Goal: Task Accomplishment & Management: Complete application form

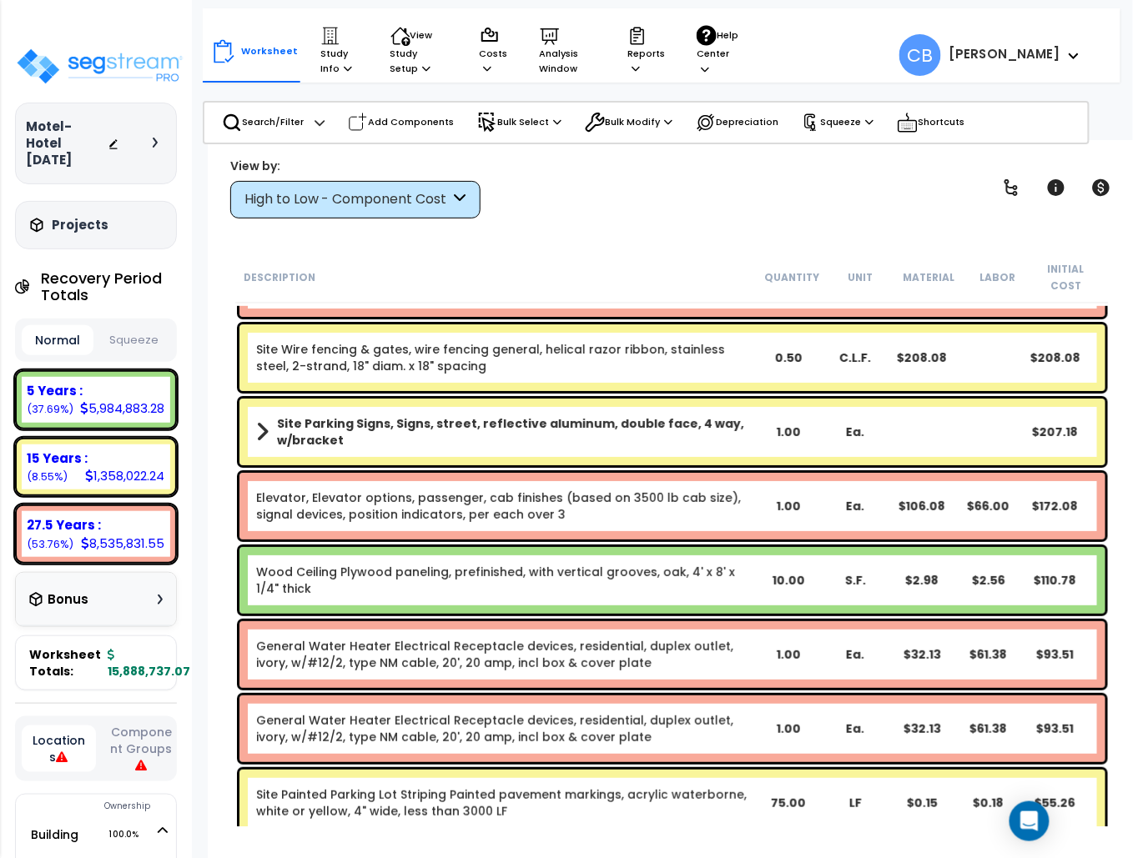
scroll to position [22024, 0]
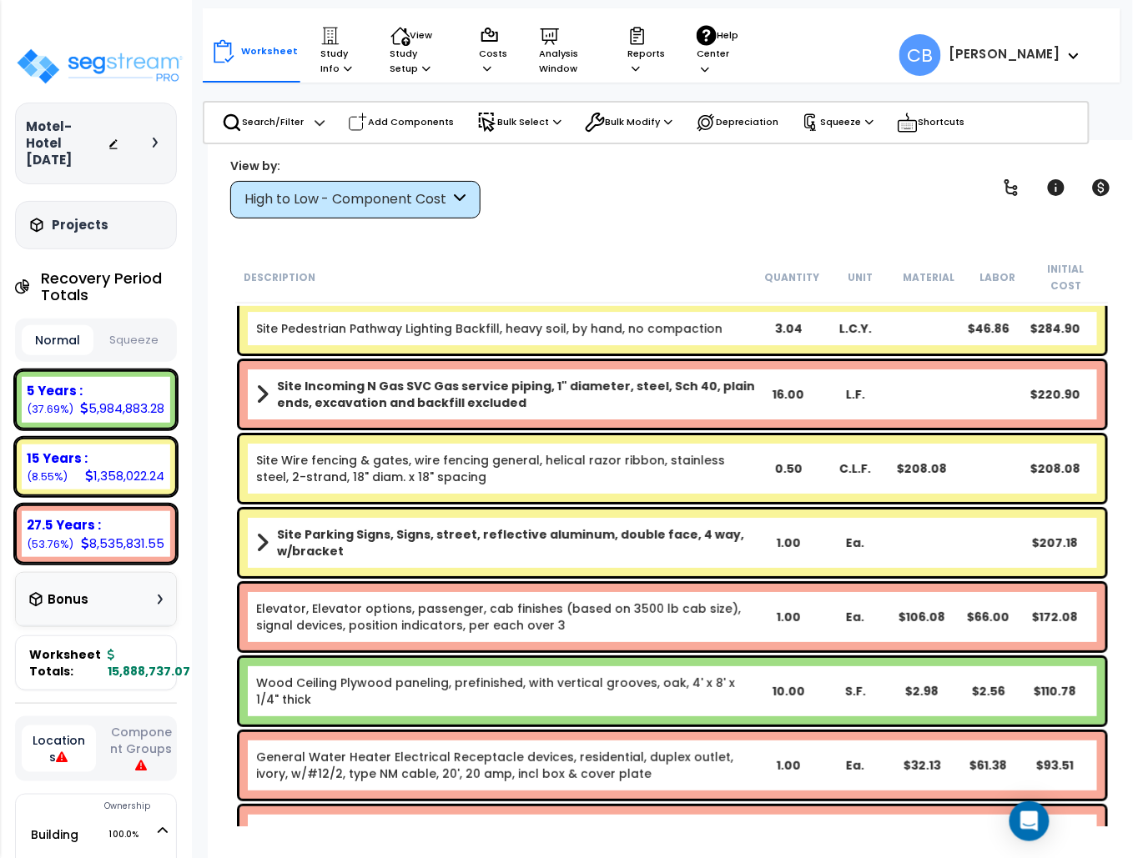
drag, startPoint x: 486, startPoint y: 632, endPoint x: 481, endPoint y: 611, distance: 21.3
drag, startPoint x: 422, startPoint y: 527, endPoint x: 418, endPoint y: 411, distance: 116.0
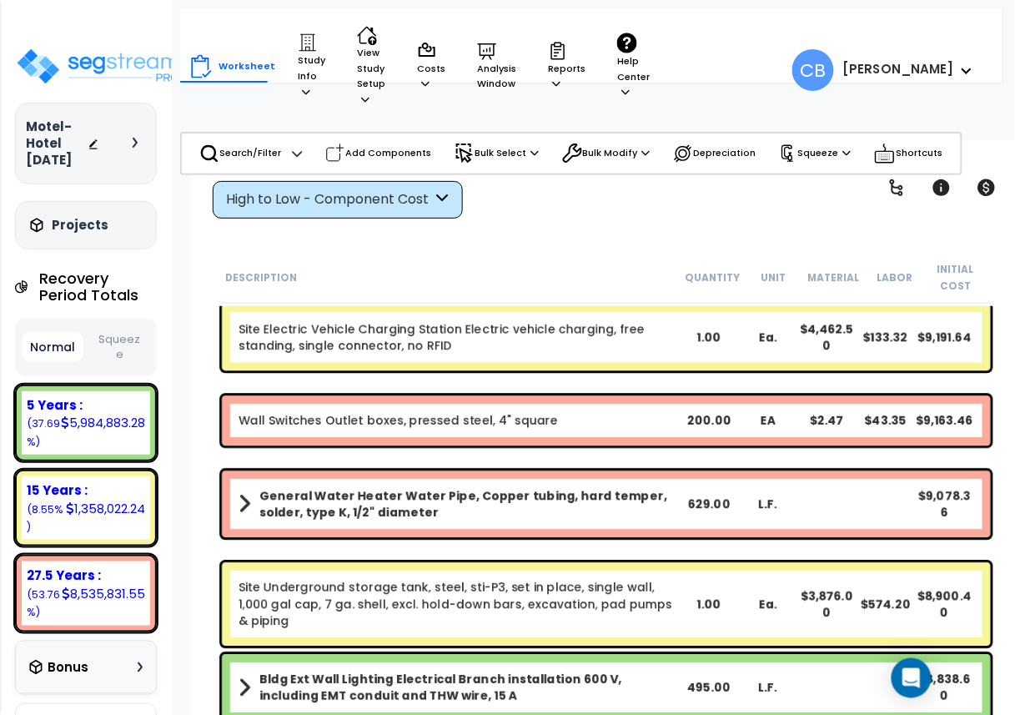
scroll to position [10155, 0]
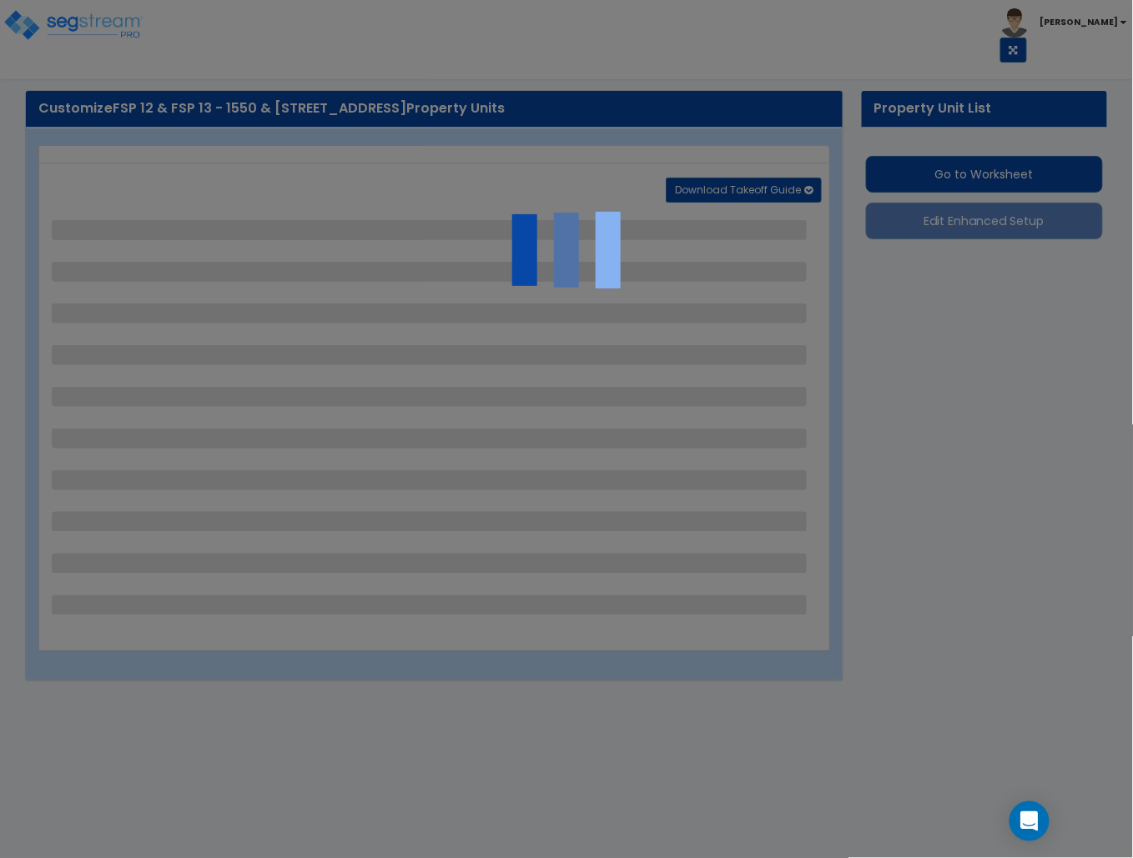
select select "2"
select select "1"
select select "2"
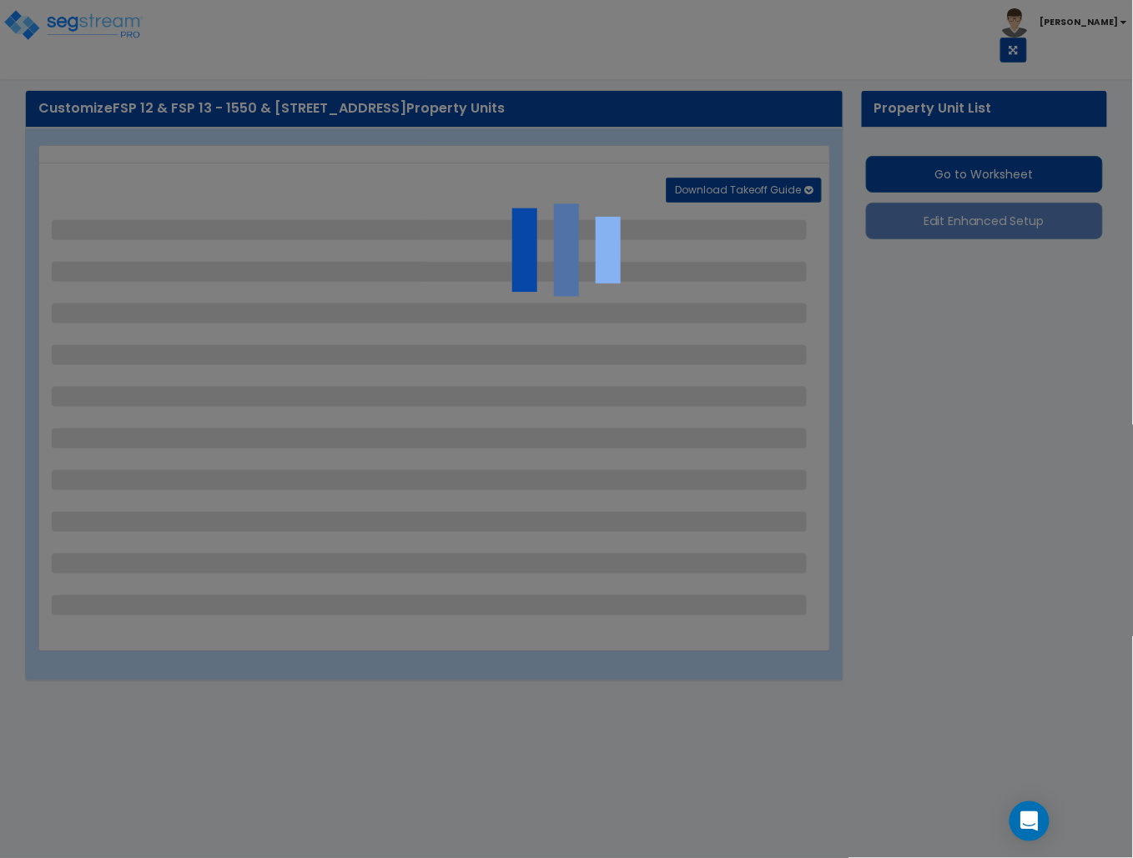
select select "1"
select select "2"
select select "4"
select select "2"
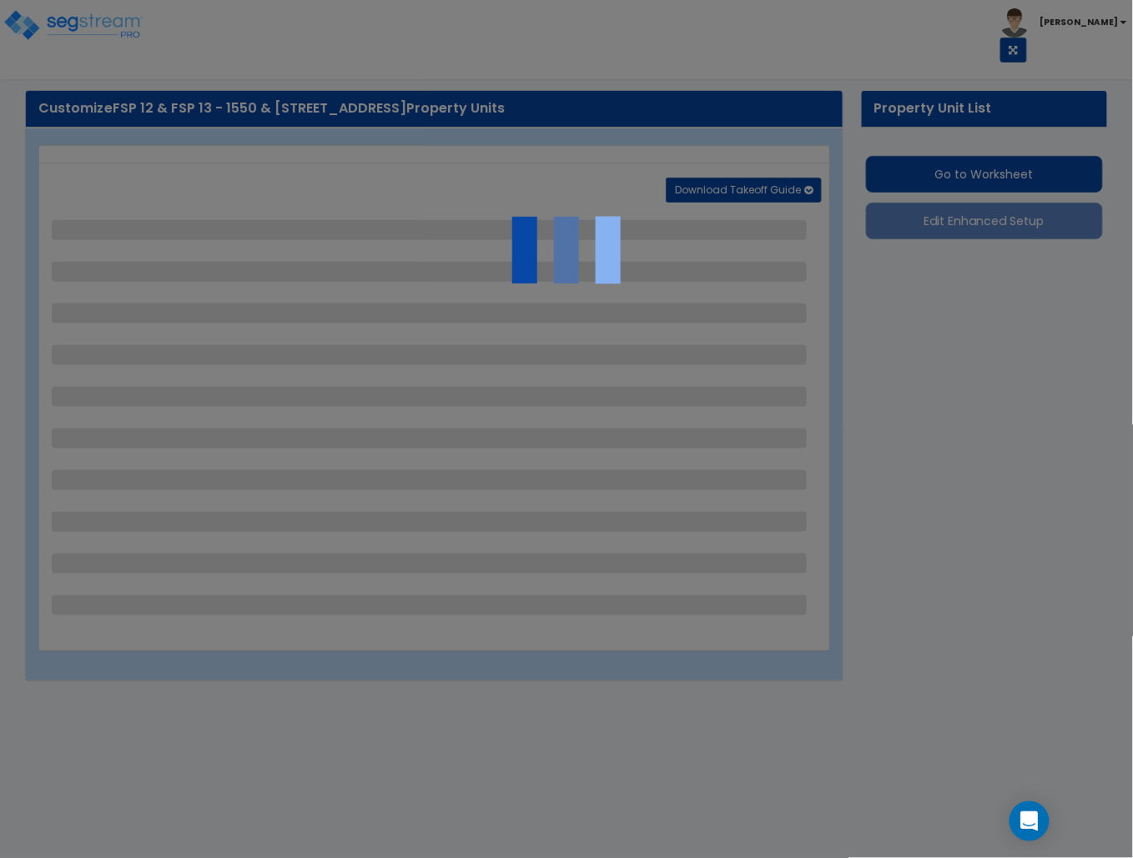
select select "1"
select select "4"
select select "2"
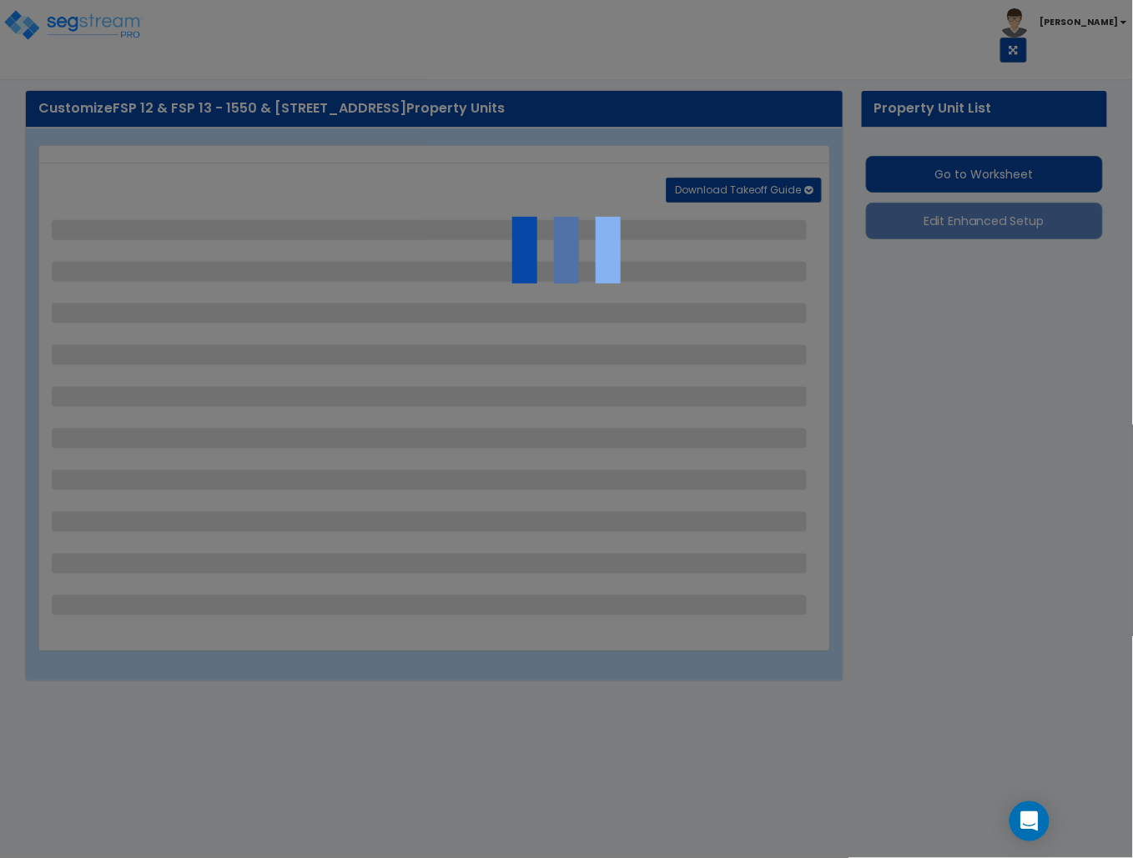
select select "2"
select select "1"
select select "7"
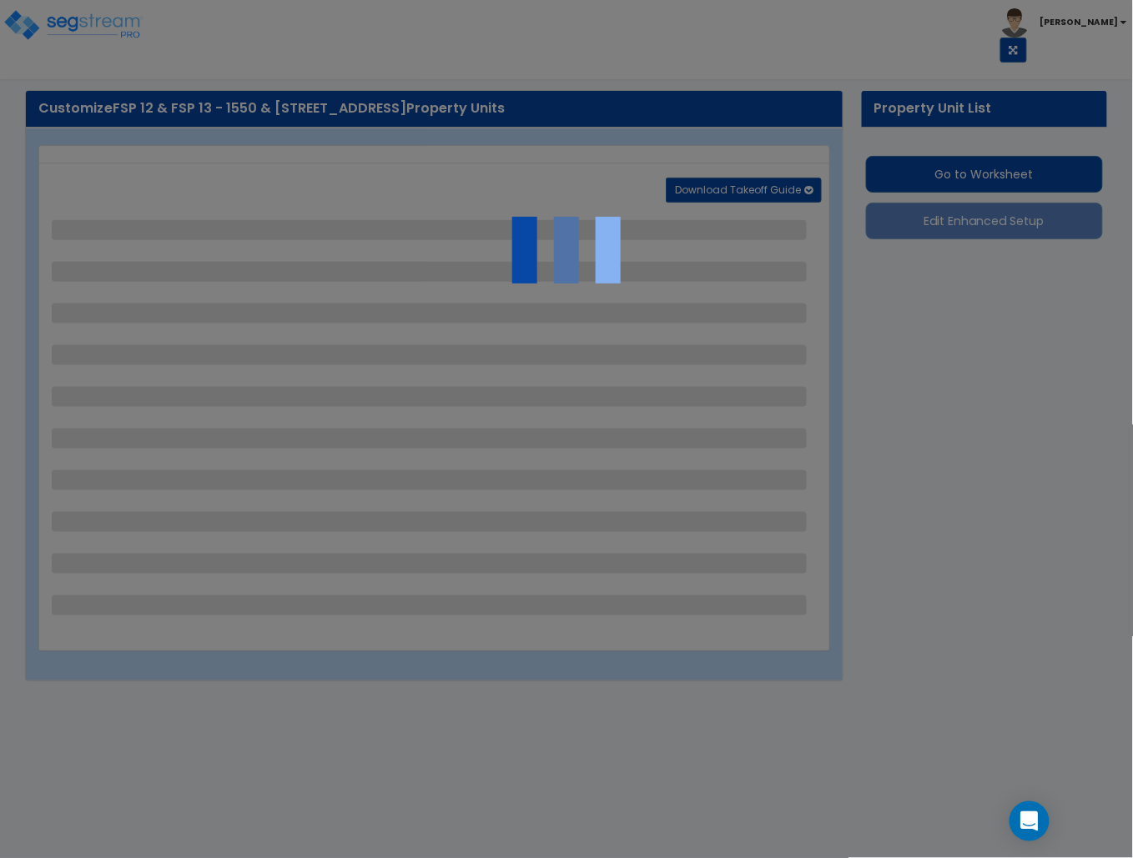
select select "2"
select select "1"
select select "4"
select select "2"
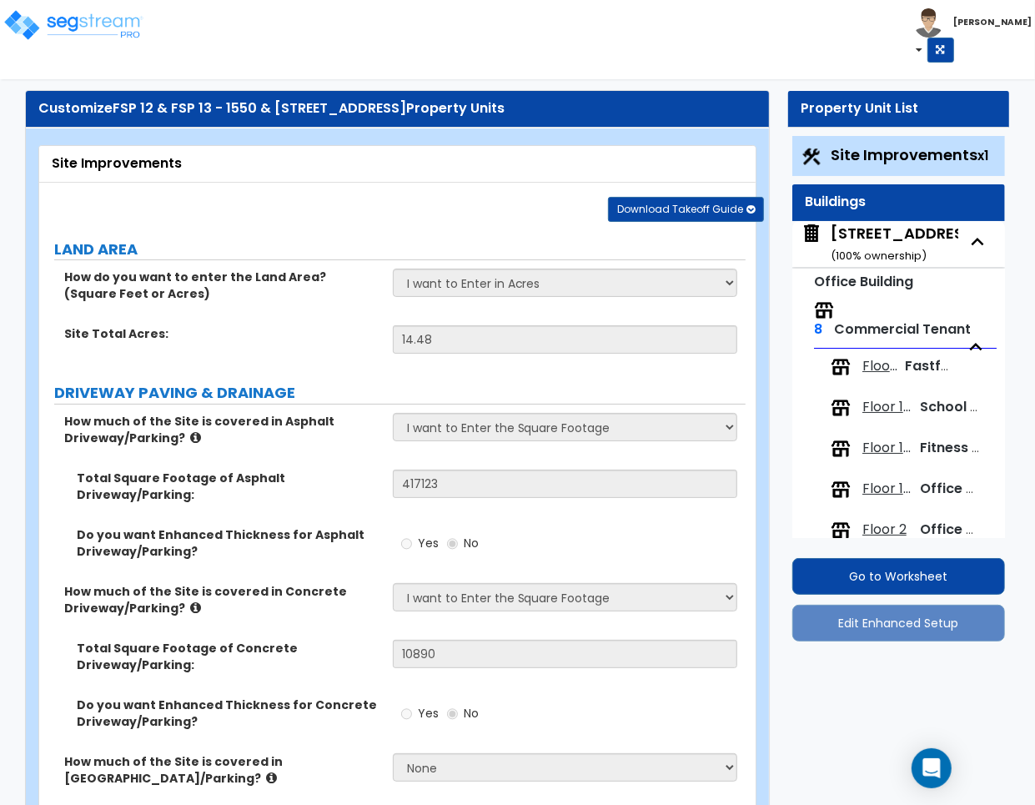
click at [876, 239] on div "[STREET_ADDRESS] (Spectrum II) ( 100 % ownership)" at bounding box center [959, 244] width 256 height 43
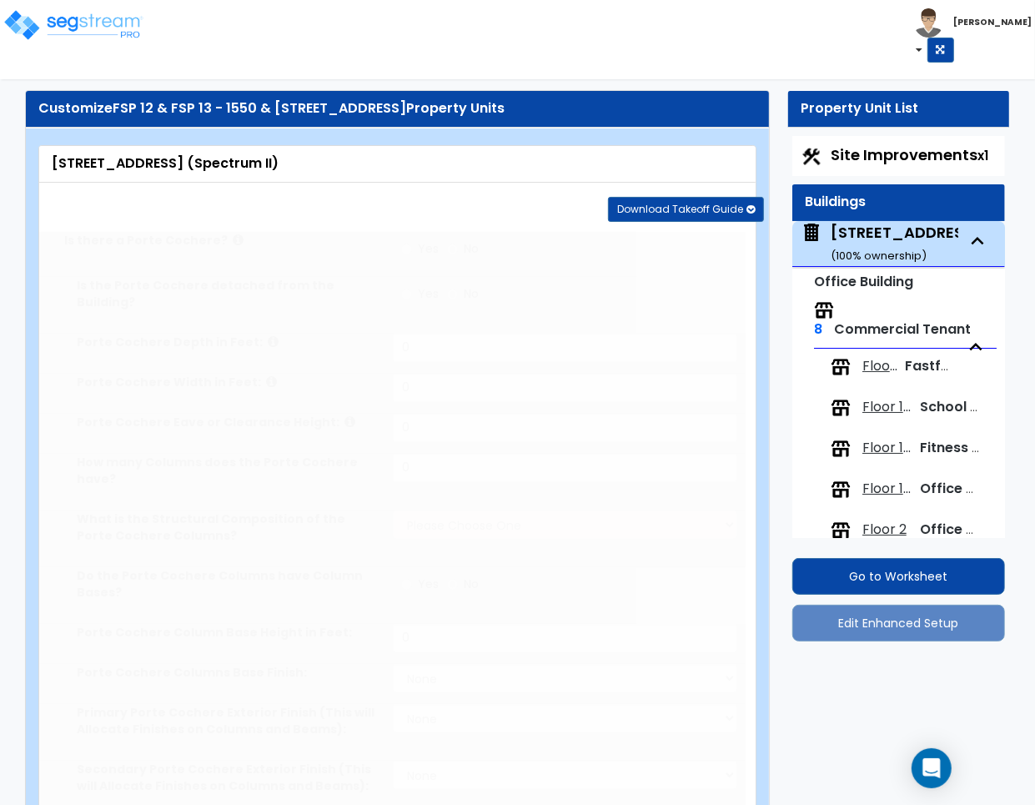
type input "75"
type input "250"
type input "5"
type input "26500"
select select "4"
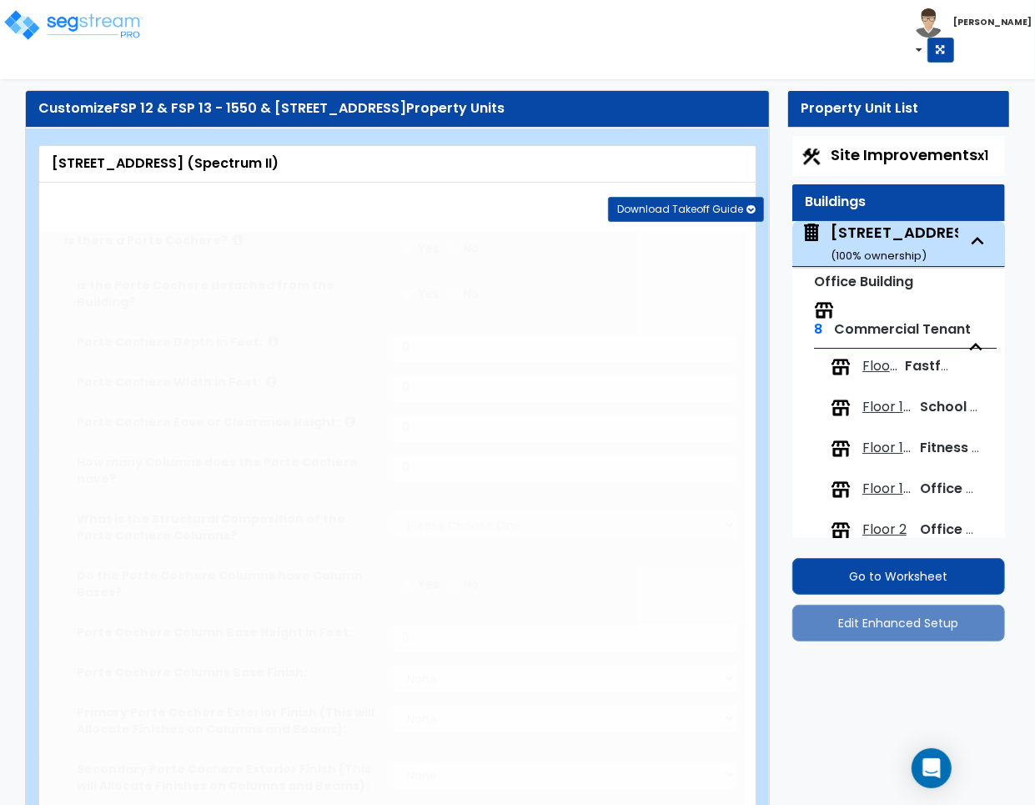
select select "2"
select select "3"
select select "5"
select select "13"
type input "55"
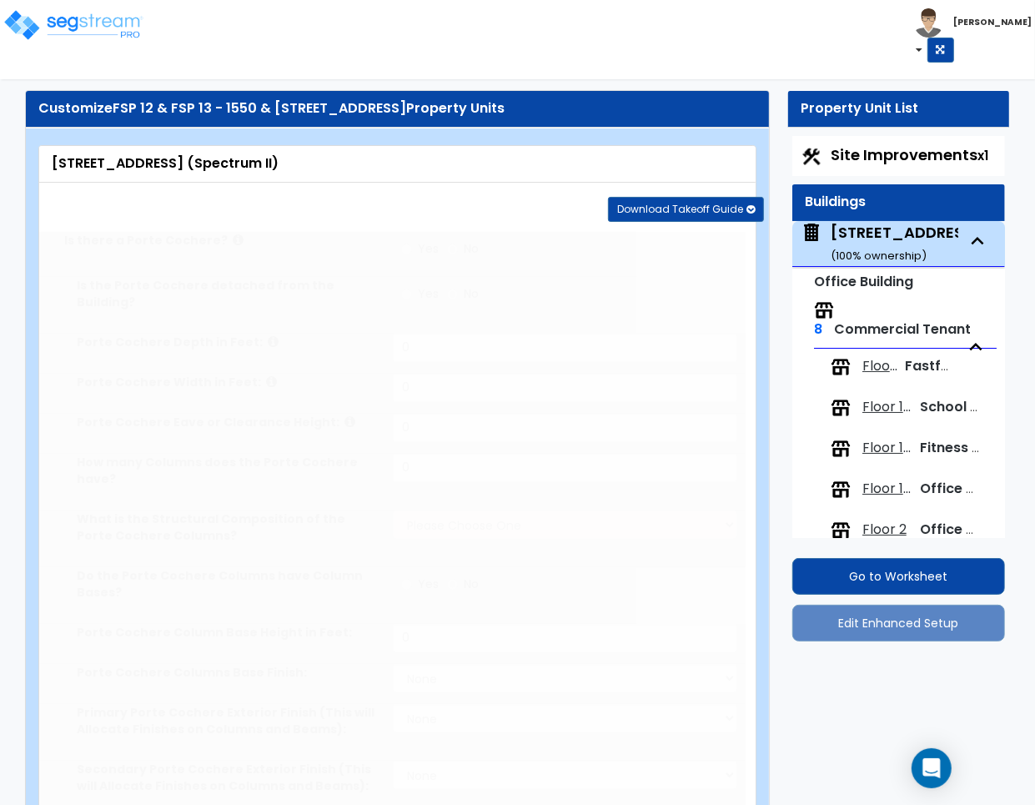
select select "2"
type input "23"
select select "6"
select select "2"
select select "1"
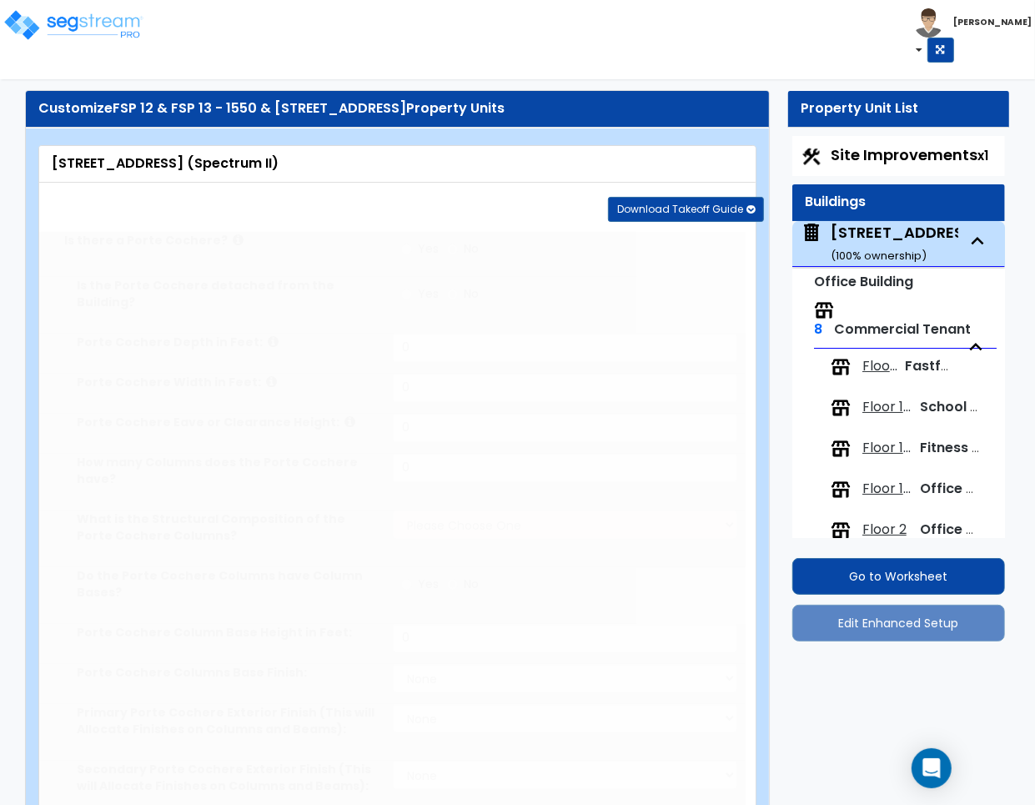
select select "3"
radio input "true"
type input "10"
radio input "true"
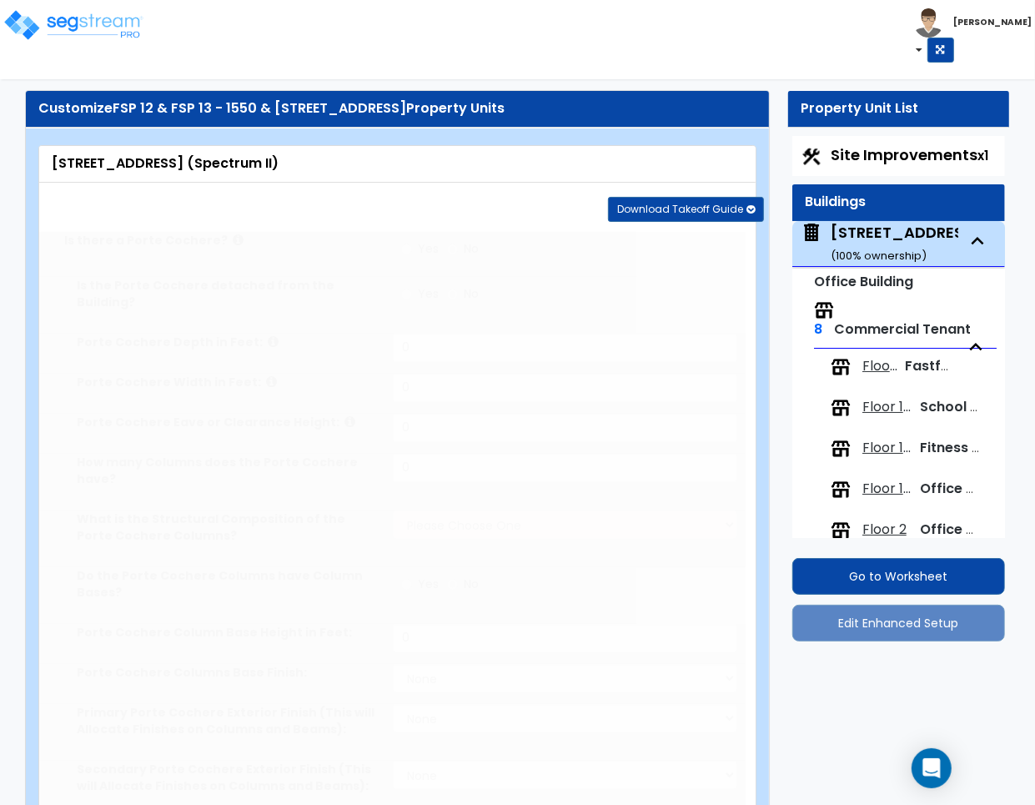
type input "29453"
radio input "true"
type input "2"
radio input "true"
type input "8"
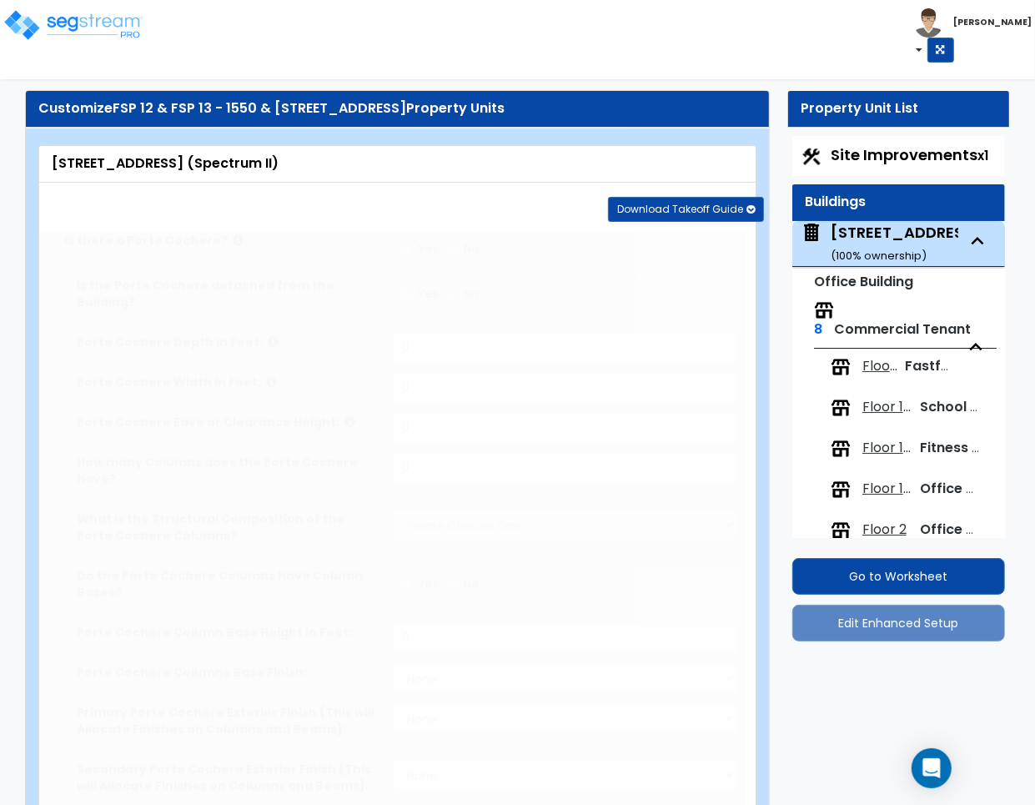
radio input "true"
select select "1"
select select "3"
type input "2"
select select "2"
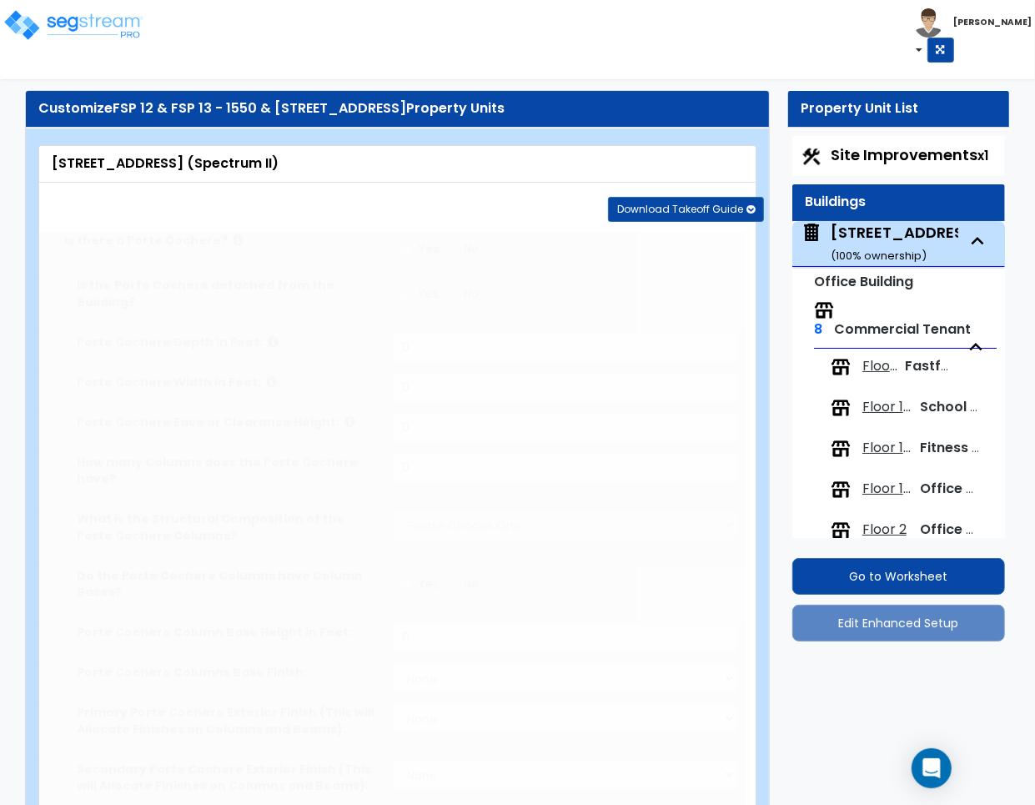
radio input "true"
select select "1"
select select "2"
type input "16"
select select "2"
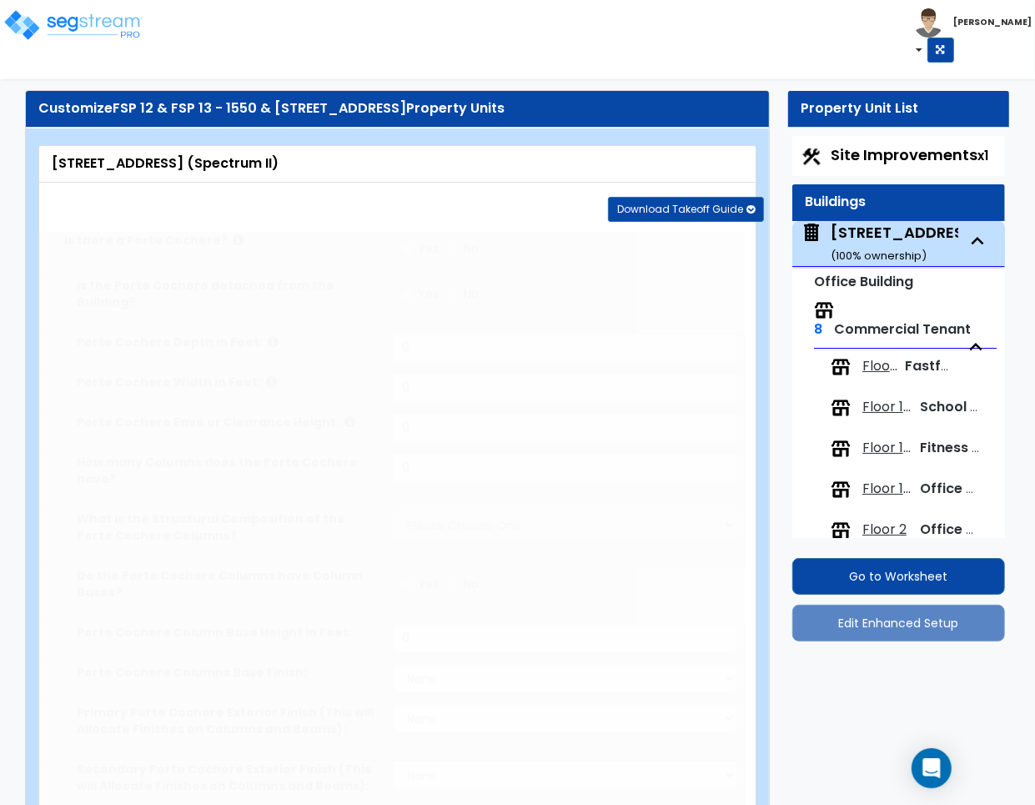
radio input "true"
type input "3"
select select "3"
radio input "true"
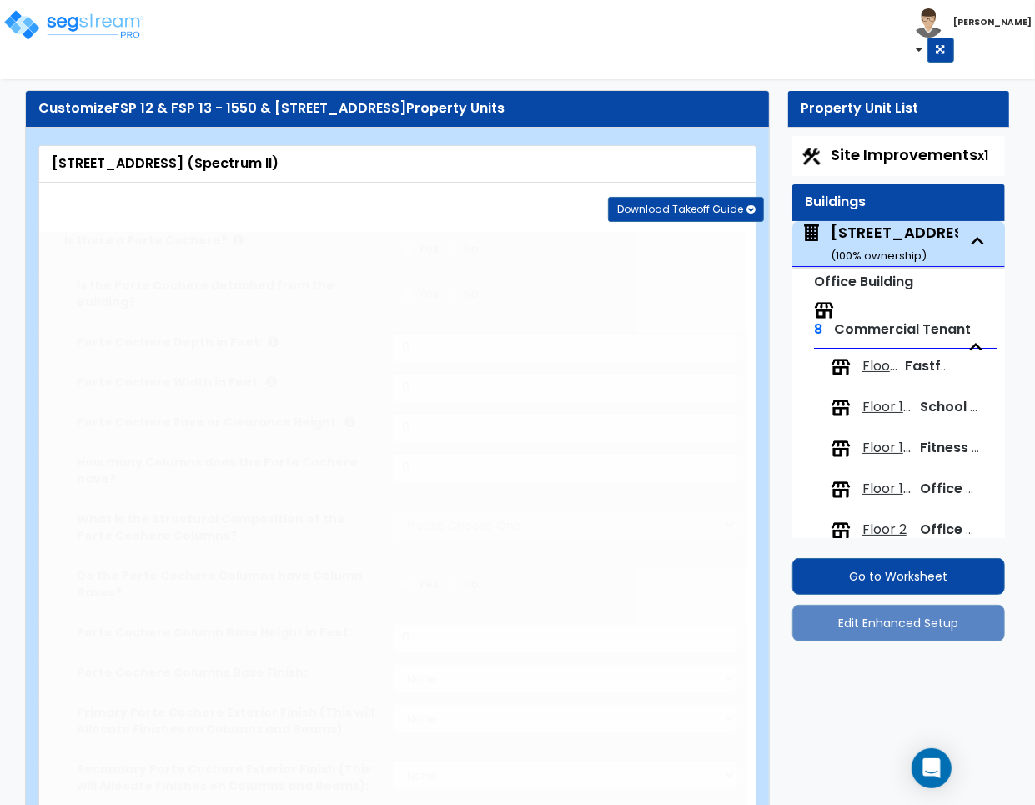
radio input "true"
select select "1"
radio input "true"
select select "2"
select select "1"
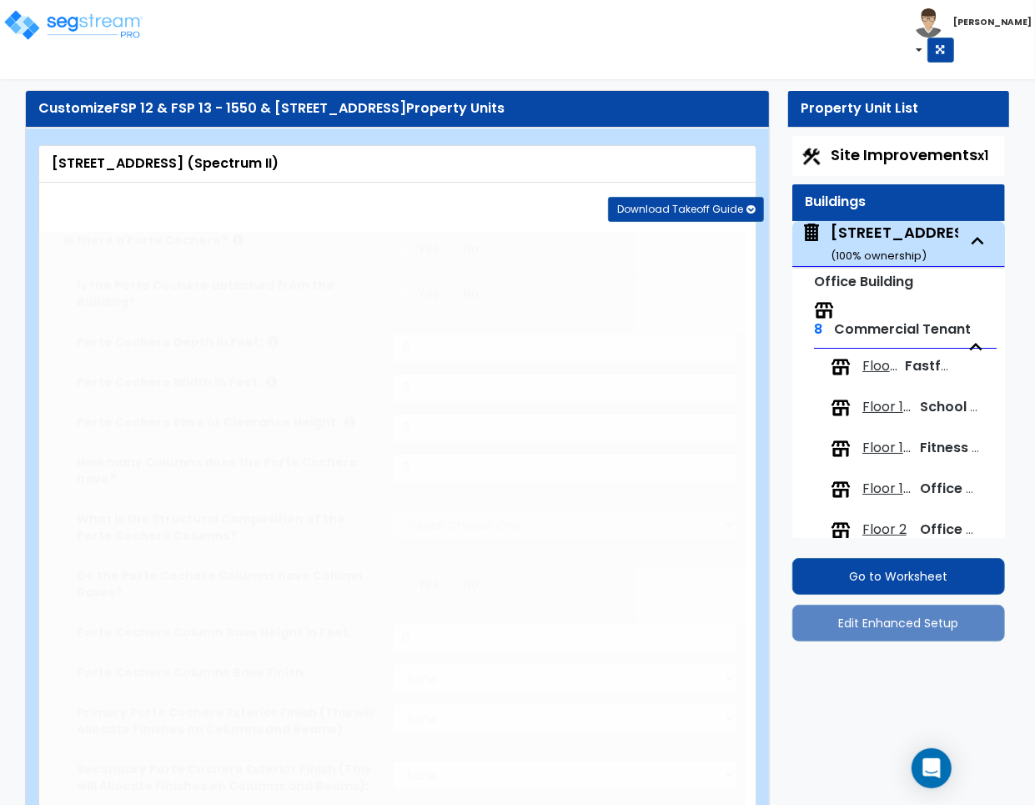
select select "6"
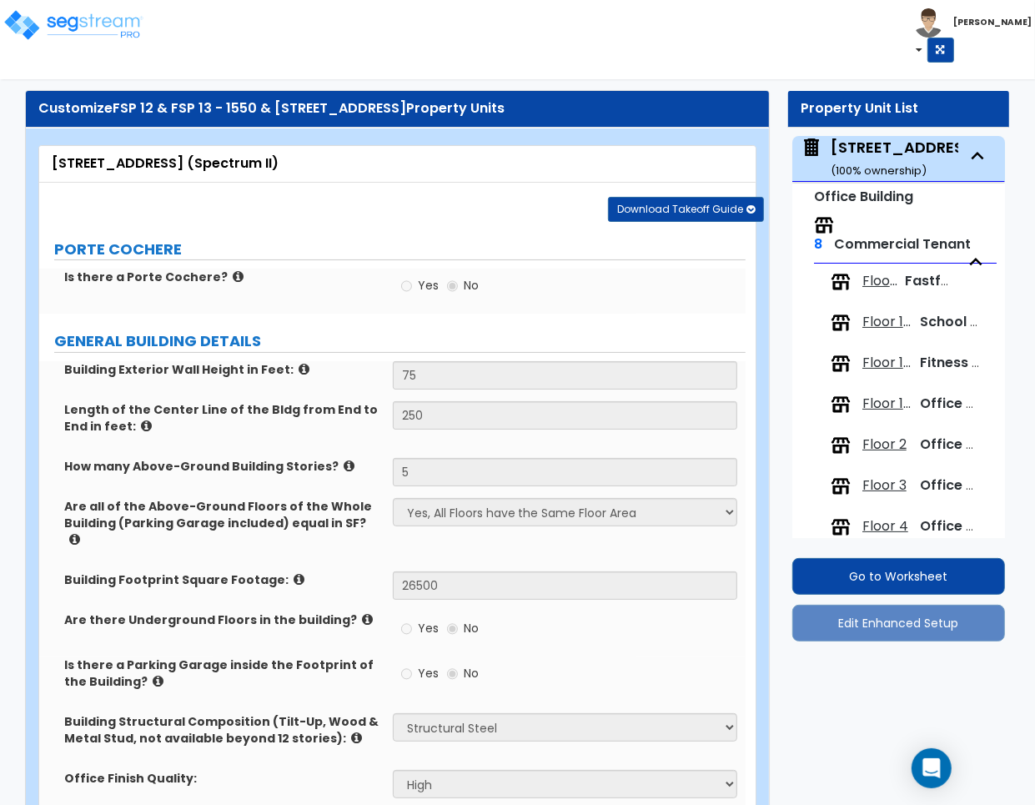
click at [868, 286] on span "Floor 1 (Cafe)" at bounding box center [881, 281] width 37 height 19
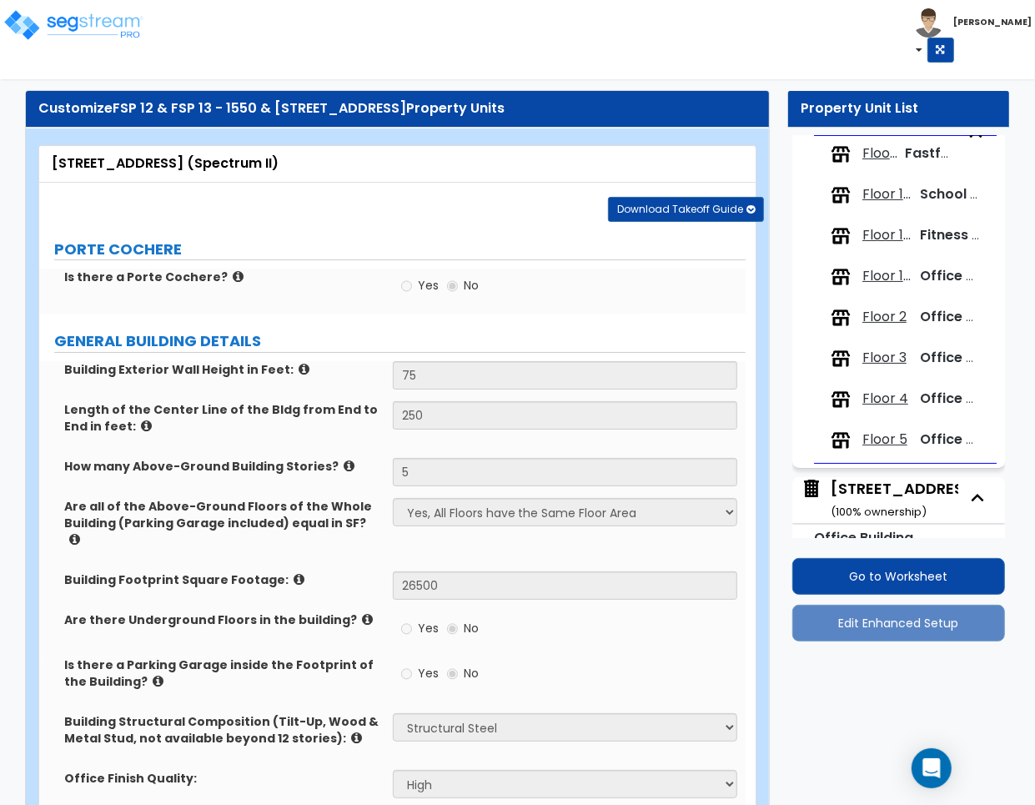
select select "2"
select select "3"
select select "2"
select select "1"
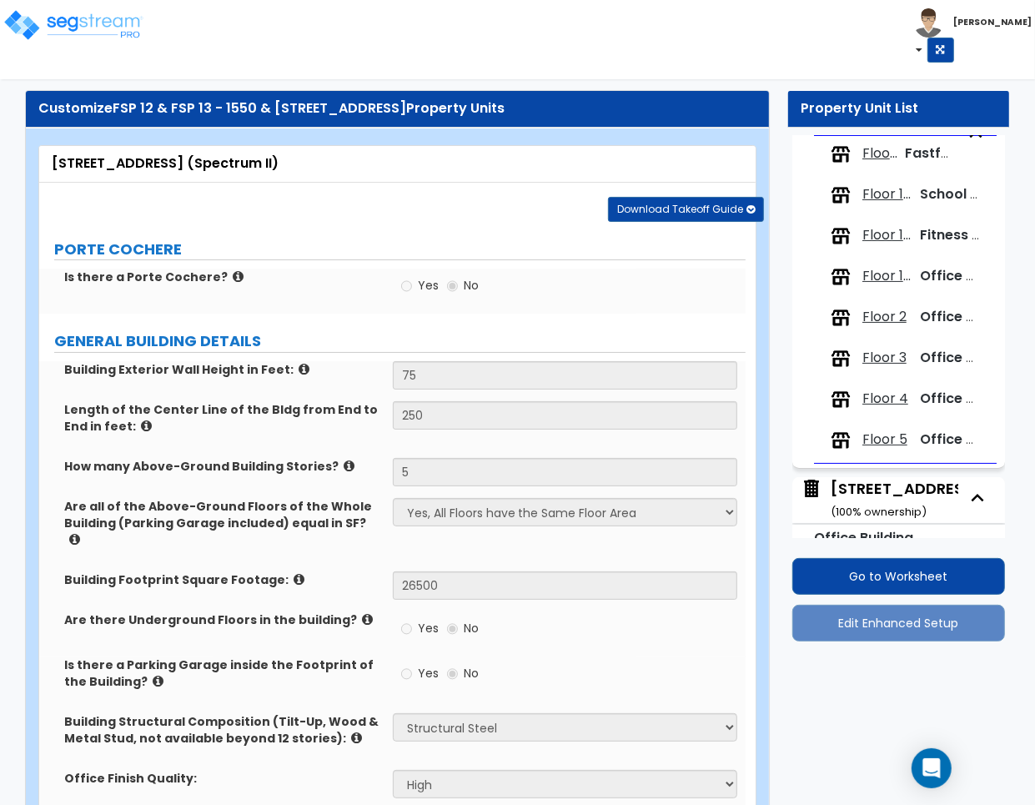
select select "2"
select select "1"
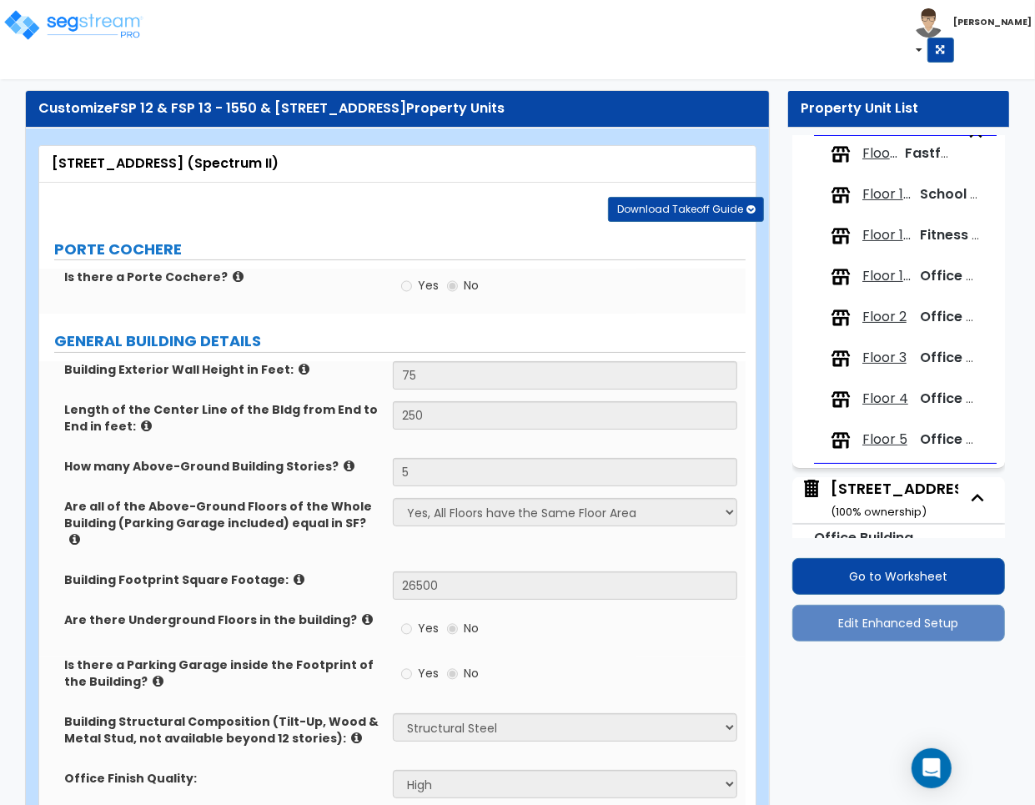
select select "1"
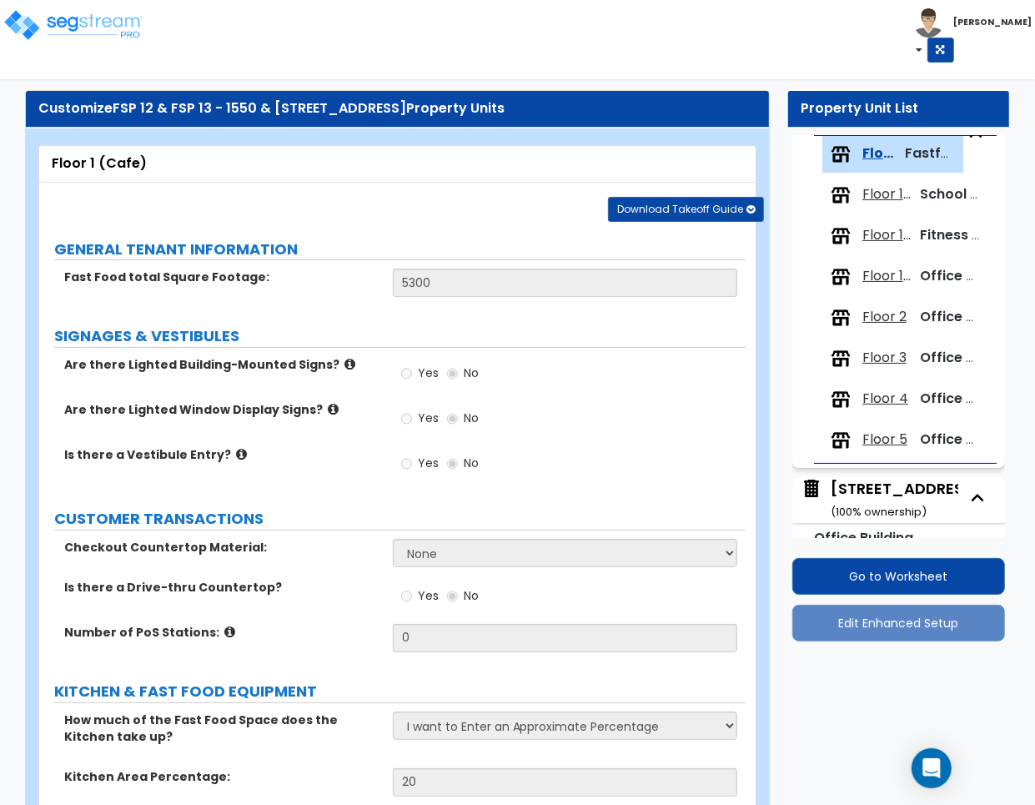
scroll to position [0, 0]
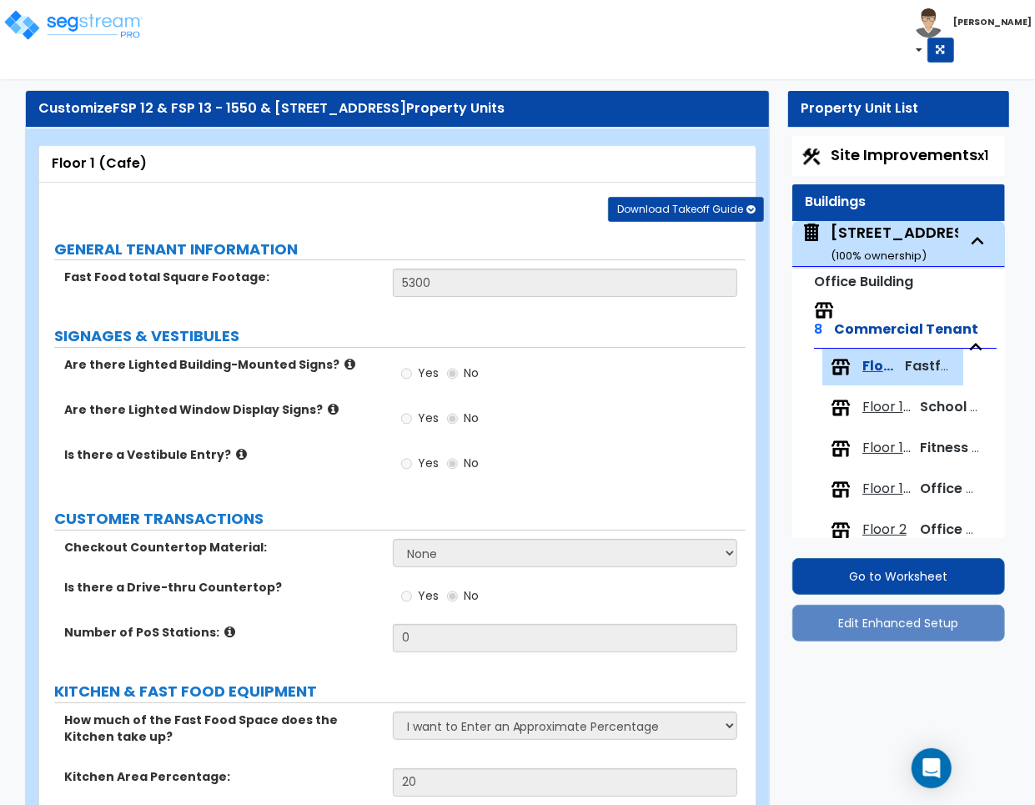
click at [887, 234] on div "1550 W Digital Drive (Spectrum II) ( 100 % ownership)" at bounding box center [959, 243] width 256 height 43
select select "4"
select select "2"
select select "3"
select select "5"
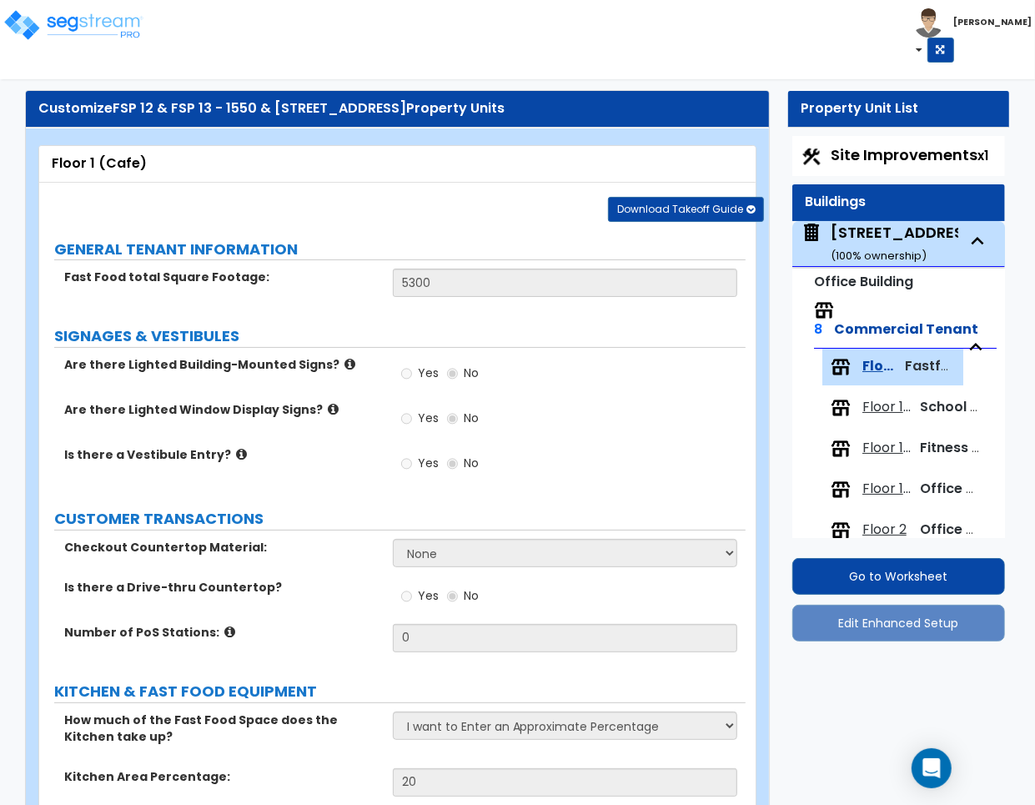
select select "13"
select select "2"
select select "6"
select select "2"
select select "1"
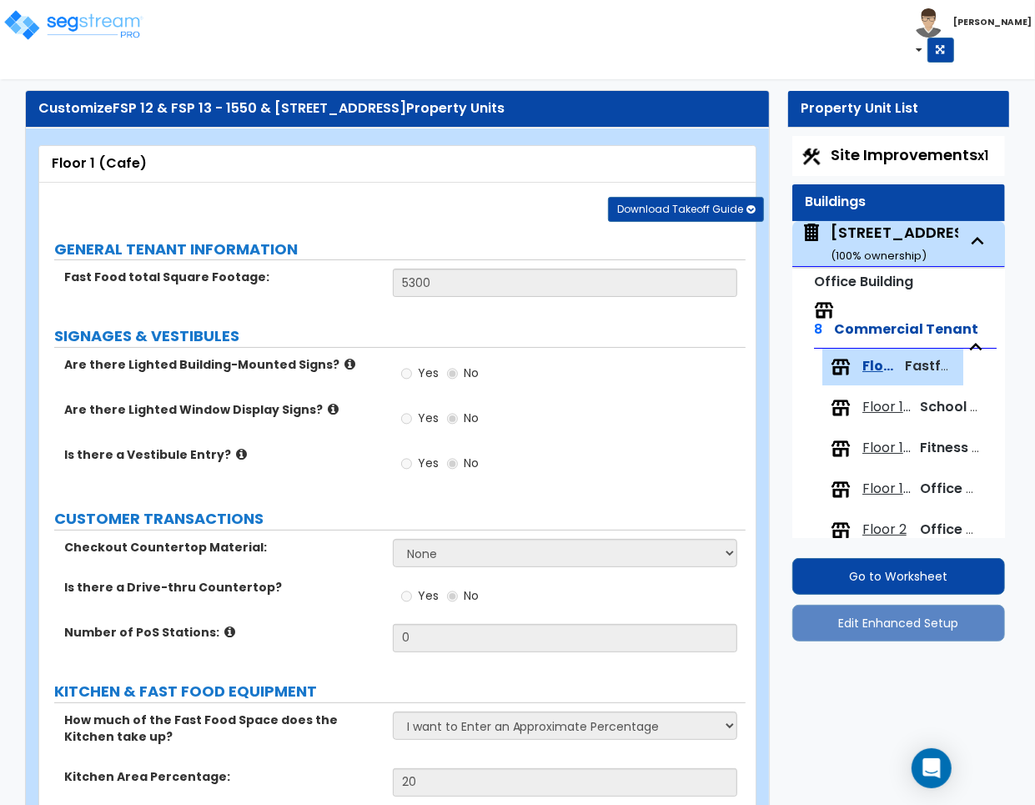
select select "3"
select select "1"
select select "3"
select select "2"
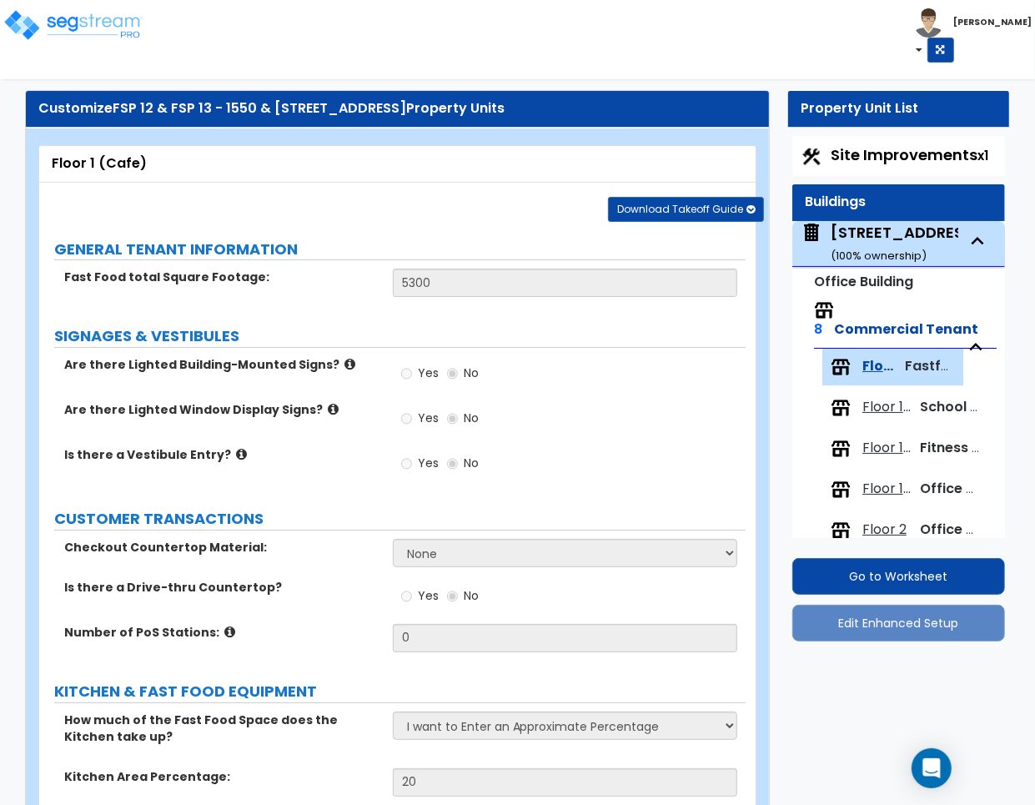
select select "2"
select select "3"
select select "2"
select select "1"
select select "6"
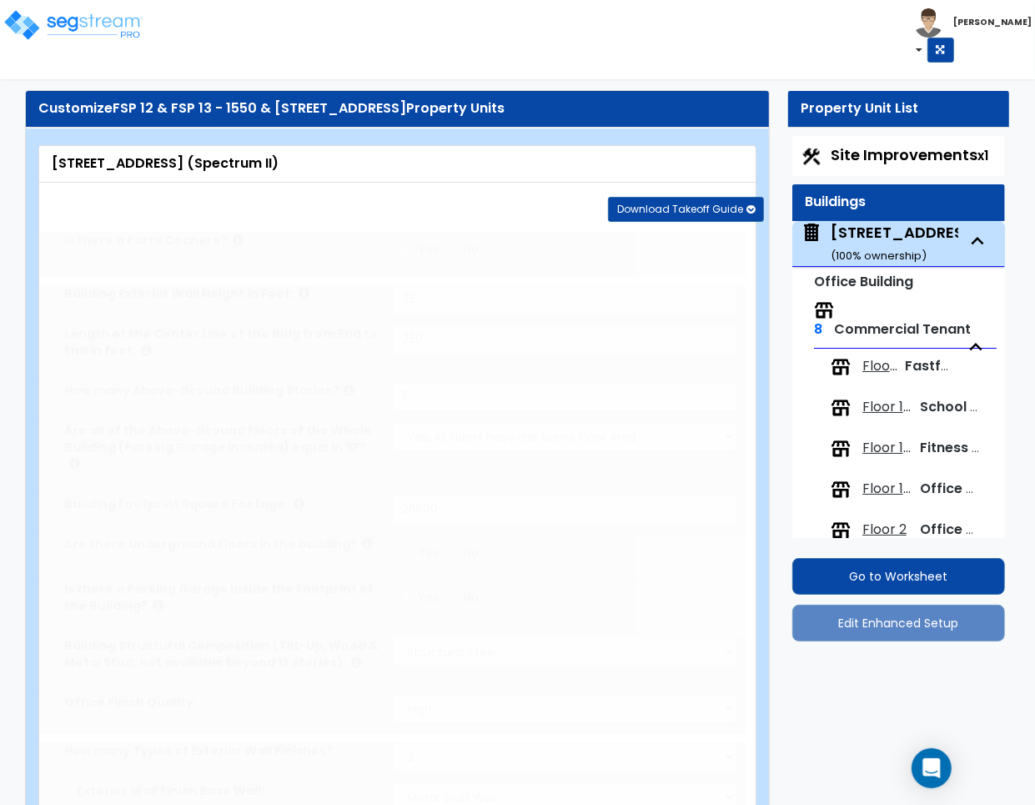
select select "1"
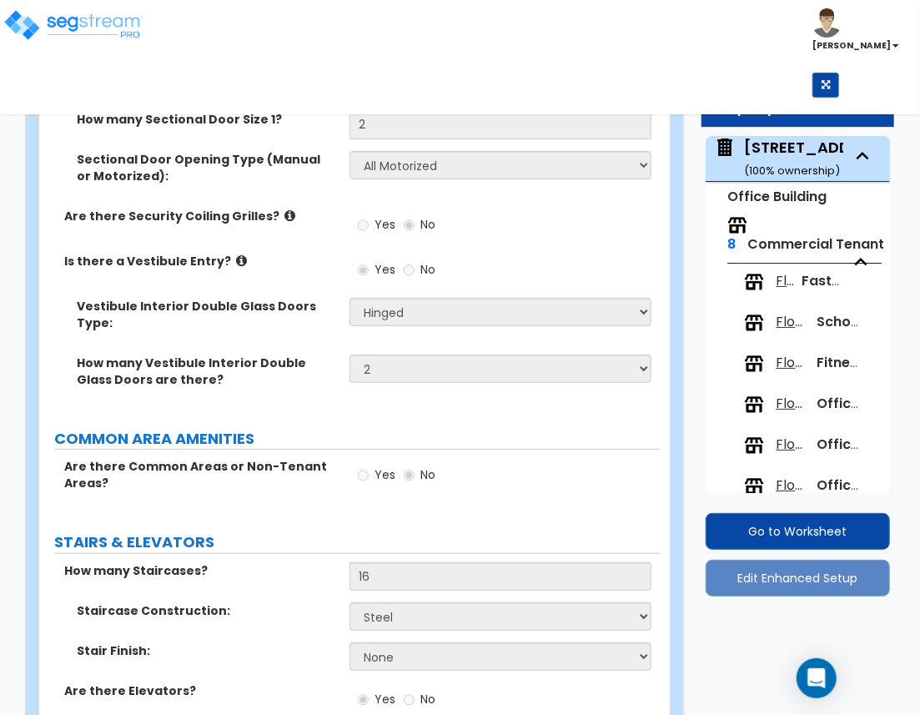
scroll to position [3031, 0]
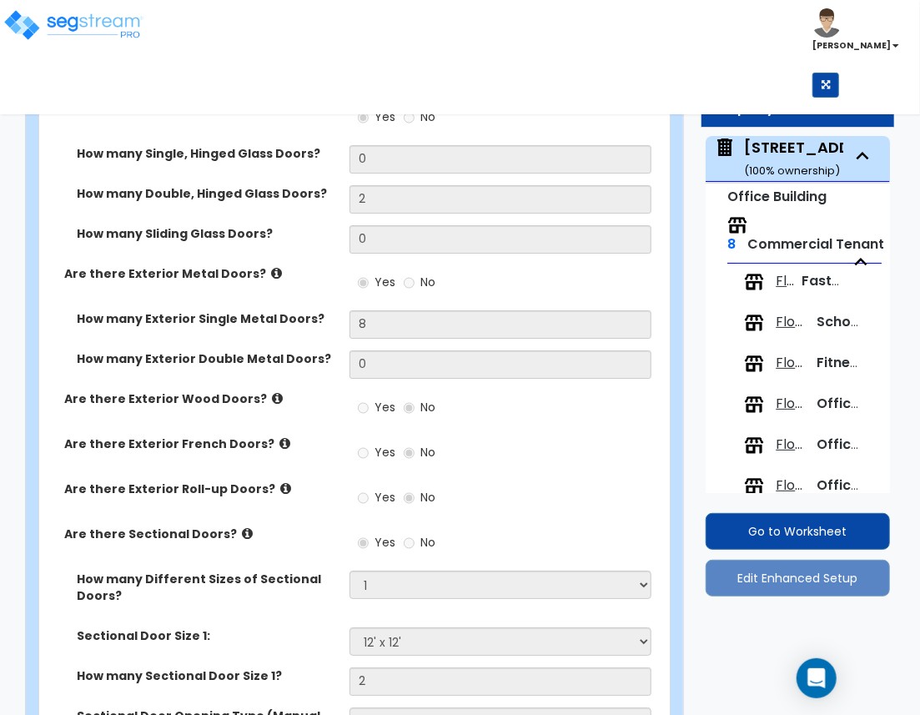
scroll to position [2104, 0]
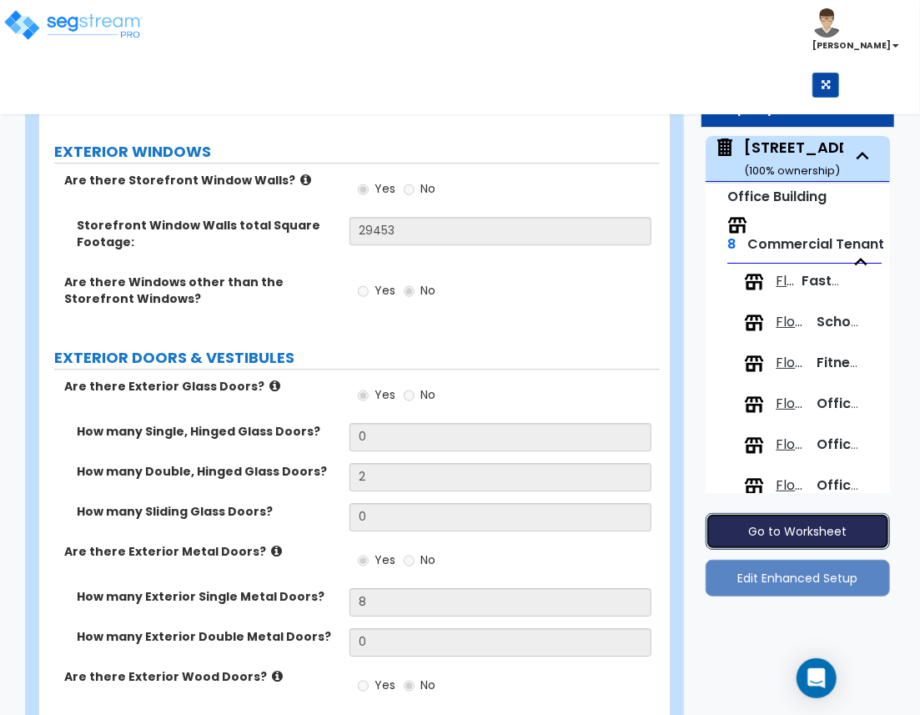
click at [734, 526] on button "Go to Worksheet" at bounding box center [798, 531] width 184 height 37
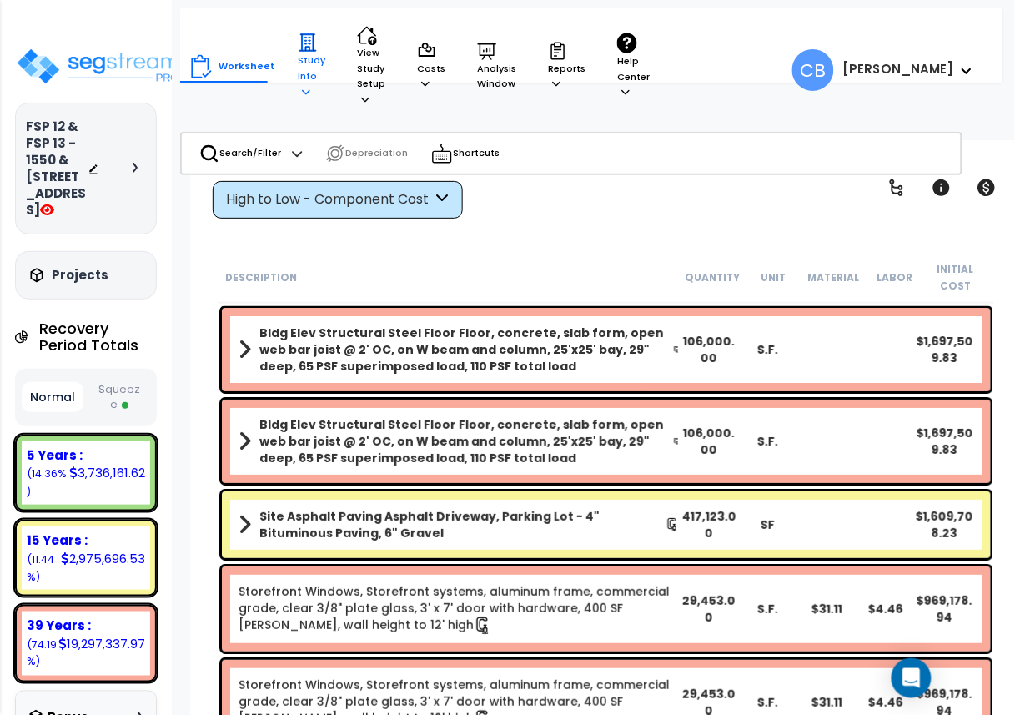
click at [305, 82] on p "Study Info" at bounding box center [312, 66] width 28 height 67
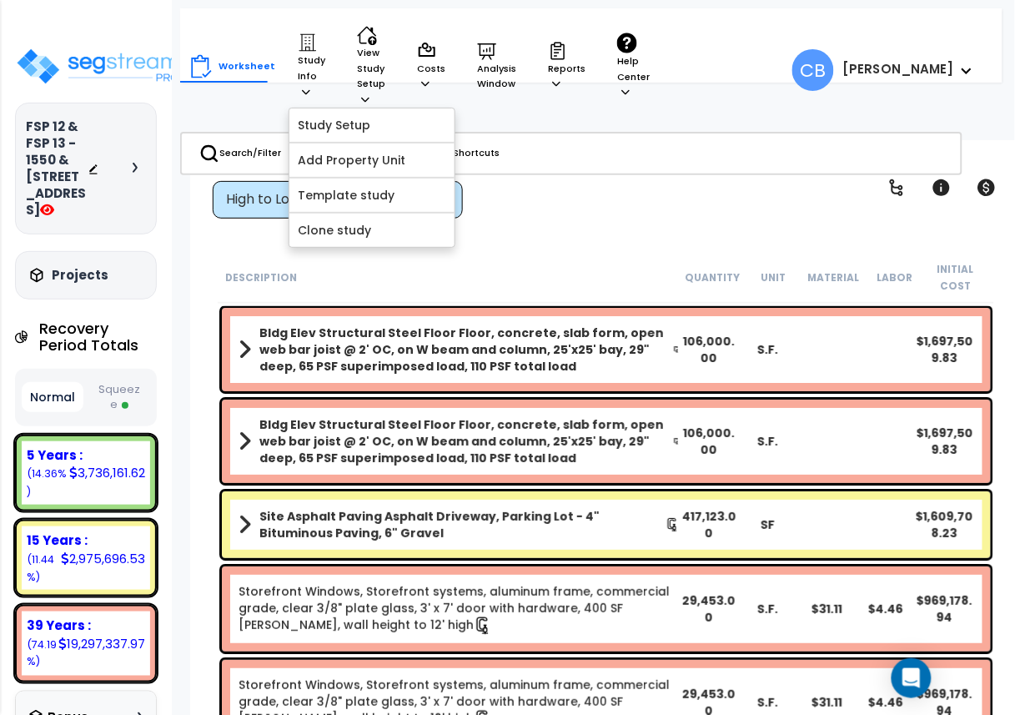
click at [584, 217] on div "View by: High to Low - Component Cost High to Low - Component Cost" at bounding box center [606, 188] width 799 height 62
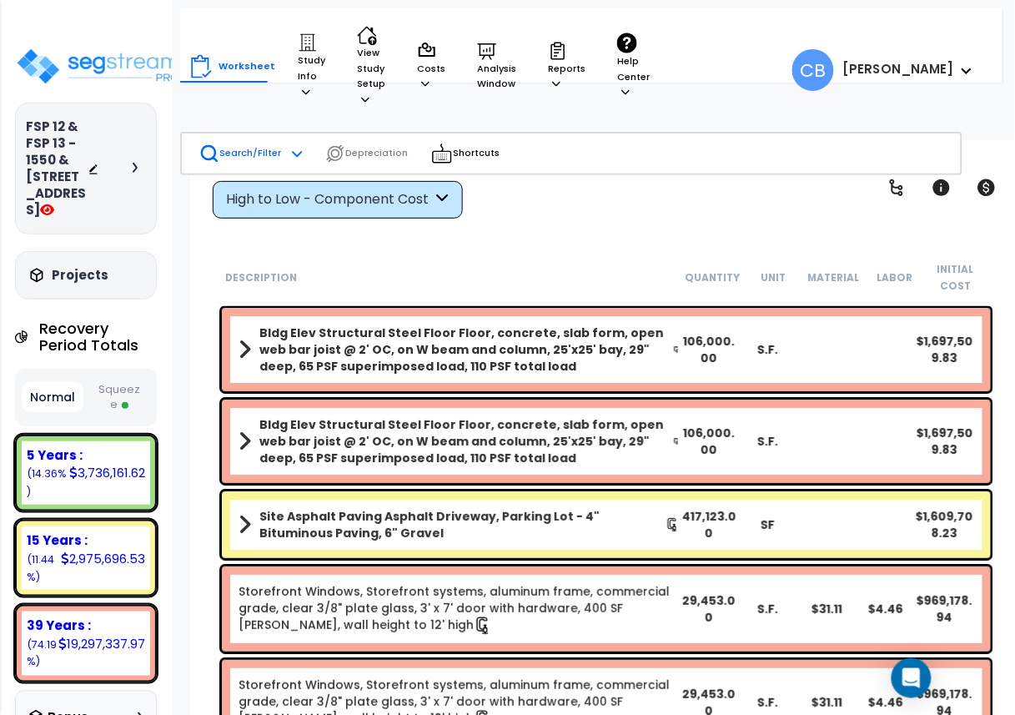
click at [267, 155] on p "Search/Filter" at bounding box center [240, 153] width 82 height 20
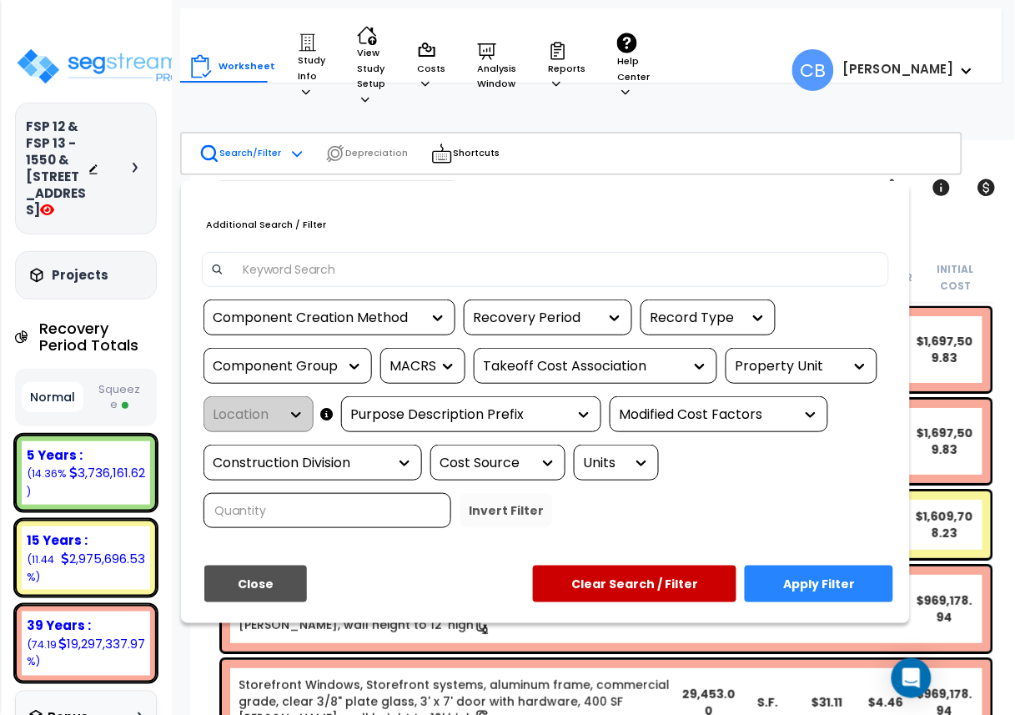
click at [279, 257] on input at bounding box center [557, 269] width 648 height 25
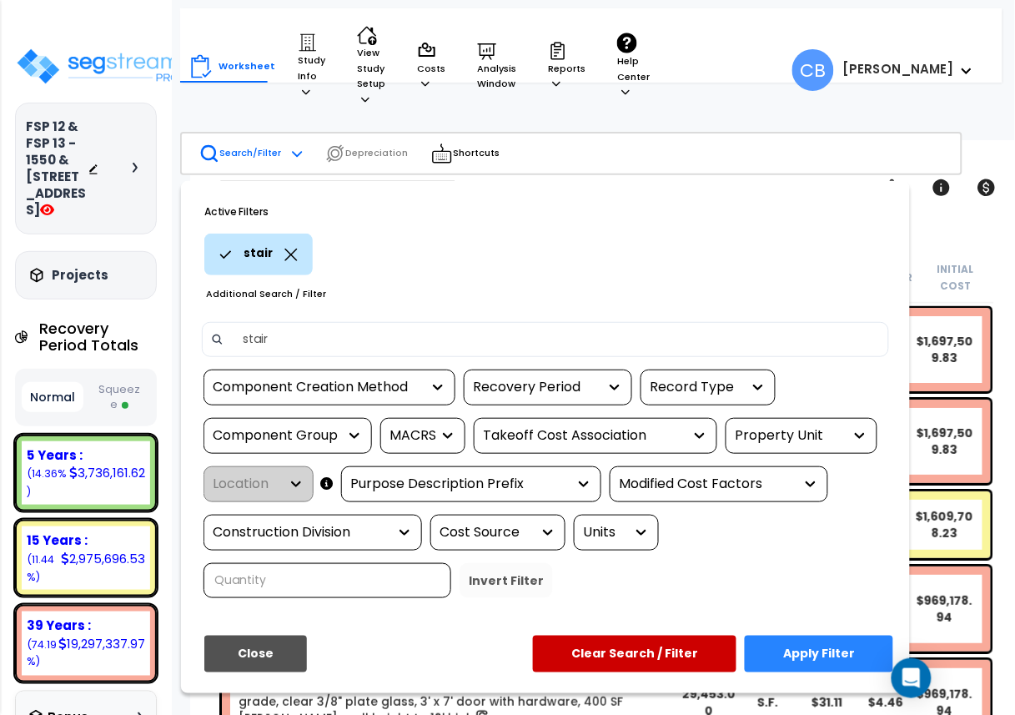
type input "stair"
click at [792, 644] on button "Apply Filter" at bounding box center [819, 654] width 148 height 37
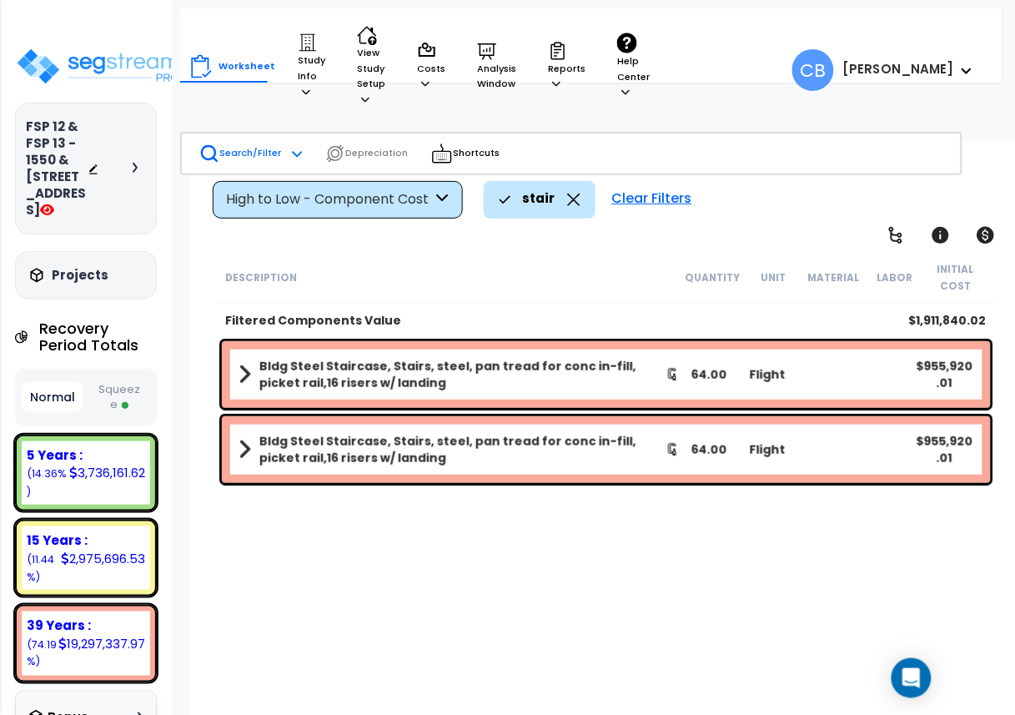
click at [450, 590] on div "Description Quantity Unit Material Labor Initial Cost Filtered Components Value…" at bounding box center [606, 491] width 782 height 479
click at [889, 539] on div "Description Quantity Unit Material Labor Initial Cost Filtered Components Value…" at bounding box center [606, 491] width 782 height 479
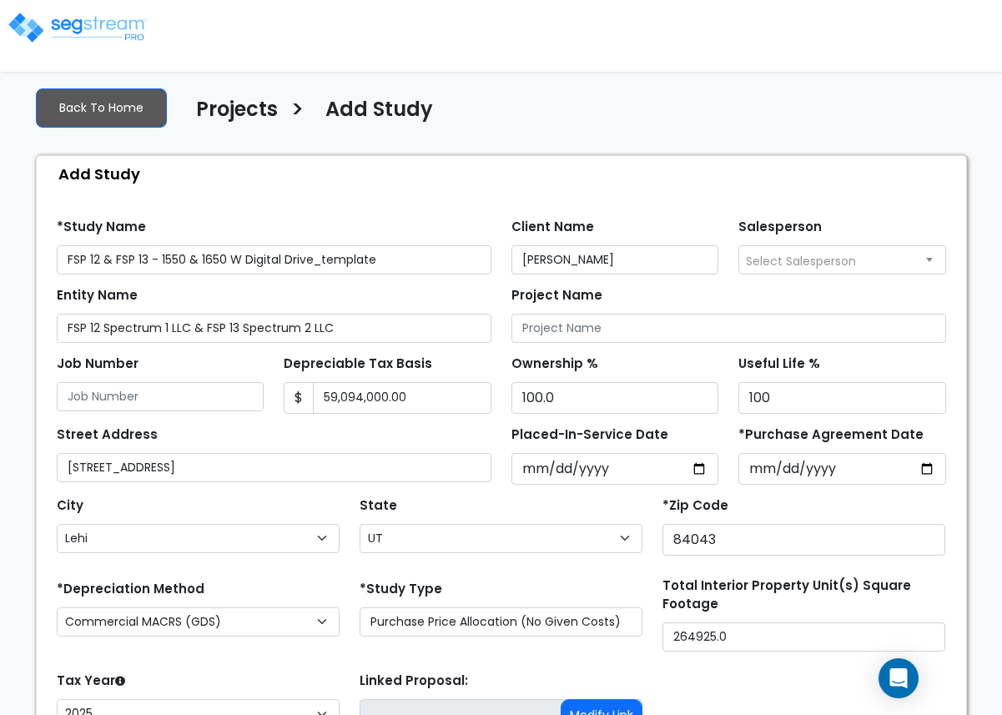
select select "Lehi"
select select "UT"
select select "2025"
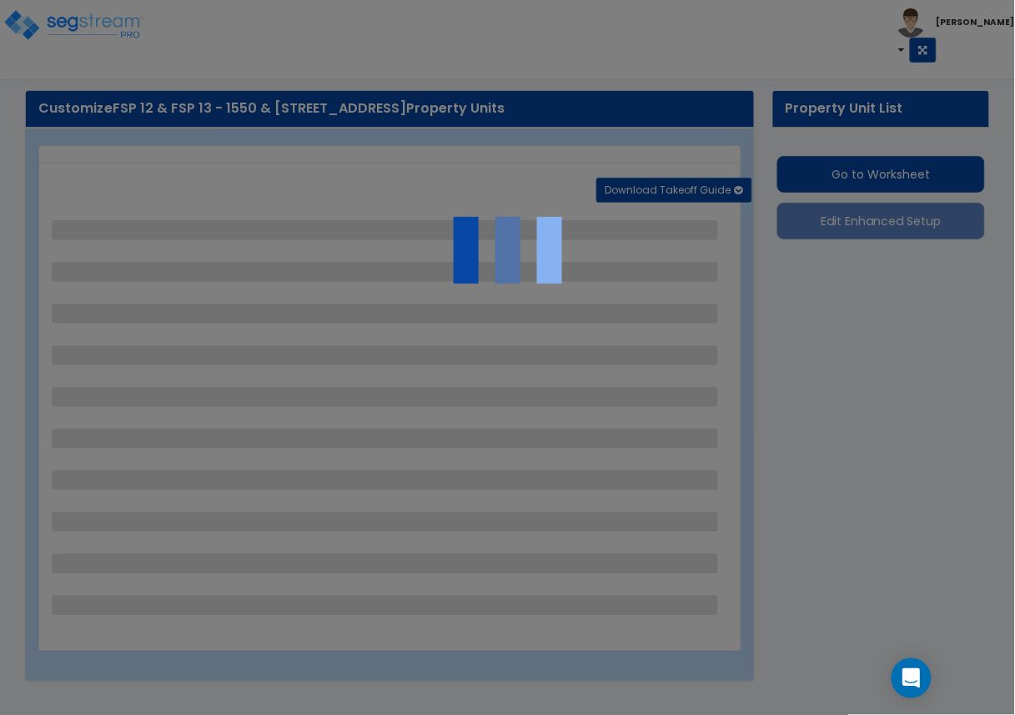
select select "2"
select select "1"
select select "2"
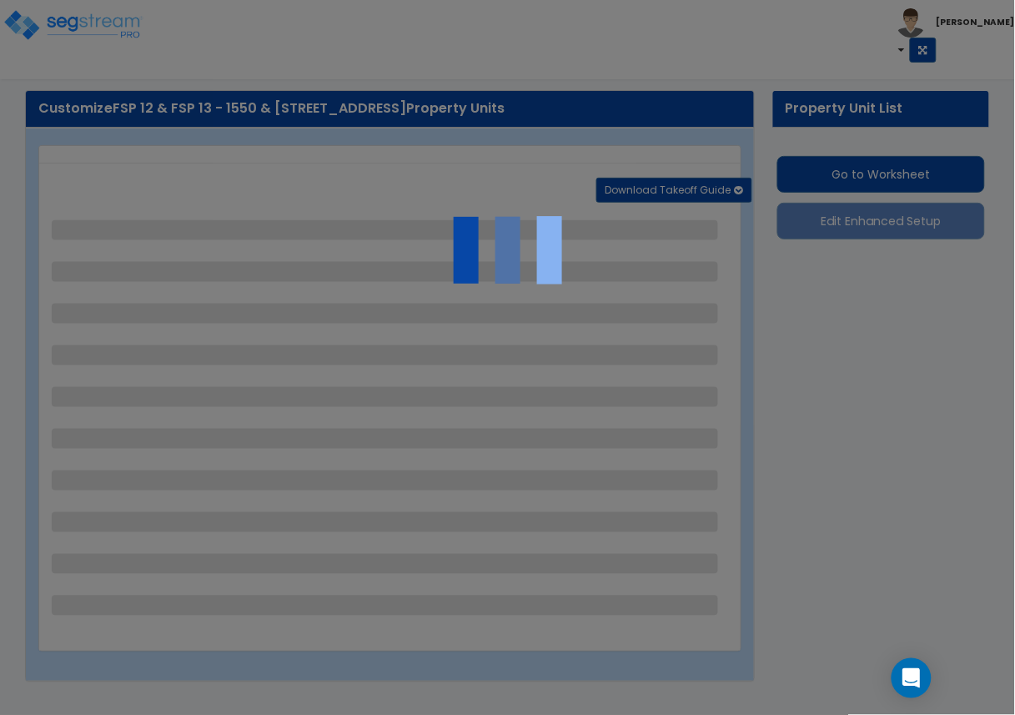
select select "1"
select select "2"
select select "4"
select select "2"
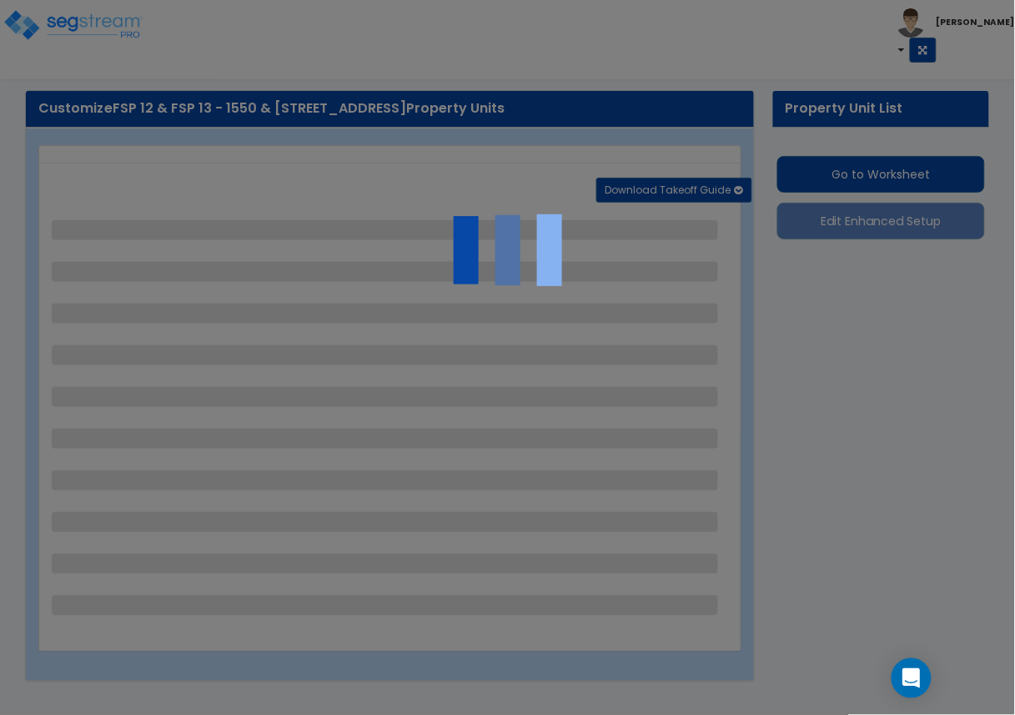
select select "1"
select select "4"
select select "2"
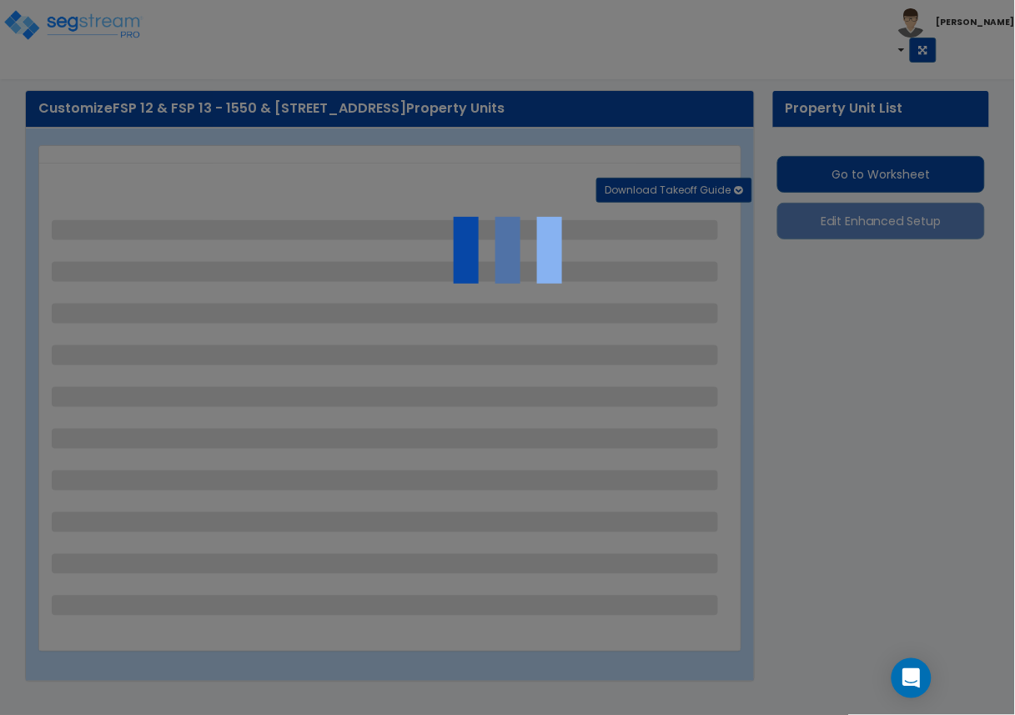
select select "2"
select select "1"
select select "7"
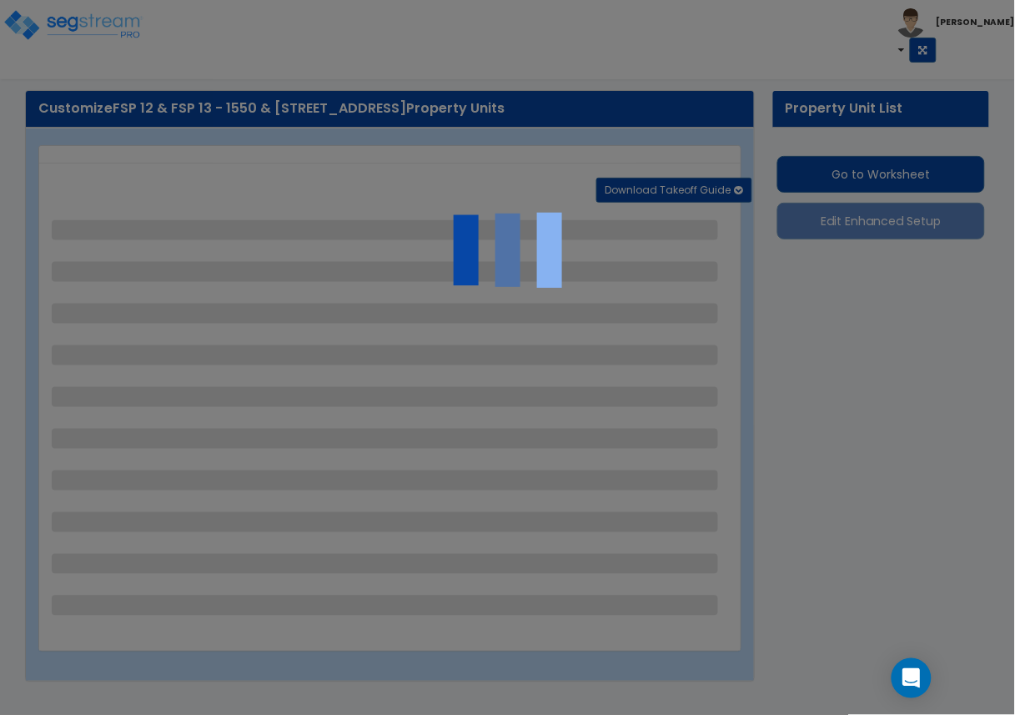
select select "2"
select select "1"
select select "4"
select select "2"
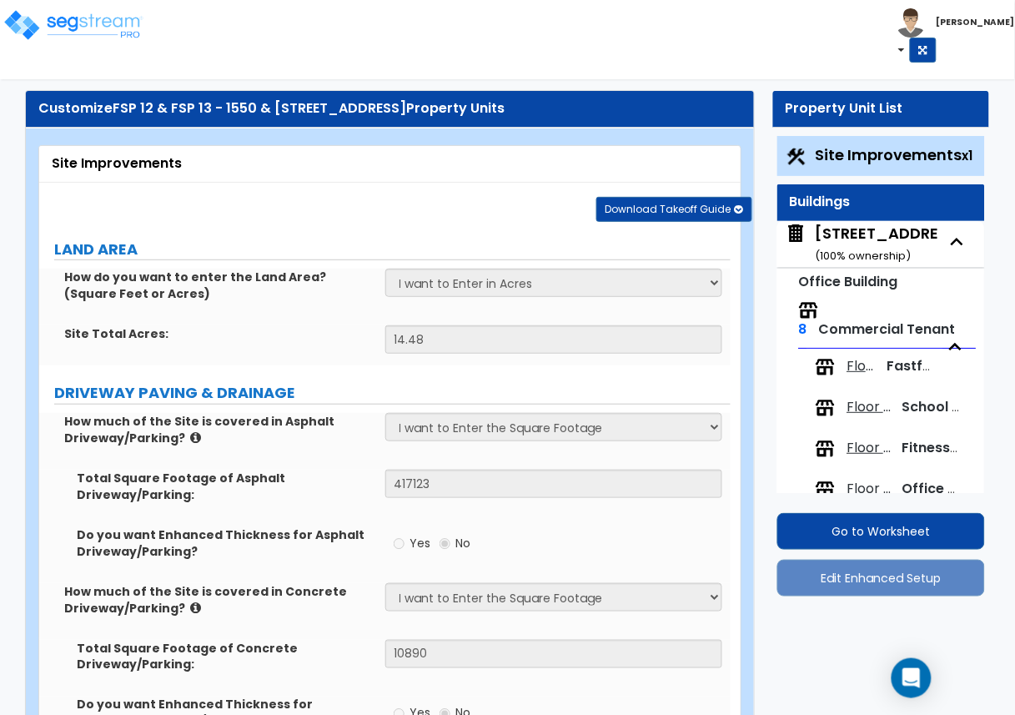
click at [838, 229] on div "[STREET_ADDRESS] (Spectrum II) ( 100 % ownership)" at bounding box center [944, 244] width 256 height 43
select select "4"
select select "2"
select select "3"
select select "5"
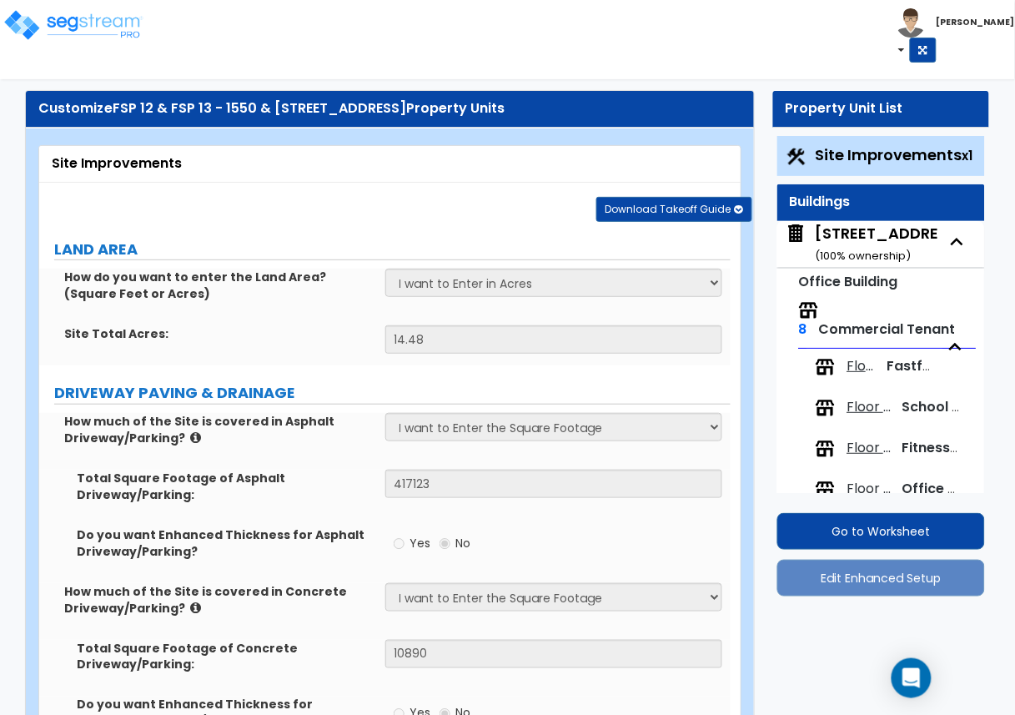
select select "13"
select select "2"
select select "6"
select select "2"
select select "1"
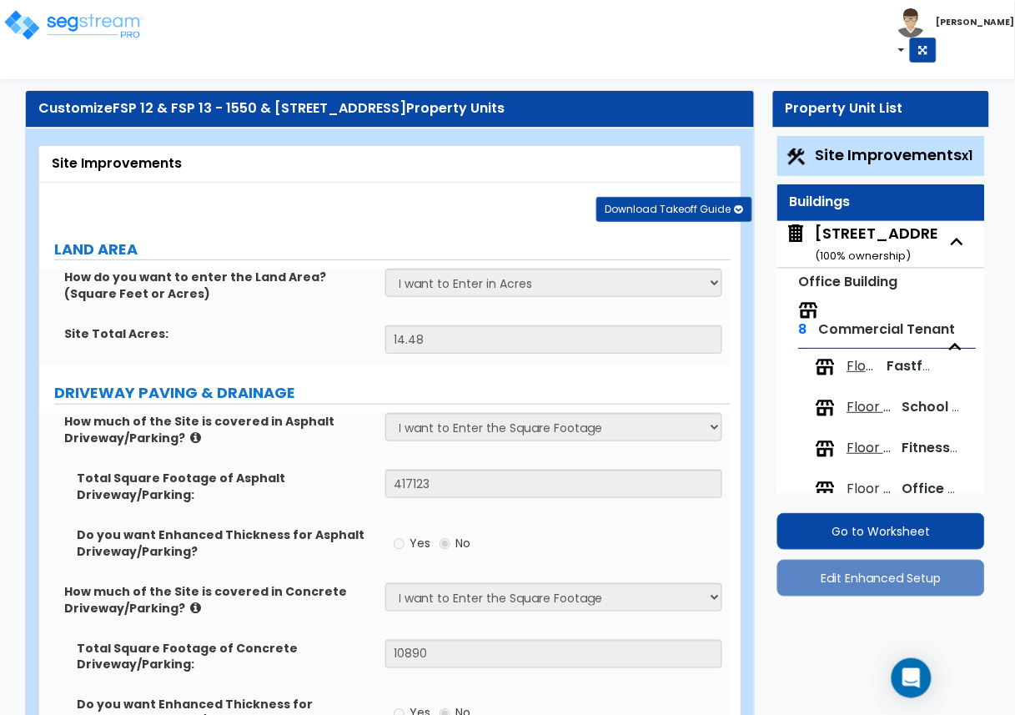
select select "3"
select select "1"
select select "3"
select select "2"
select select "1"
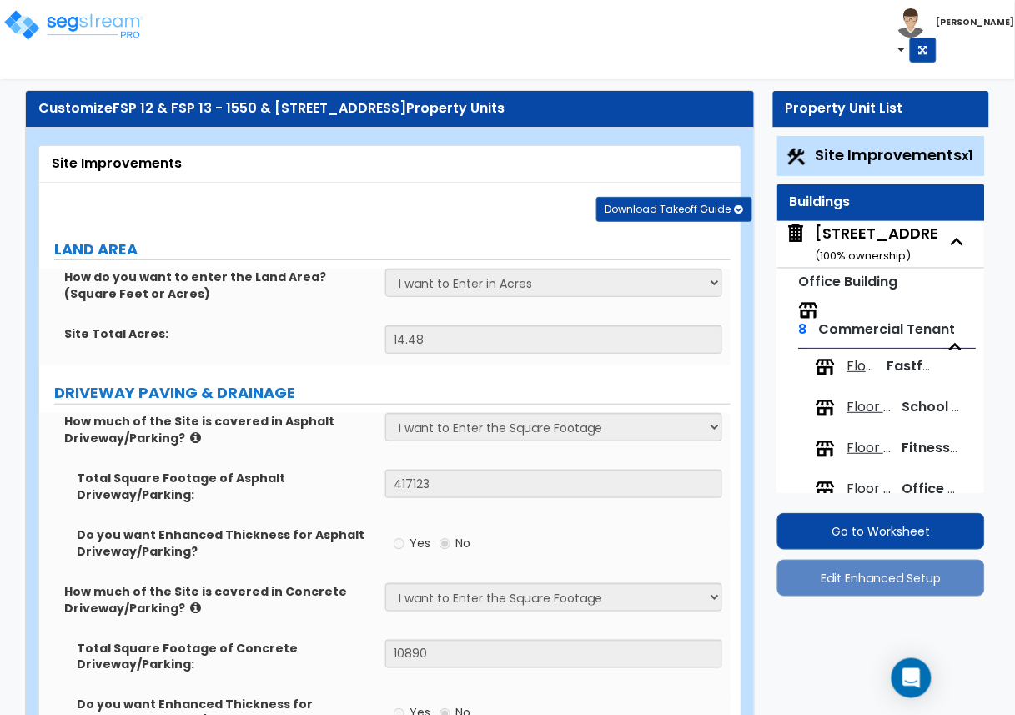
select select "2"
select select "3"
select select "1"
select select "2"
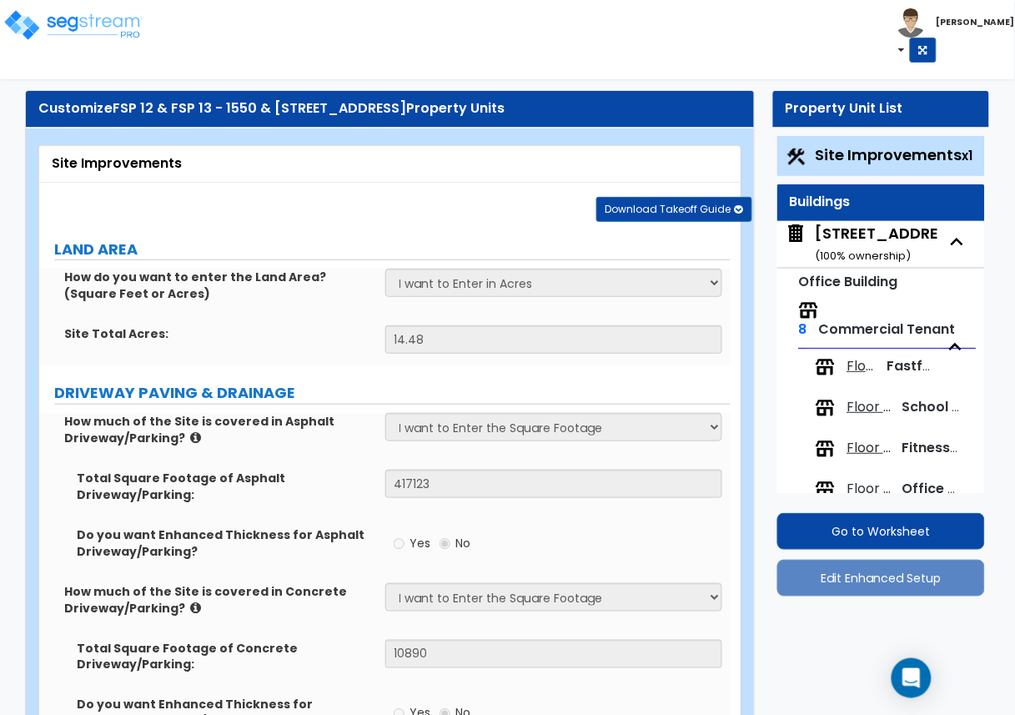
select select "1"
select select "6"
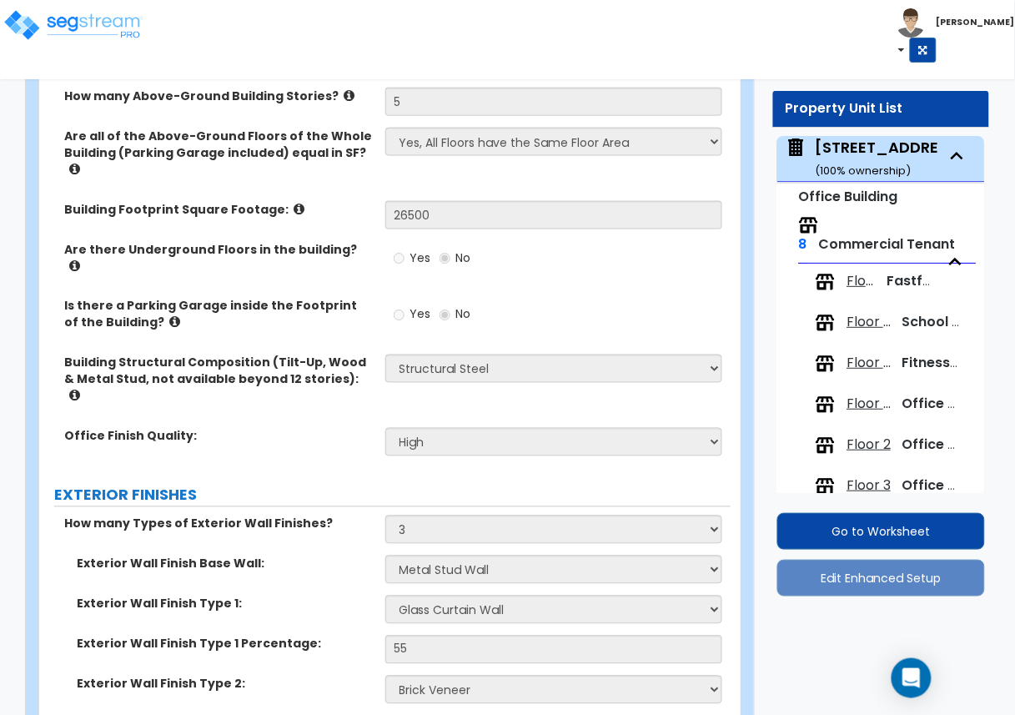
scroll to position [3059, 0]
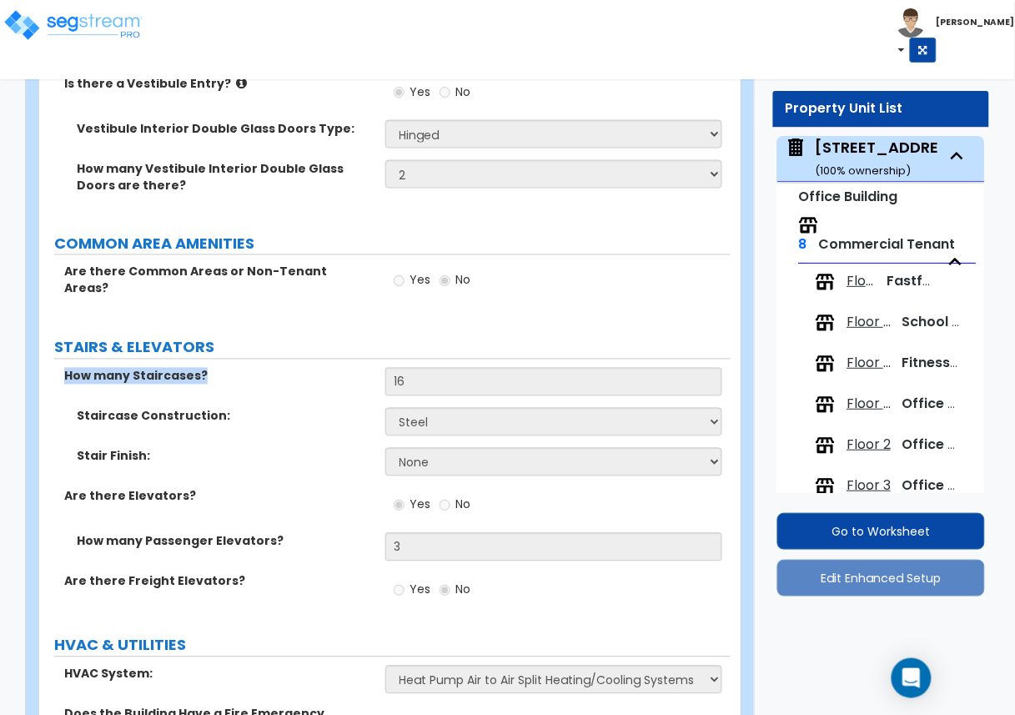
drag, startPoint x: 62, startPoint y: 279, endPoint x: 204, endPoint y: 277, distance: 141.8
click at [204, 368] on div "How many Staircases?" at bounding box center [212, 376] width 346 height 17
copy label "How many Staircases?"
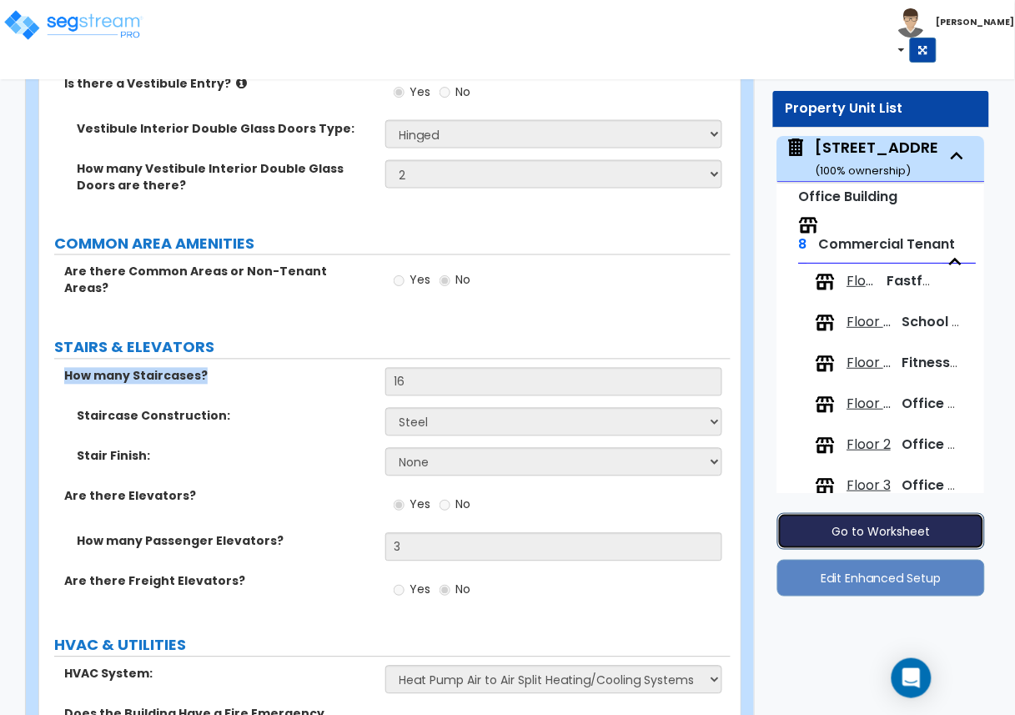
click at [871, 526] on button "Go to Worksheet" at bounding box center [881, 531] width 208 height 37
click at [816, 534] on button "Go to Worksheet" at bounding box center [881, 531] width 208 height 37
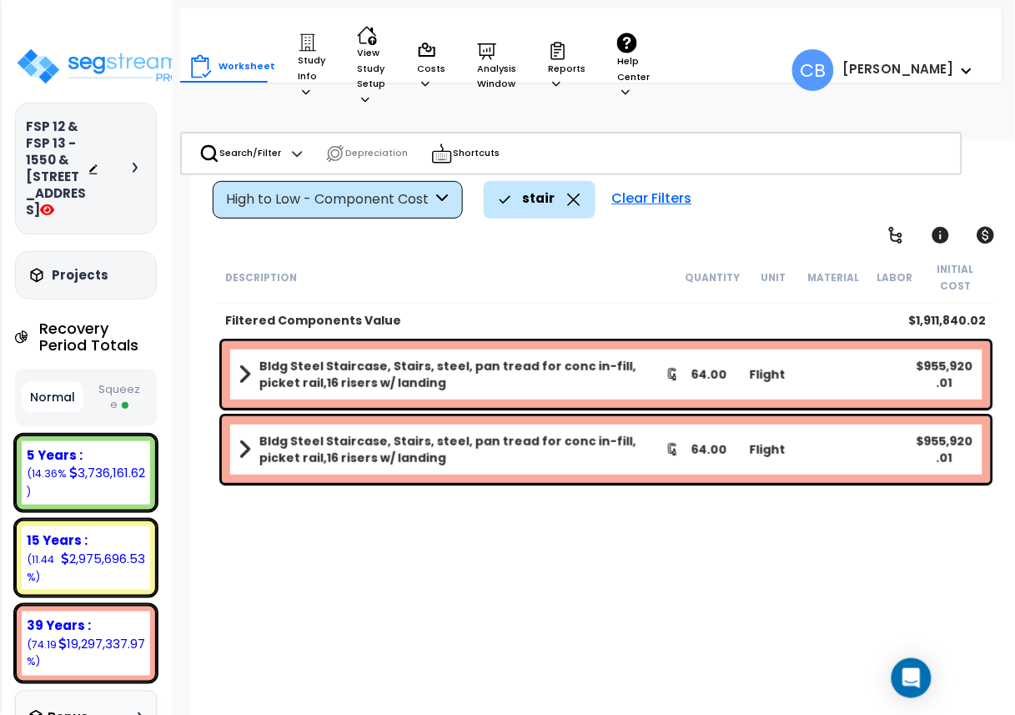
click at [329, 69] on div "Worksheet Study Info Study Setup Add Property Unit Template study Clone study B…" at bounding box center [424, 66] width 470 height 99
click at [309, 73] on p "Study Info" at bounding box center [312, 66] width 28 height 67
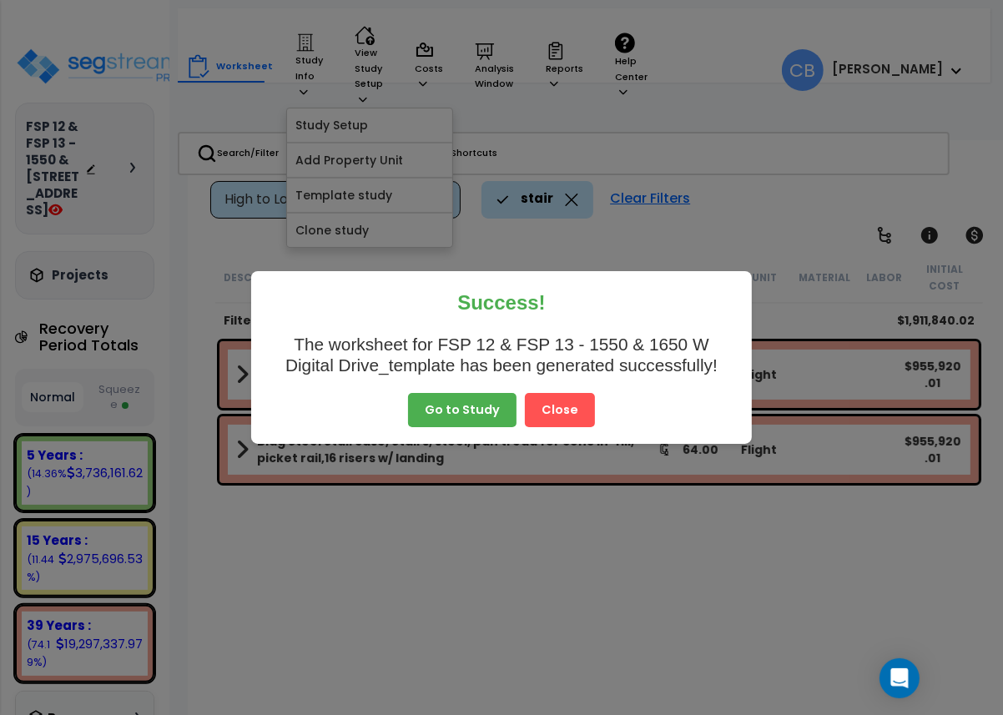
click at [578, 415] on button "Close" at bounding box center [560, 410] width 70 height 35
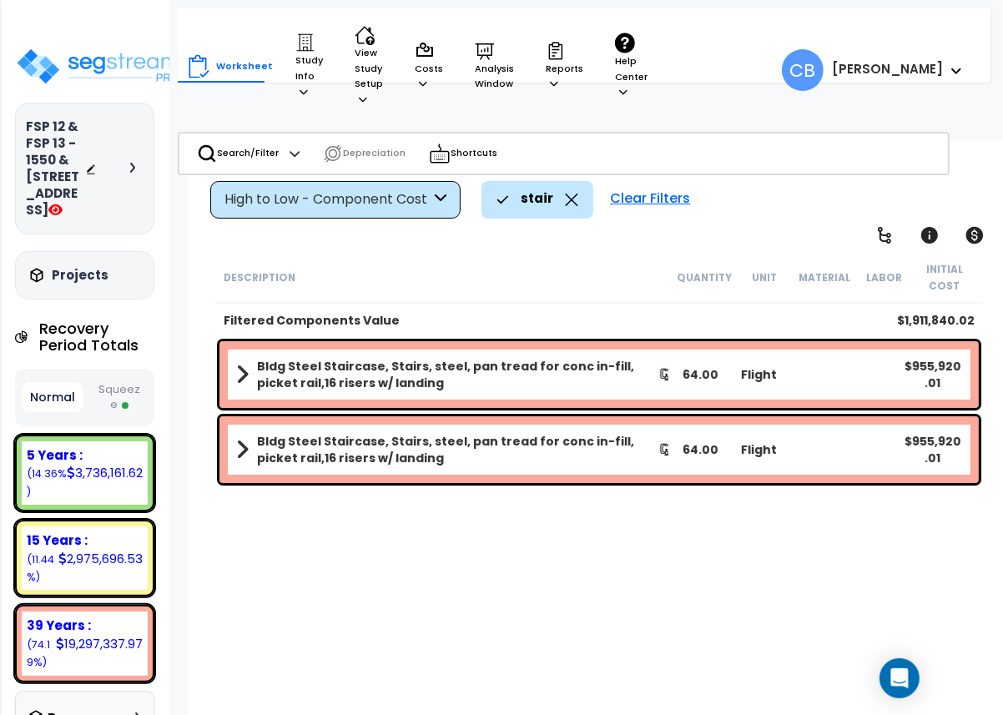
click at [576, 490] on div "Description Quantity Unit Material Labor Initial Cost Filtered Components Value…" at bounding box center [599, 491] width 772 height 479
click at [566, 196] on icon at bounding box center [572, 200] width 13 height 13
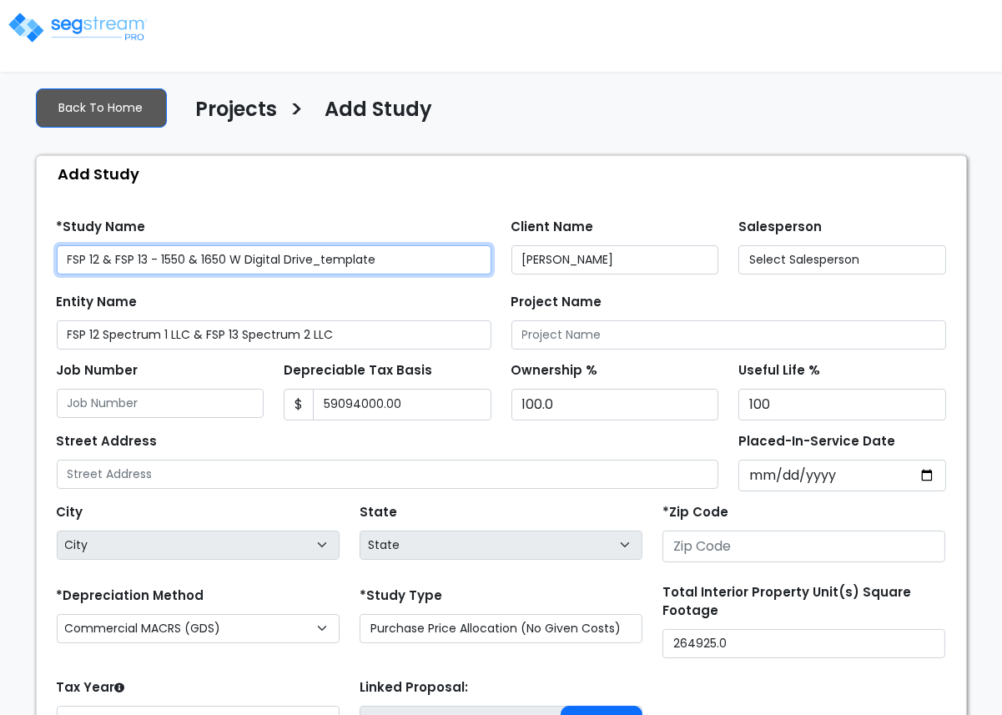
type input "59,094,000.00"
type input "[STREET_ADDRESS]"
type input "84043"
select select "CM(_9"
select select "2025"
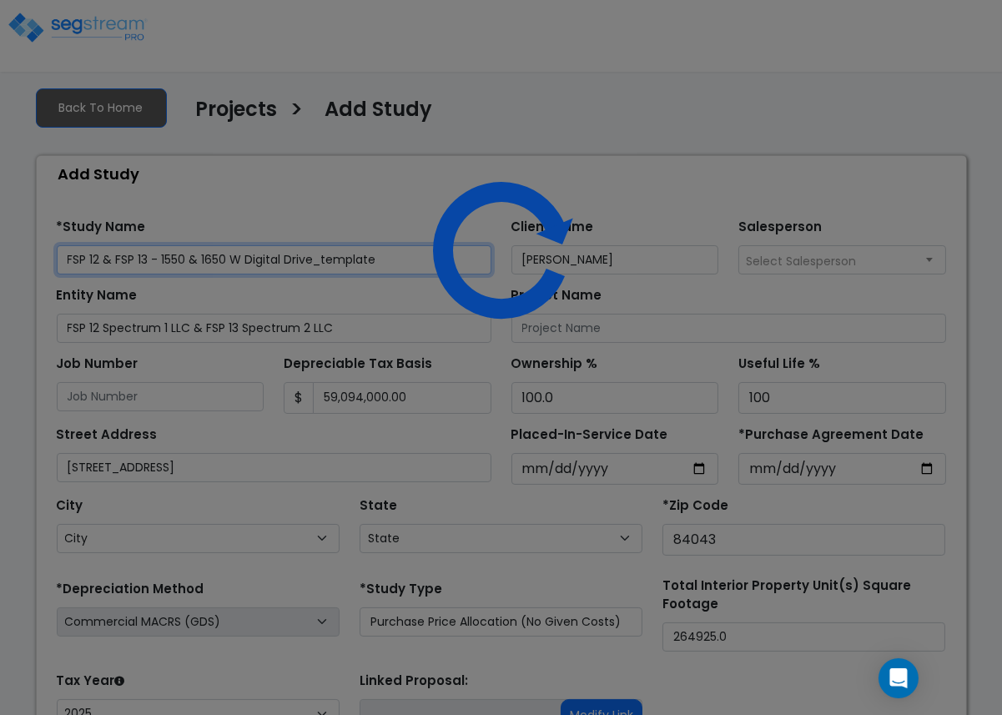
select select "UT"
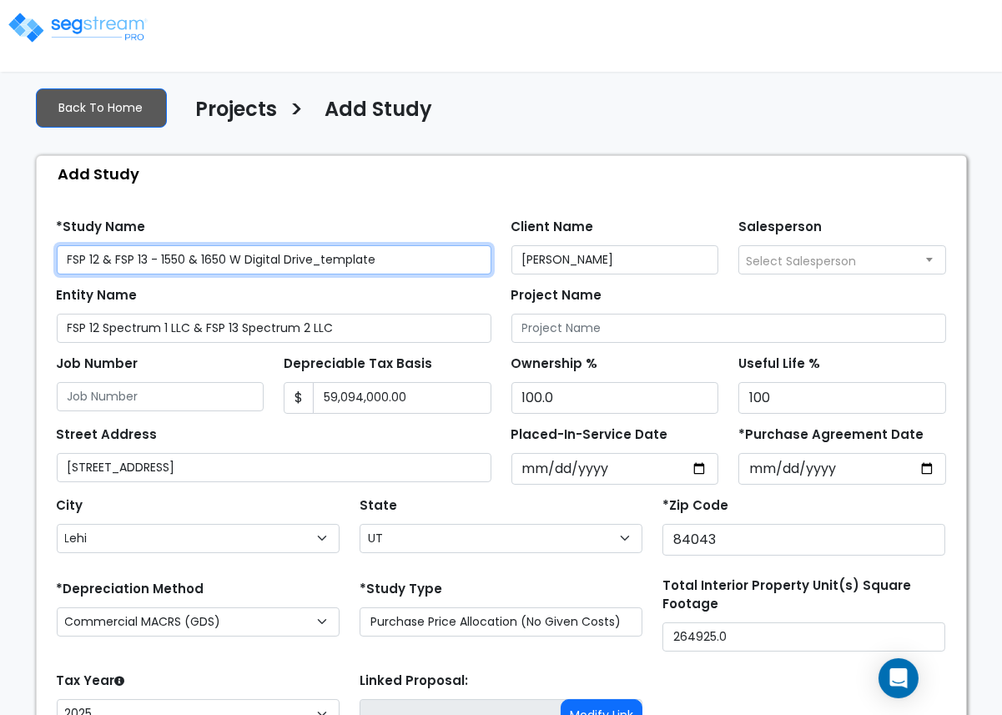
scroll to position [169, 0]
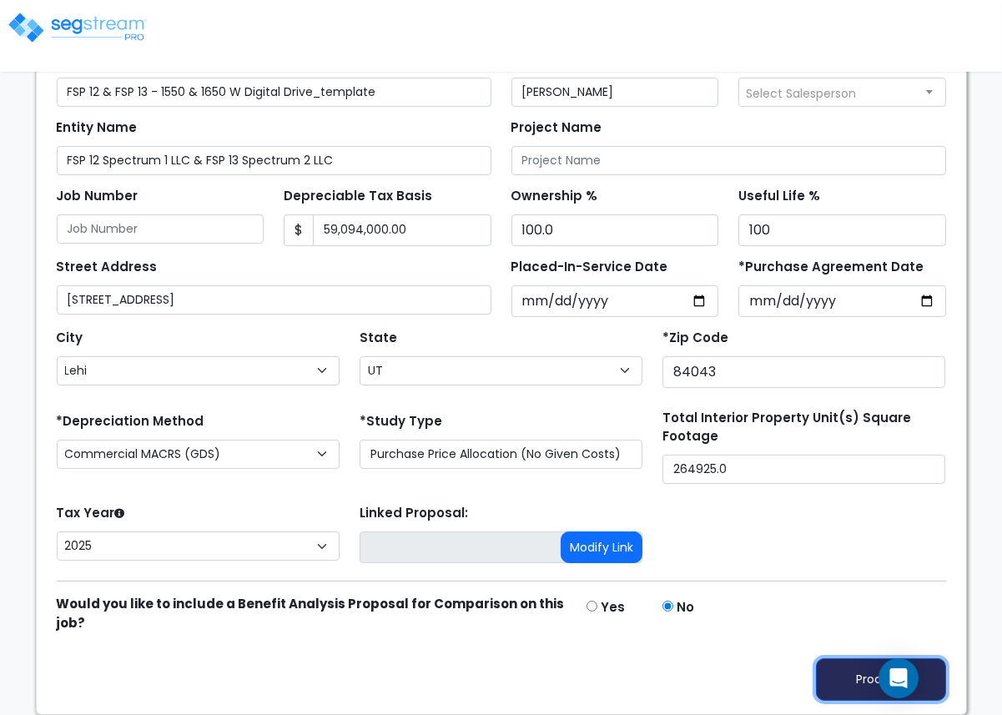
click at [852, 688] on button "Proceed" at bounding box center [881, 679] width 130 height 43
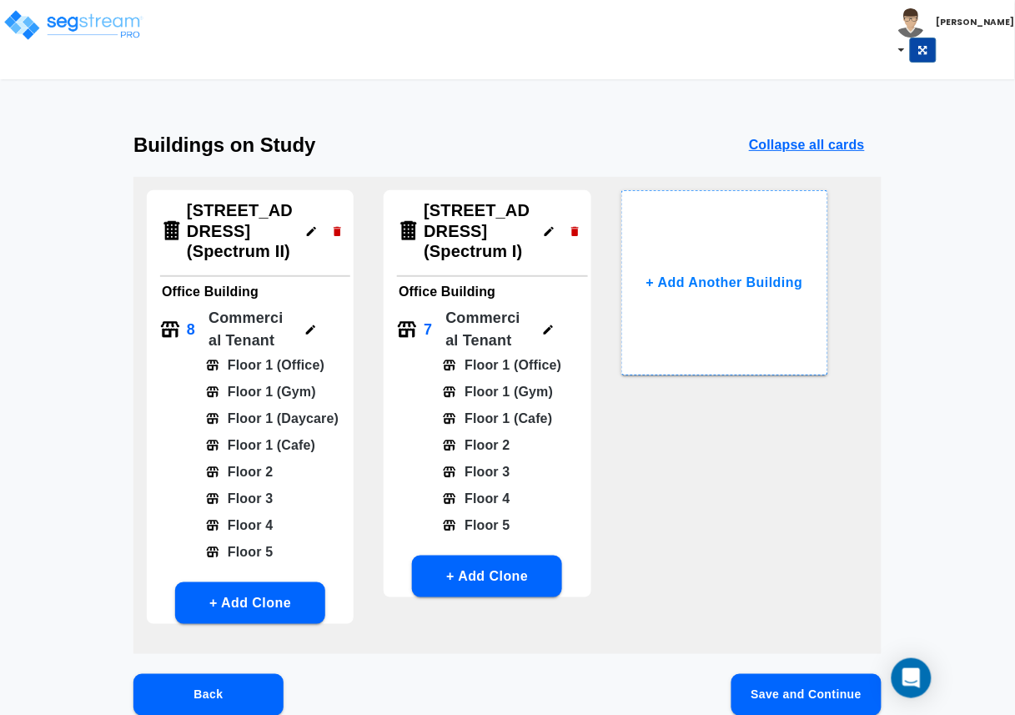
click at [310, 329] on icon "button" at bounding box center [310, 329] width 9 height 9
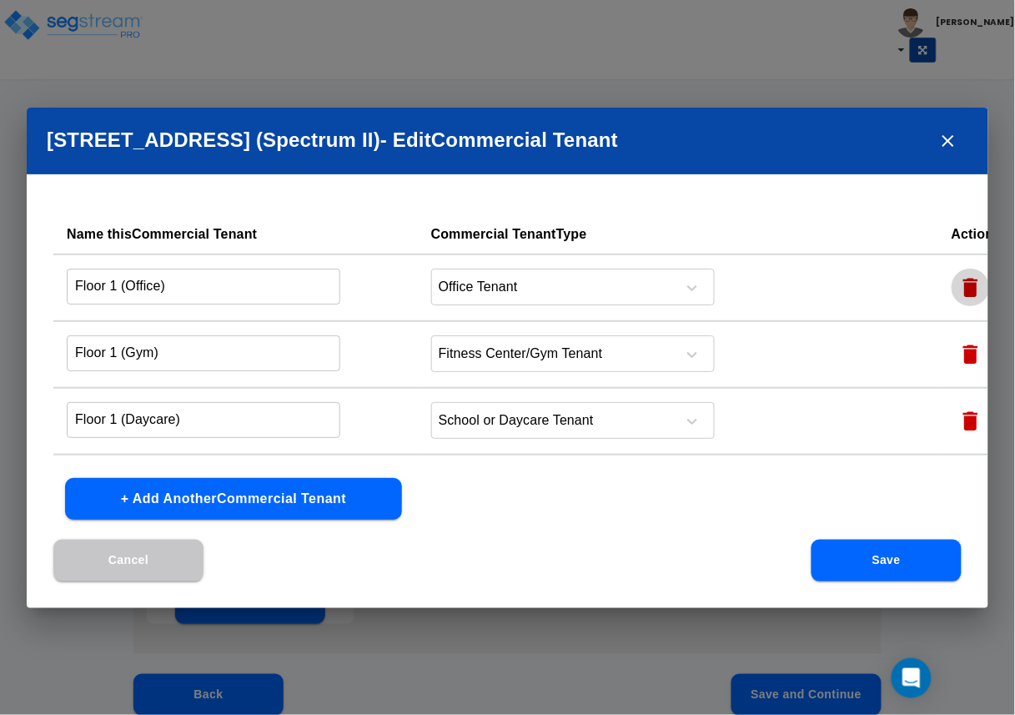
click at [958, 294] on icon "button" at bounding box center [970, 287] width 25 height 25
type input "Floor 1 (Gym)"
type input "Floor 1 (Daycare)"
type input "Floor 1 (Cafe)"
type input "Floor 2"
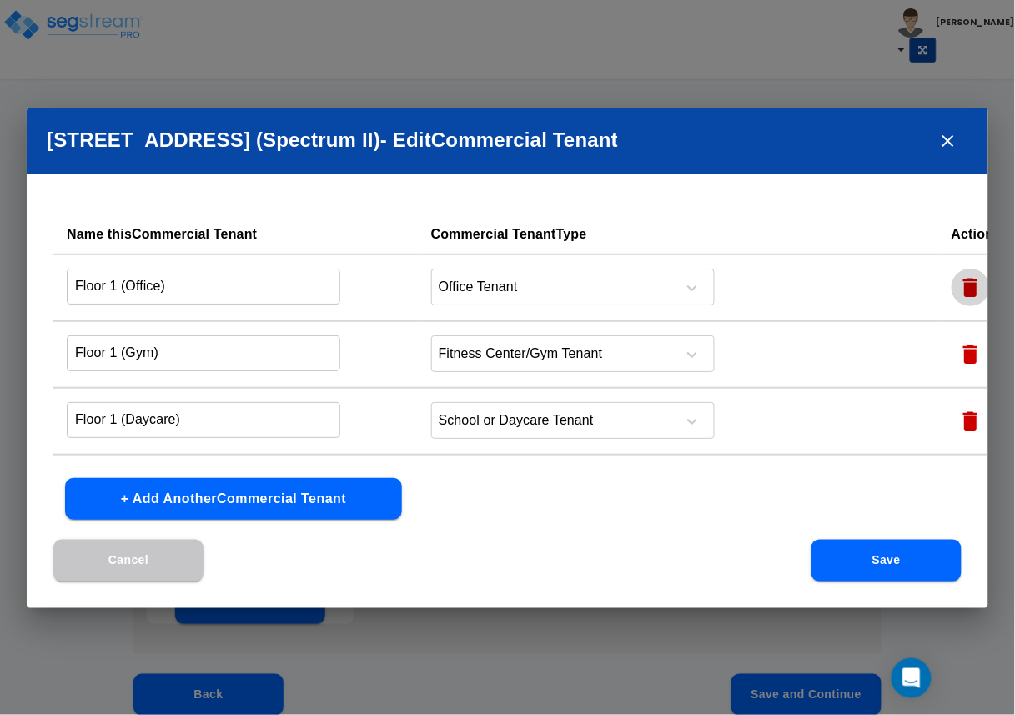
type input "Floor 3"
type input "Floor 4"
type input "Floor 5"
click at [958, 294] on icon "button" at bounding box center [970, 287] width 25 height 25
type input "Floor 1 (Daycare)"
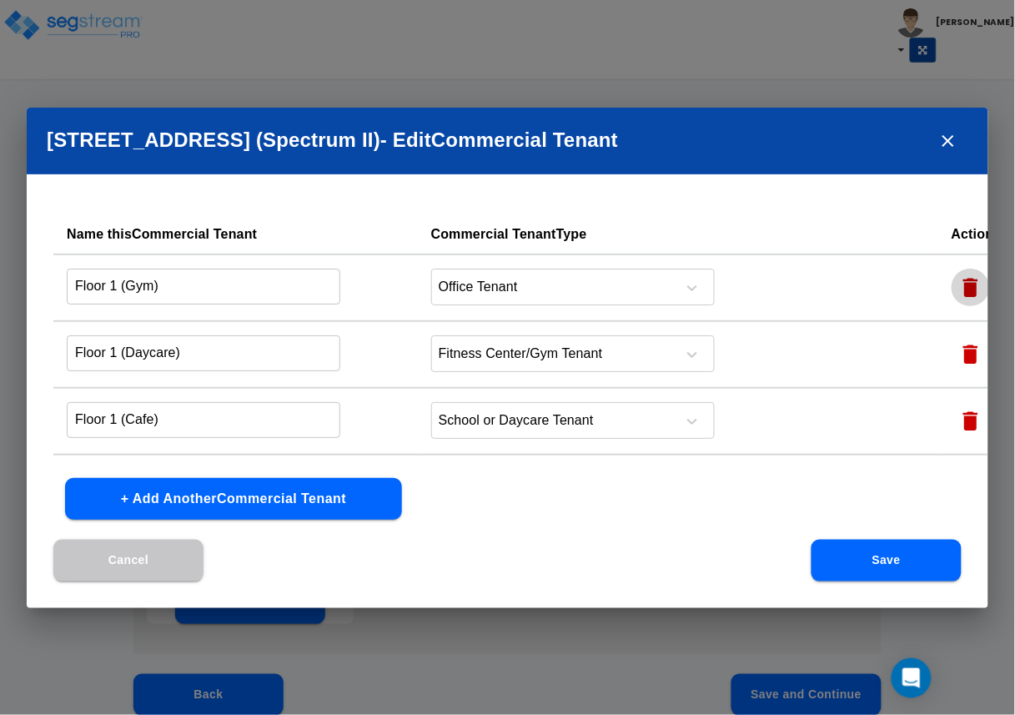
type input "Floor 1 (Cafe)"
type input "Floor 2"
type input "Floor 3"
type input "Floor 4"
type input "Floor 5"
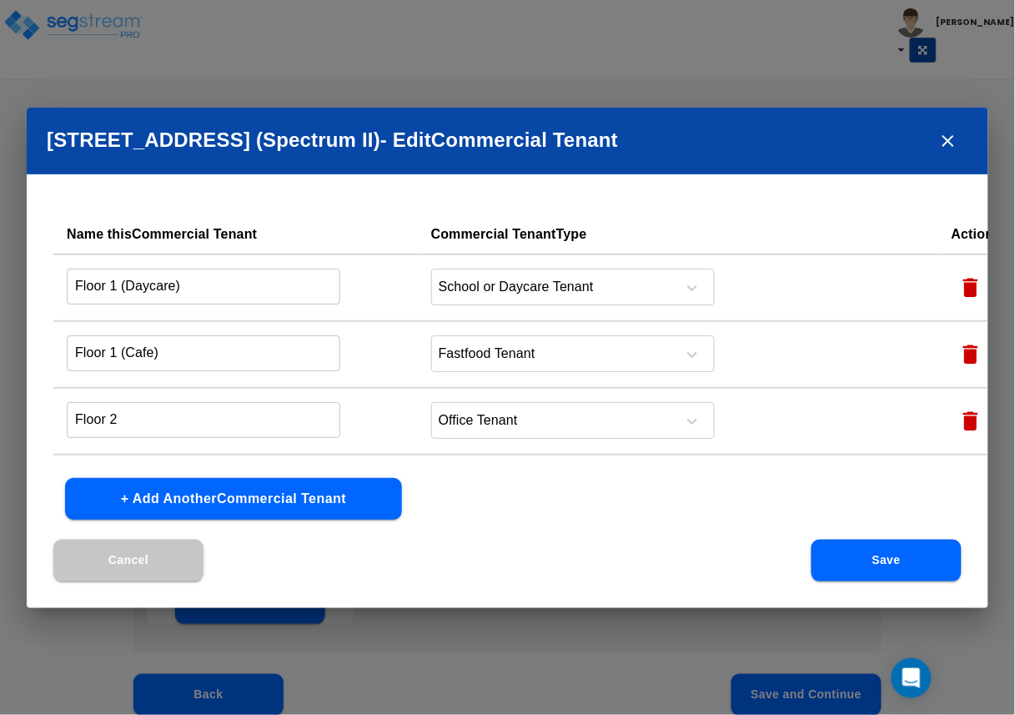
click at [958, 294] on icon "button" at bounding box center [970, 287] width 25 height 25
type input "Floor 1 (Cafe)"
type input "Floor 2"
type input "Floor 3"
type input "Floor 4"
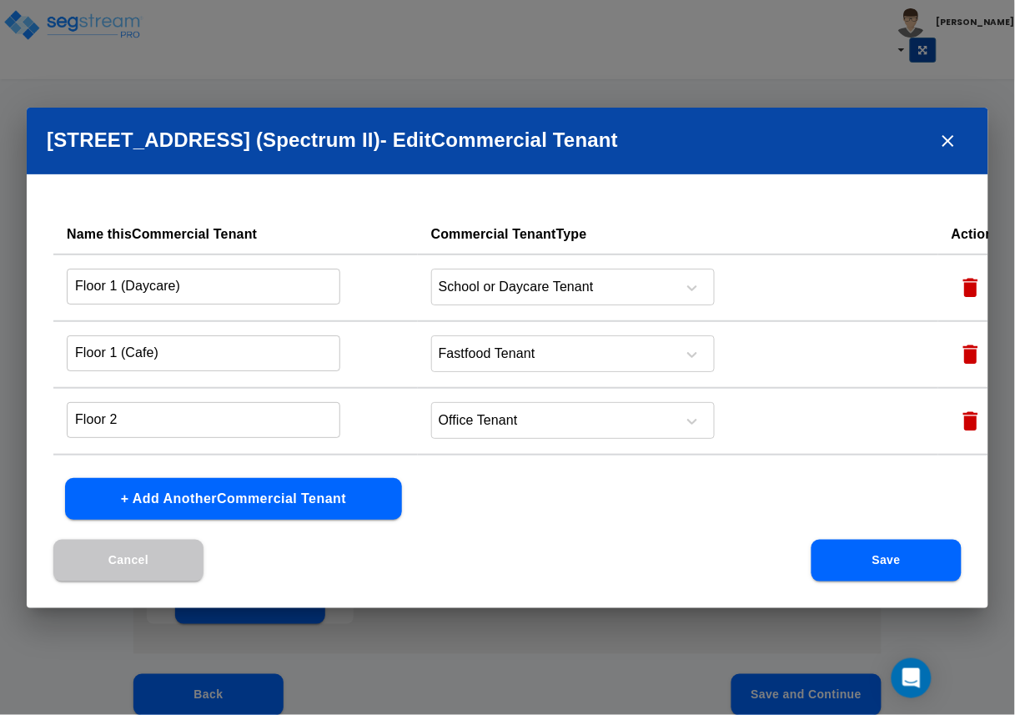
type input "Floor 5"
click at [958, 294] on icon "button" at bounding box center [970, 287] width 25 height 25
type input "Floor 2"
type input "Floor 3"
type input "Floor 4"
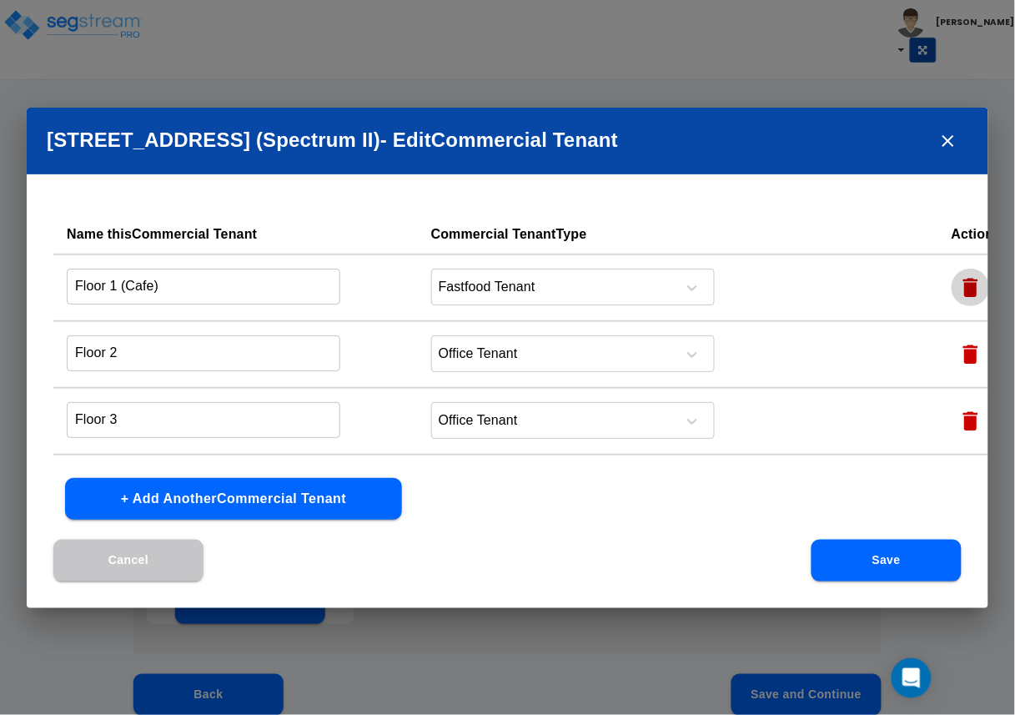
type input "Floor 5"
click at [958, 294] on icon "button" at bounding box center [970, 287] width 25 height 25
type input "Floor 3"
type input "Floor 4"
type input "Floor 5"
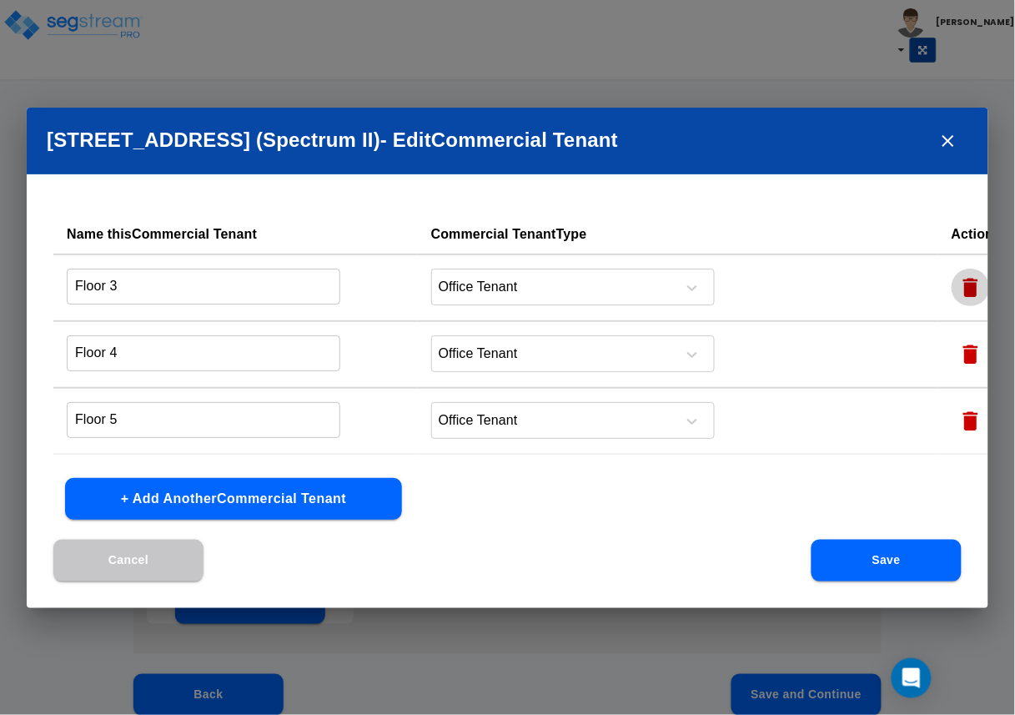
click at [958, 294] on icon "button" at bounding box center [970, 287] width 25 height 25
type input "Floor 4"
type input "Floor 5"
click at [958, 294] on icon "button" at bounding box center [970, 287] width 25 height 25
type input "Floor 5"
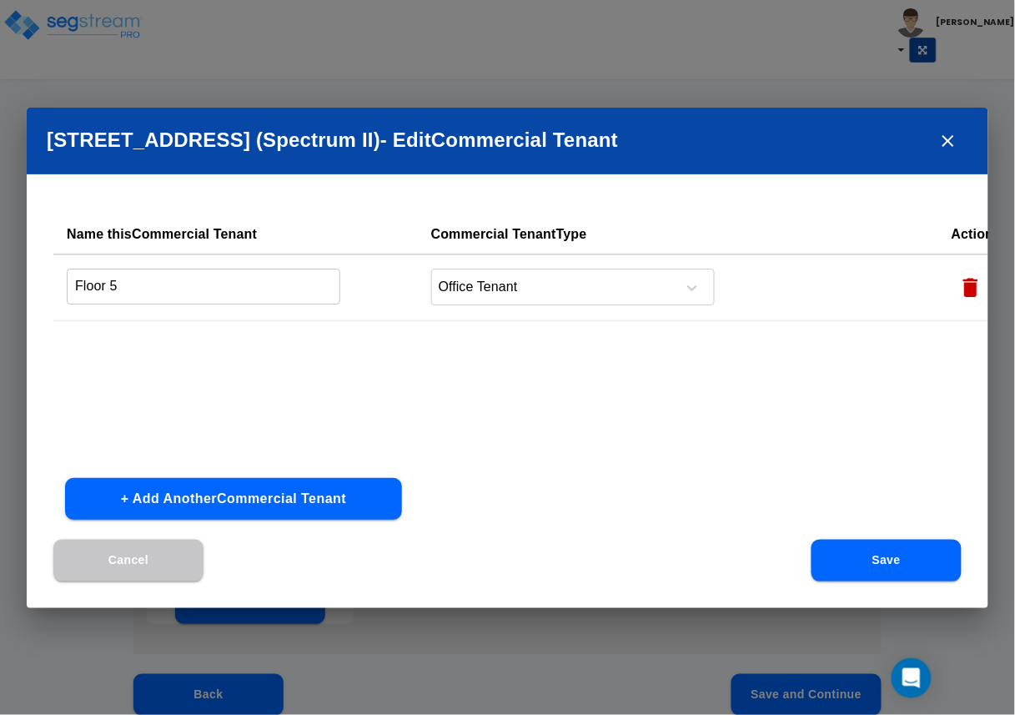
click at [958, 294] on icon "button" at bounding box center [970, 287] width 25 height 25
click at [873, 560] on button "Save" at bounding box center [887, 561] width 150 height 42
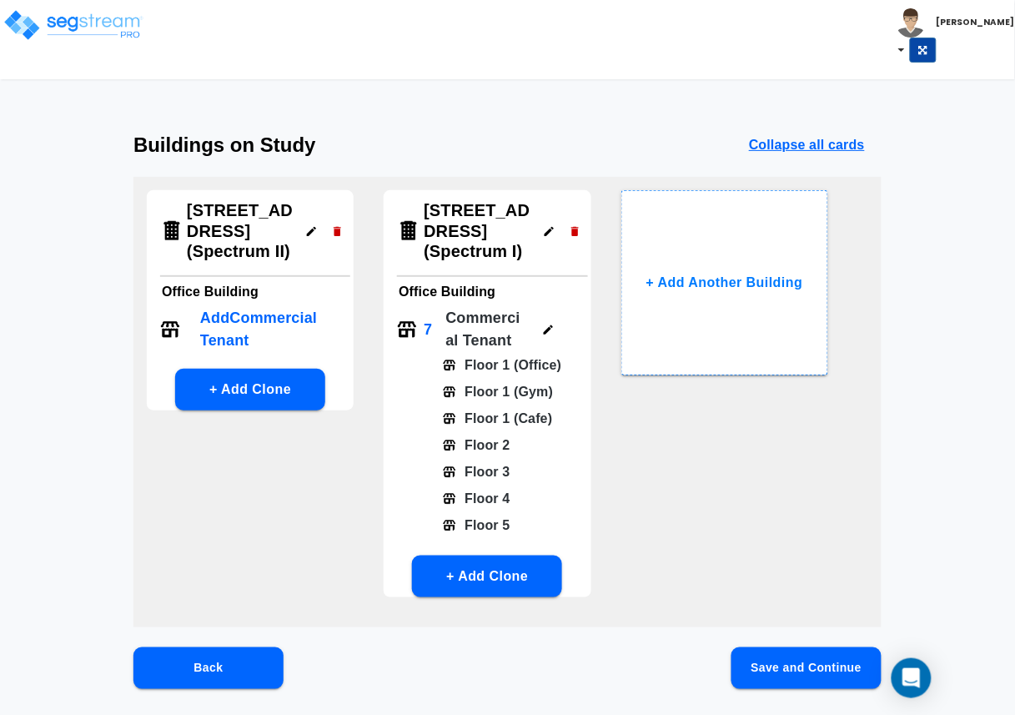
click at [547, 326] on icon "button" at bounding box center [548, 330] width 13 height 13
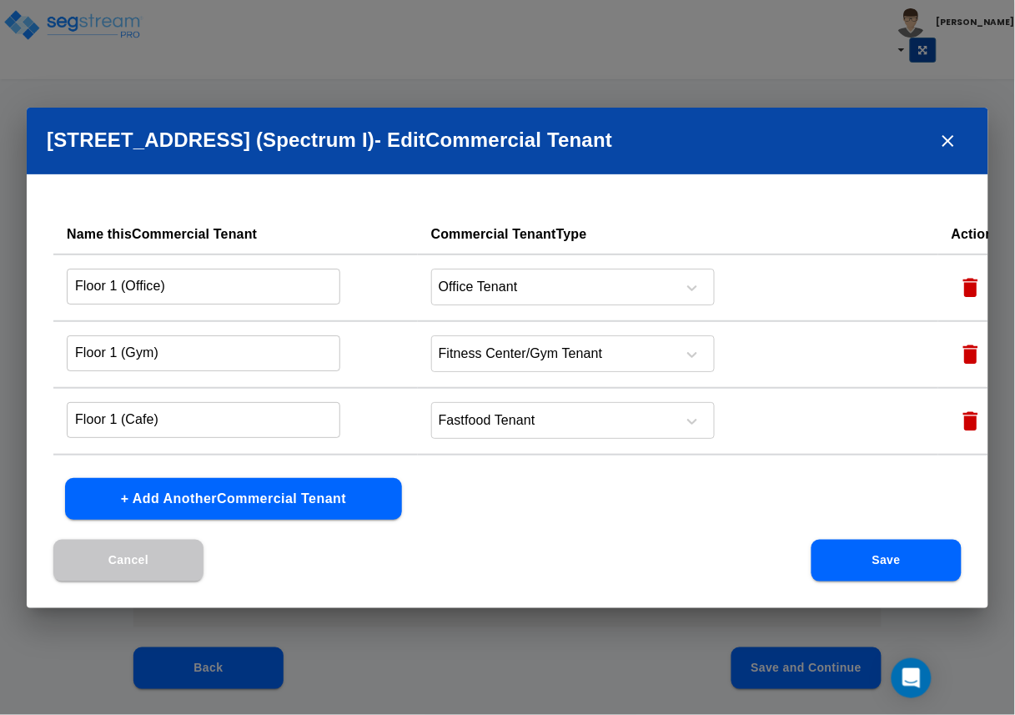
click at [958, 282] on icon "button" at bounding box center [970, 287] width 25 height 25
type input "Floor 1 (Gym)"
type input "Floor 1 (Cafe)"
type input "Floor 2"
type input "Floor 3"
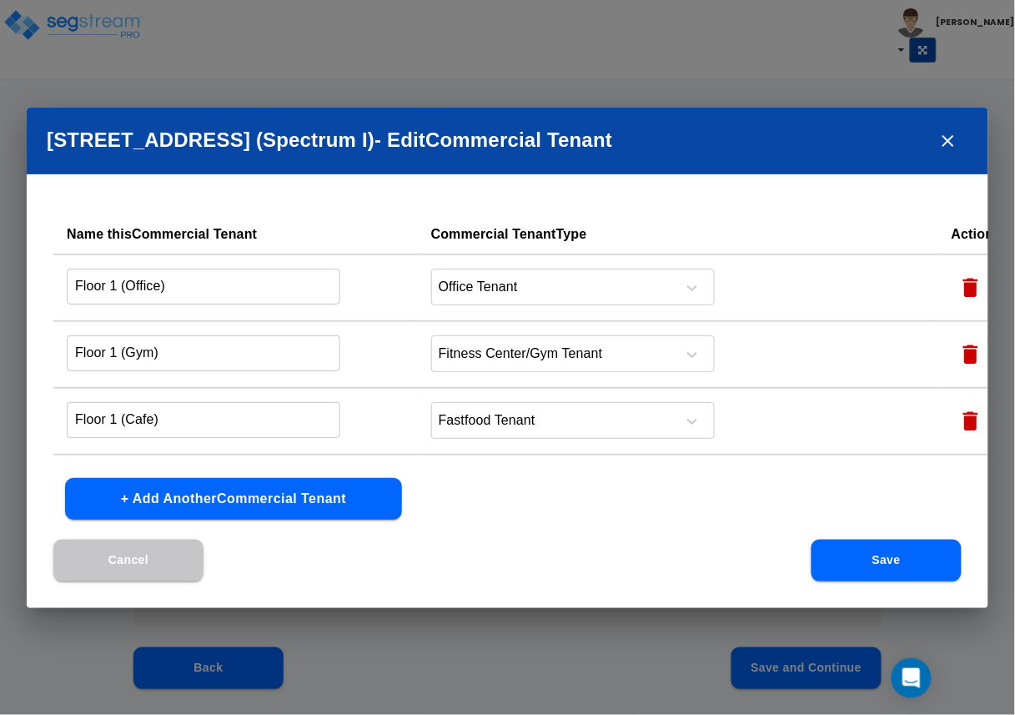
type input "Floor 4"
type input "Floor 5"
click at [958, 282] on icon "button" at bounding box center [970, 287] width 25 height 25
type input "Floor 1 (Cafe)"
type input "Floor 2"
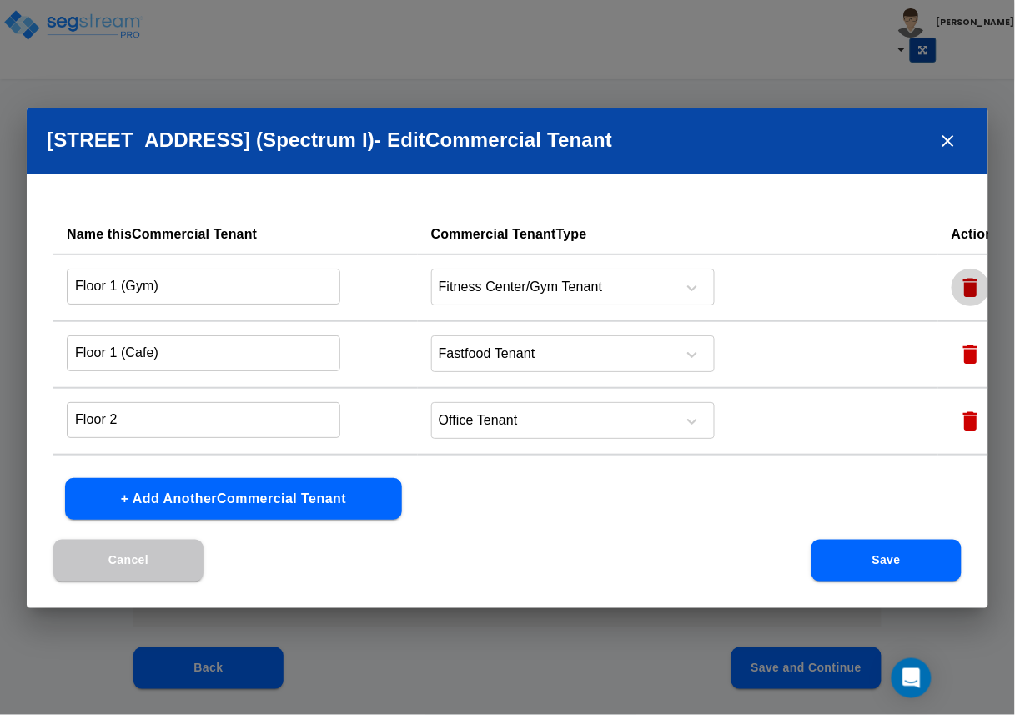
type input "Floor 3"
type input "Floor 4"
type input "Floor 5"
click at [958, 282] on icon "button" at bounding box center [970, 287] width 25 height 25
type input "Floor 2"
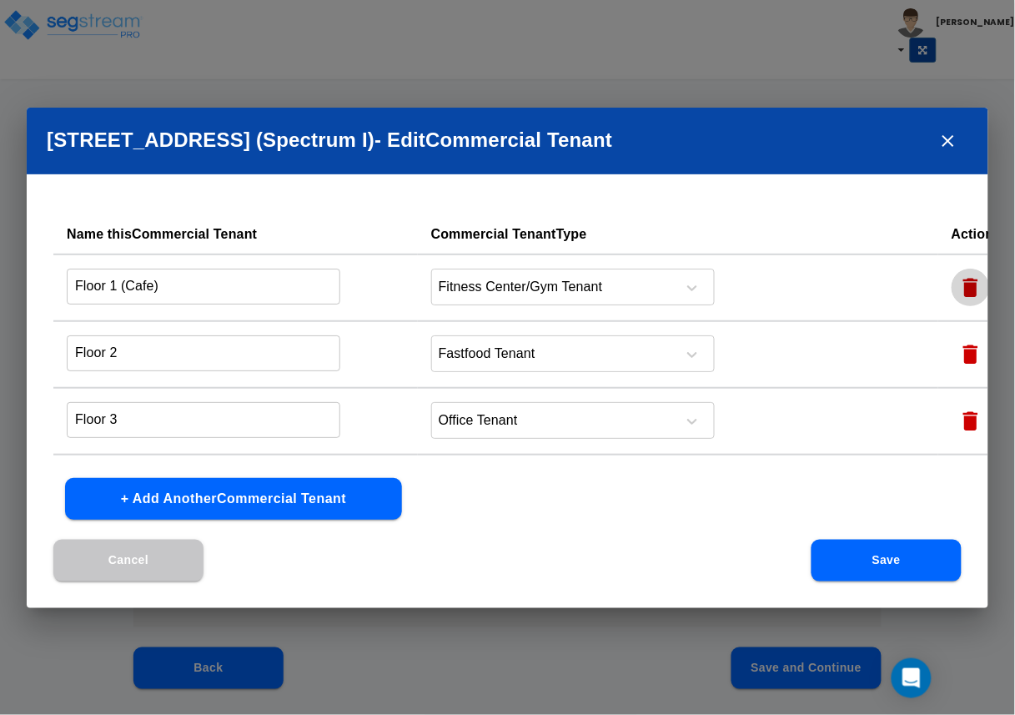
type input "Floor 3"
type input "Floor 4"
type input "Floor 5"
click at [958, 282] on icon "button" at bounding box center [970, 287] width 25 height 25
type input "Floor 3"
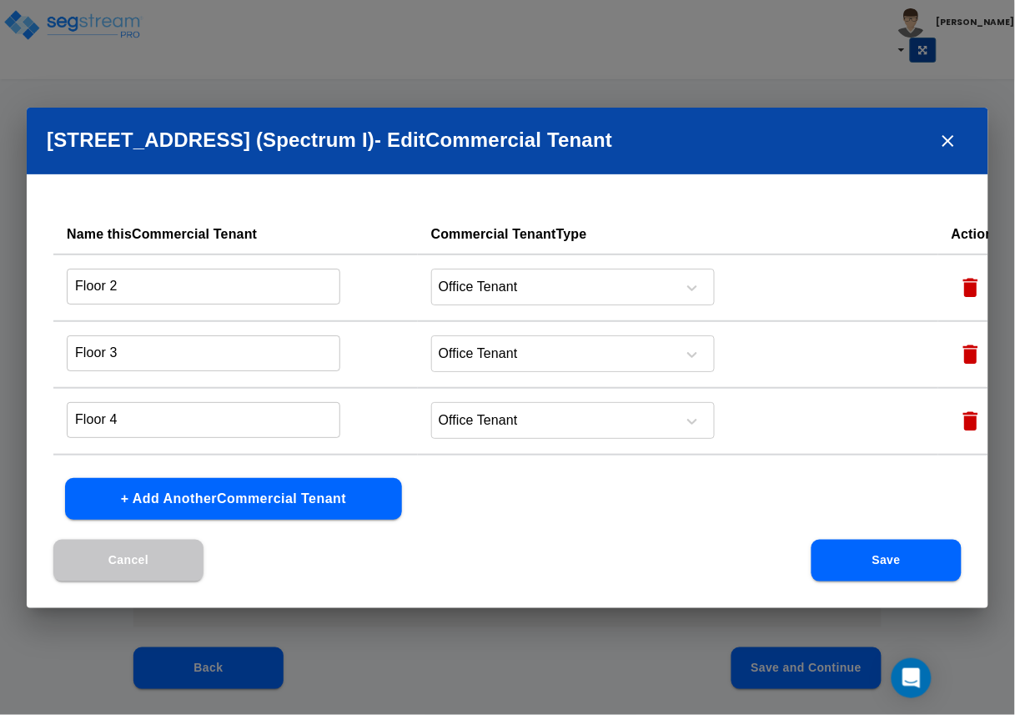
type input "Floor 4"
type input "Floor 5"
click at [958, 282] on icon "button" at bounding box center [970, 287] width 25 height 25
type input "Floor 4"
type input "Floor 5"
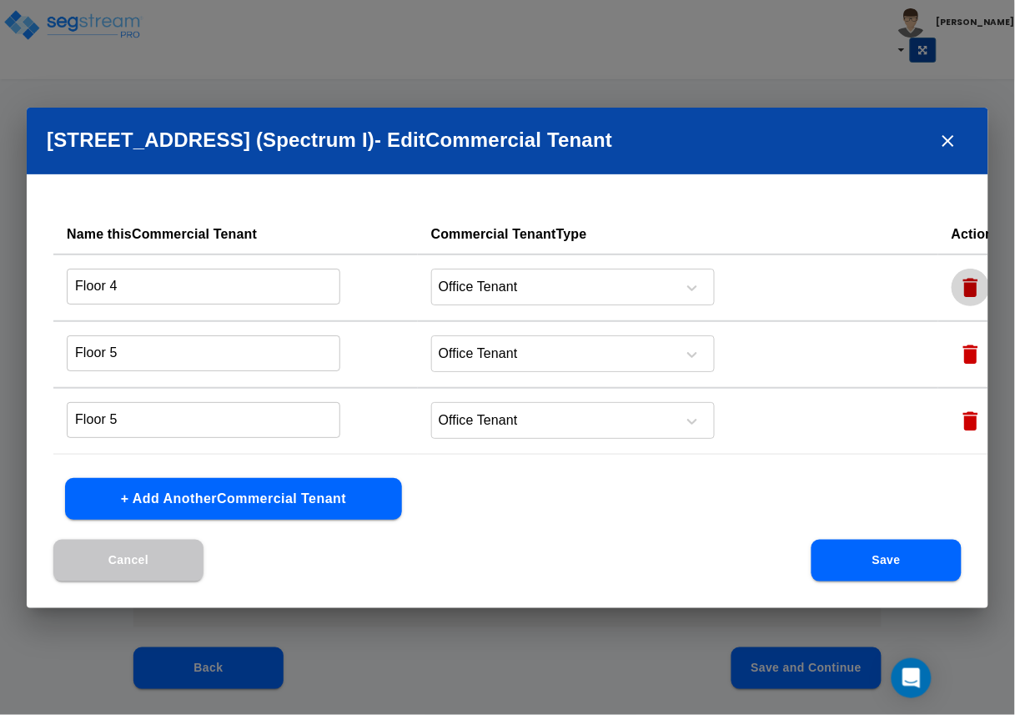
click at [958, 282] on icon "button" at bounding box center [970, 287] width 25 height 25
type input "Floor 5"
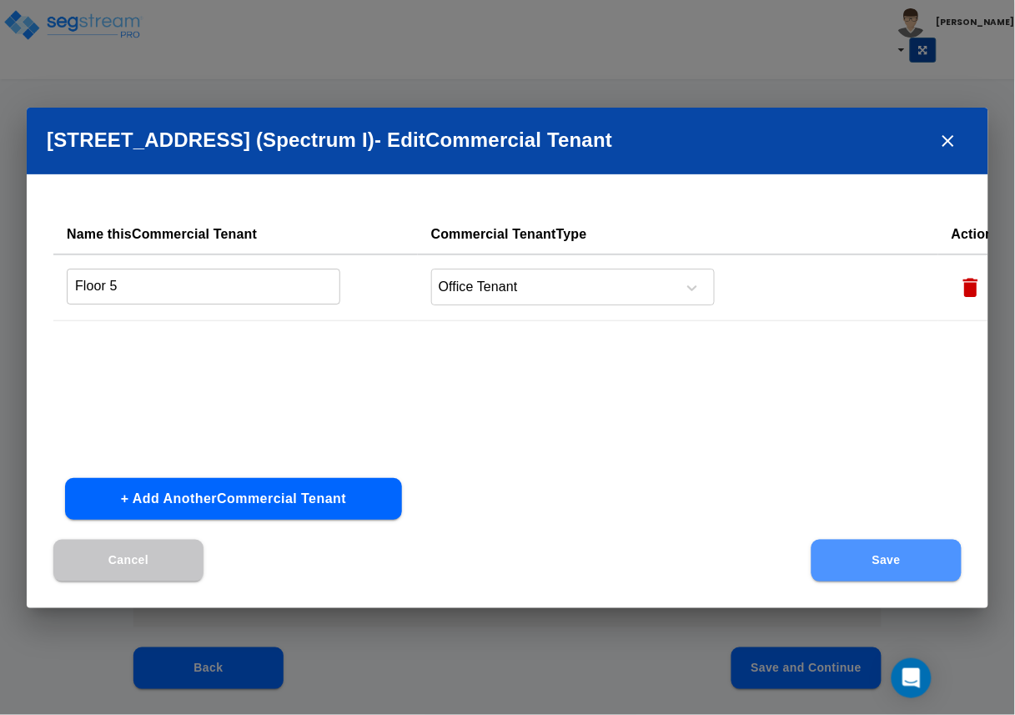
click at [898, 554] on button "Save" at bounding box center [887, 561] width 150 height 42
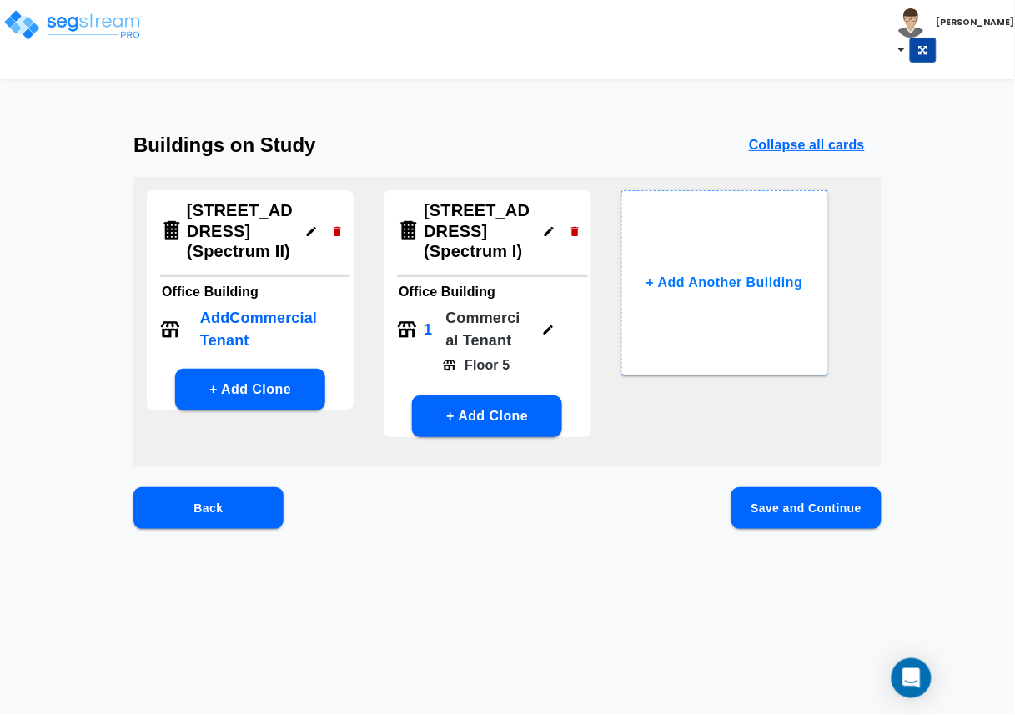
click at [795, 528] on div "Back Save and Continue" at bounding box center [507, 534] width 748 height 95
click at [795, 520] on button "Save and Continue" at bounding box center [807, 508] width 150 height 42
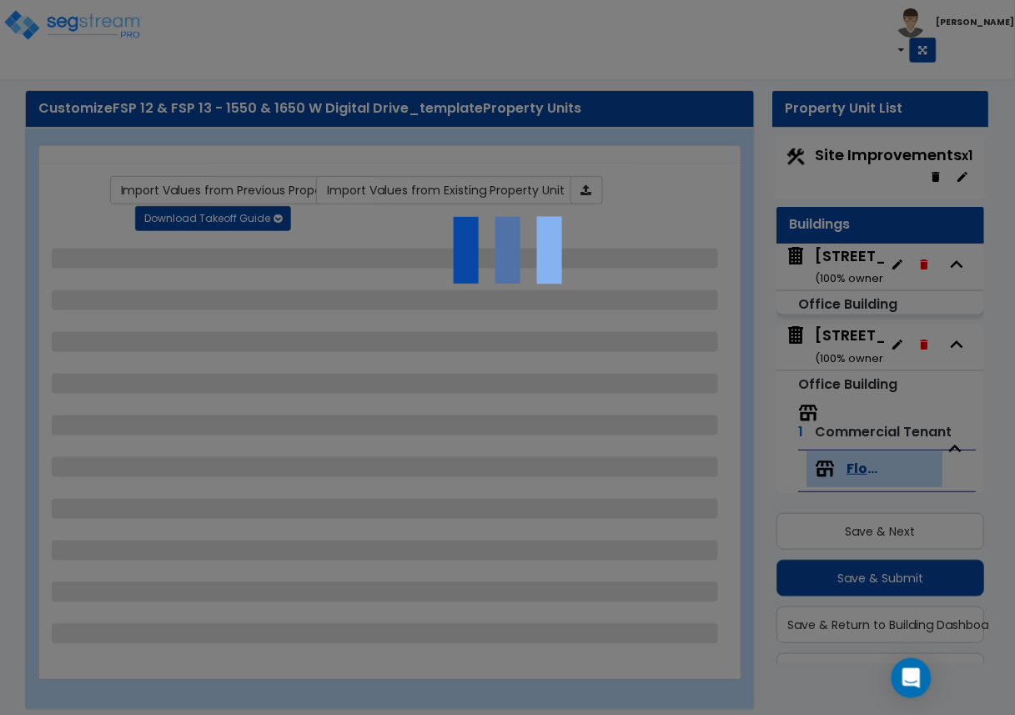
scroll to position [43, 0]
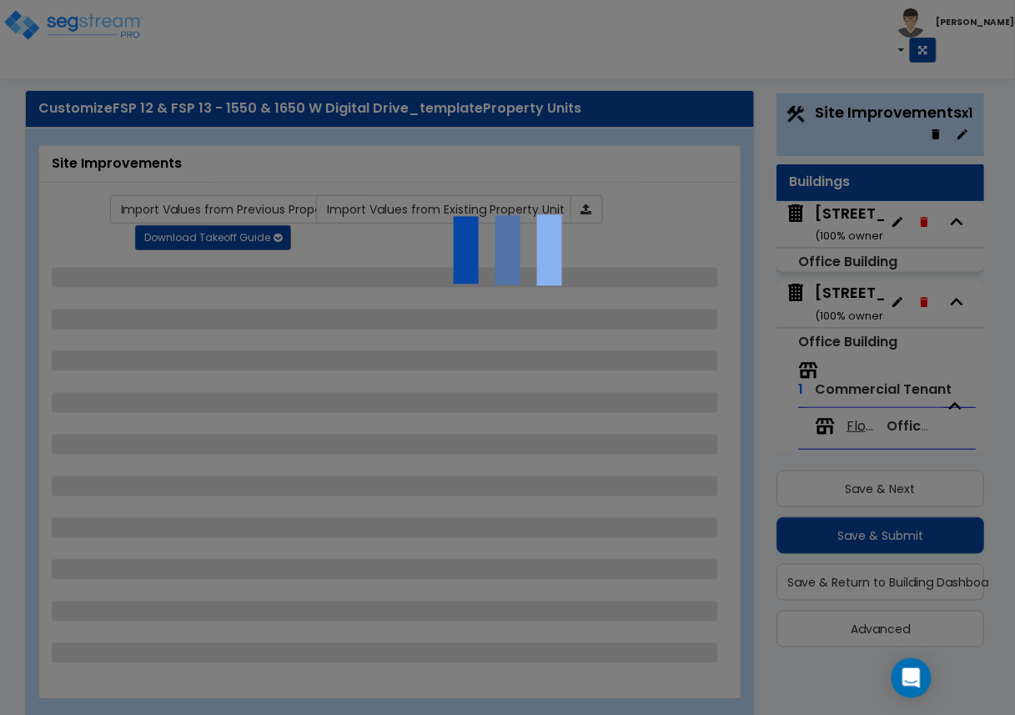
select select "2"
select select "1"
select select "2"
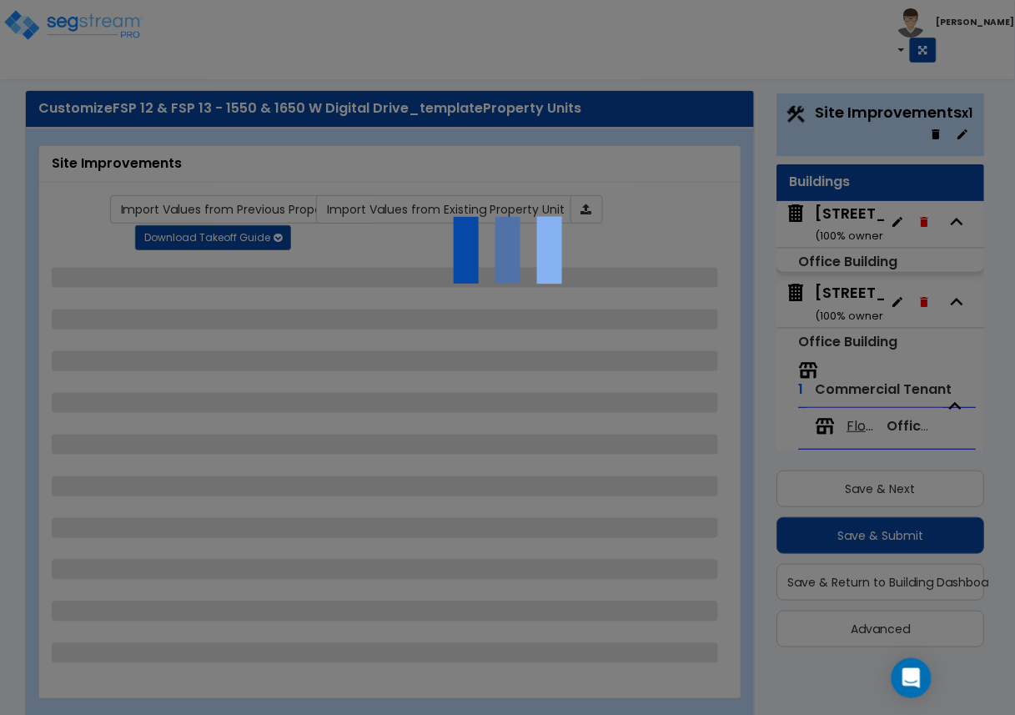
select select "1"
select select "2"
select select "4"
select select "2"
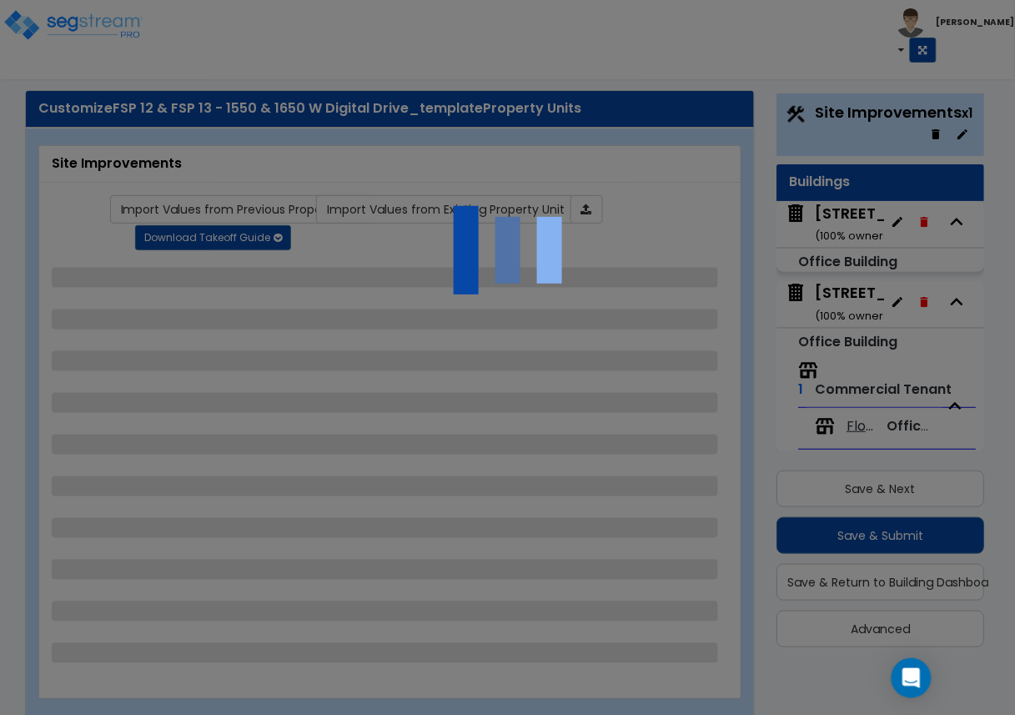
select select "1"
select select "4"
select select "2"
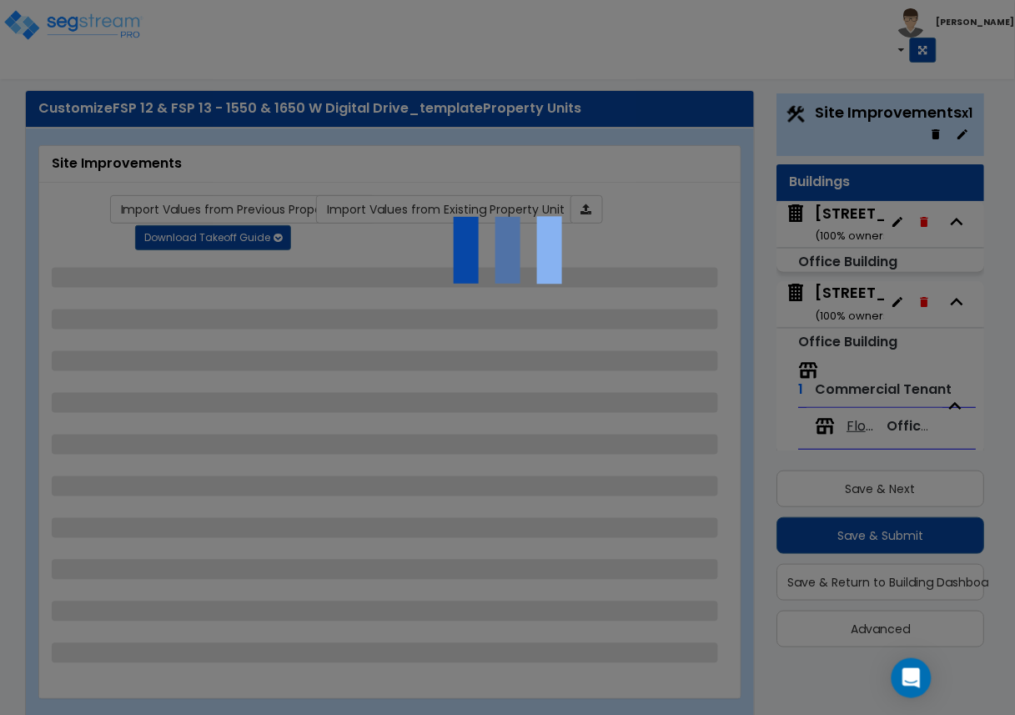
select select "2"
select select "1"
select select "7"
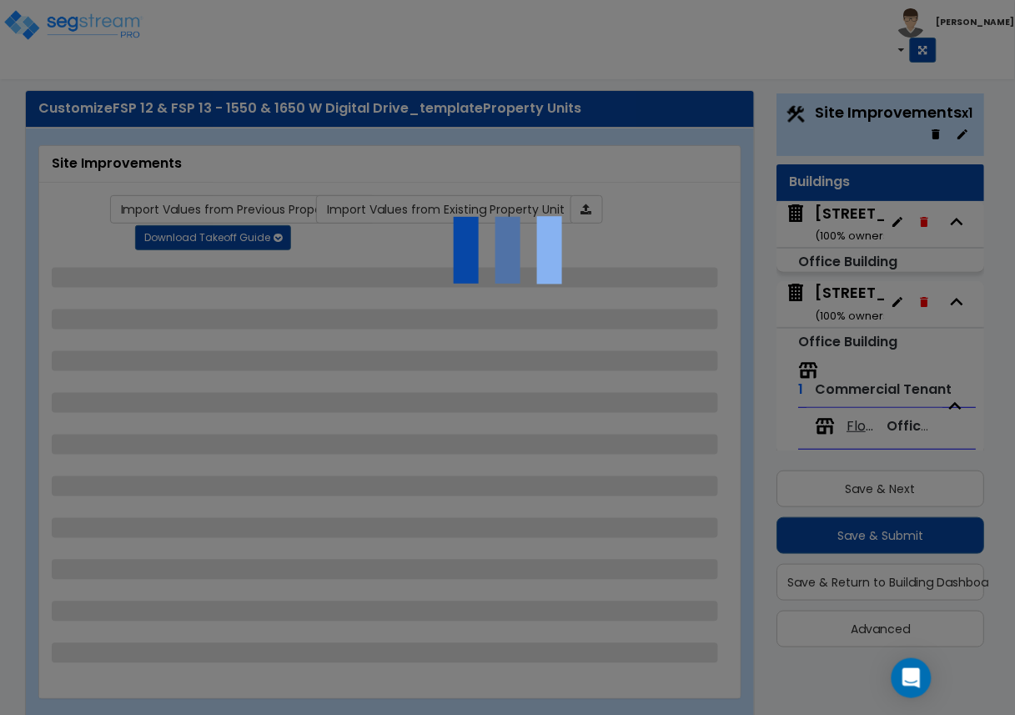
select select "2"
select select "1"
select select "4"
select select "2"
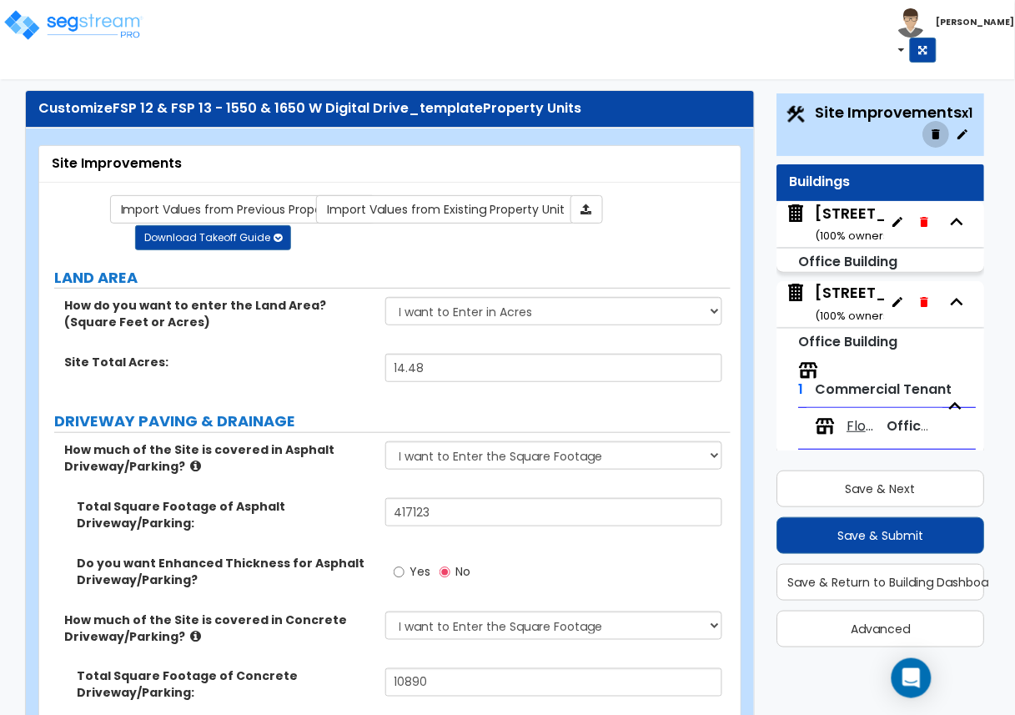
click at [933, 130] on icon "button" at bounding box center [937, 134] width 8 height 10
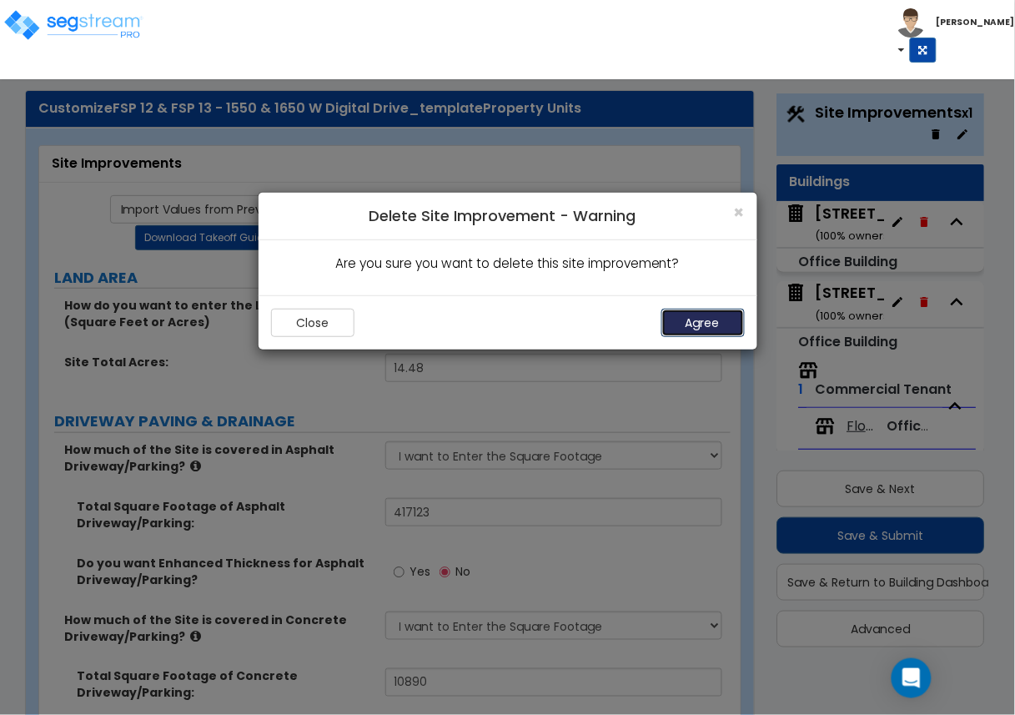
click at [712, 324] on button "Agree" at bounding box center [703, 323] width 83 height 28
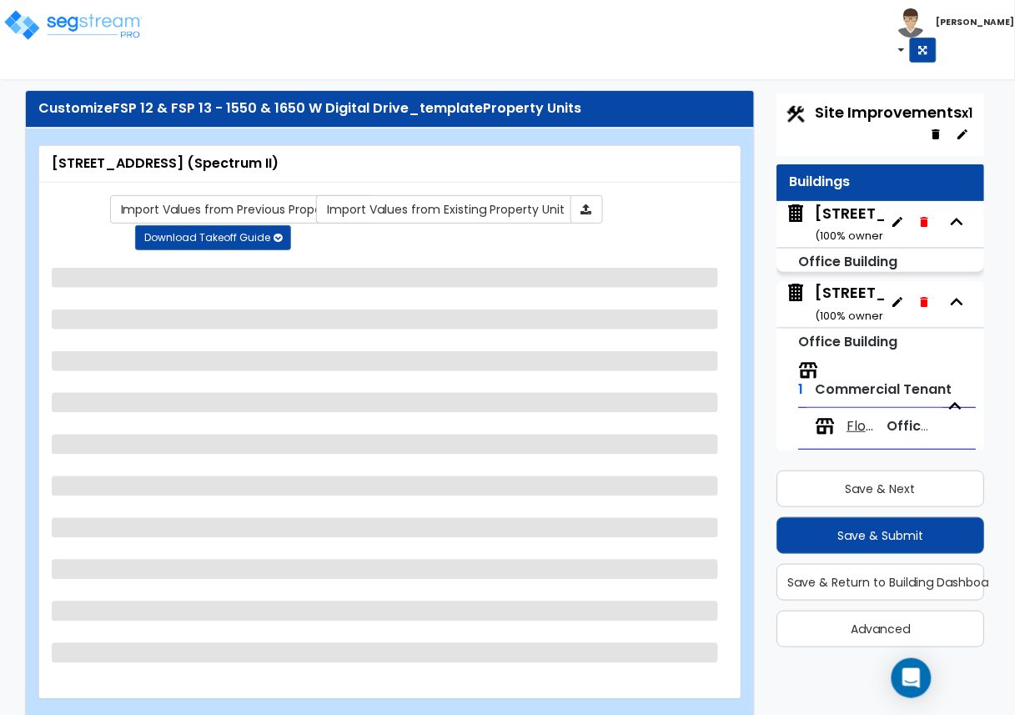
scroll to position [10, 0]
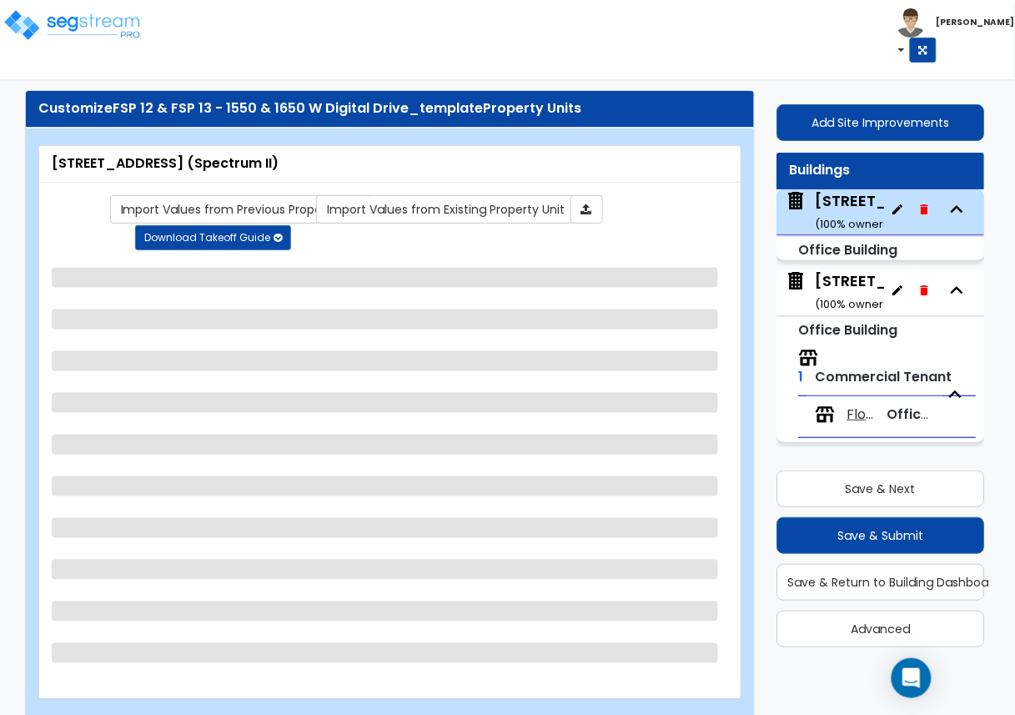
select select "4"
select select "2"
select select "3"
select select "5"
select select "13"
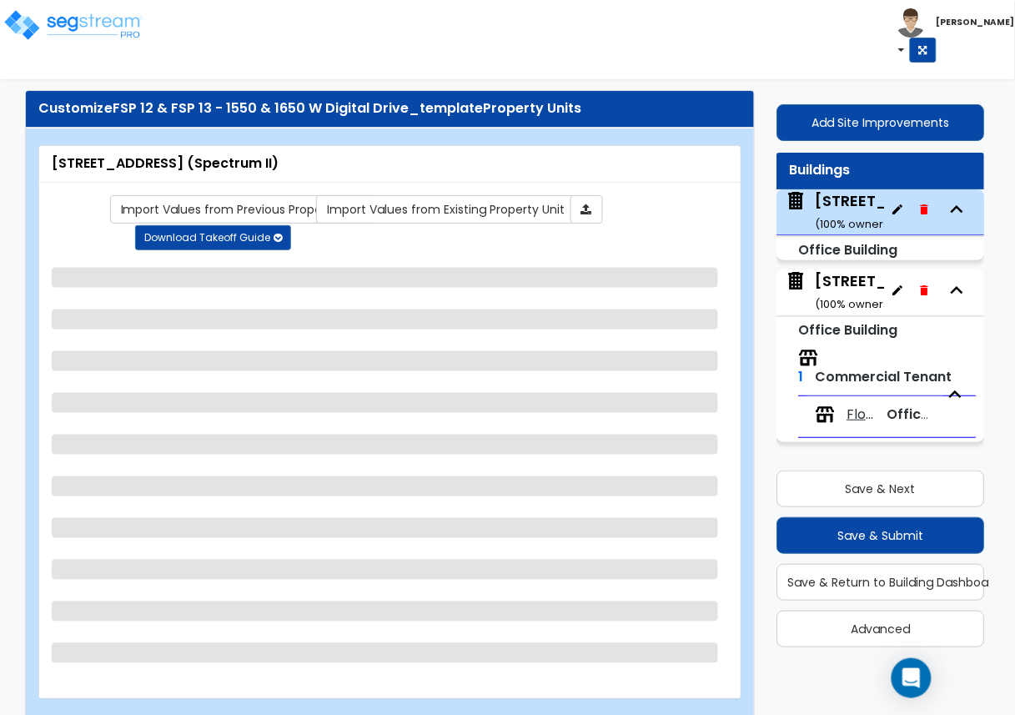
select select "2"
select select "6"
select select "2"
select select "1"
select select "3"
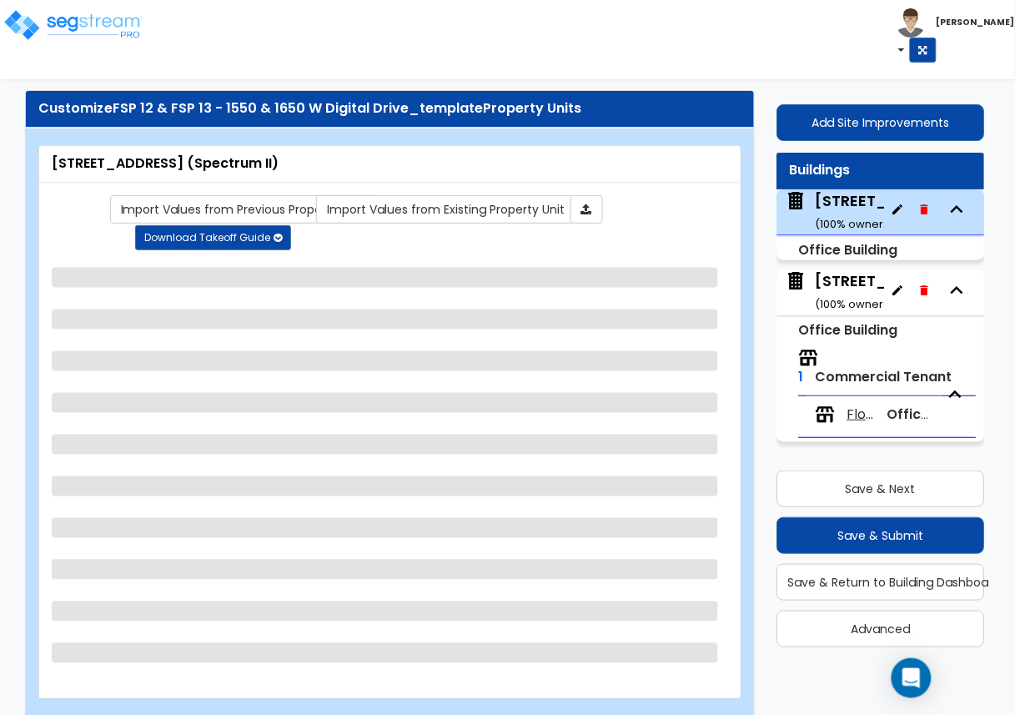
select select "1"
select select "3"
select select "2"
select select "1"
select select "2"
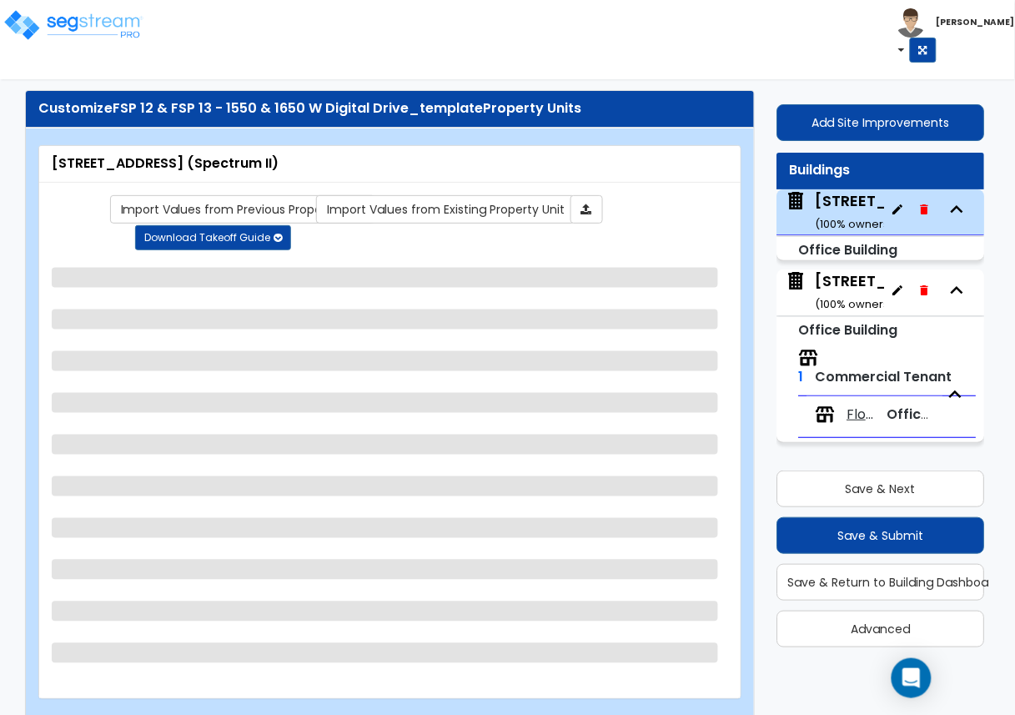
select select "2"
select select "3"
select select "1"
select select "2"
select select "1"
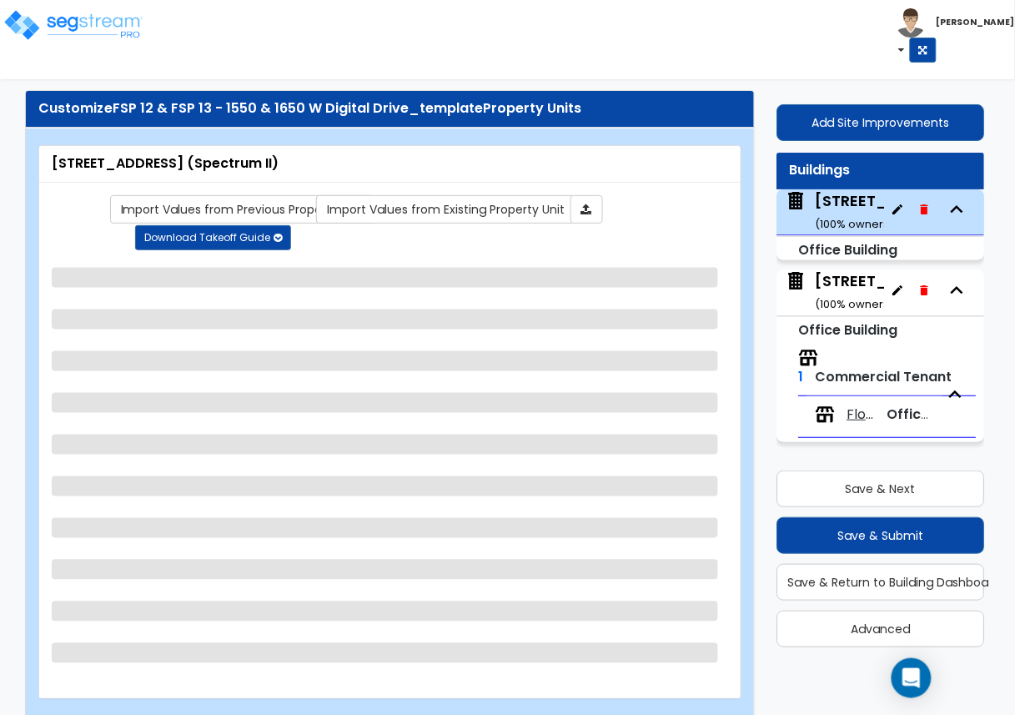
select select "6"
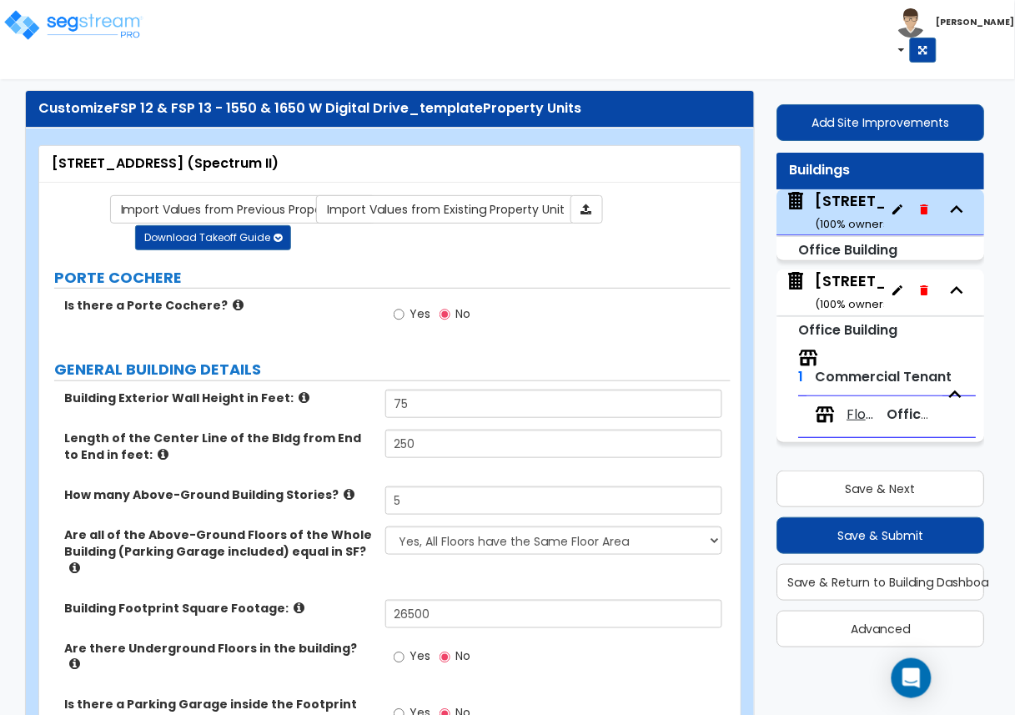
scroll to position [2888, 0]
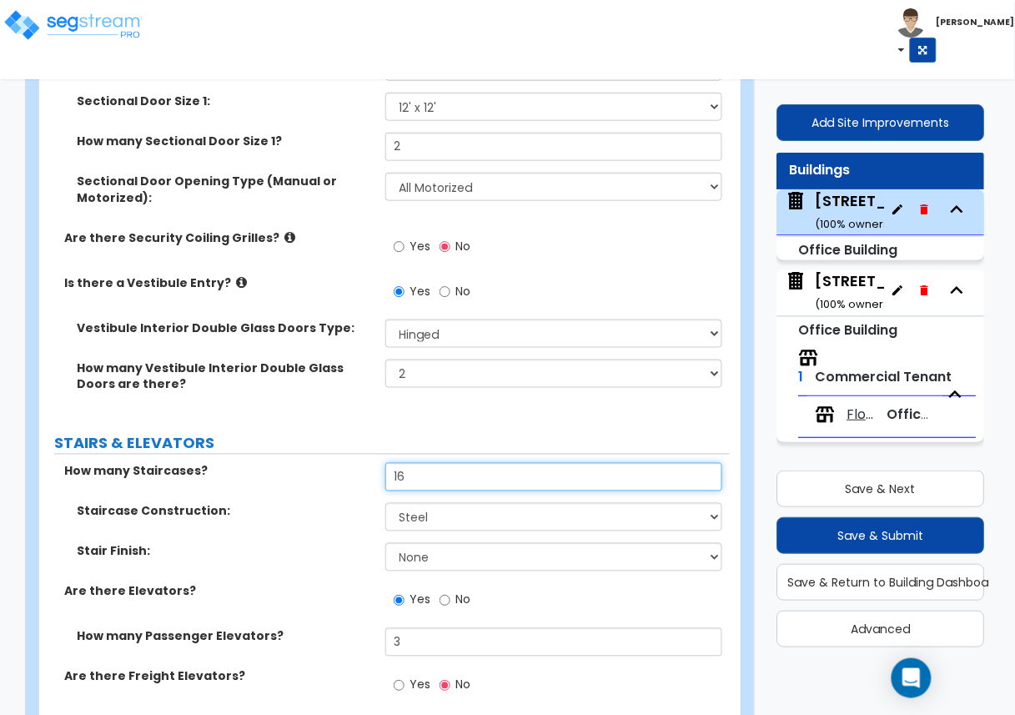
drag, startPoint x: 410, startPoint y: 399, endPoint x: 332, endPoint y: 399, distance: 77.6
click at [332, 463] on div "How many Staircases? 16" at bounding box center [385, 483] width 692 height 40
type input "2"
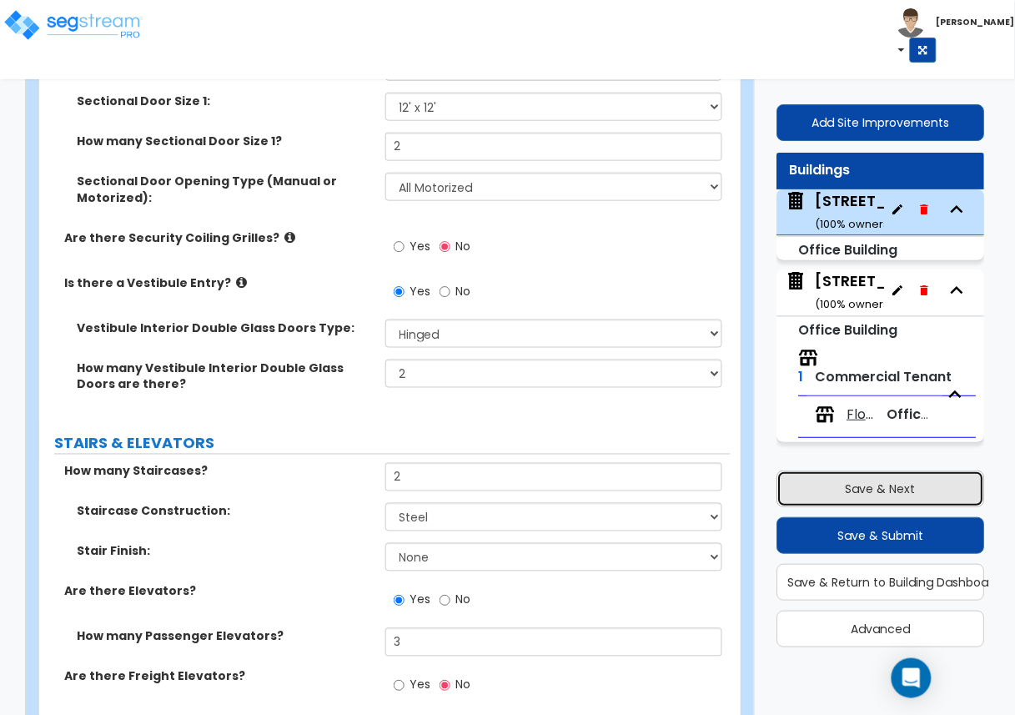
click at [881, 481] on button "Save & Next" at bounding box center [881, 488] width 208 height 37
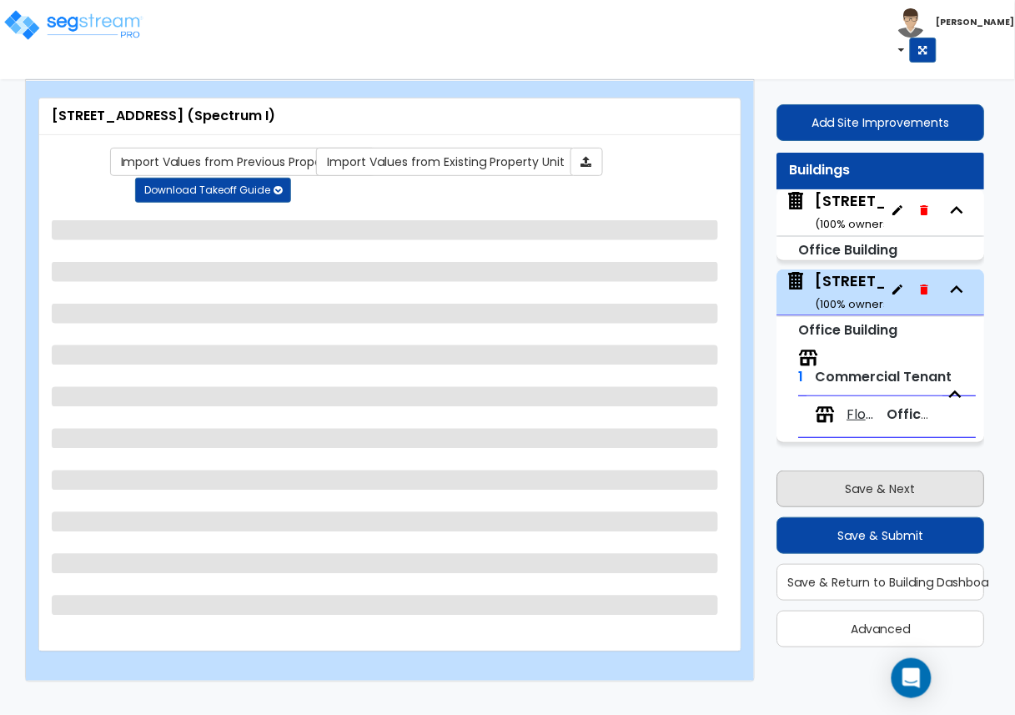
scroll to position [47, 0]
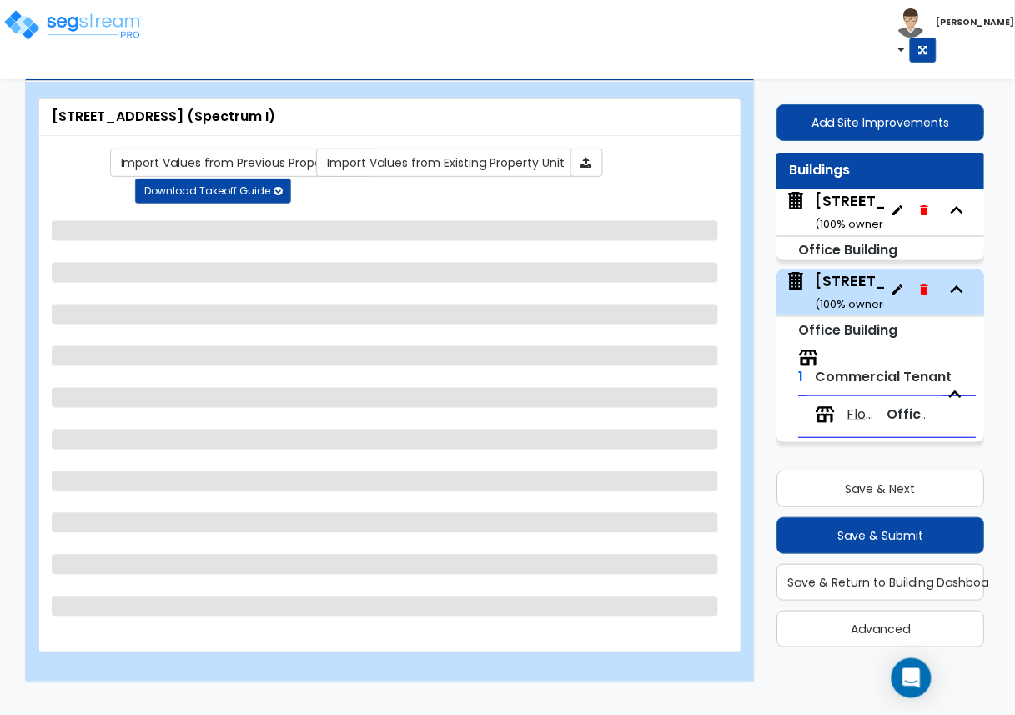
click at [819, 204] on div "1550 W Digital Drive (Spectrum II) ( 100 % ownership)" at bounding box center [944, 211] width 256 height 43
select select "4"
select select "2"
select select "3"
select select "5"
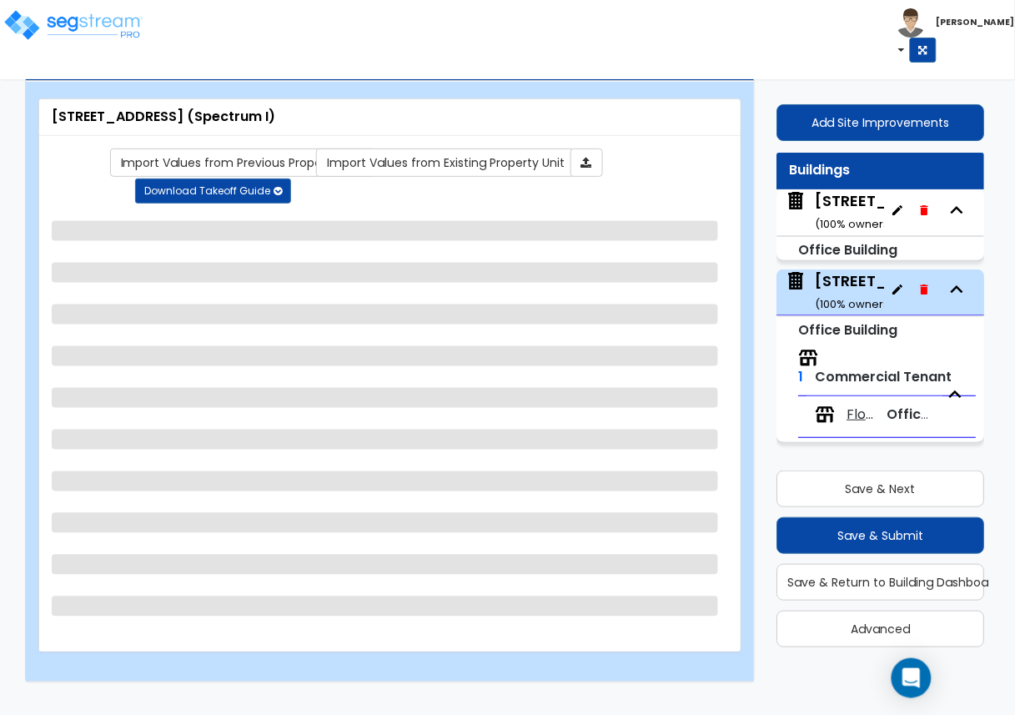
select select "13"
select select "2"
select select "6"
select select "2"
select select "1"
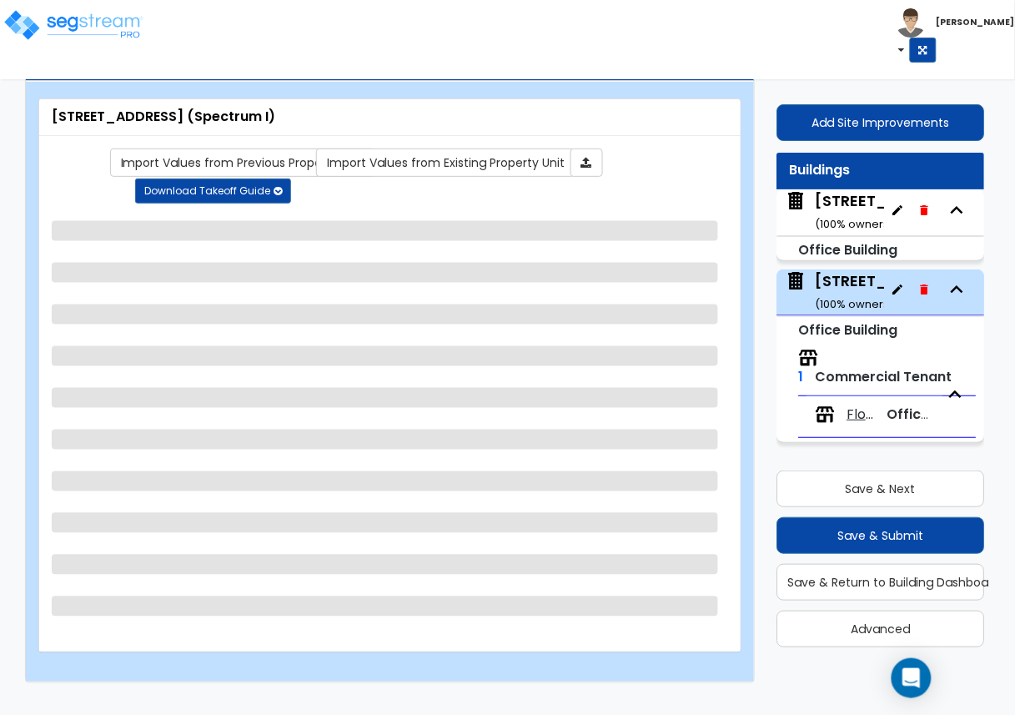
select select "3"
select select "1"
select select "3"
select select "2"
select select "1"
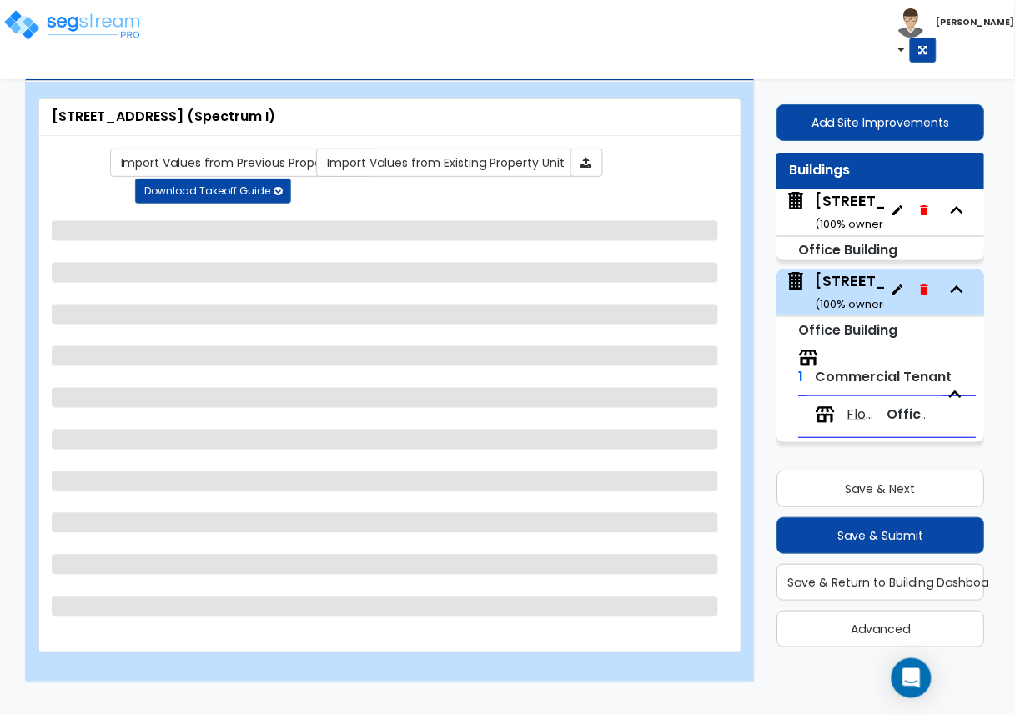
select select "2"
select select "3"
select select "1"
select select "2"
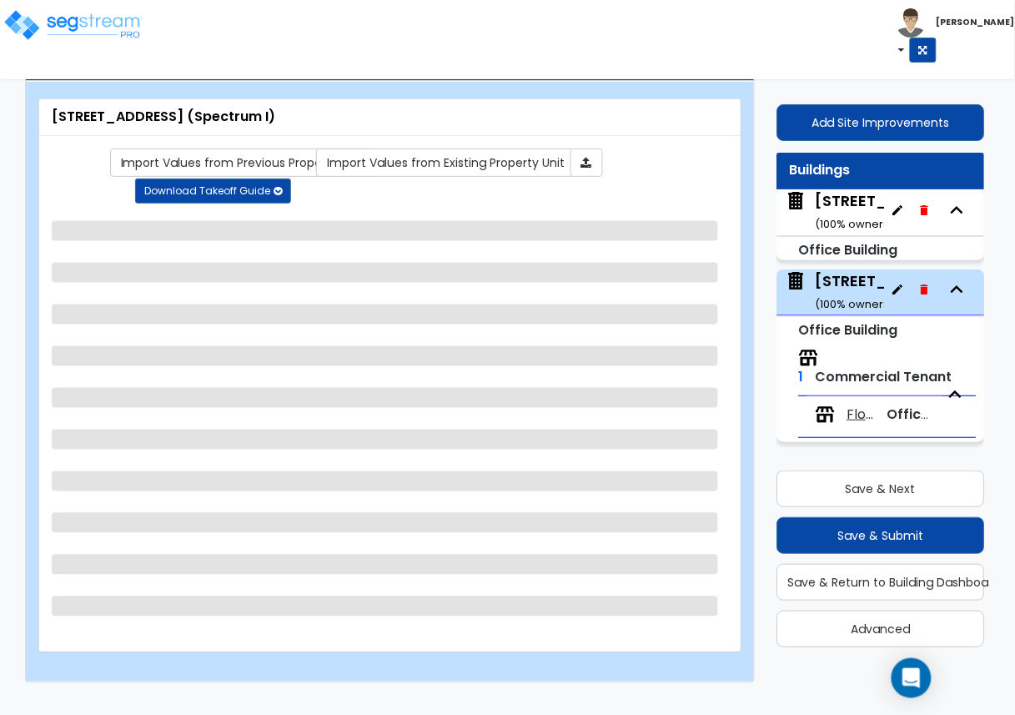
select select "1"
select select "6"
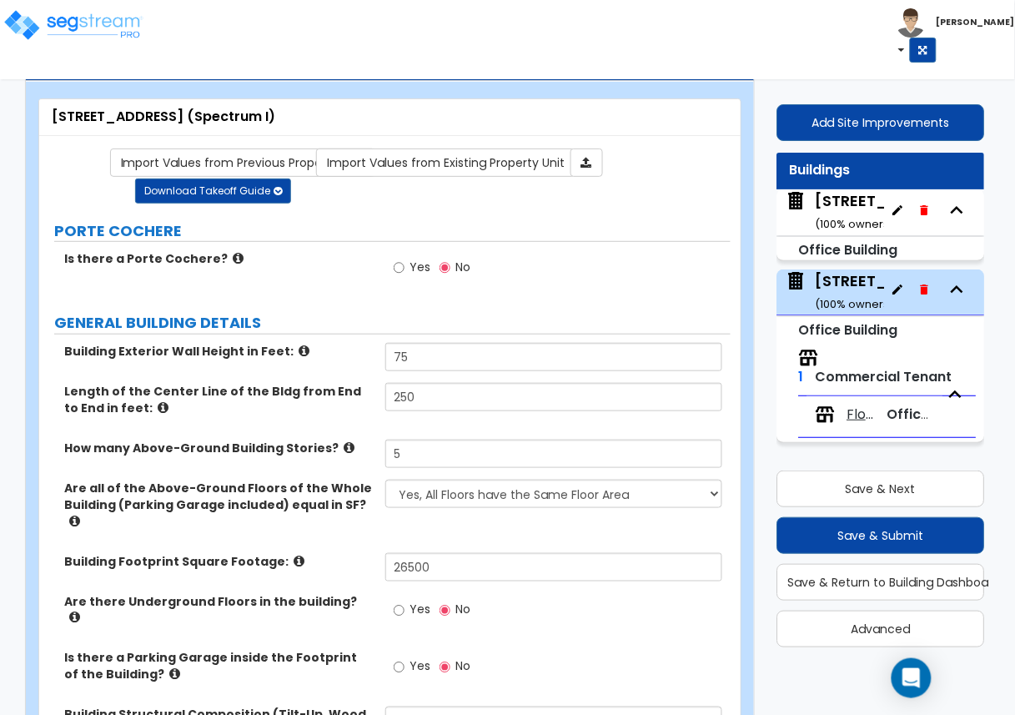
scroll to position [2888, 0]
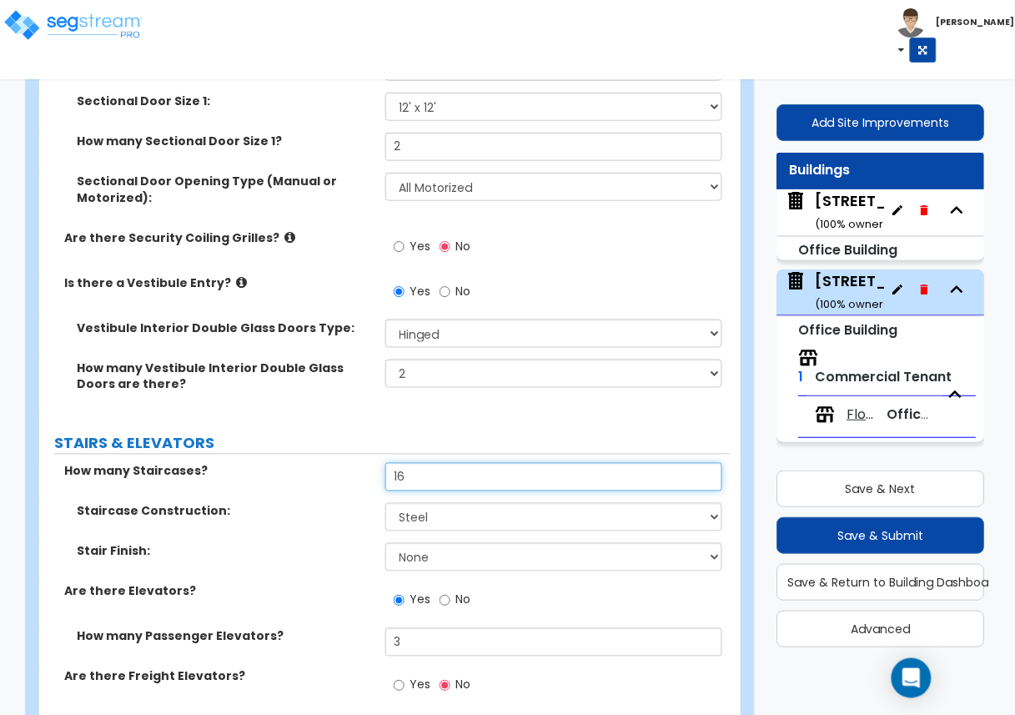
drag, startPoint x: 432, startPoint y: 389, endPoint x: 329, endPoint y: 390, distance: 103.4
click at [329, 463] on div "How many Staircases? 16" at bounding box center [385, 483] width 692 height 40
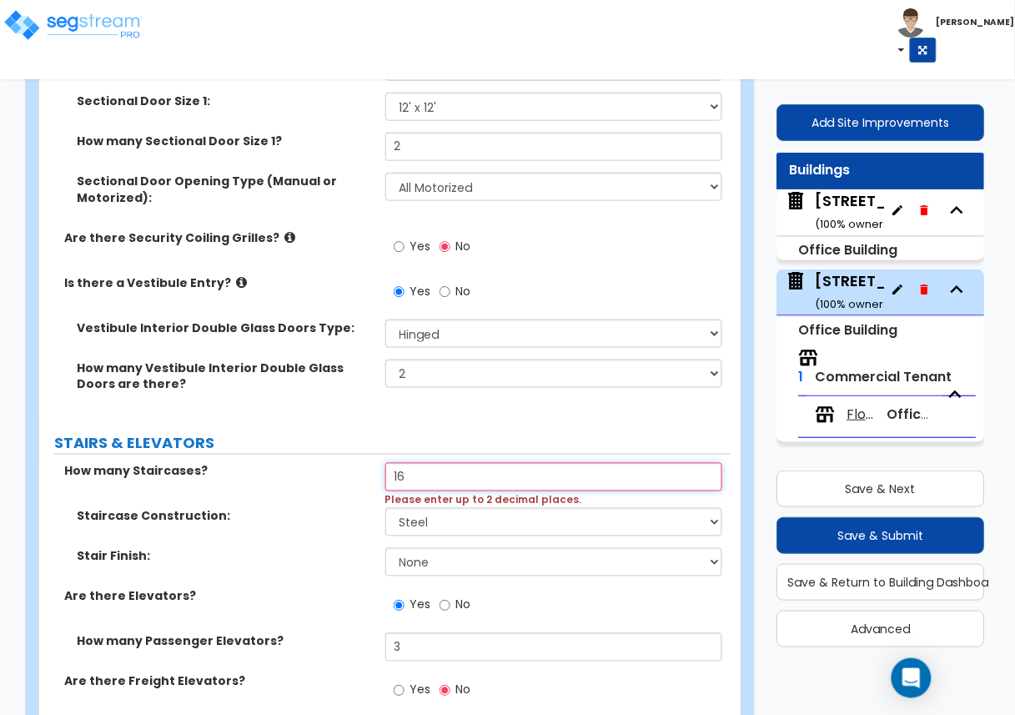
drag, startPoint x: 445, startPoint y: 394, endPoint x: 264, endPoint y: 396, distance: 180.2
click at [264, 463] on div "How many Staircases? 16 Please enter up to 2 decimal places." at bounding box center [385, 485] width 692 height 45
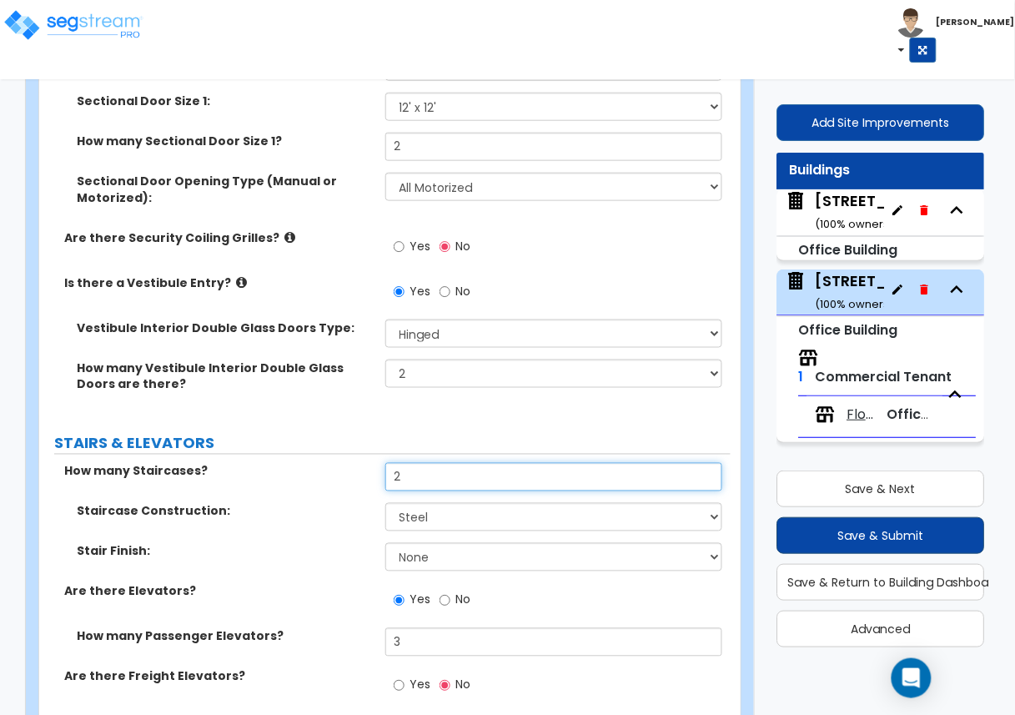
type input "2"
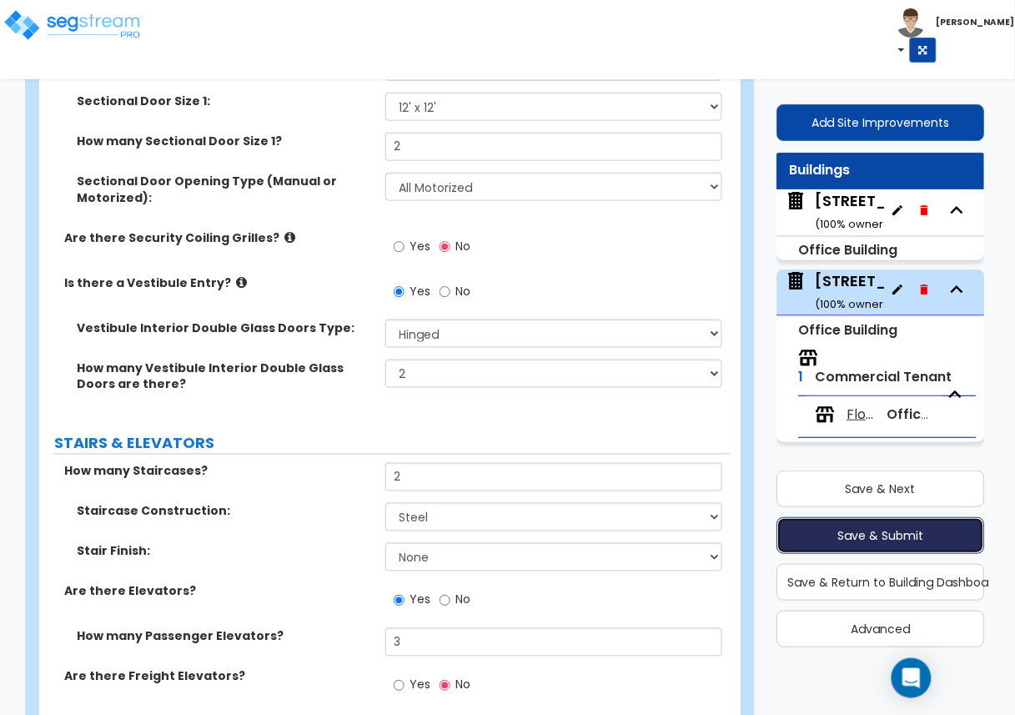
click at [847, 543] on button "Save & Submit" at bounding box center [881, 535] width 208 height 37
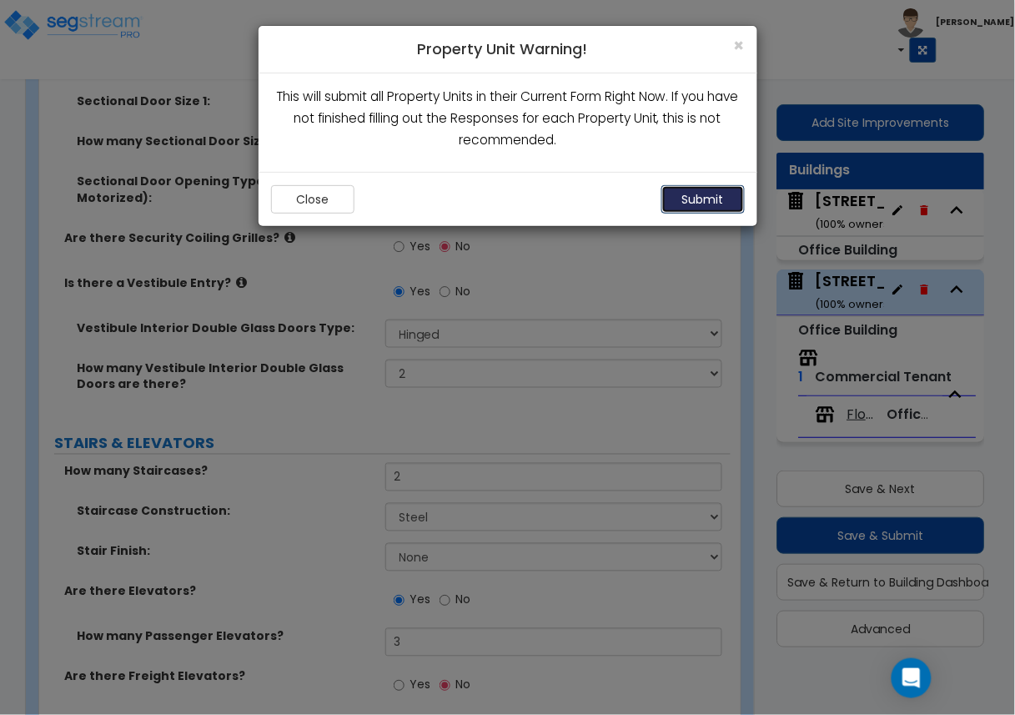
click at [678, 202] on button "Submit" at bounding box center [703, 199] width 83 height 28
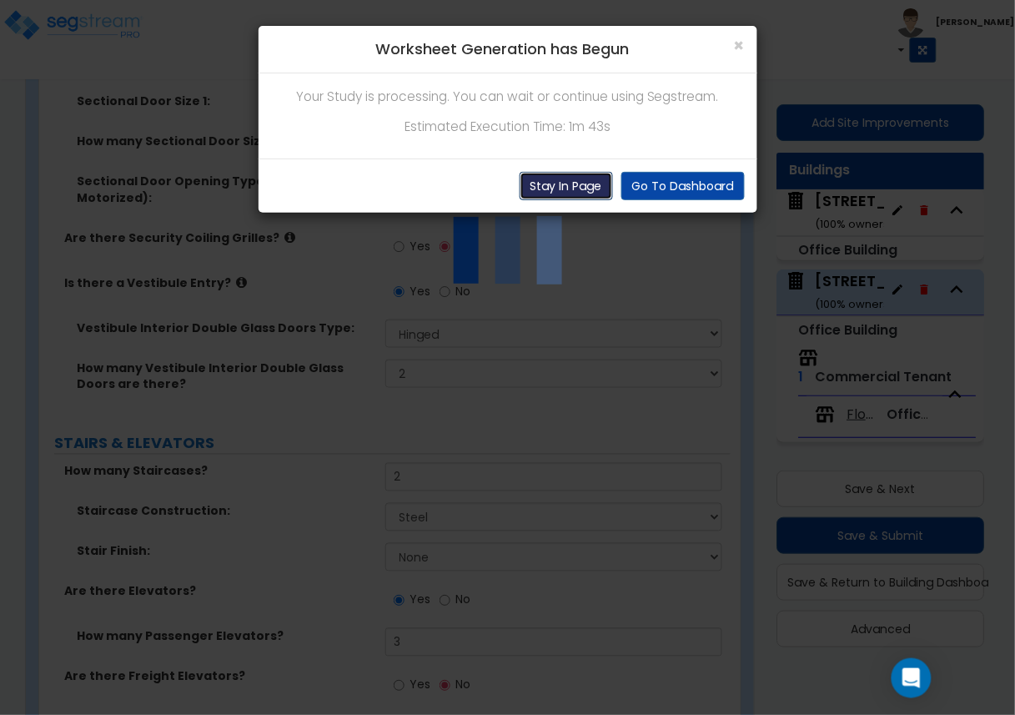
click at [571, 184] on button "Stay In Page" at bounding box center [566, 186] width 93 height 28
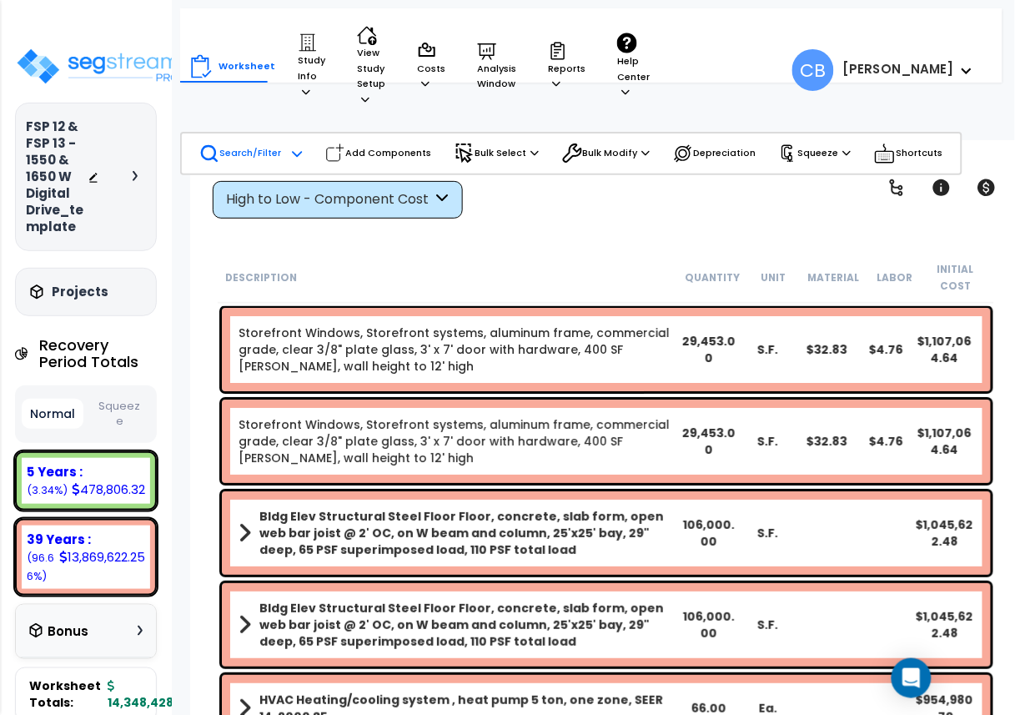
click at [259, 151] on p "Search/Filter" at bounding box center [240, 153] width 82 height 20
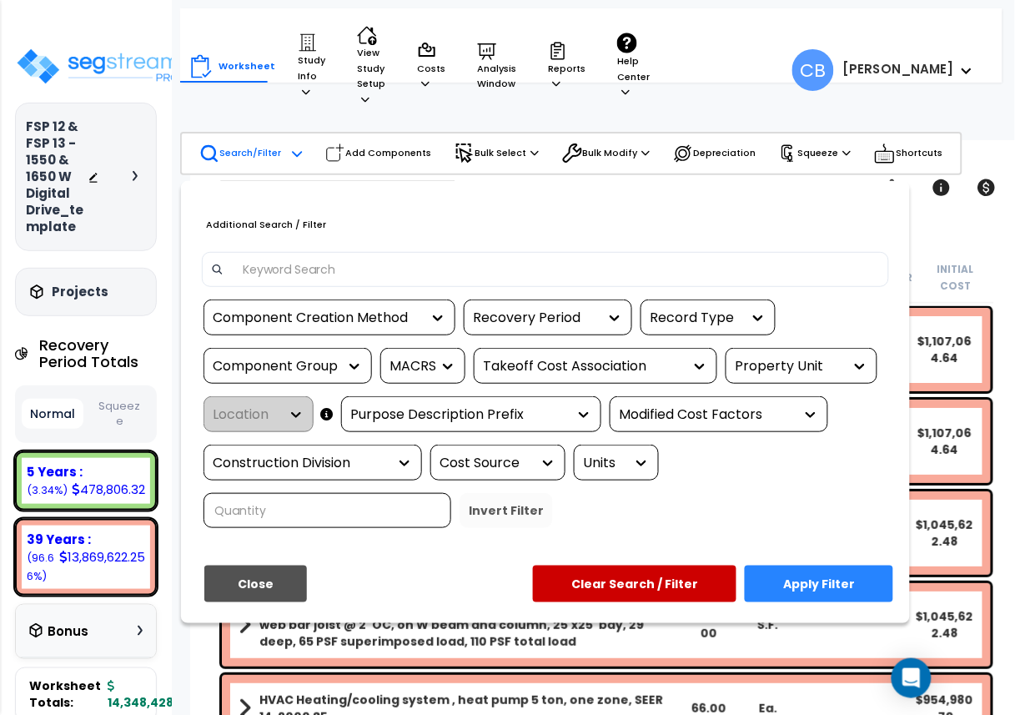
click at [329, 270] on input at bounding box center [557, 269] width 648 height 25
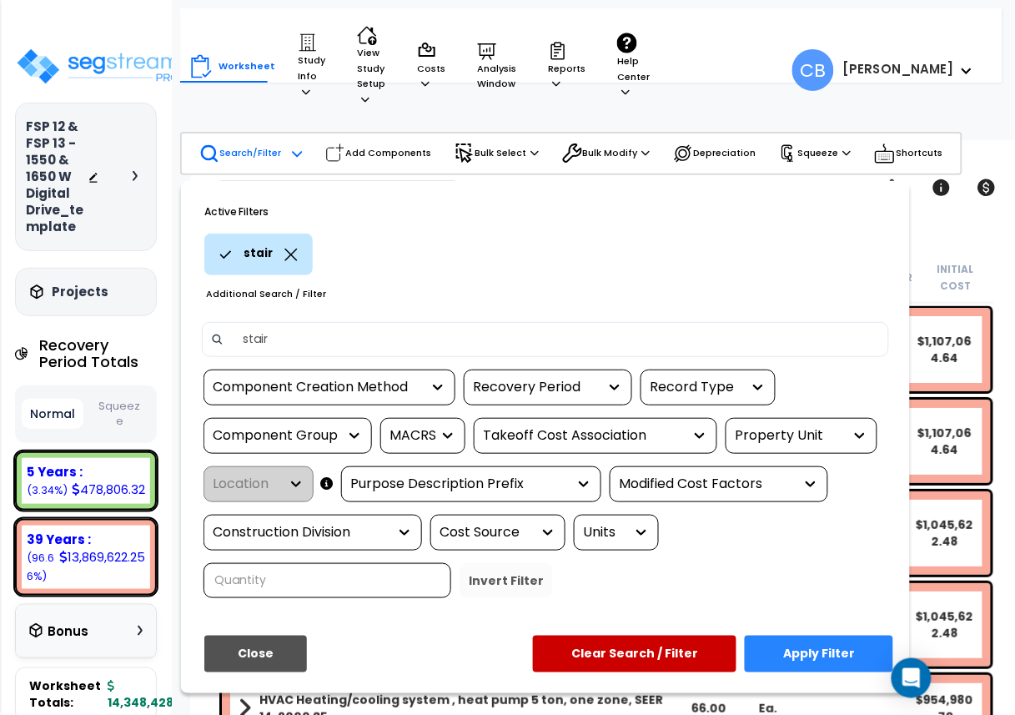
type input "stair"
click at [762, 637] on button "Apply Filter" at bounding box center [819, 654] width 148 height 37
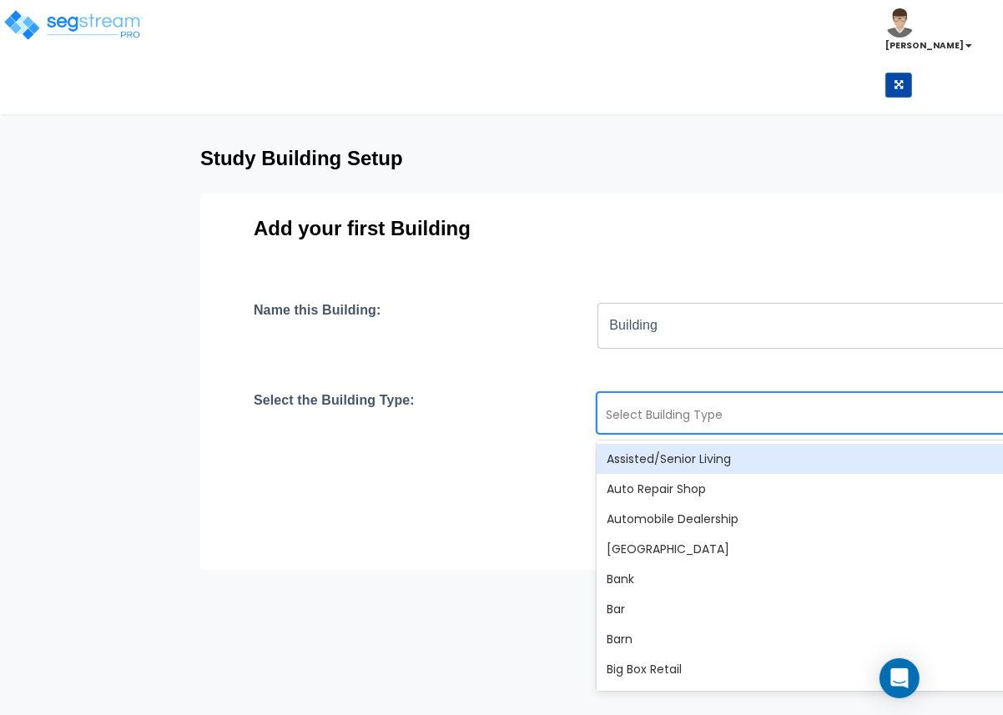
click at [137, 541] on div "Study Building Setup Add your first Building Name this Building: Building ​ Sel…" at bounding box center [777, 344] width 1288 height 422
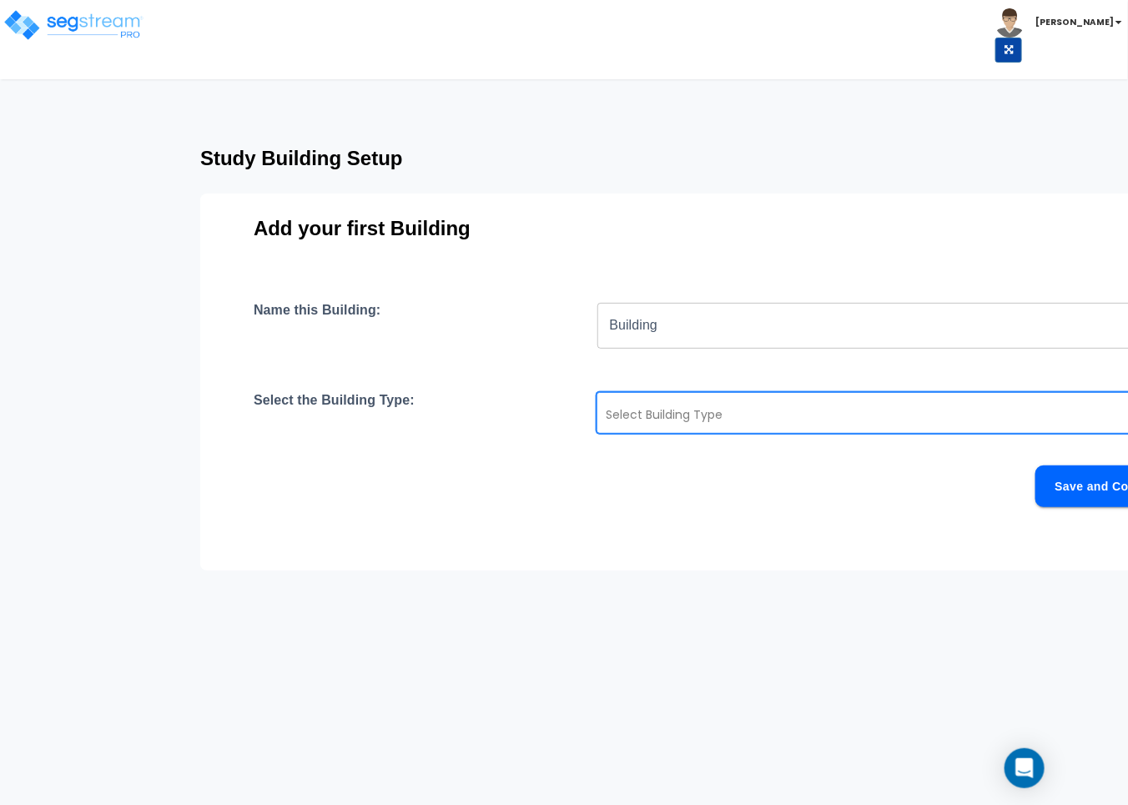
click at [82, 553] on div "Study Building Setup Add your first Building Name this Building: Building ​ Sel…" at bounding box center [564, 344] width 1128 height 422
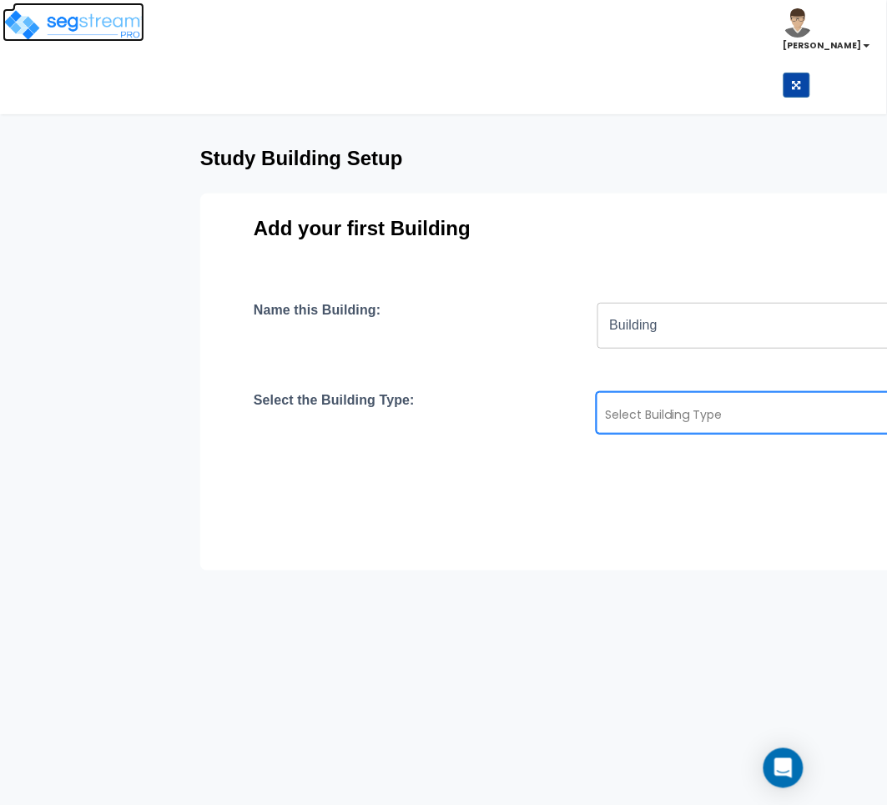
click at [67, 13] on img at bounding box center [74, 24] width 142 height 33
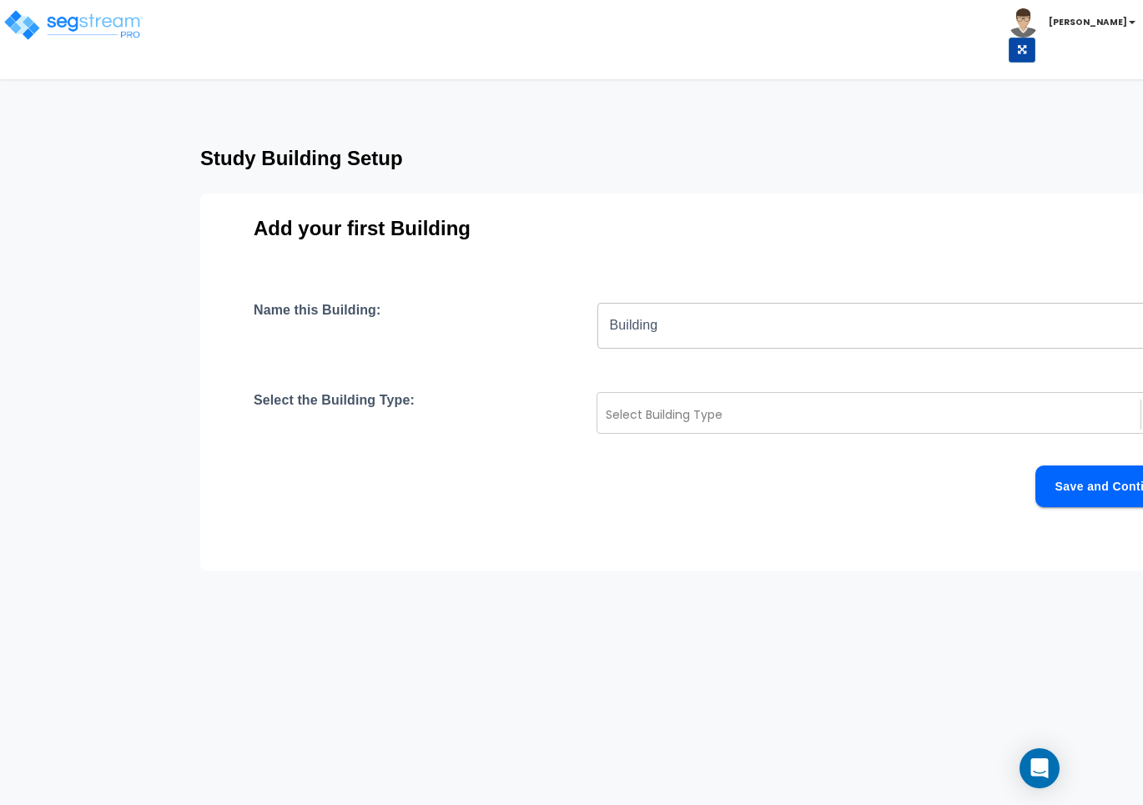
click at [584, 497] on div "Save and Continue" at bounding box center [720, 486] width 932 height 42
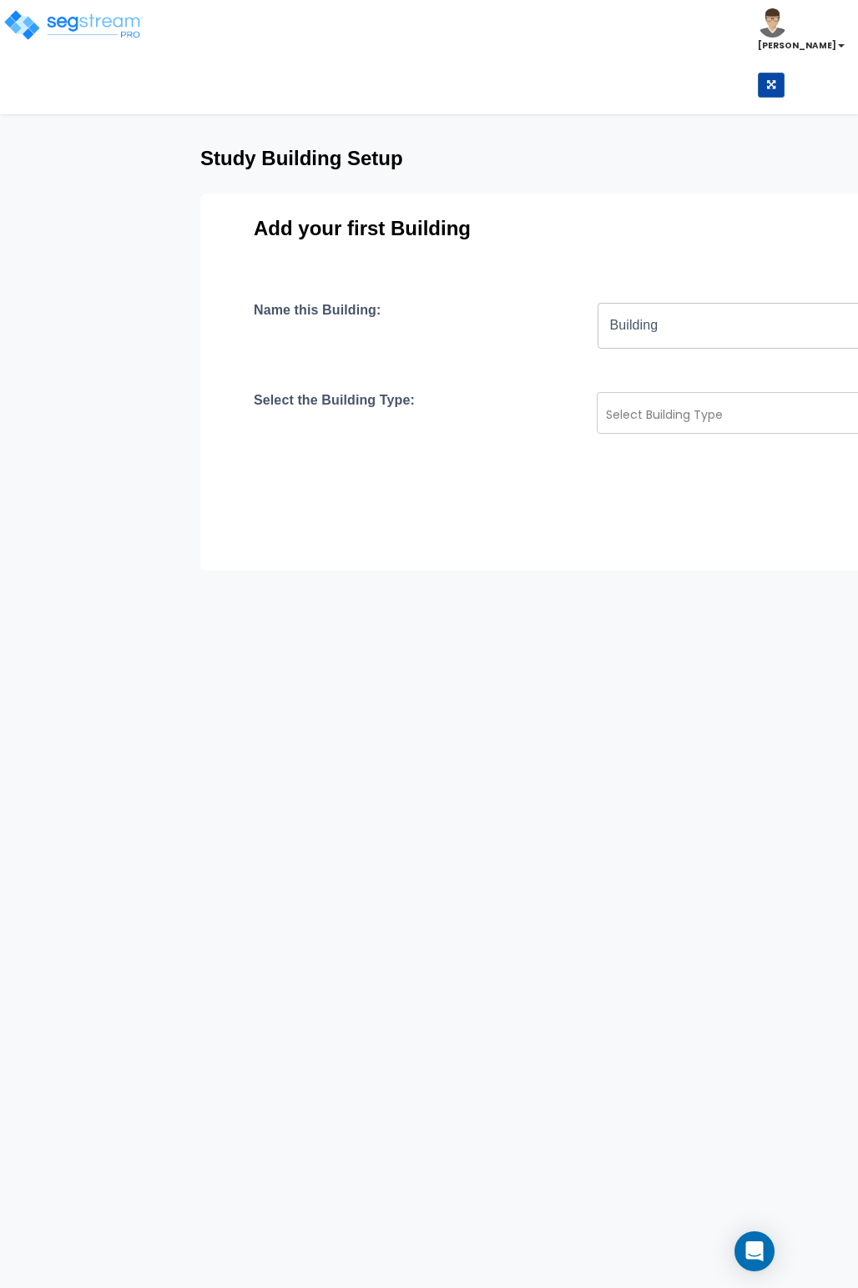
click at [581, 422] on div "Select the Building Type: Select Building Type" at bounding box center [745, 413] width 982 height 42
click at [637, 412] on div at bounding box center [869, 415] width 526 height 20
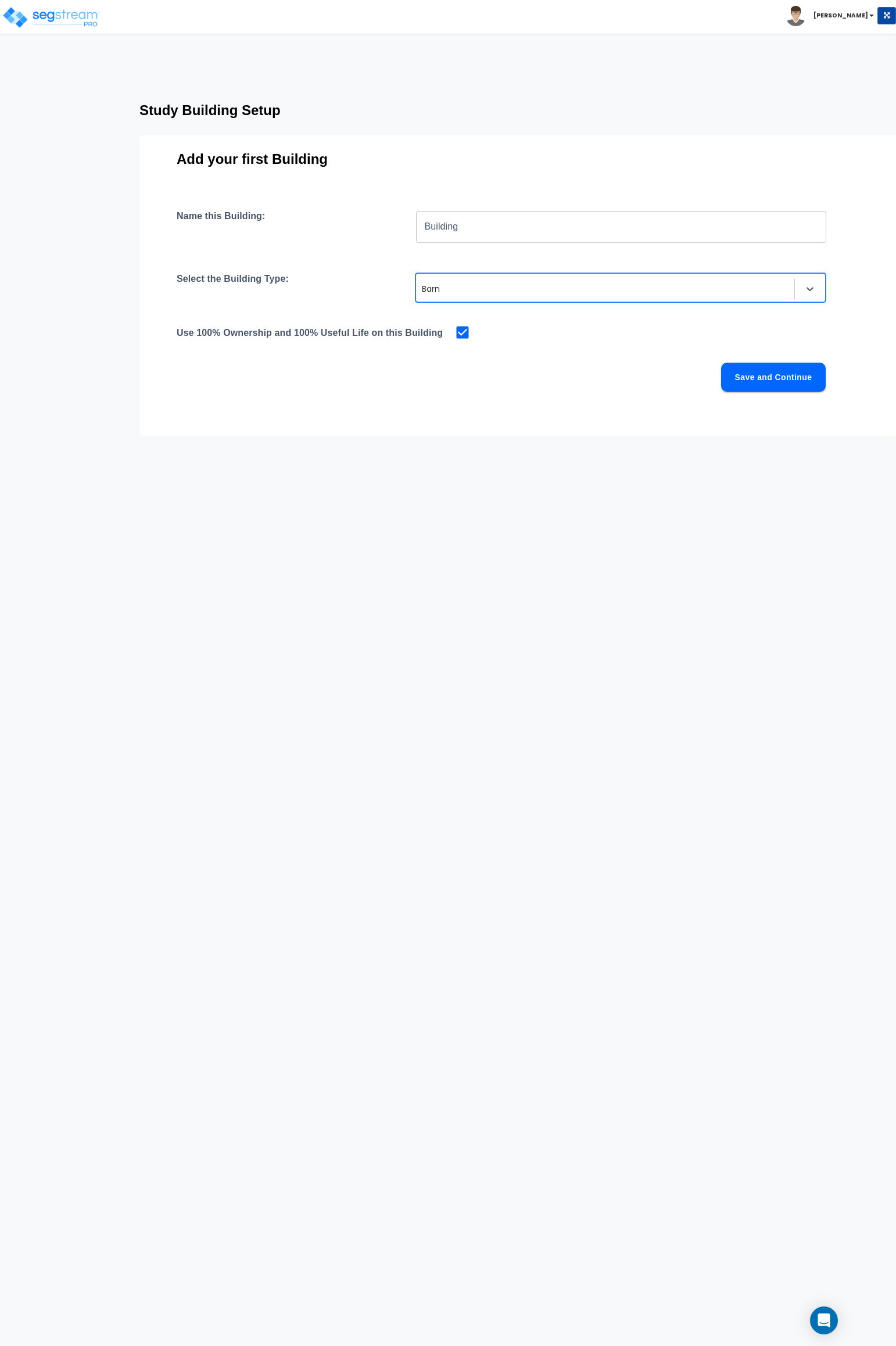
click at [617, 363] on button "Save and Continue" at bounding box center [773, 378] width 105 height 29
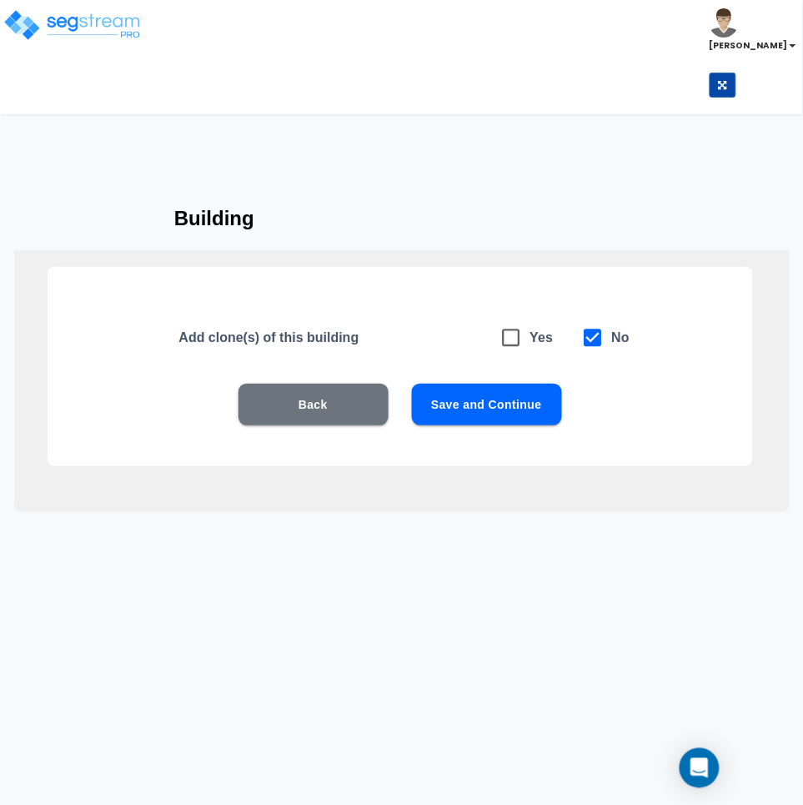
click at [468, 413] on button "Save and Continue" at bounding box center [487, 405] width 150 height 42
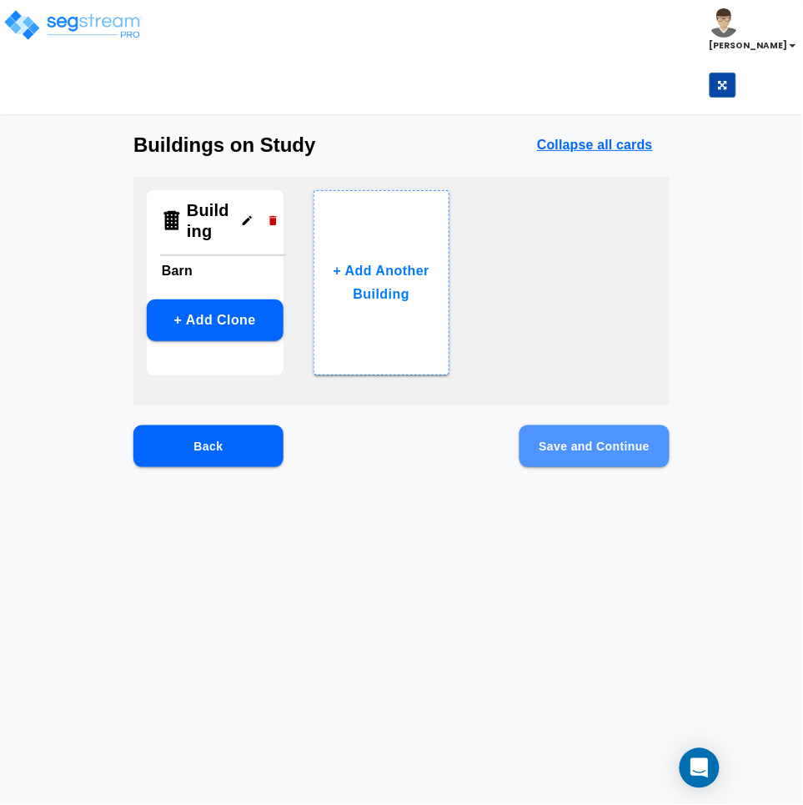
click at [584, 440] on button "Save and Continue" at bounding box center [595, 446] width 150 height 42
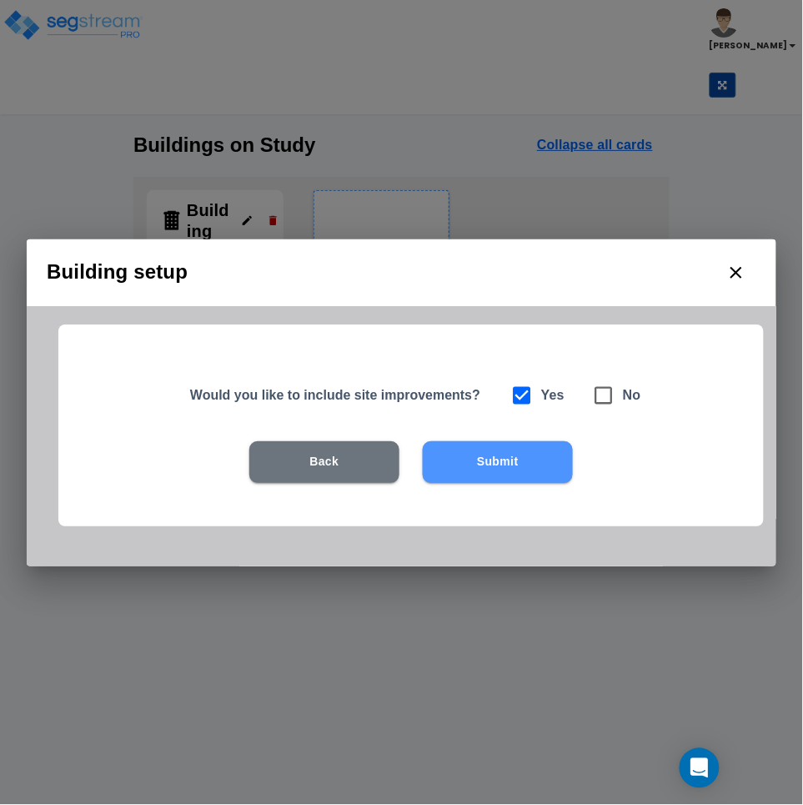
click at [519, 465] on button "Submit" at bounding box center [498, 462] width 150 height 42
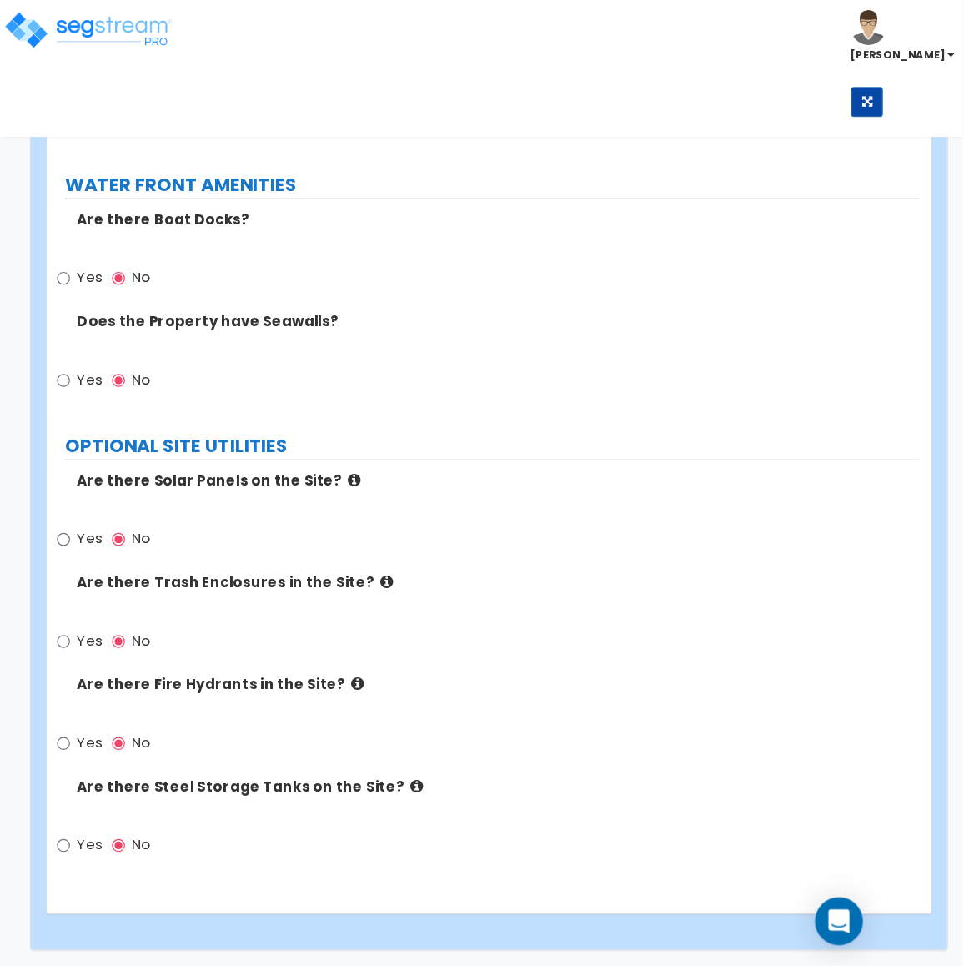
scroll to position [2313, 0]
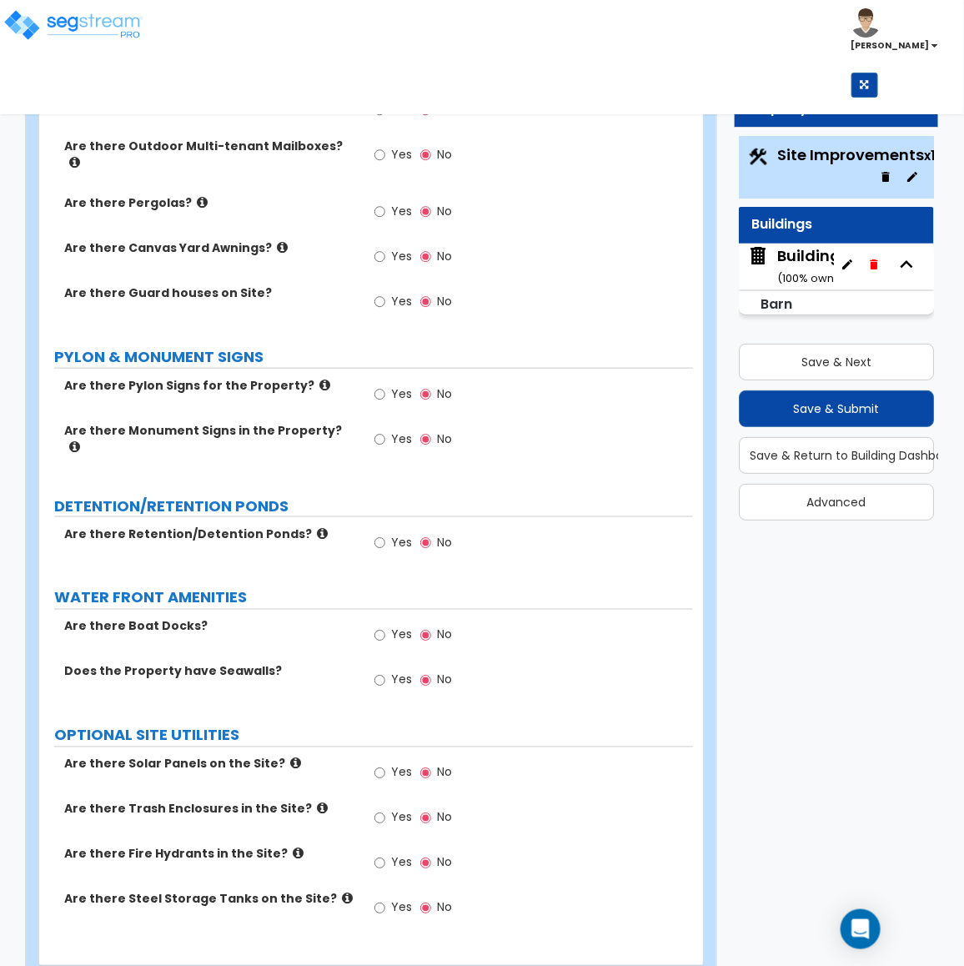
click at [778, 261] on div "Building ( 100 % ownership)" at bounding box center [825, 266] width 96 height 43
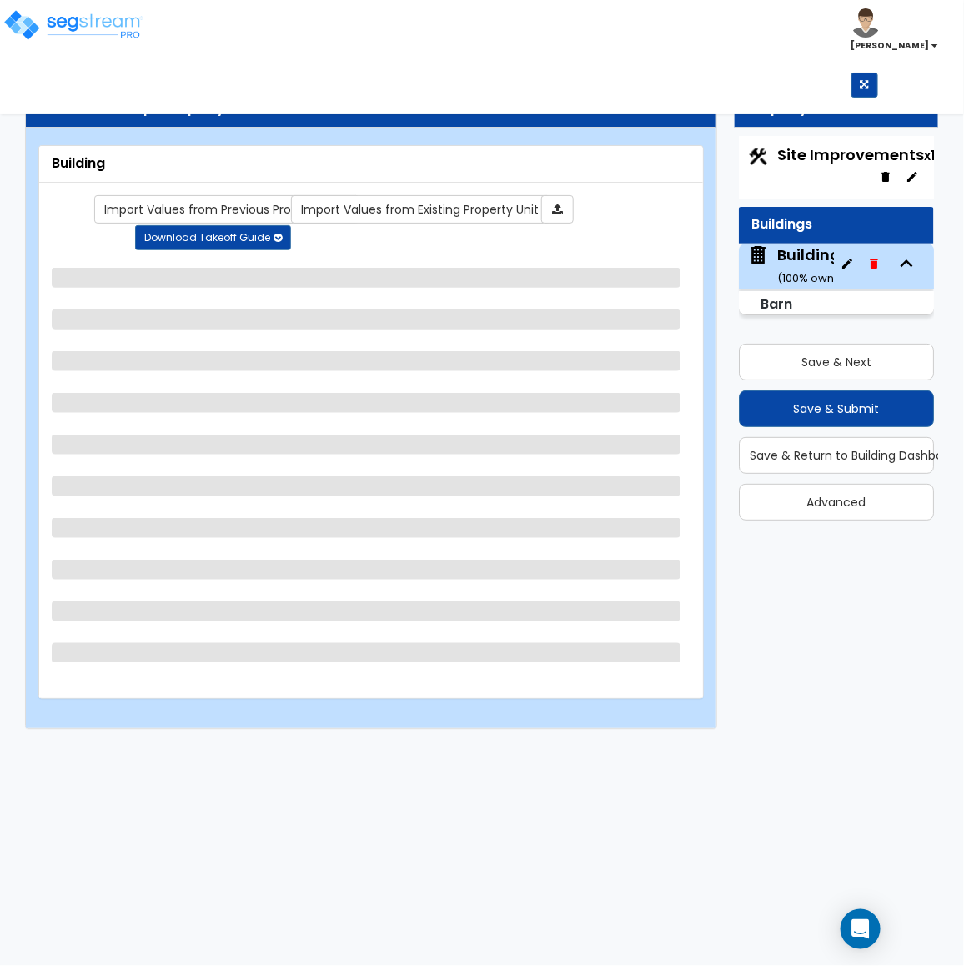
scroll to position [0, 0]
select select "0"
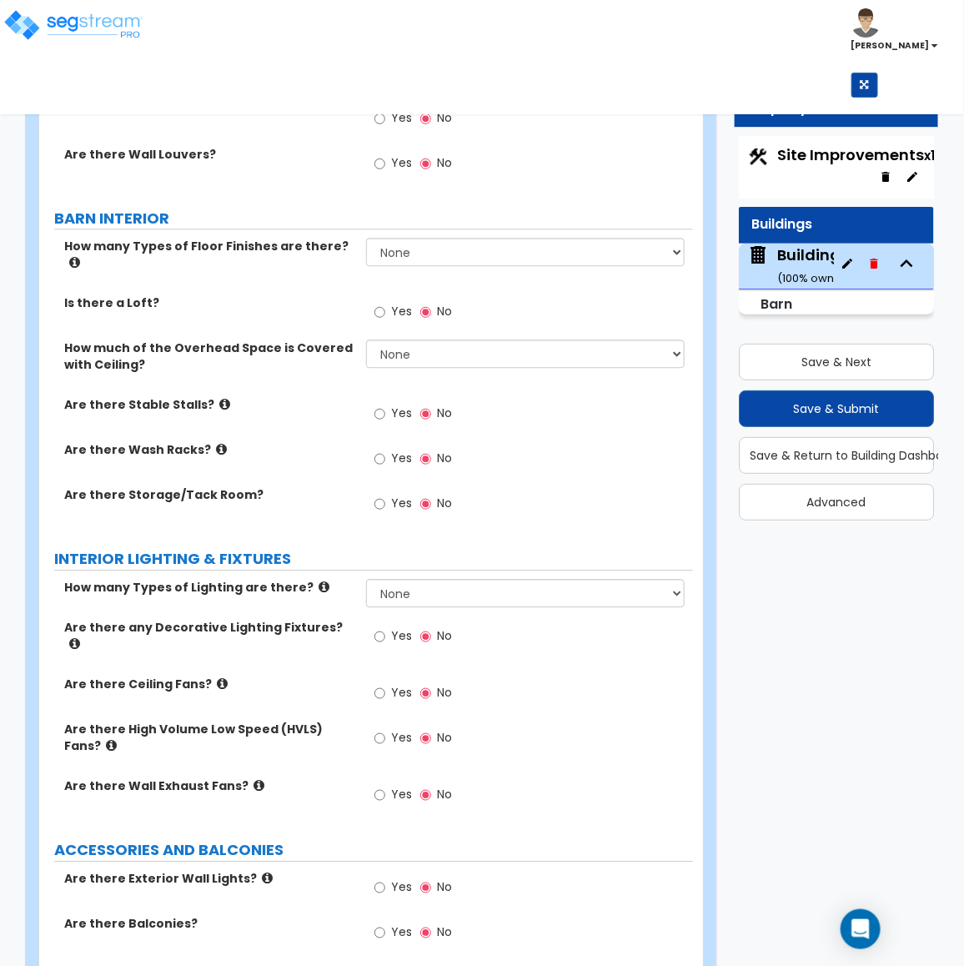
scroll to position [1317, 0]
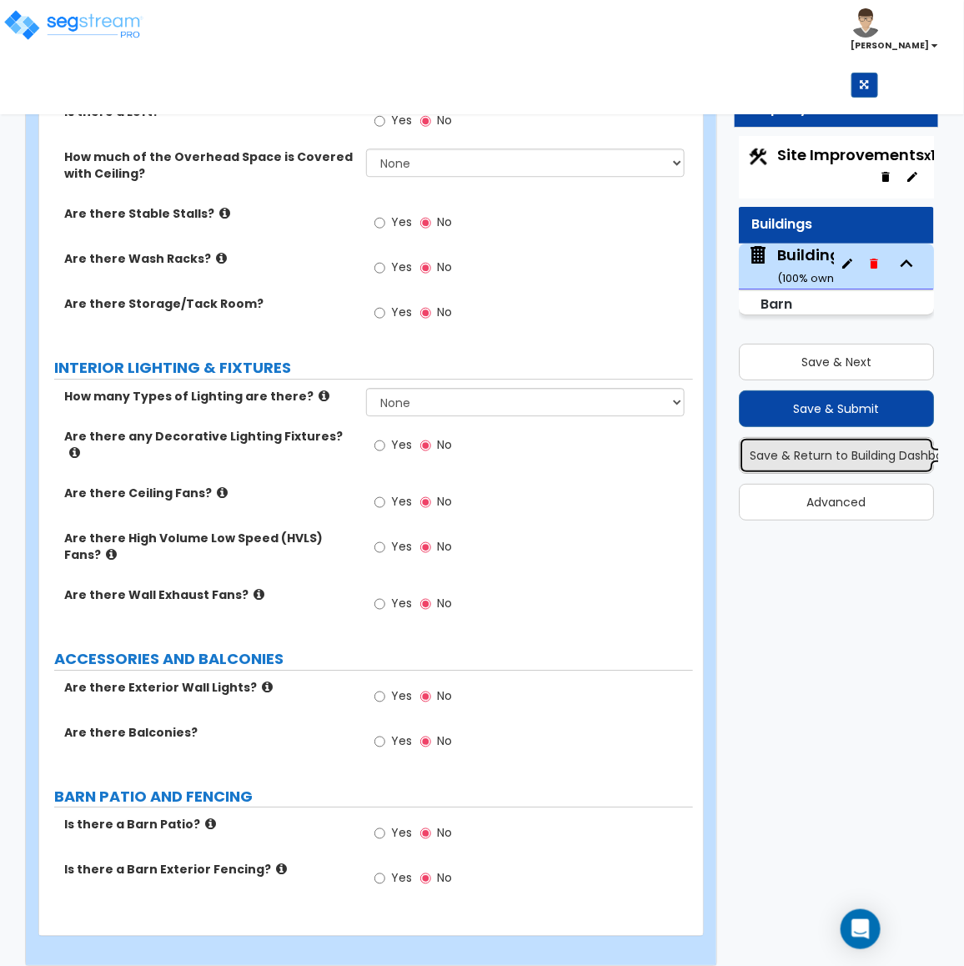
click at [804, 456] on button "Save & Return to Building Dashboard" at bounding box center [836, 455] width 195 height 37
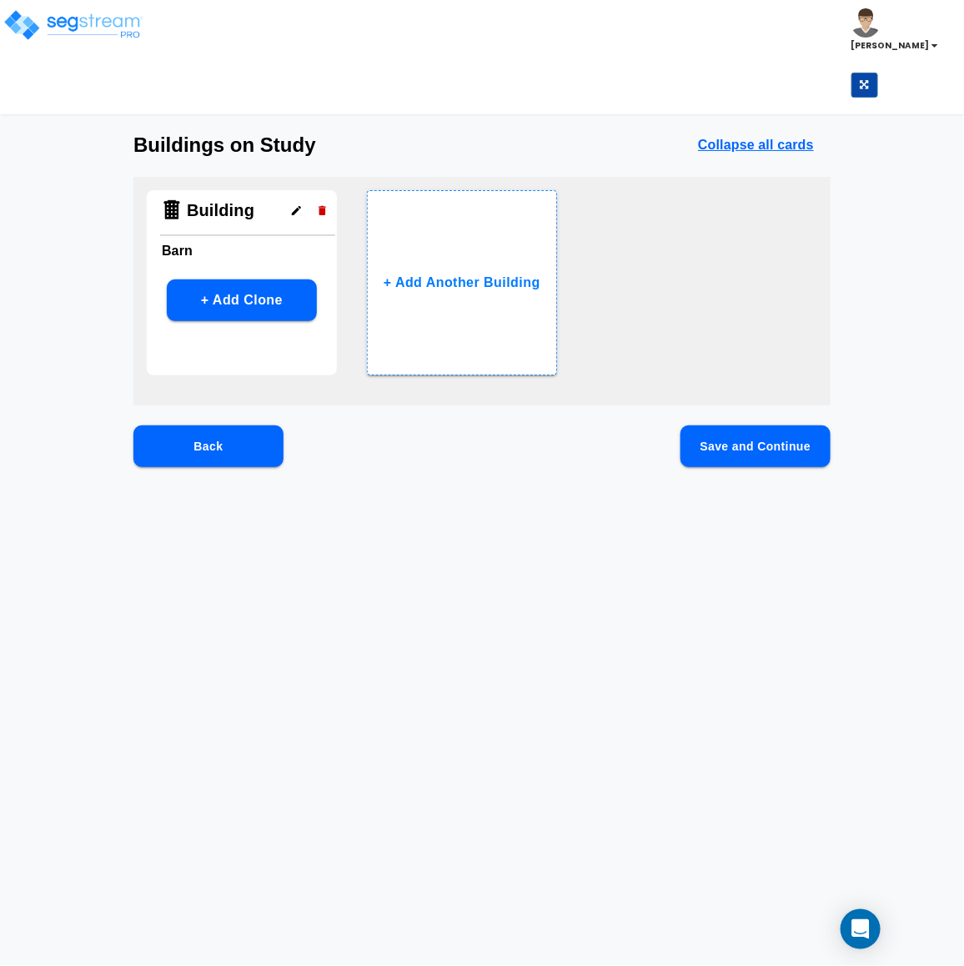
click at [200, 440] on button "Back" at bounding box center [208, 446] width 150 height 42
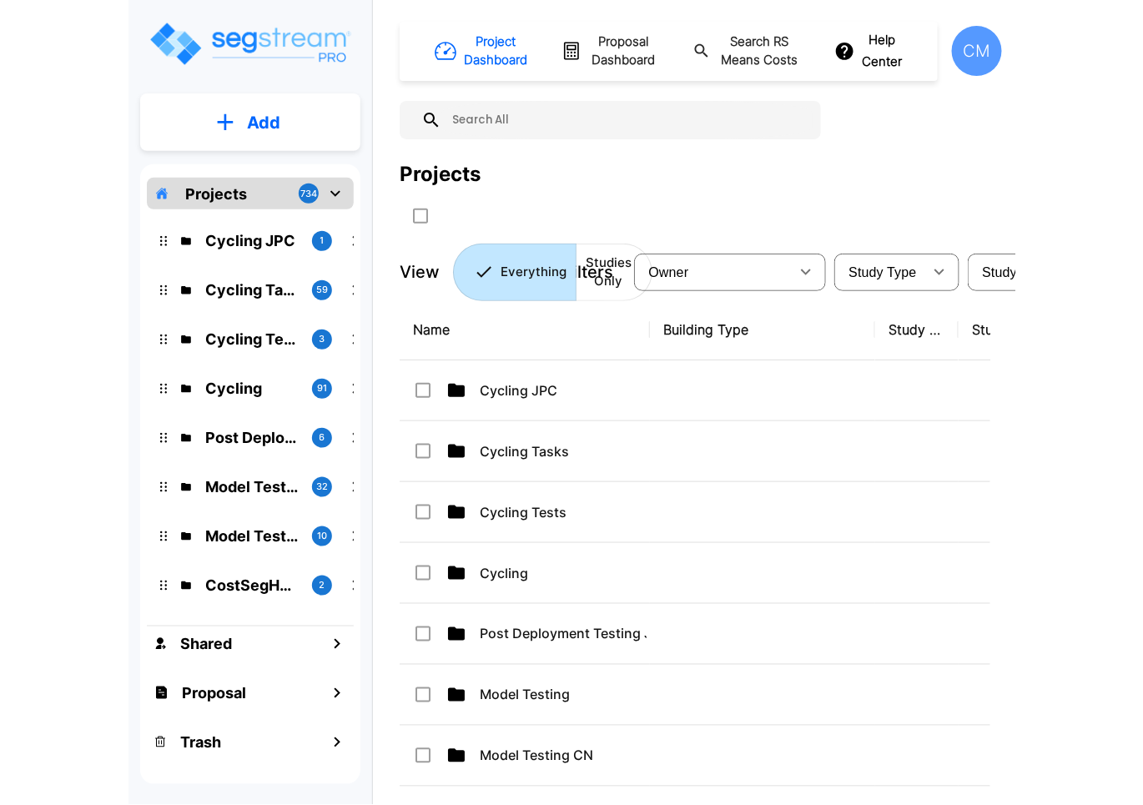
scroll to position [104, 0]
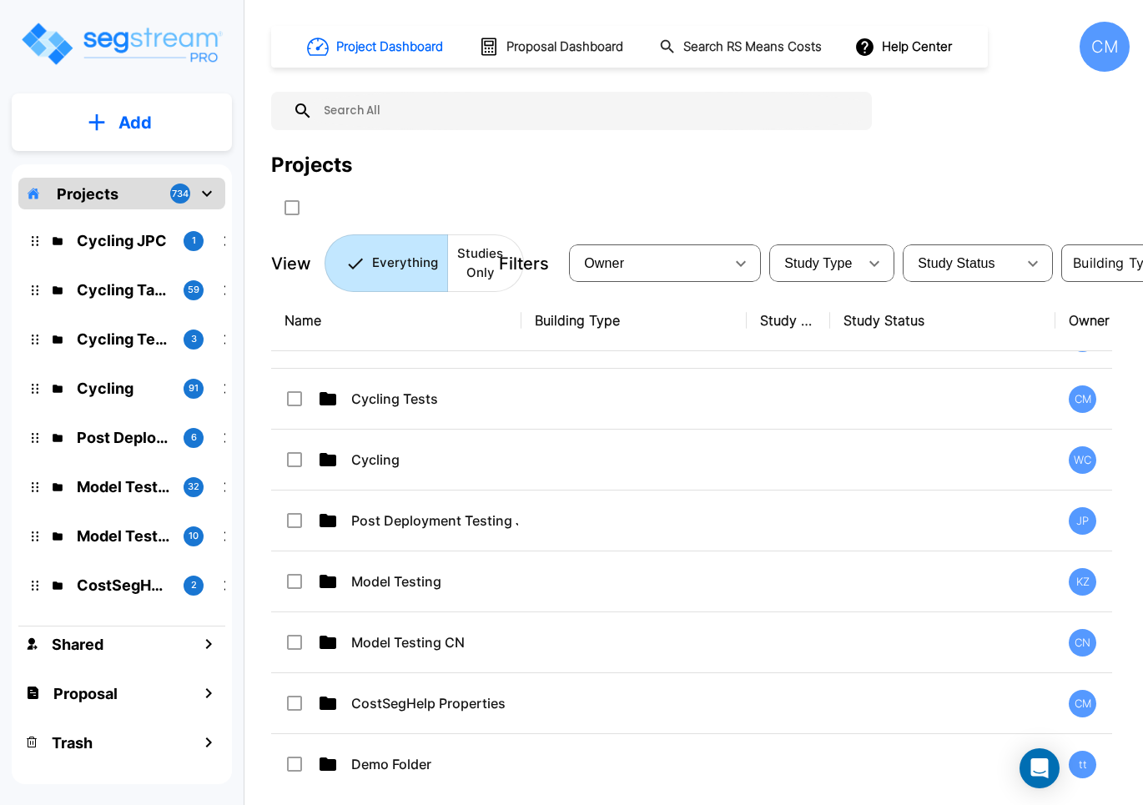
click at [493, 267] on p "Studies Only" at bounding box center [480, 263] width 46 height 38
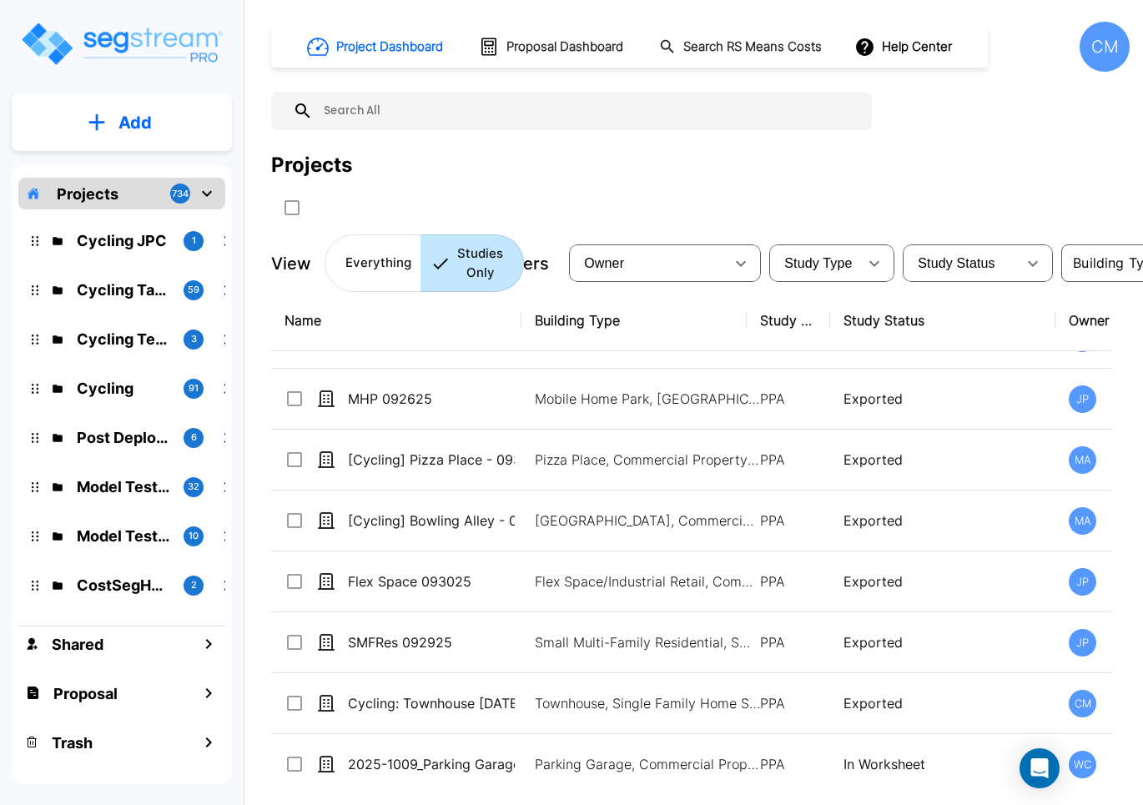
scroll to position [0, 0]
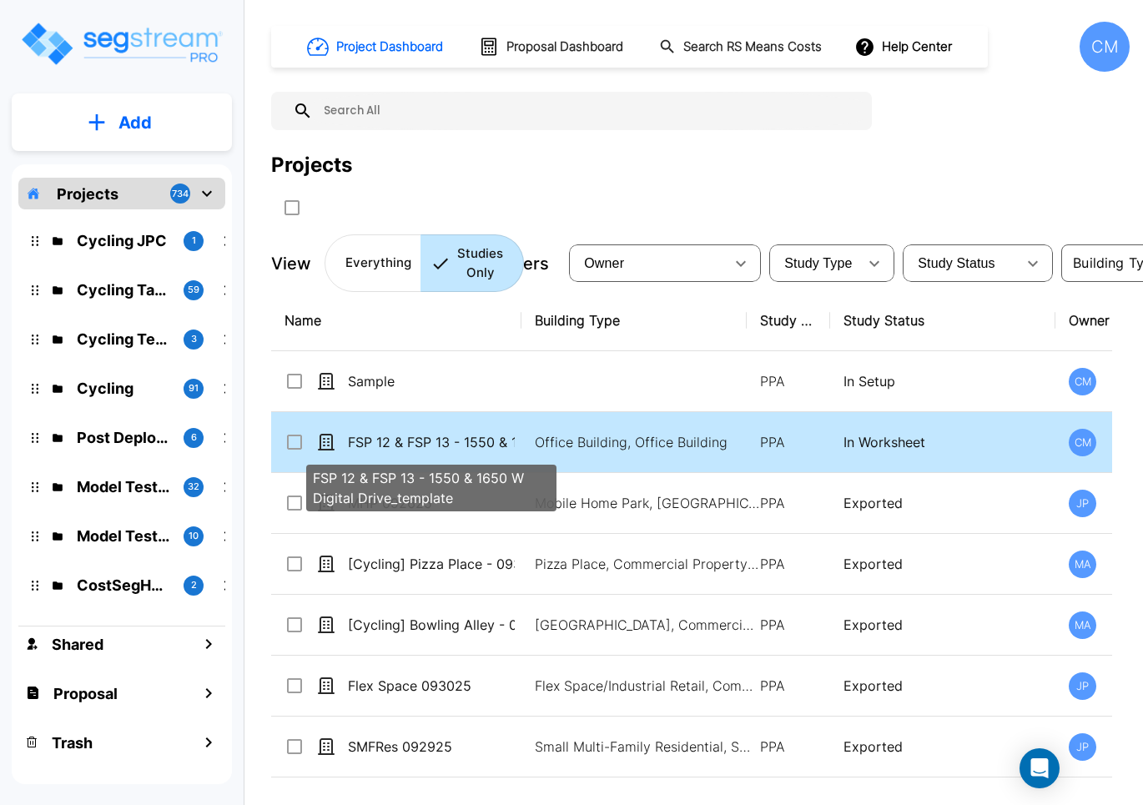
click at [382, 448] on p "FSP 12 & FSP 13 - 1550 & 1650 W Digital Drive_template" at bounding box center [431, 442] width 167 height 20
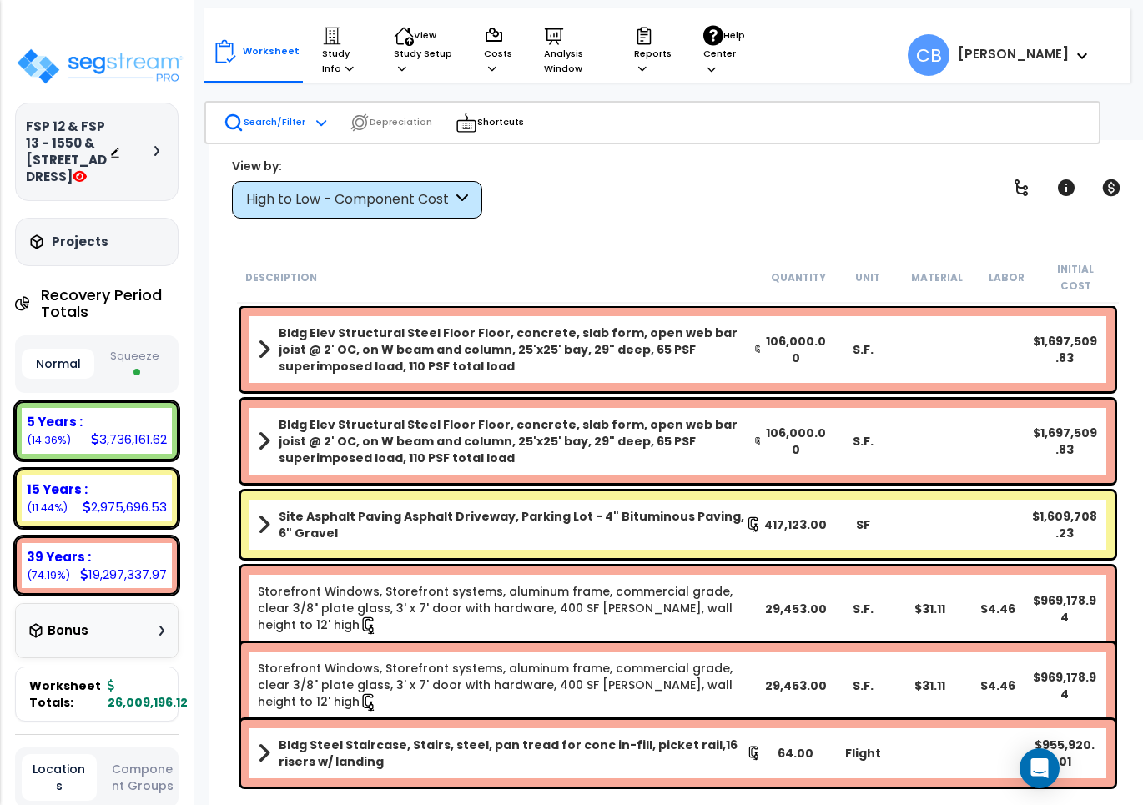
click at [285, 127] on p "Search/Filter" at bounding box center [265, 123] width 82 height 20
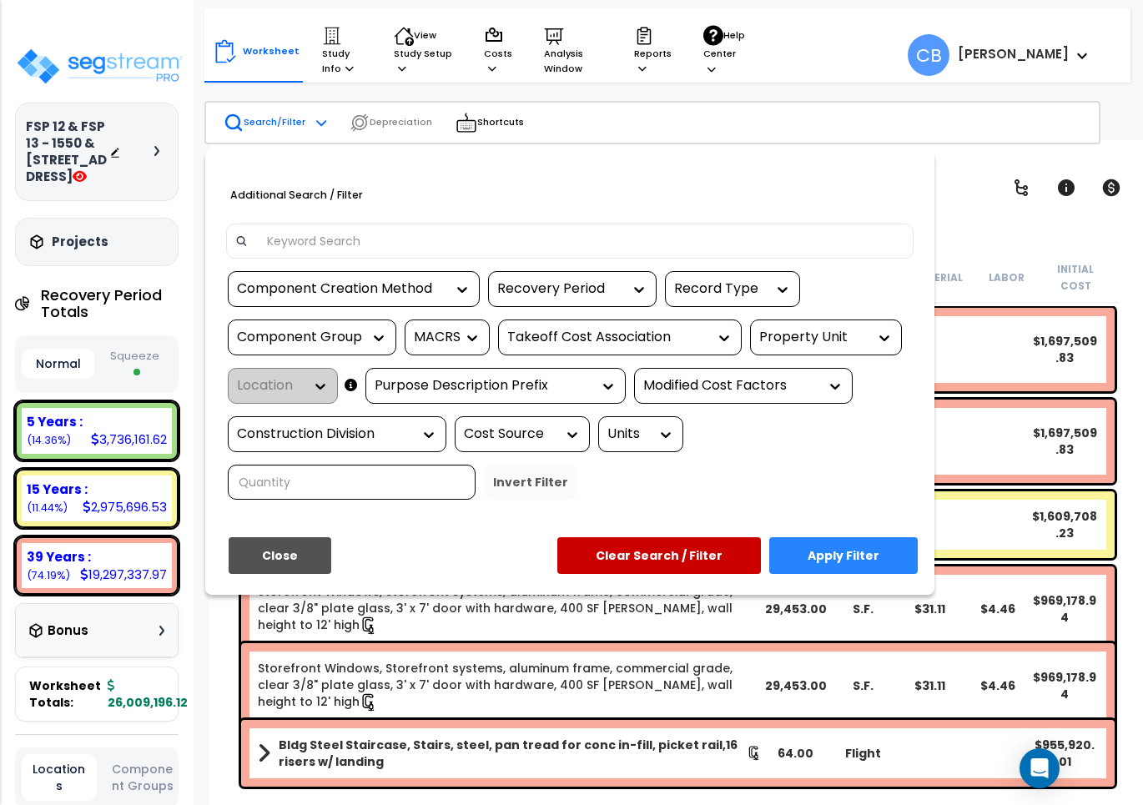
click at [311, 236] on input at bounding box center [581, 241] width 648 height 25
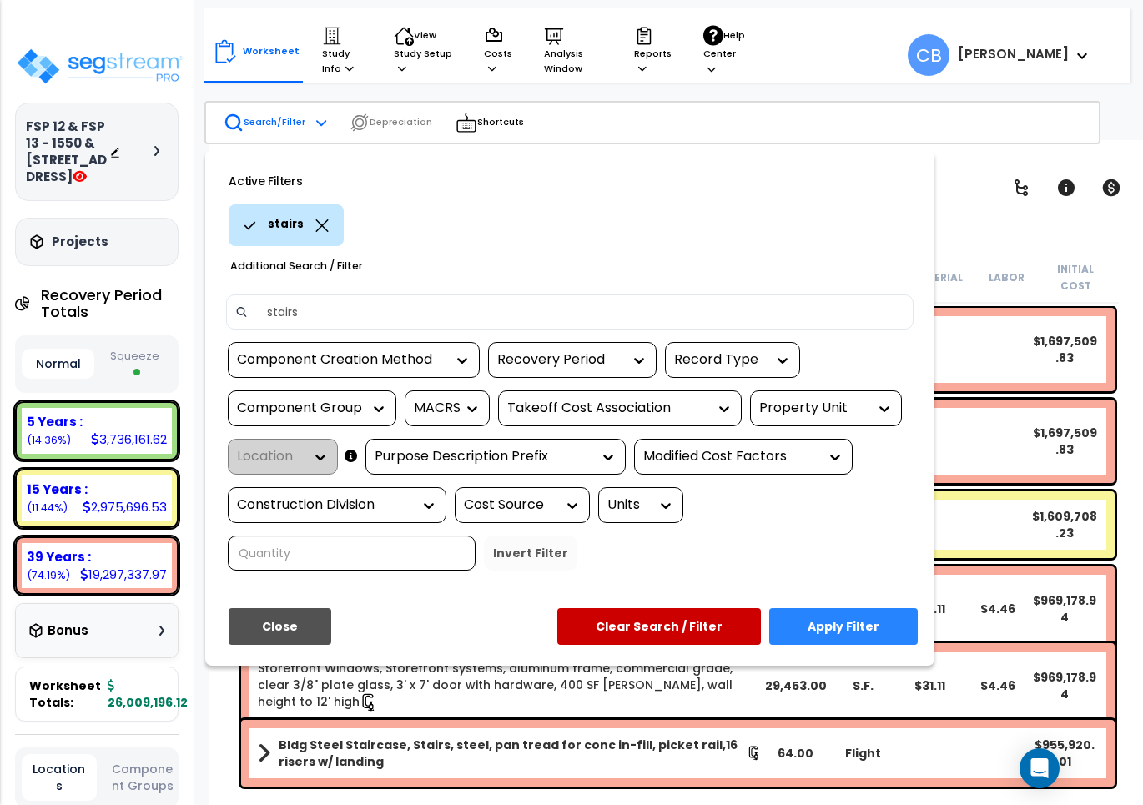
type input "stairs"
click at [818, 617] on button "Apply Filter" at bounding box center [843, 626] width 148 height 37
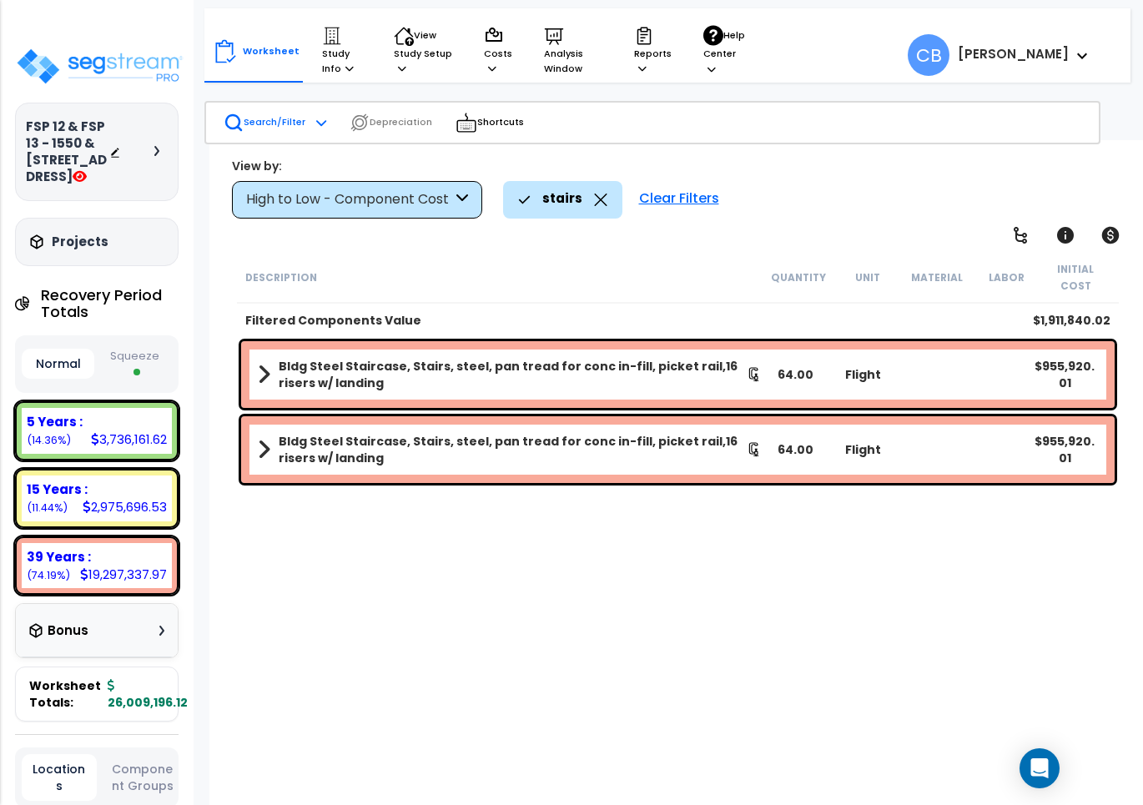
click at [289, 360] on b "Bldg Steel Staircase, Stairs, steel, pan tread for conc in-fill, picket rail,16…" at bounding box center [513, 374] width 468 height 33
click at [269, 368] on span at bounding box center [263, 374] width 23 height 13
click at [269, 363] on span at bounding box center [264, 374] width 13 height 23
click at [269, 368] on span at bounding box center [263, 374] width 23 height 13
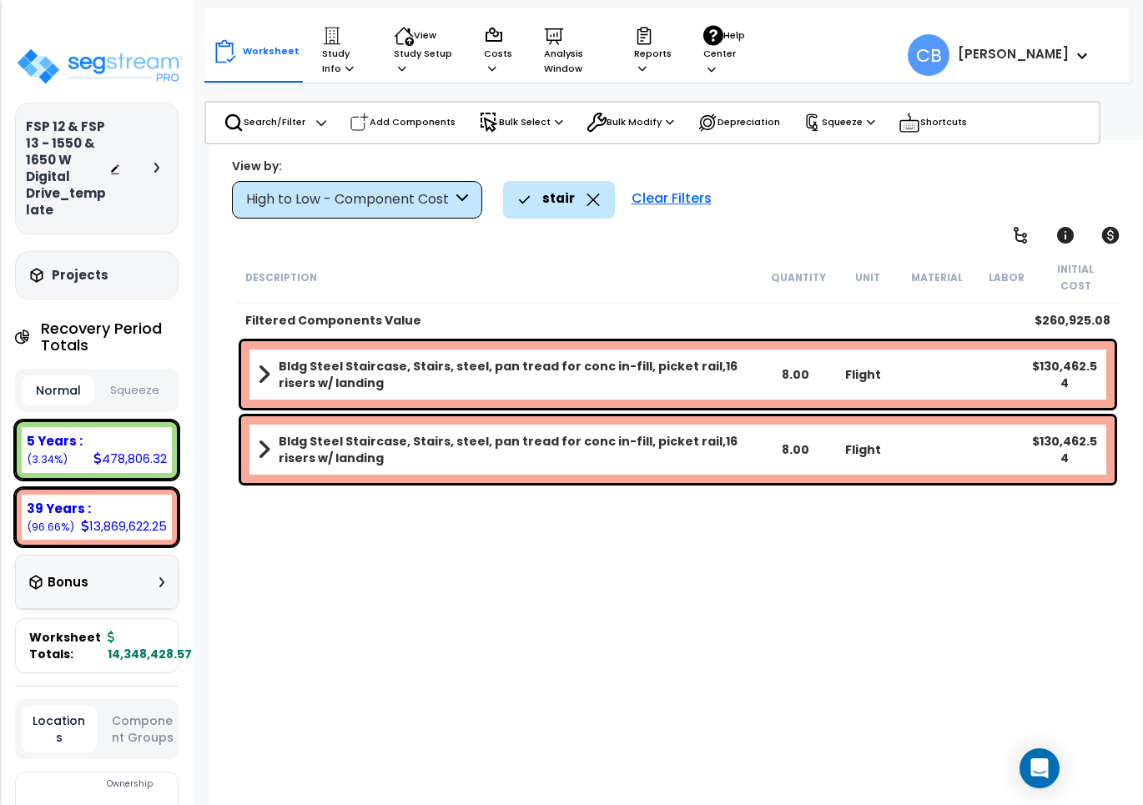
click at [453, 358] on b "Bldg Steel Staircase, Stairs, steel, pan tread for conc in-fill, picket rail,16…" at bounding box center [520, 374] width 483 height 33
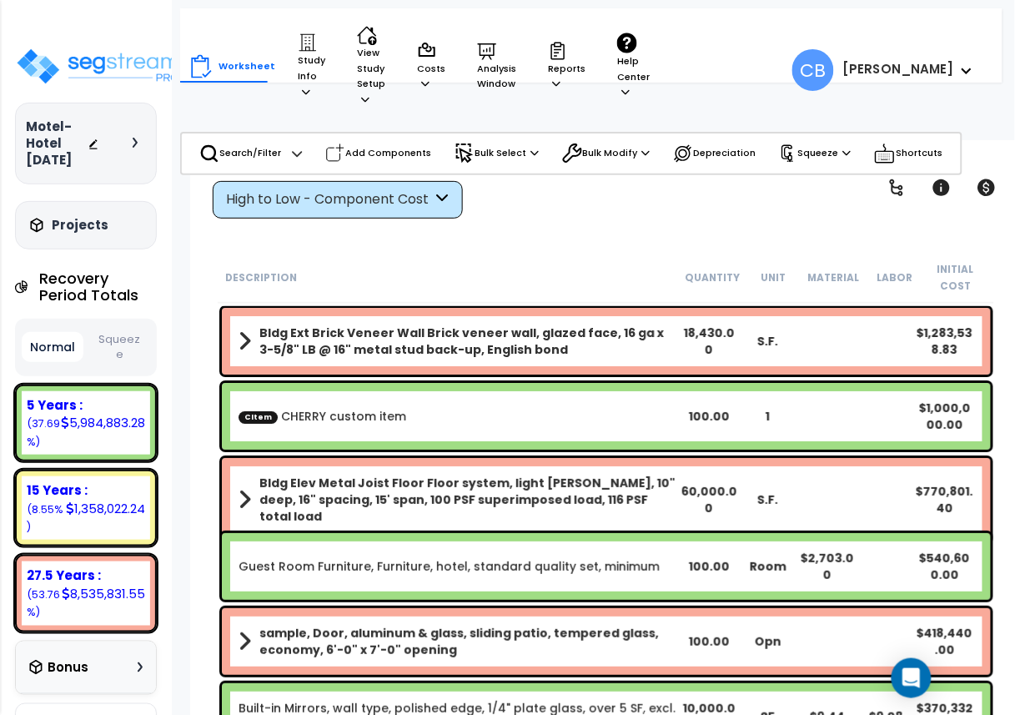
drag, startPoint x: 346, startPoint y: 421, endPoint x: 345, endPoint y: 436, distance: 15.1
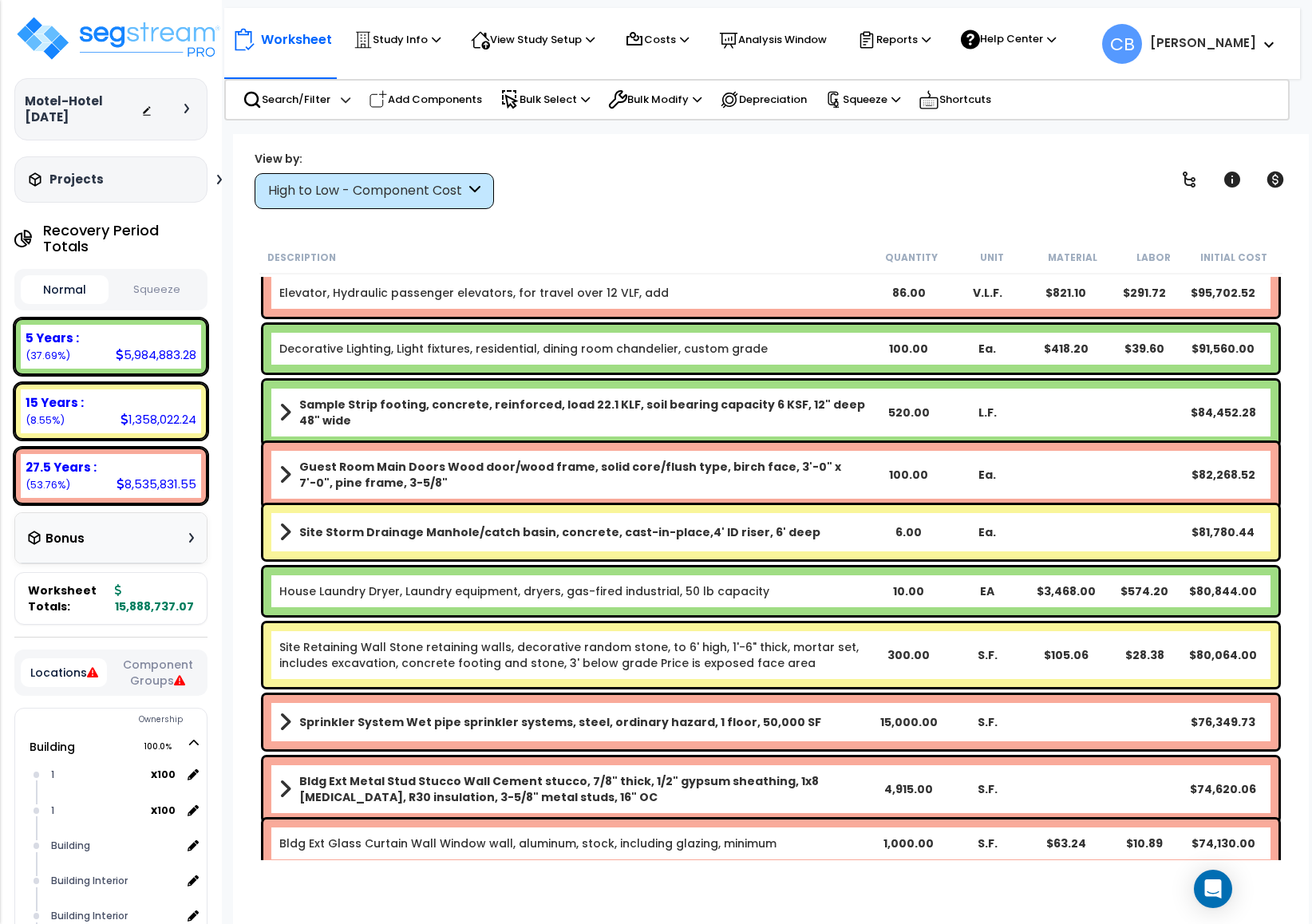
scroll to position [2925, 0]
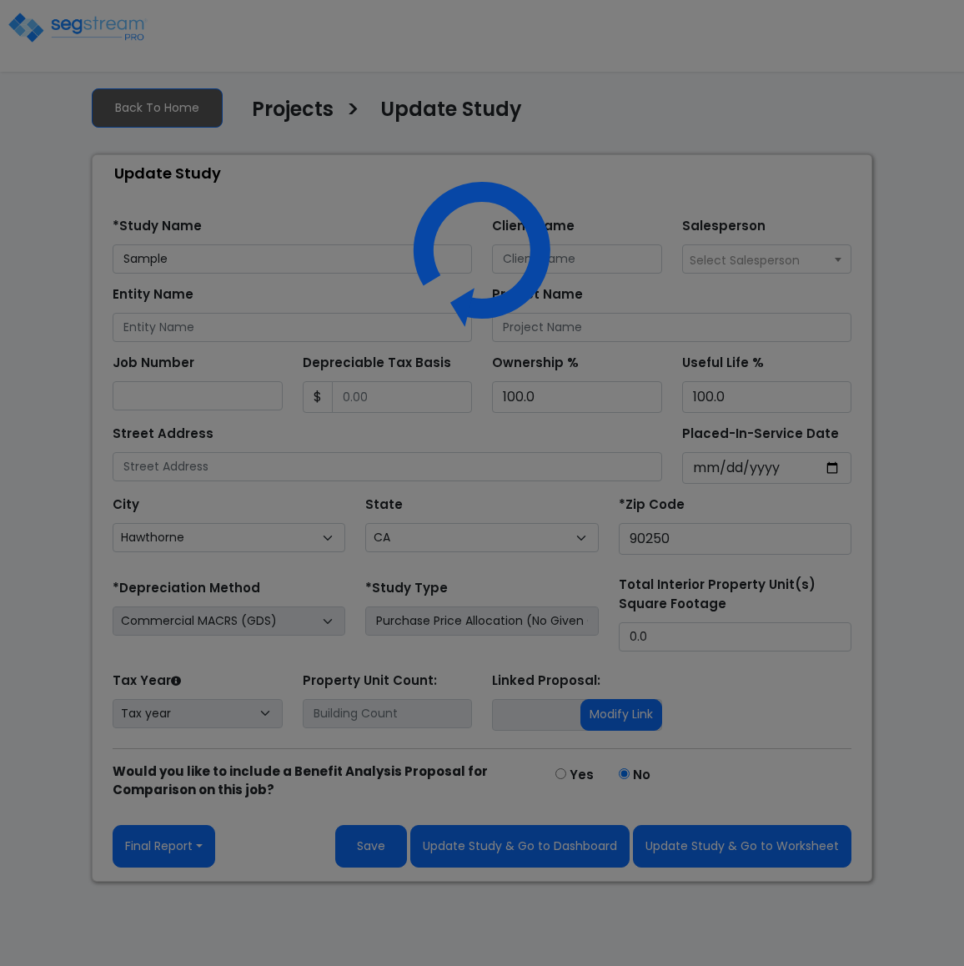
select select "CA"
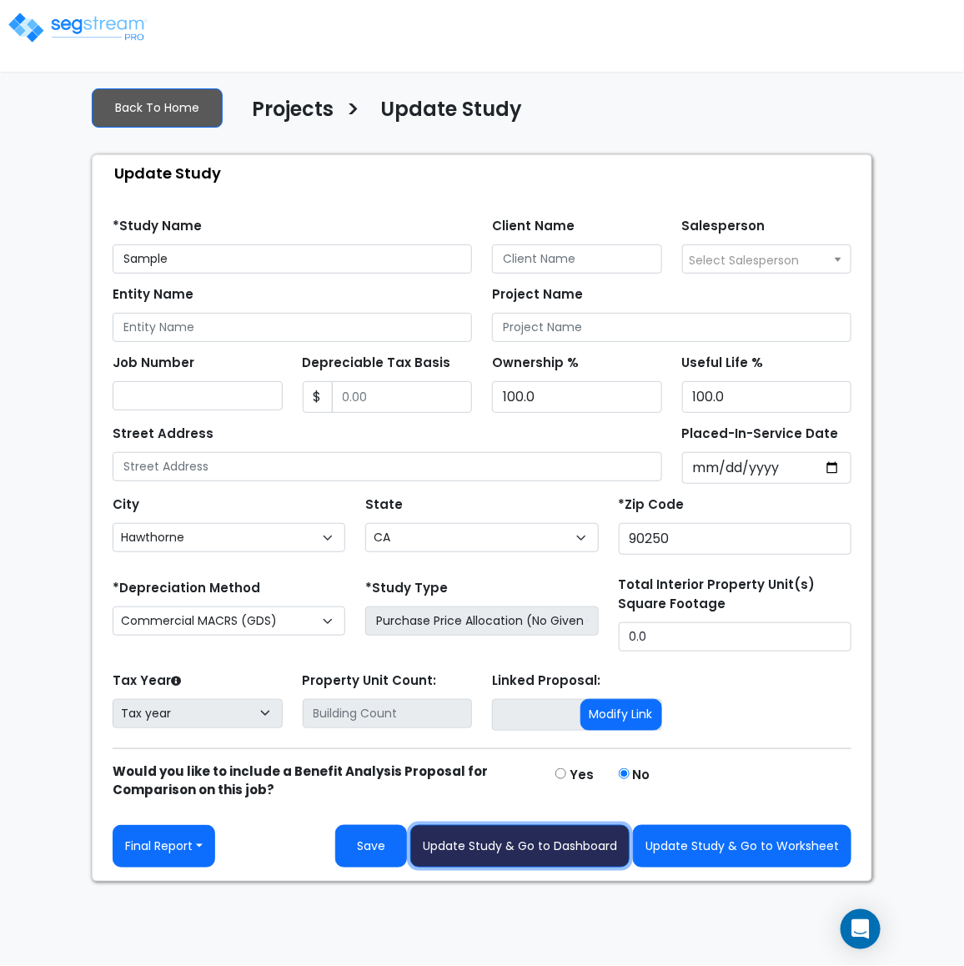
click at [601, 856] on button "Update Study & Go to Dashboard" at bounding box center [519, 846] width 219 height 43
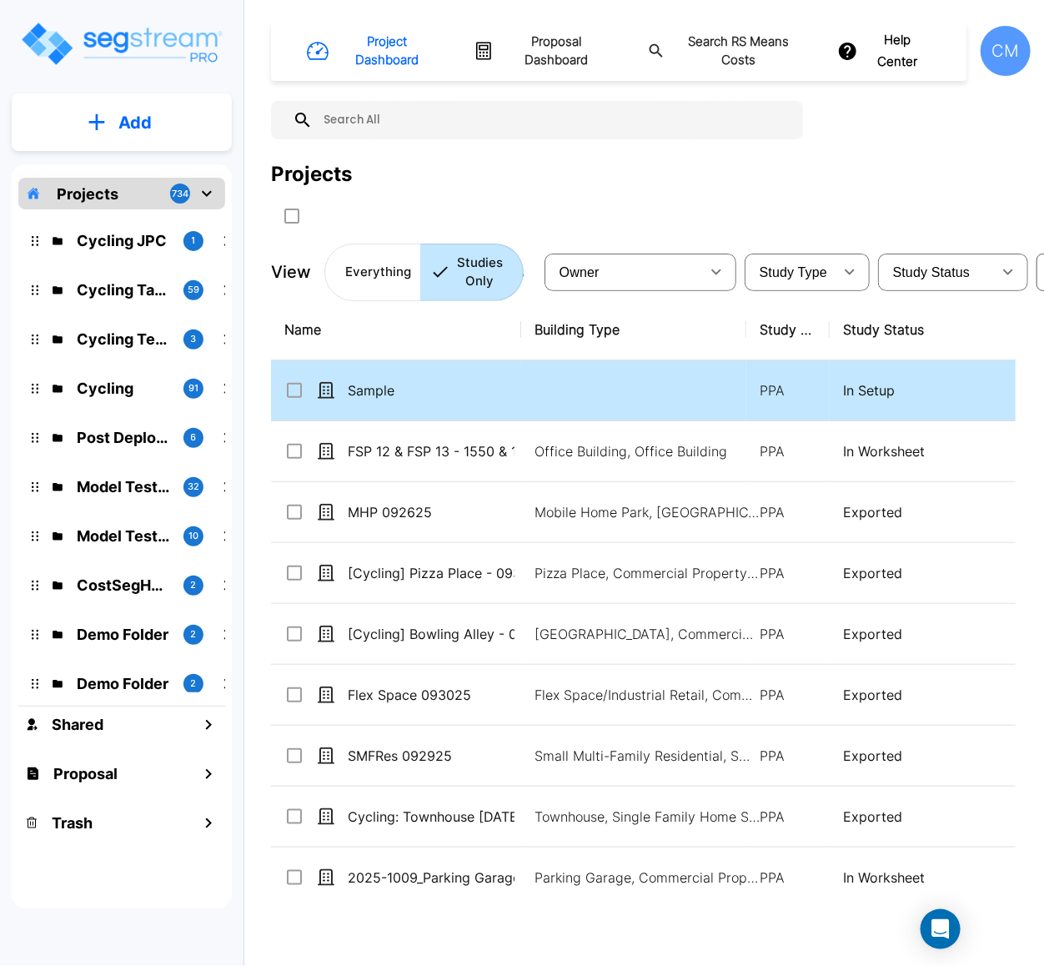
click at [378, 400] on td "Sample" at bounding box center [396, 390] width 250 height 61
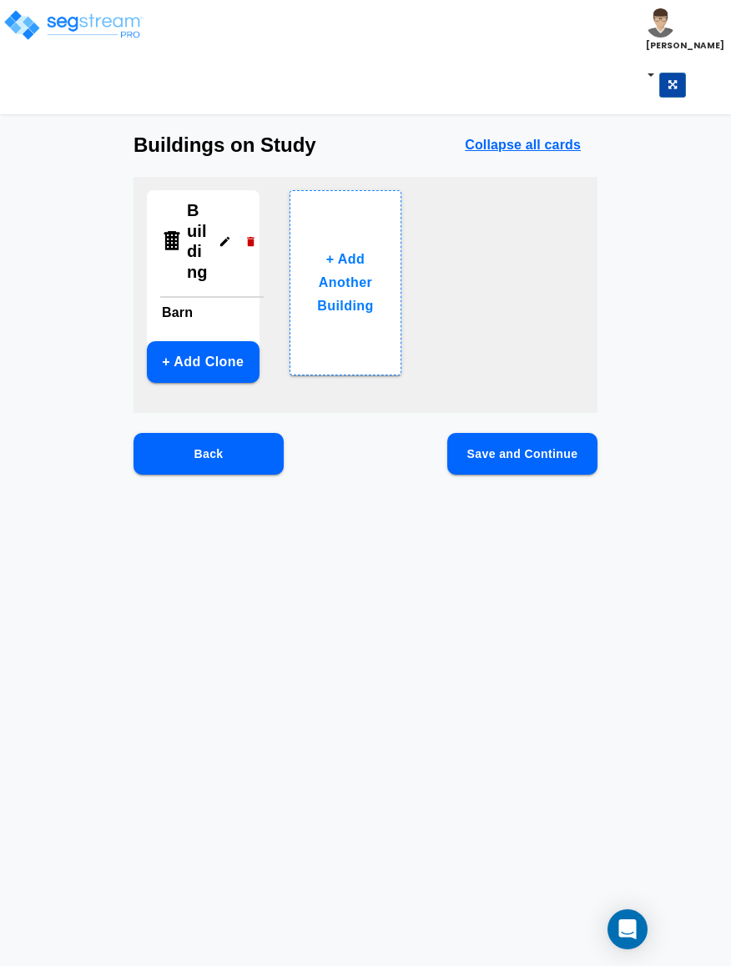
click at [209, 338] on div "Building Barn + Add Clone" at bounding box center [203, 286] width 113 height 193
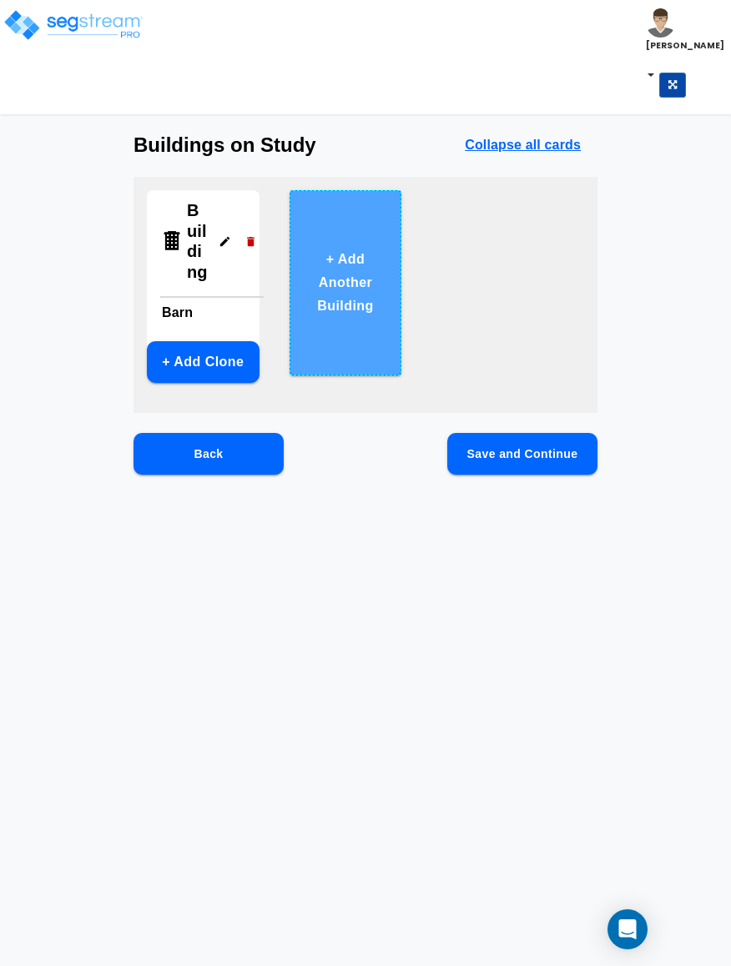
click at [341, 338] on button "+ Add Another Building" at bounding box center [345, 282] width 113 height 185
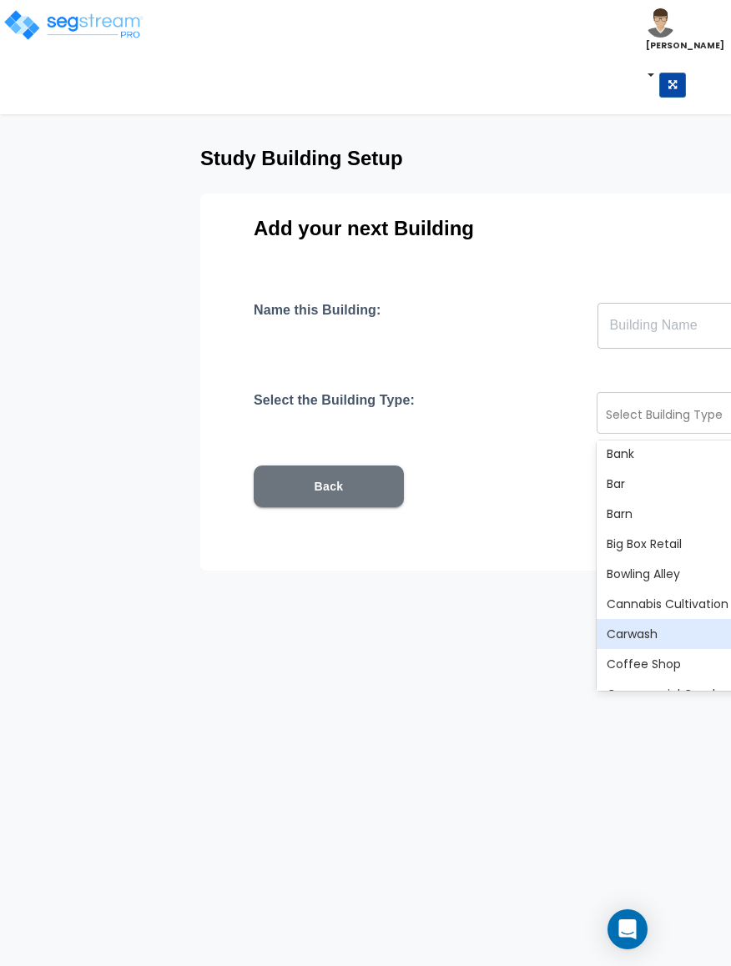
scroll to position [250, 0]
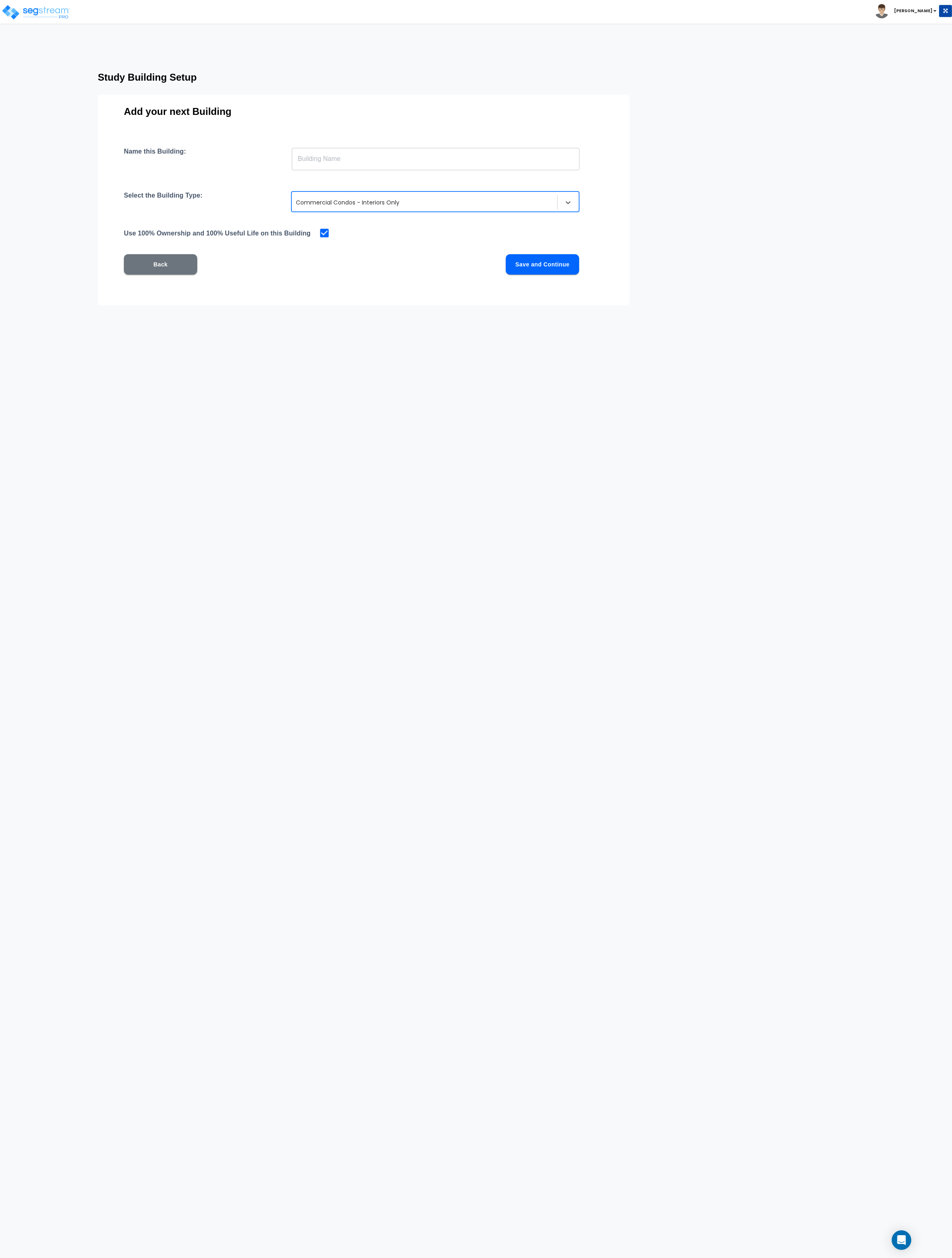
drag, startPoint x: 515, startPoint y: 271, endPoint x: 499, endPoint y: 305, distance: 37.6
click at [510, 271] on button "Save and Continue" at bounding box center [542, 265] width 73 height 21
click at [372, 160] on input "text" at bounding box center [435, 159] width 288 height 23
type input "dsd"
click at [510, 261] on button "Save and Continue" at bounding box center [542, 265] width 73 height 21
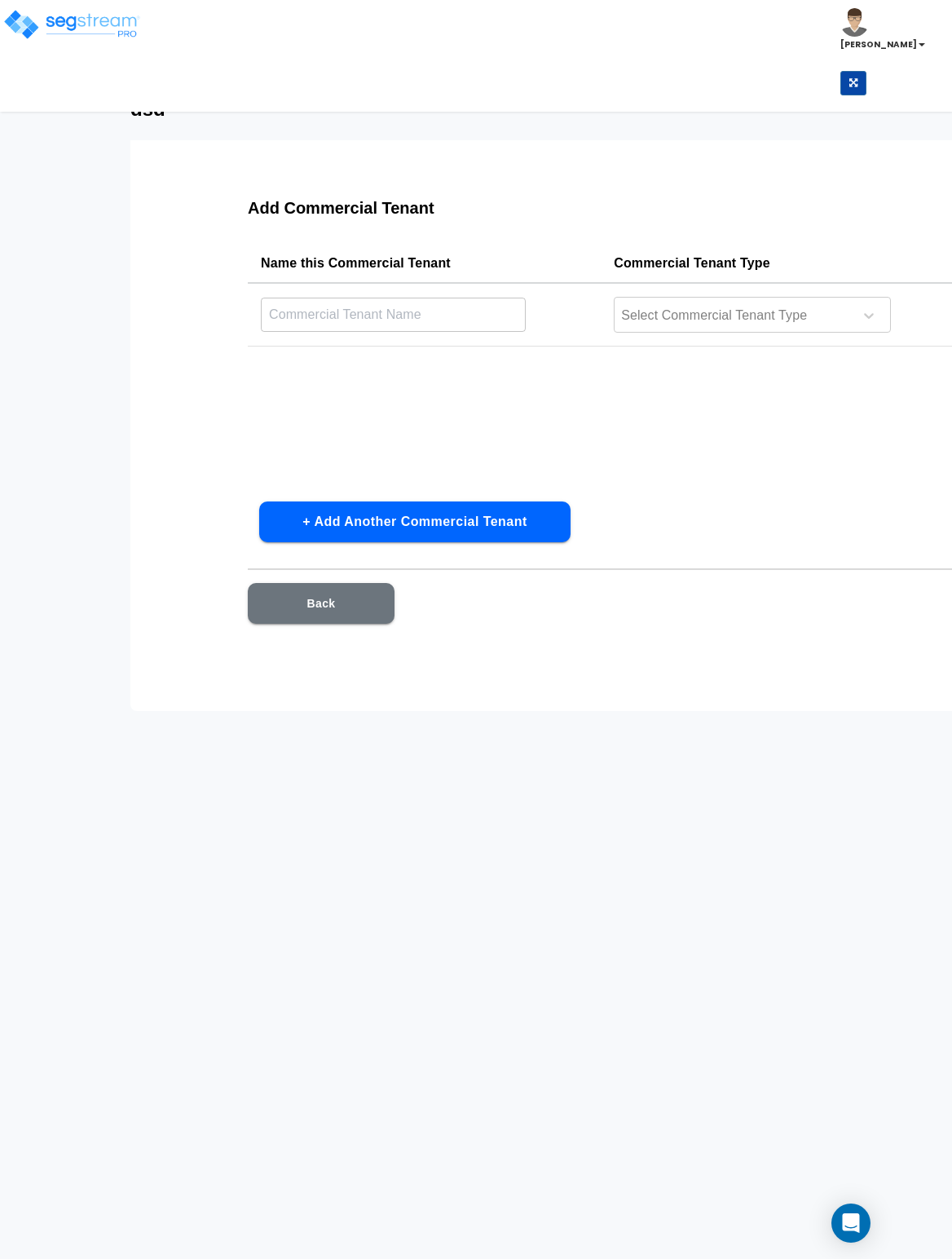
click at [305, 602] on button "Back" at bounding box center [322, 603] width 147 height 41
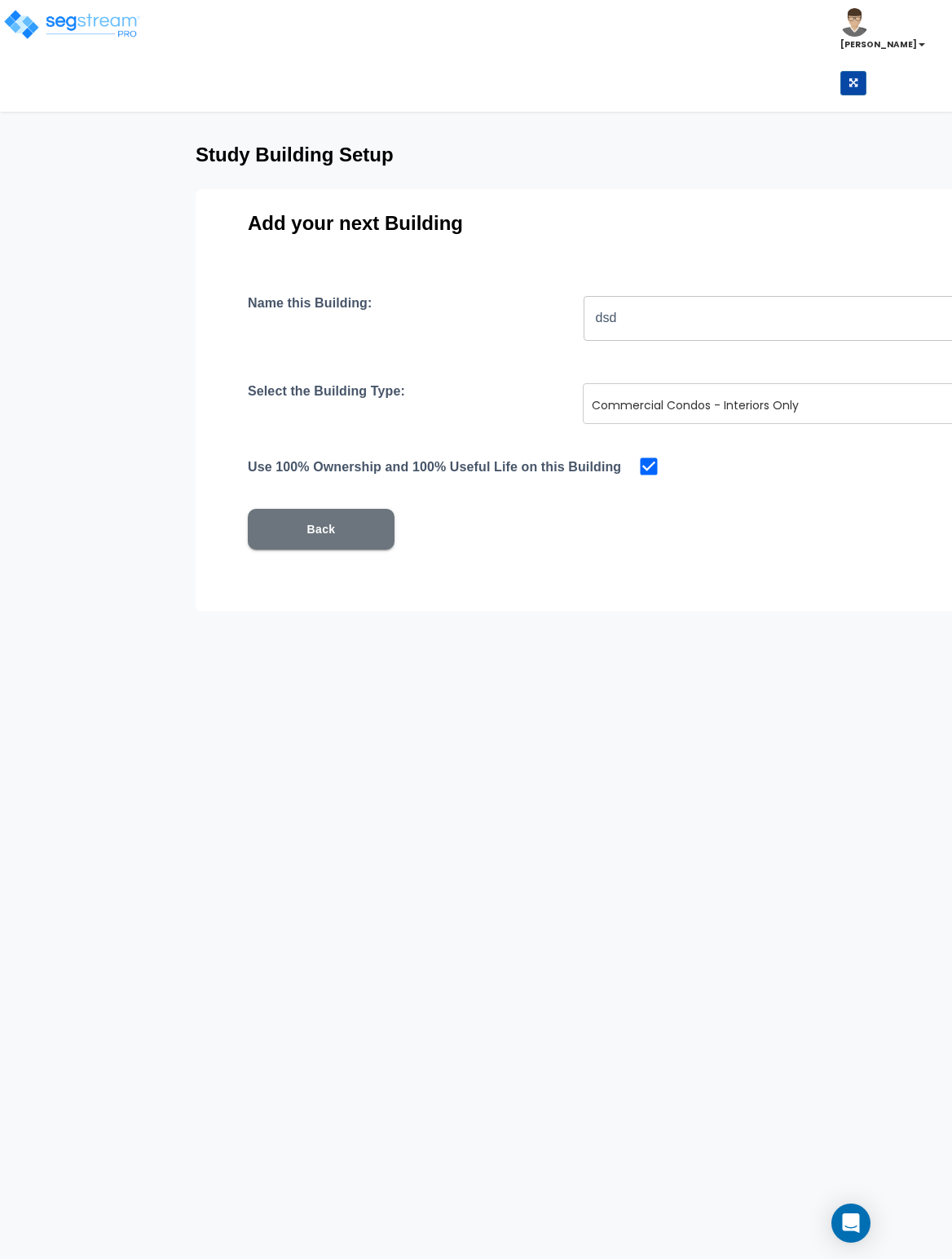
click at [620, 673] on html "Toggle navigation Cherry Mae x" at bounding box center [476, 336] width 952 height 673
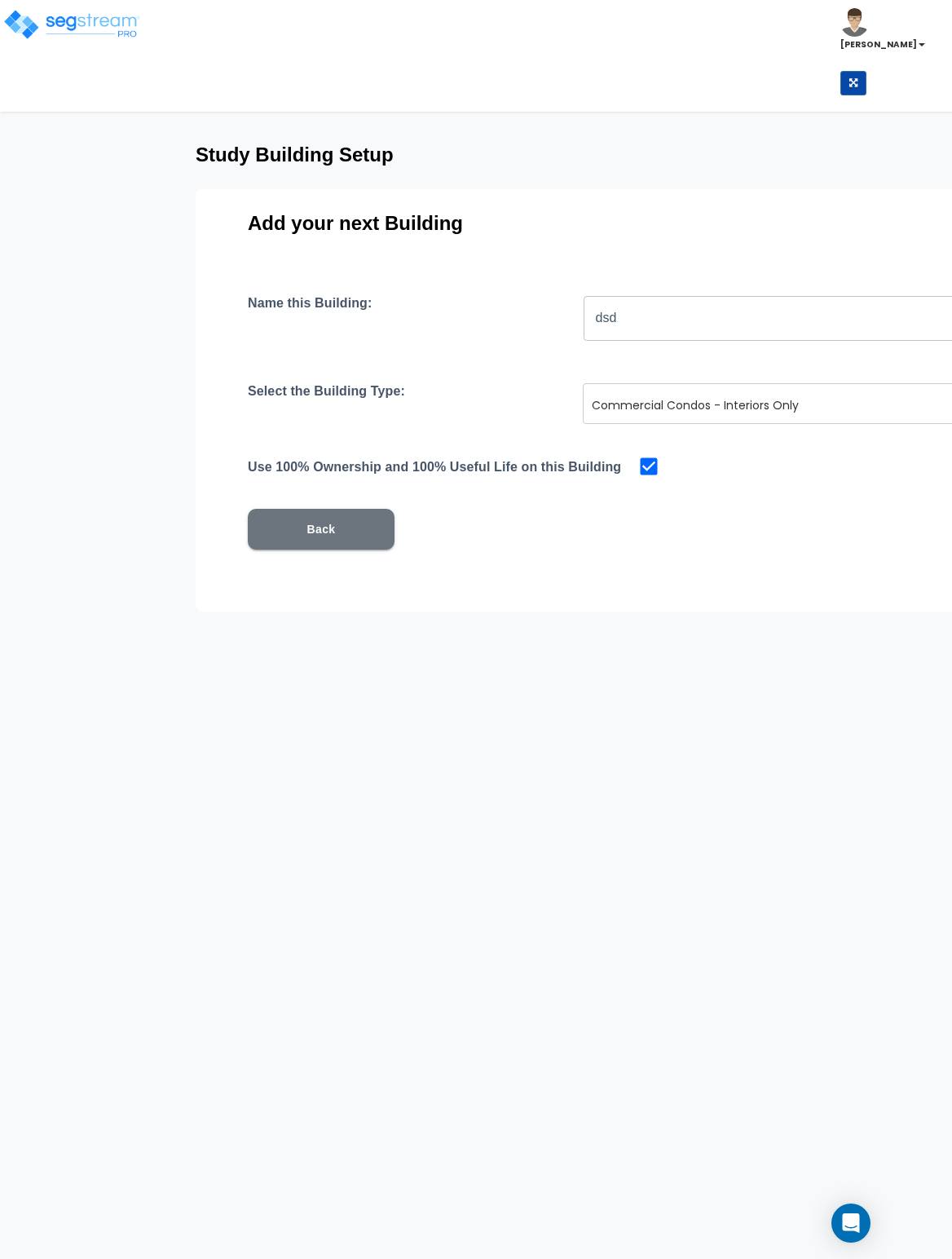
click at [620, 673] on html "Toggle navigation Cherry Mae x" at bounding box center [476, 336] width 952 height 673
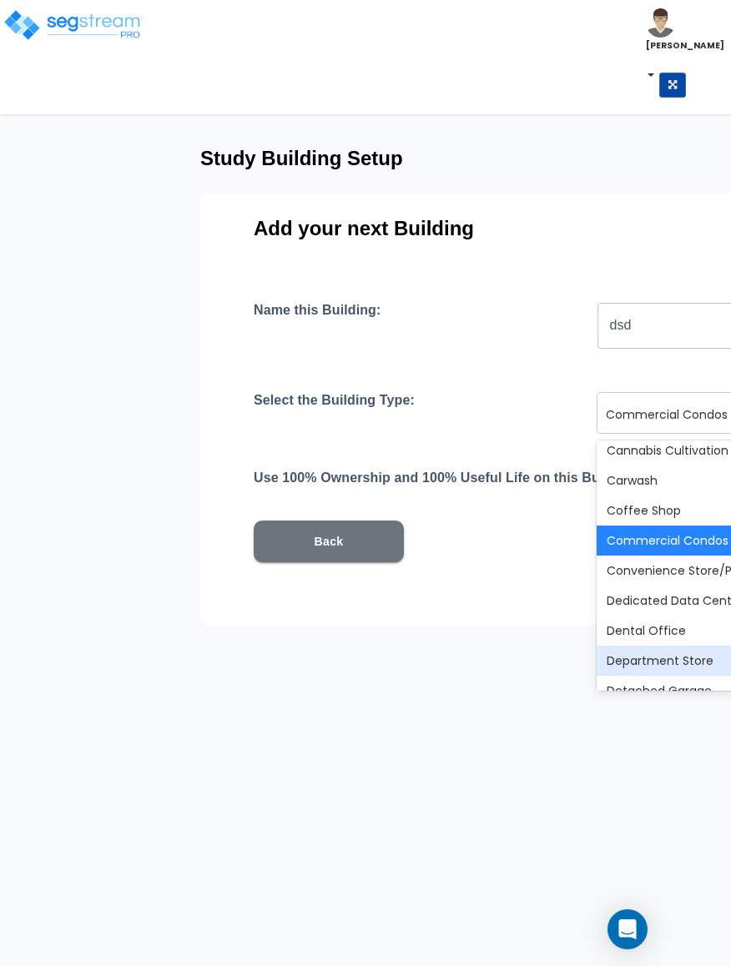
scroll to position [404, 0]
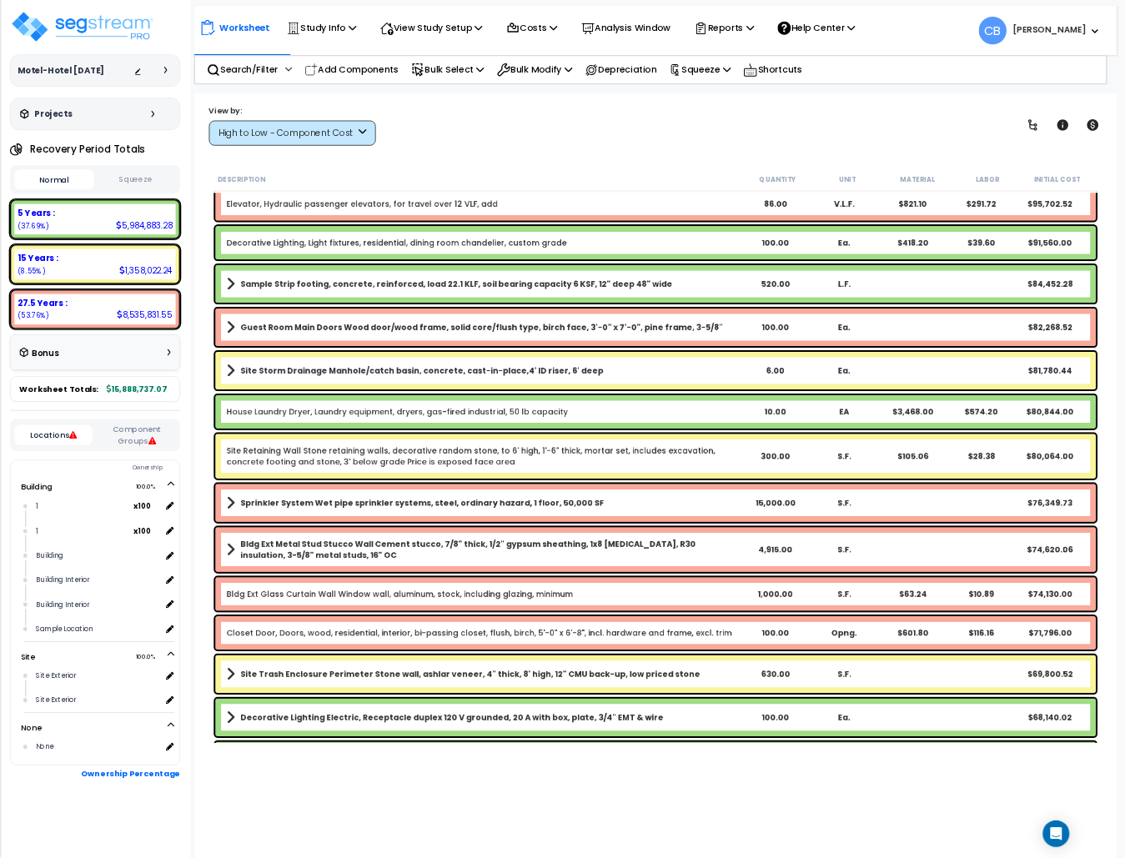
scroll to position [3058, 0]
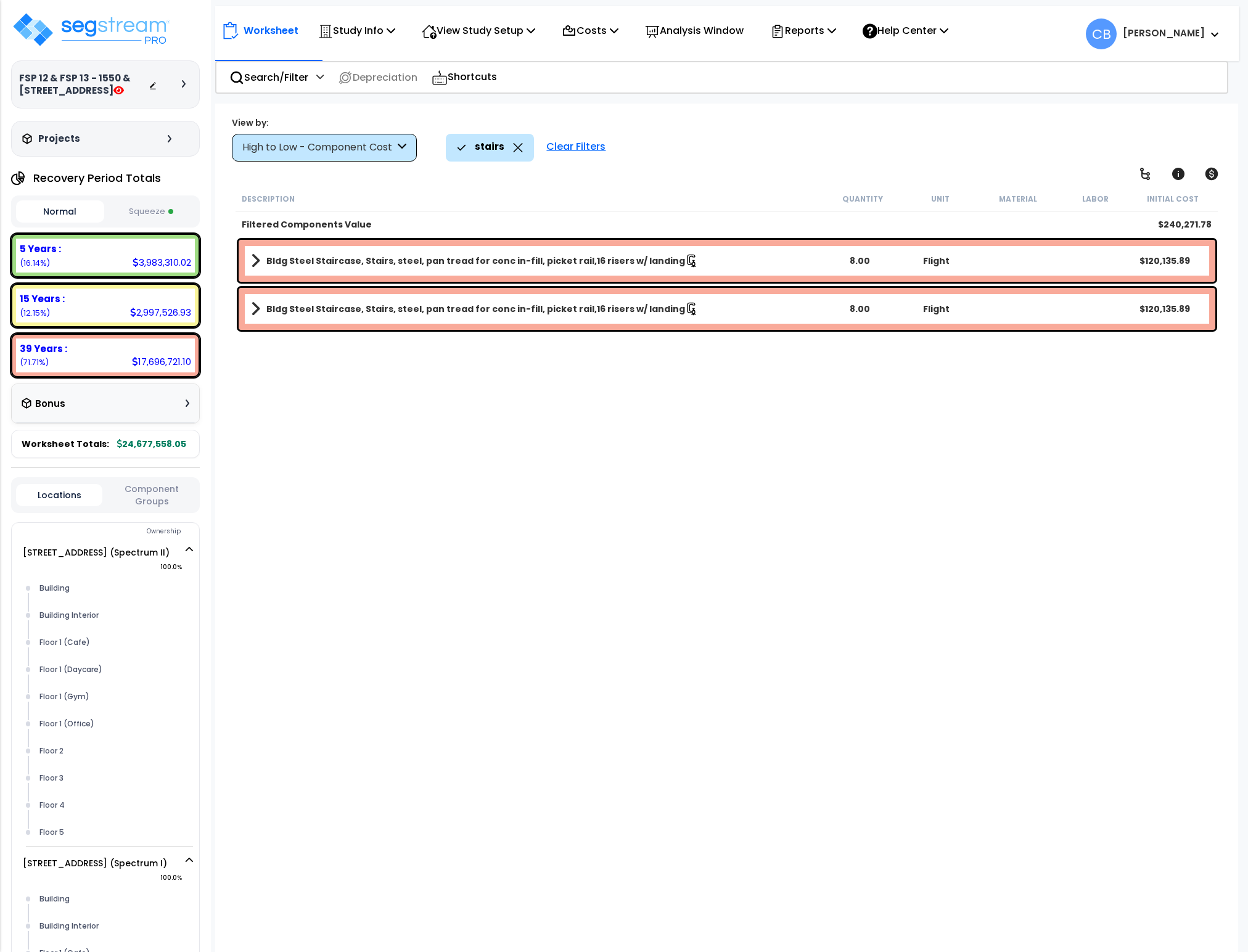
click at [338, 15] on div "Worksheet Study Info Study Setup Add Property Unit Template study Clone study CB" at bounding box center [727, 27] width 1024 height 43
click at [340, 18] on div "Study Info" at bounding box center [356, 30] width 77 height 29
click at [474, 30] on p "View Study Setup" at bounding box center [478, 30] width 113 height 17
click at [515, 146] on icon at bounding box center [518, 148] width 10 height 10
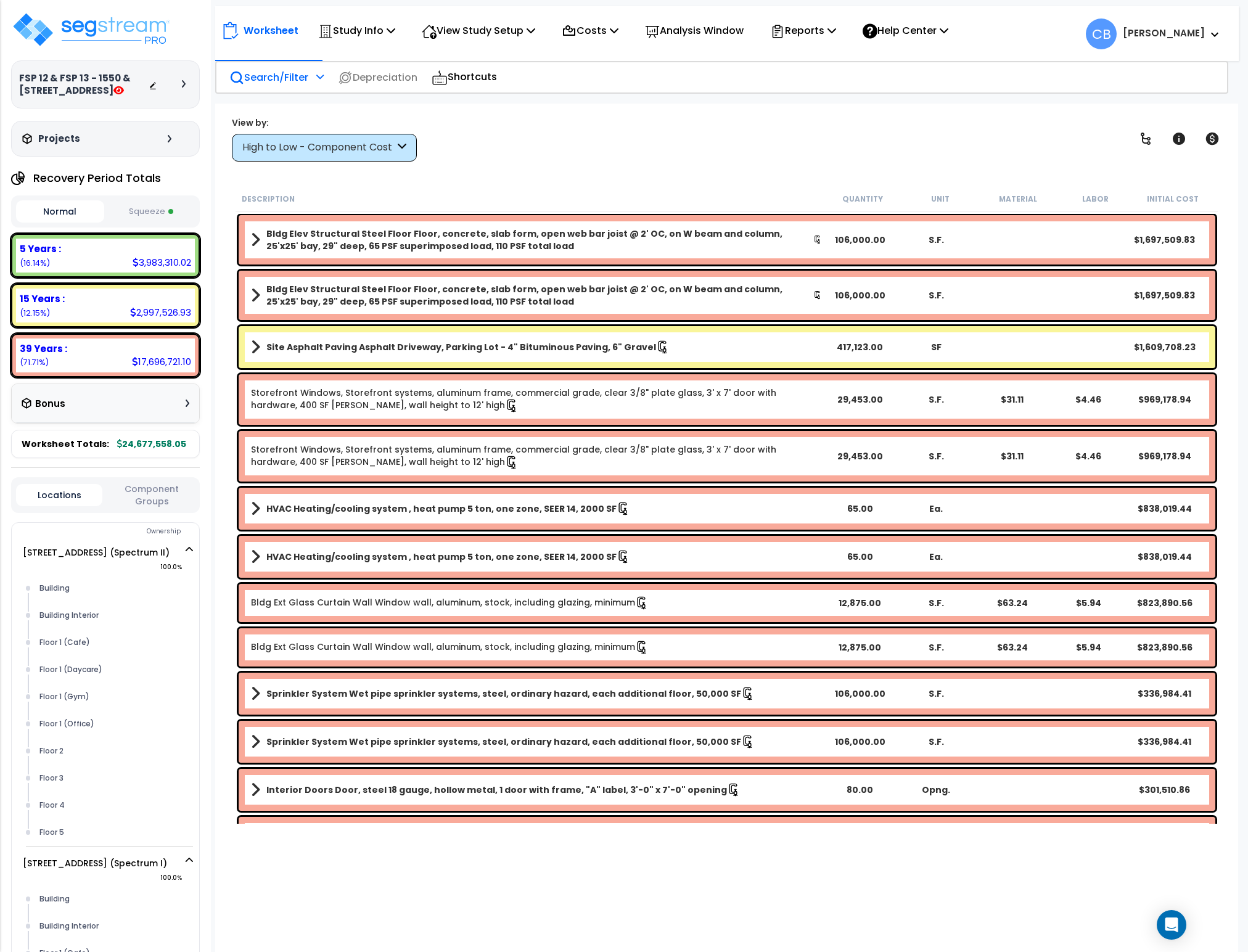
click at [295, 80] on p "Search/Filter" at bounding box center [268, 77] width 79 height 17
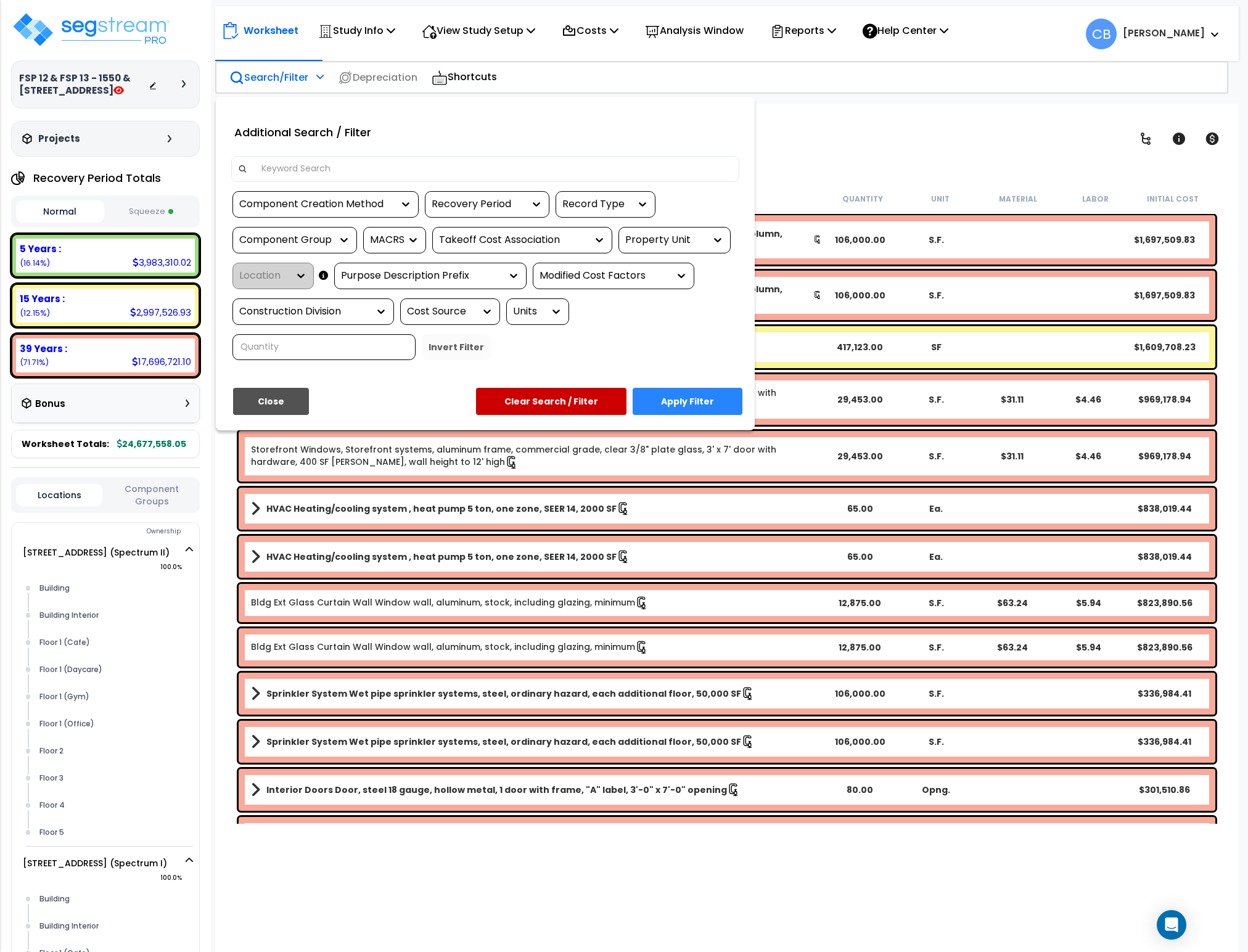
click at [339, 163] on input at bounding box center [494, 169] width 479 height 18
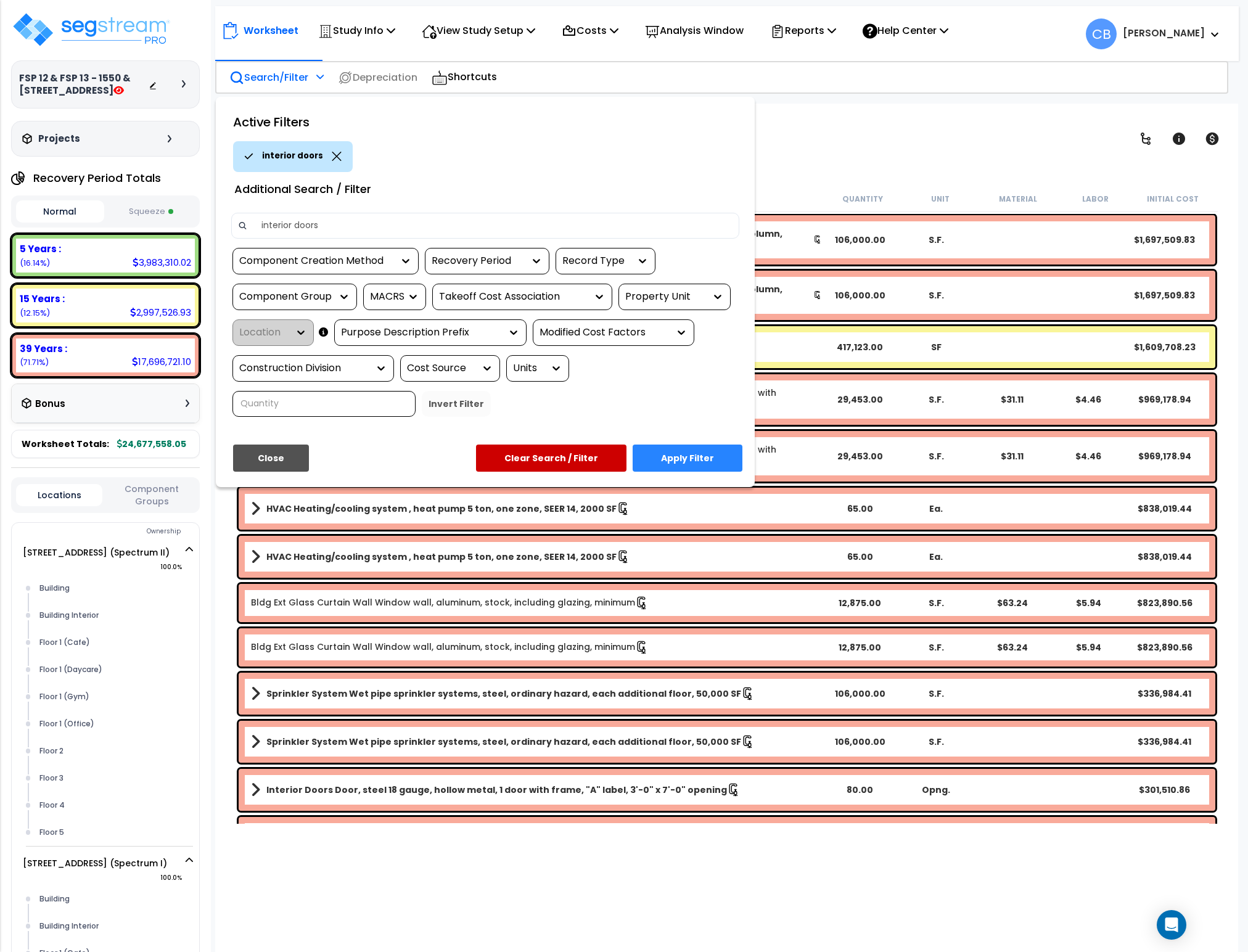
type input "interior doors"
click at [675, 454] on button "Apply Filter" at bounding box center [688, 458] width 109 height 27
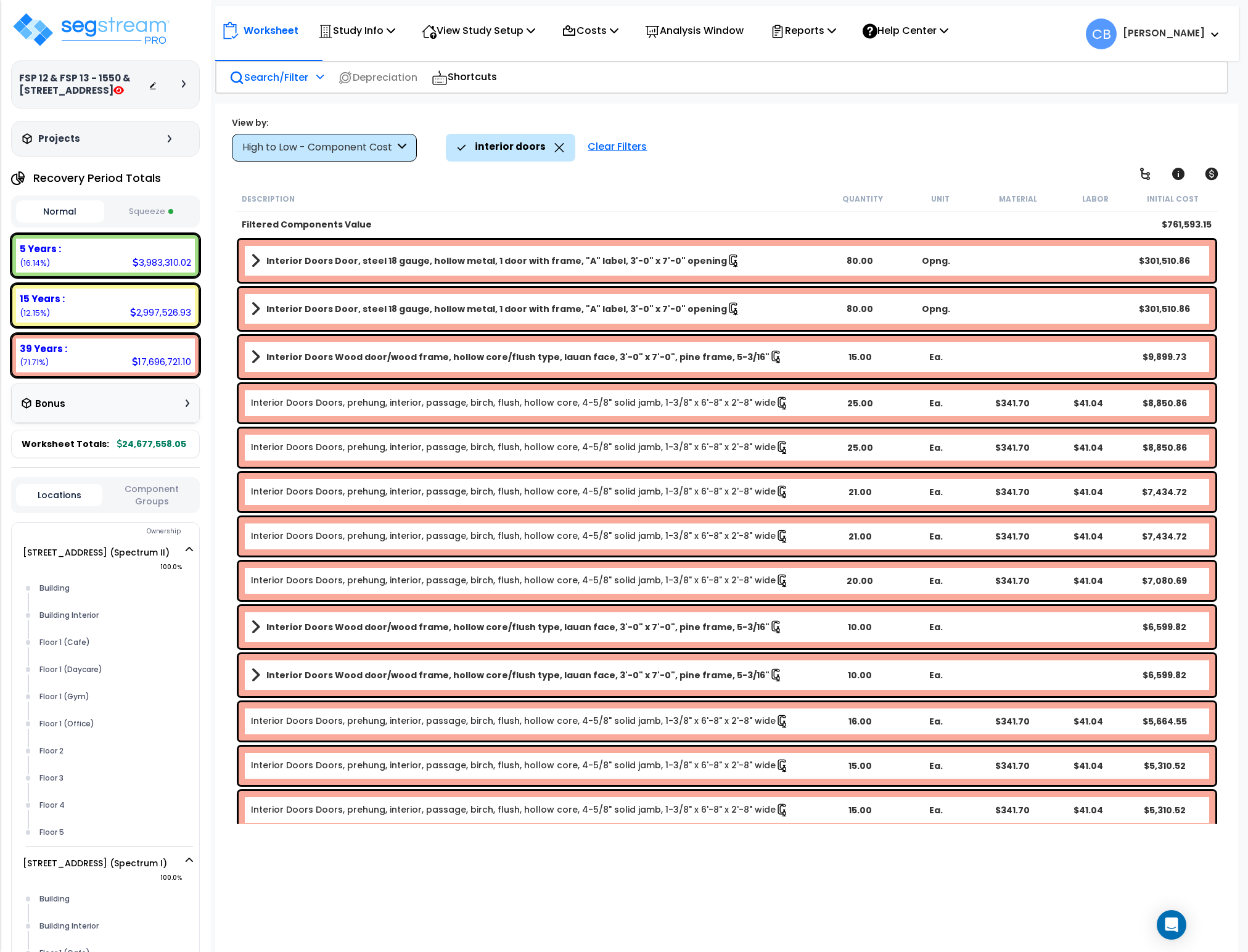
click at [432, 355] on b "Interior Doors Wood door/wood frame, hollow core/flush type, lauan face, 3'-0" …" at bounding box center [518, 357] width 503 height 13
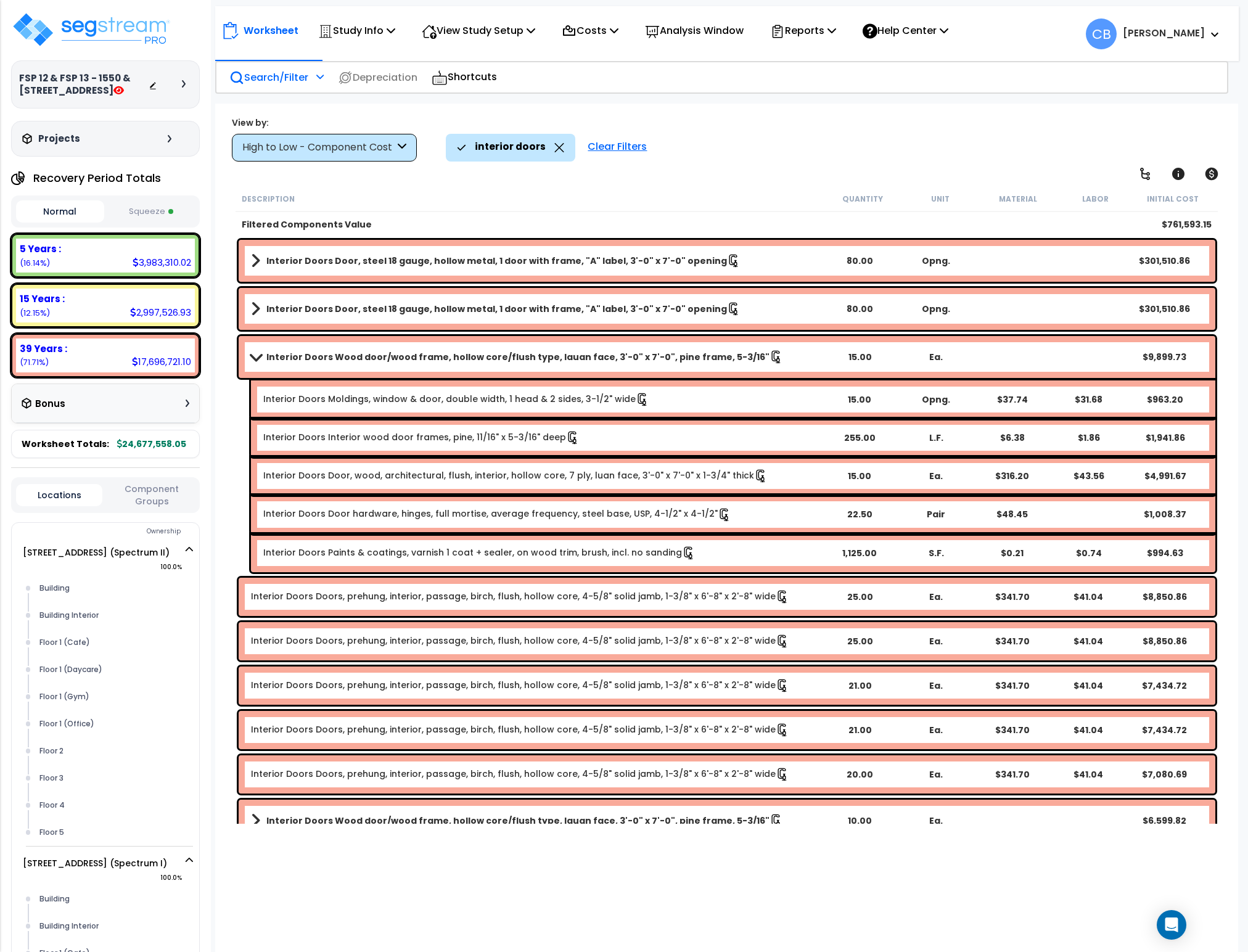
click at [323, 360] on b "Interior Doors Wood door/wood frame, hollow core/flush type, lauan face, 3'-0" …" at bounding box center [518, 357] width 503 height 13
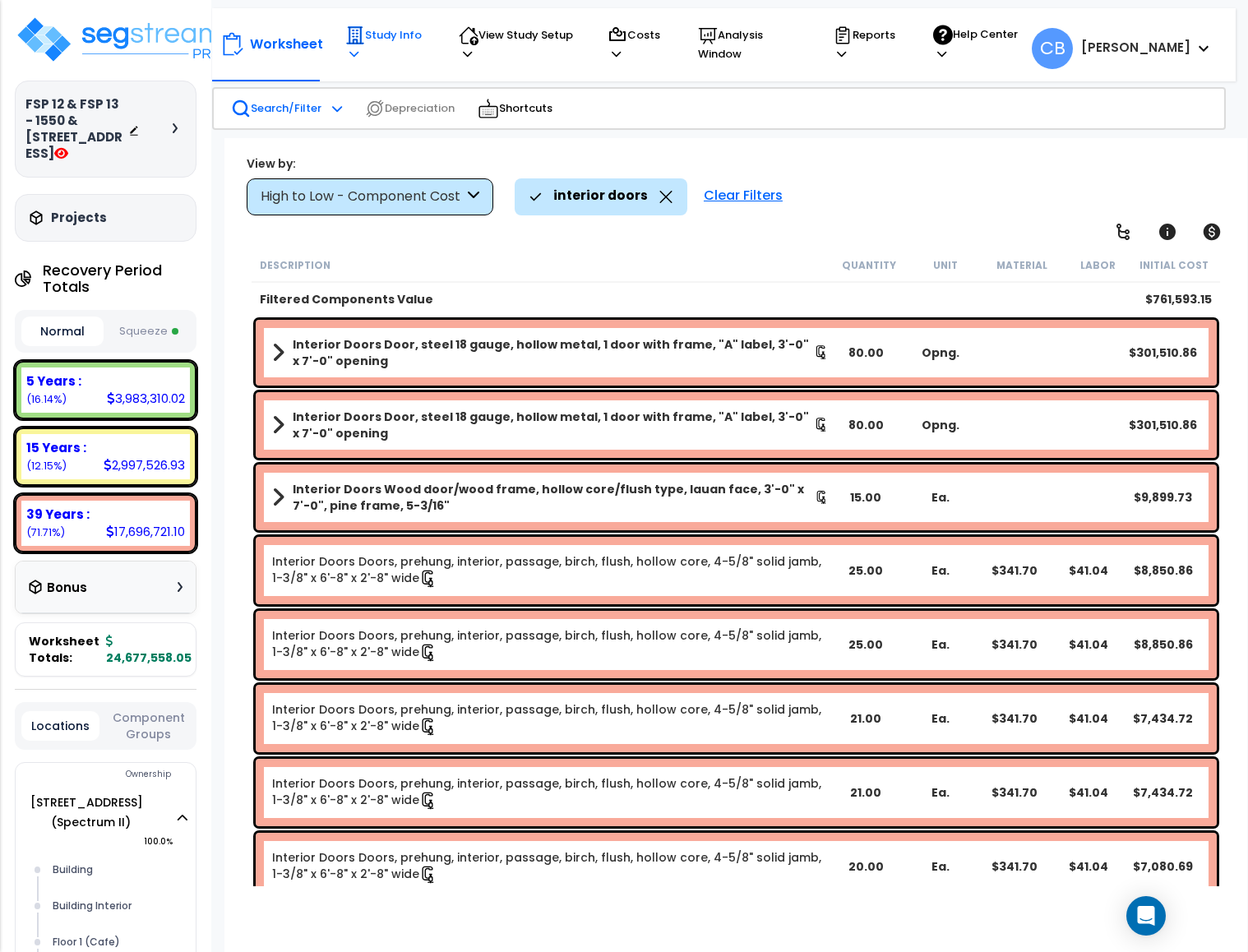
click at [368, 45] on p "Study Info" at bounding box center [385, 44] width 82 height 37
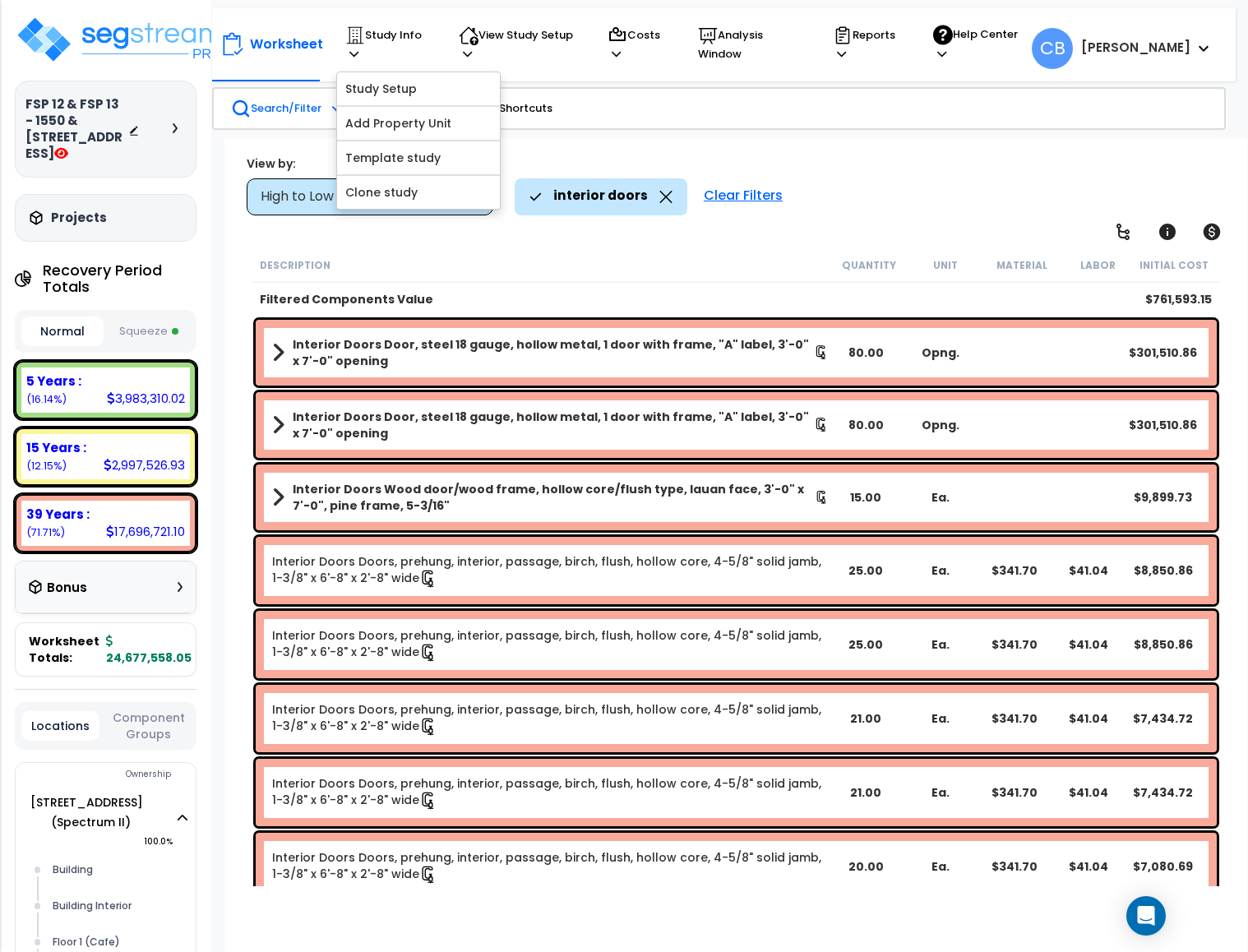
click at [851, 597] on div "Interior Doors Doors, prehung, interior, passage, birch, flush, hollow core, 4-…" at bounding box center [735, 571] width 961 height 67
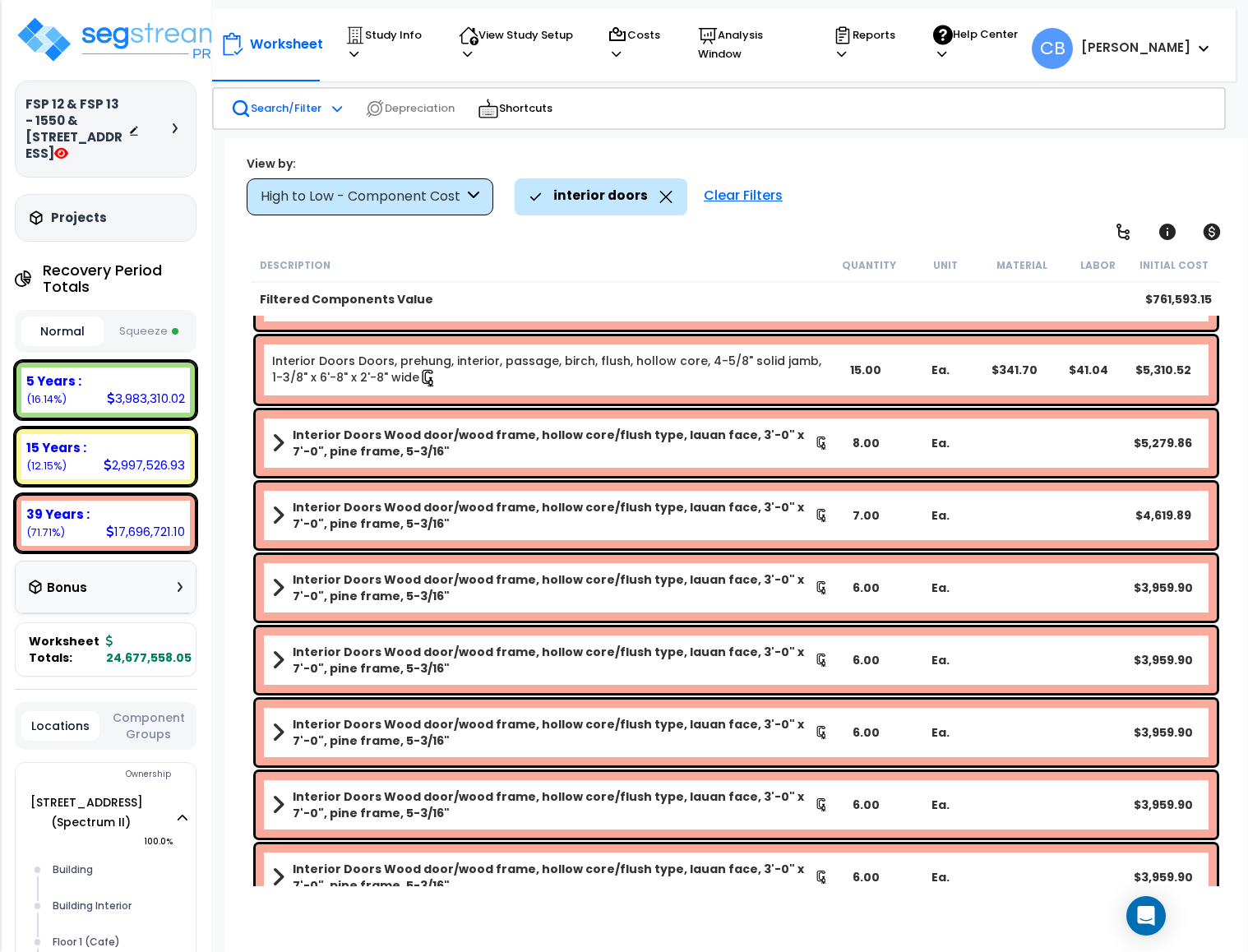
click at [806, 572] on b "Interior Doors Wood door/wood frame, hollow core/flush type, lauan face, 3'-0" …" at bounding box center [554, 587] width 522 height 33
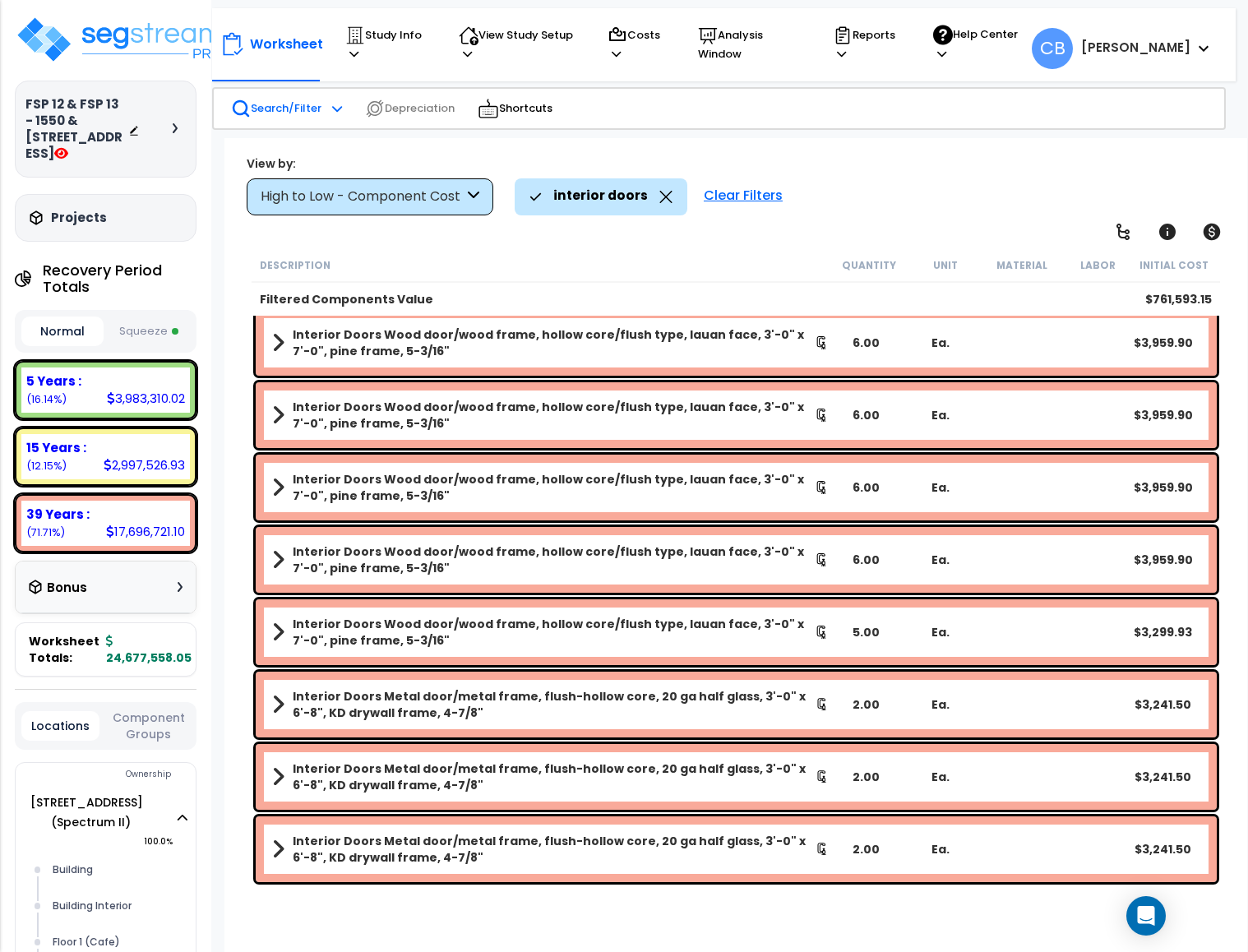
click at [806, 571] on b "Interior Doors Wood door/wood frame, hollow core/flush type, lauan face, 3'-0" …" at bounding box center [554, 559] width 522 height 33
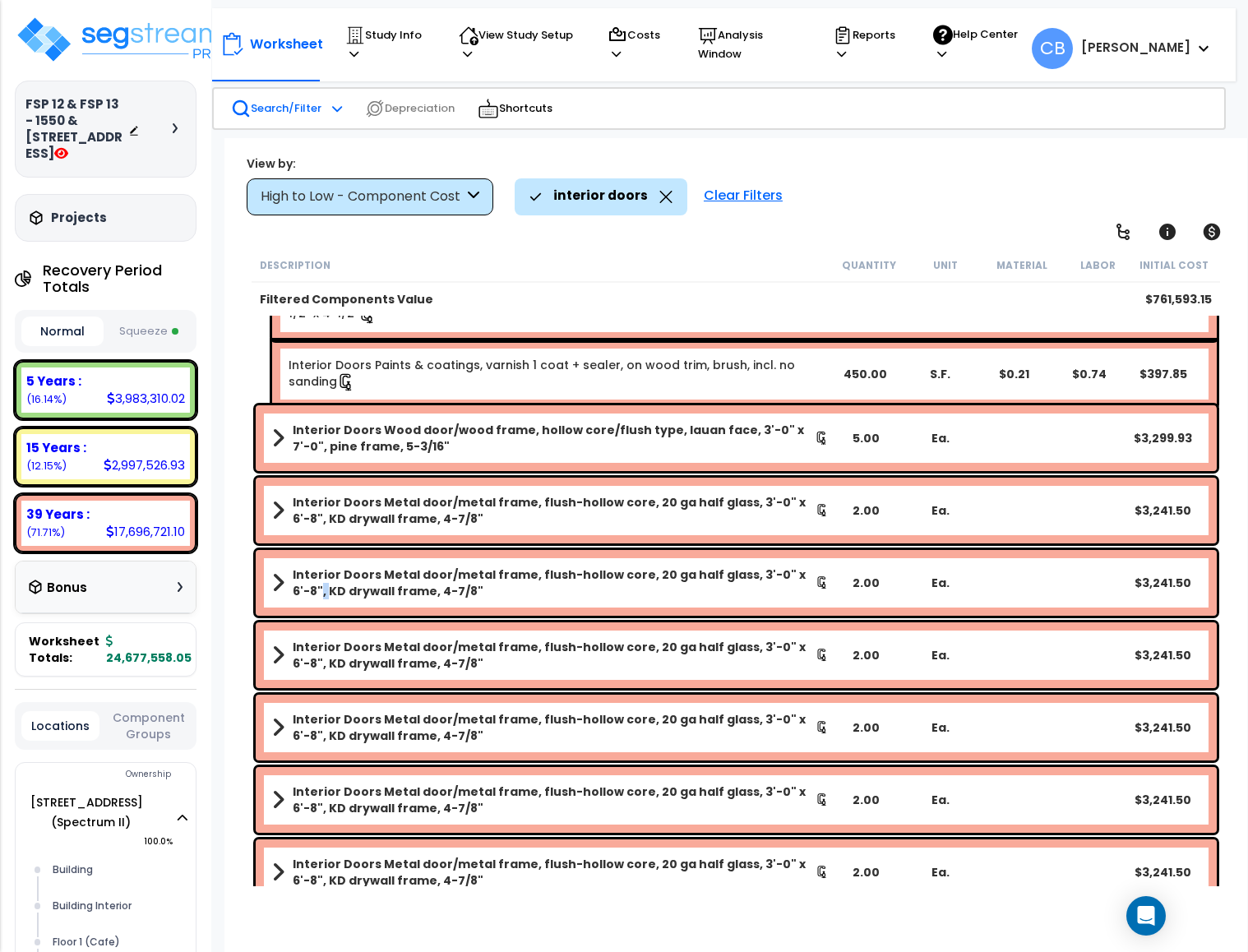
click at [806, 571] on b "Interior Doors Metal door/metal frame, flush-hollow core, 20 ga half glass, 3'-…" at bounding box center [554, 582] width 523 height 33
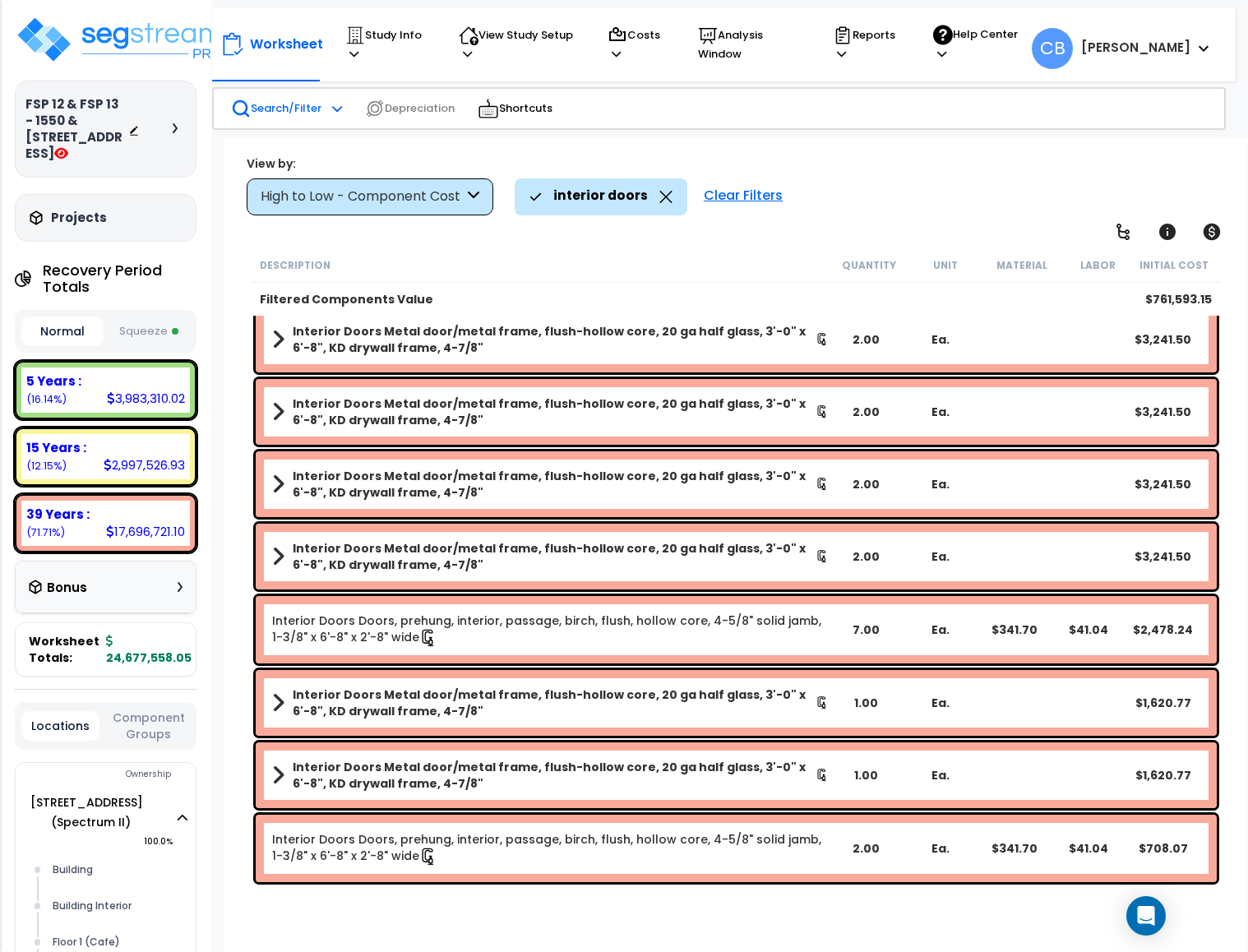
click at [581, 409] on b "Interior Doors Metal door/metal frame, flush-hollow core, 20 ga half glass, 3'-…" at bounding box center [554, 411] width 523 height 33
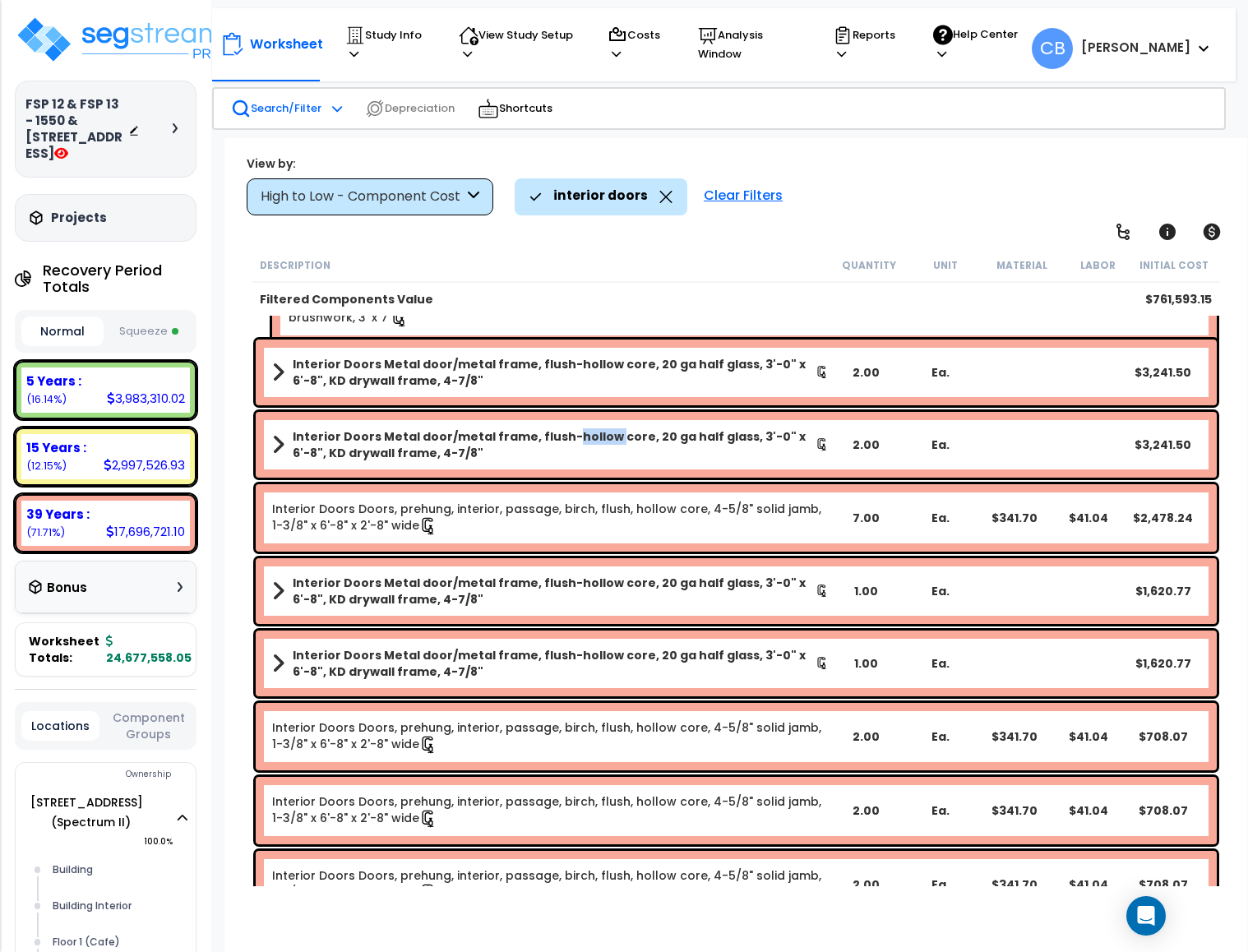
click at [581, 409] on div "Interior Doors Metal door/metal frame, flush-hollow core, 20 ga half glass, 3'-…" at bounding box center [736, 444] width 970 height 74
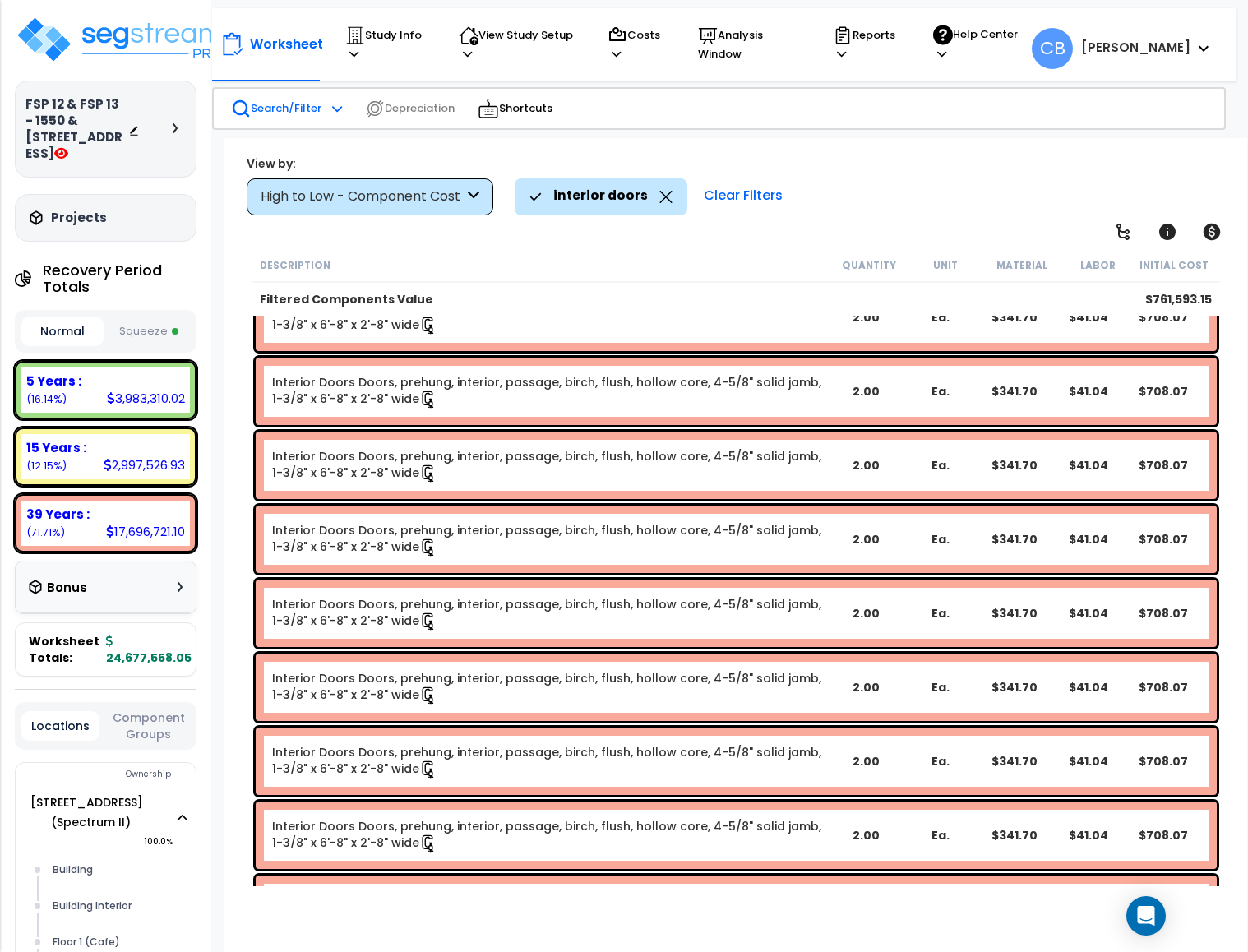
click at [581, 409] on div "Interior Doors Doors, prehung, interior, passage, birch, flush, hollow core, 4-…" at bounding box center [735, 391] width 961 height 67
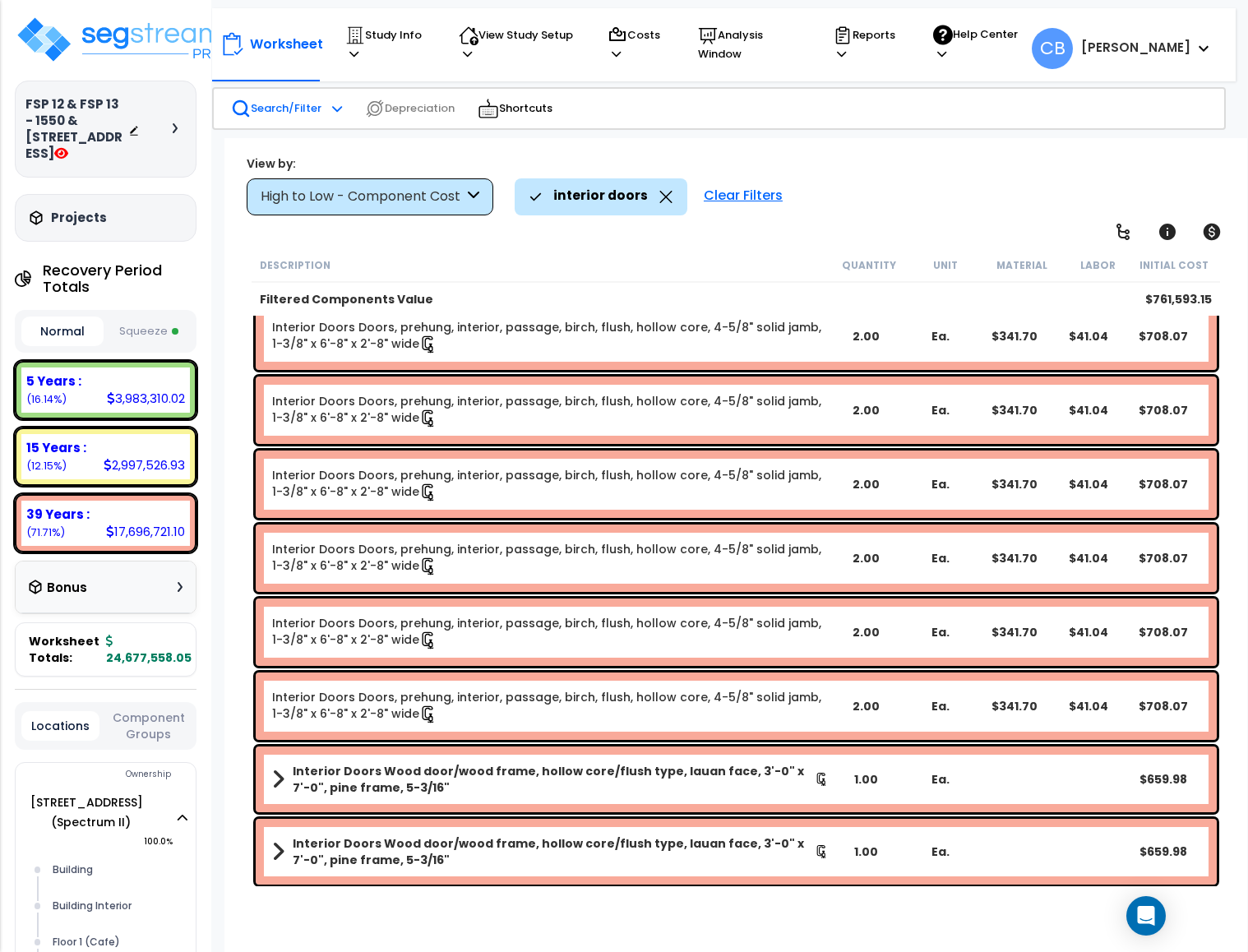
scroll to position [72, 0]
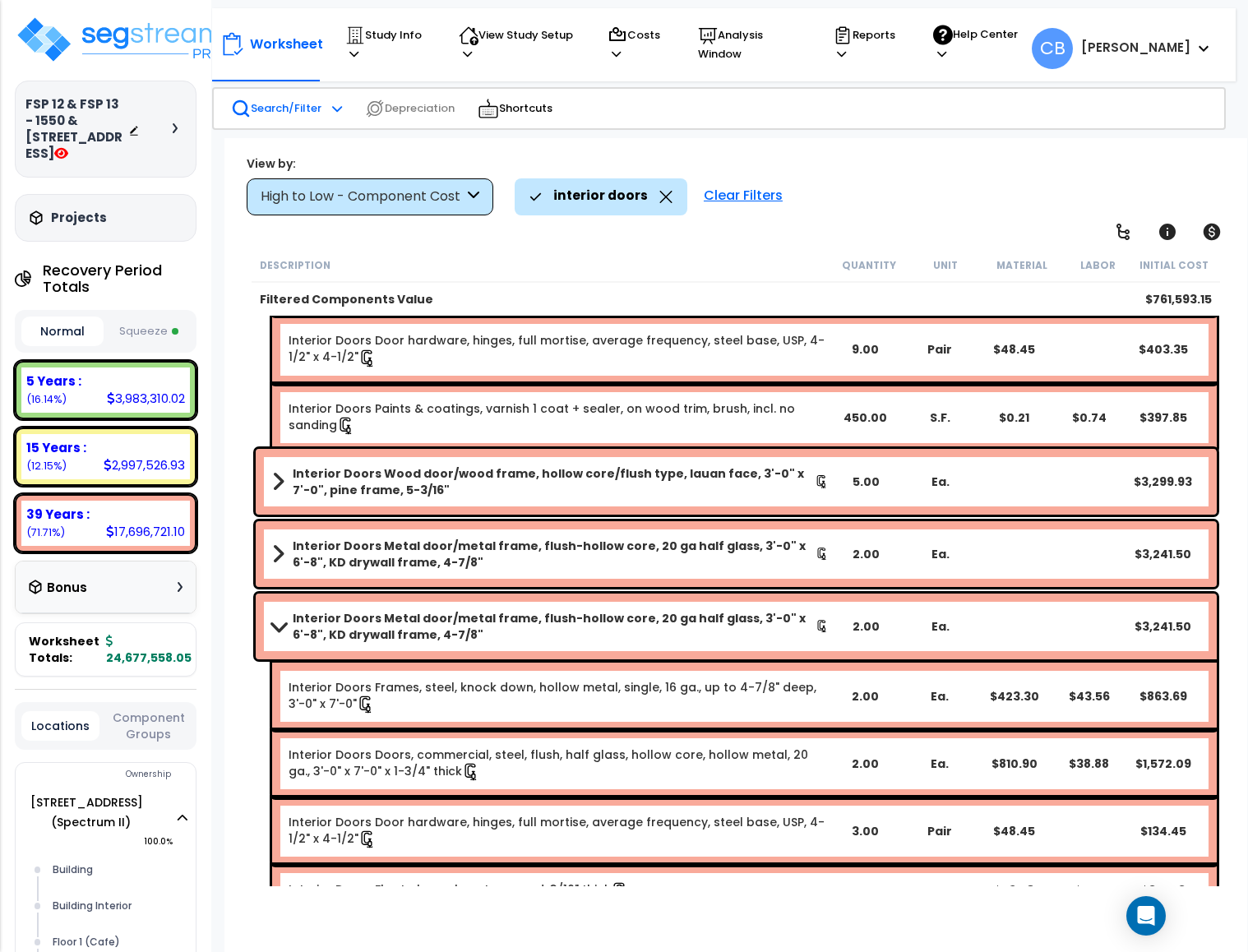
click at [612, 458] on div "Interior Doors Wood door/wood frame, hollow core/flush type, lauan face, 3'-0" …" at bounding box center [735, 481] width 961 height 66
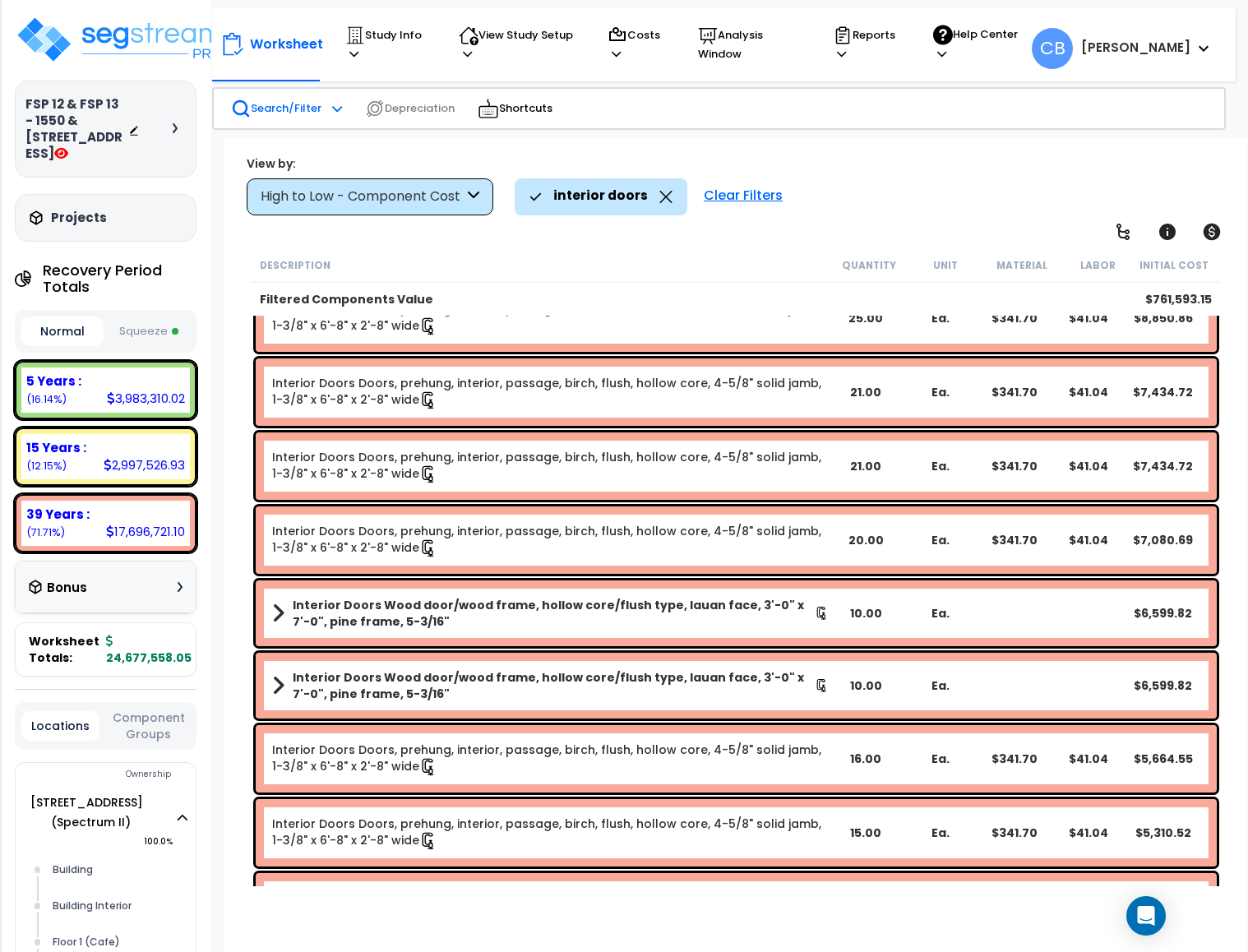
scroll to position [0, 0]
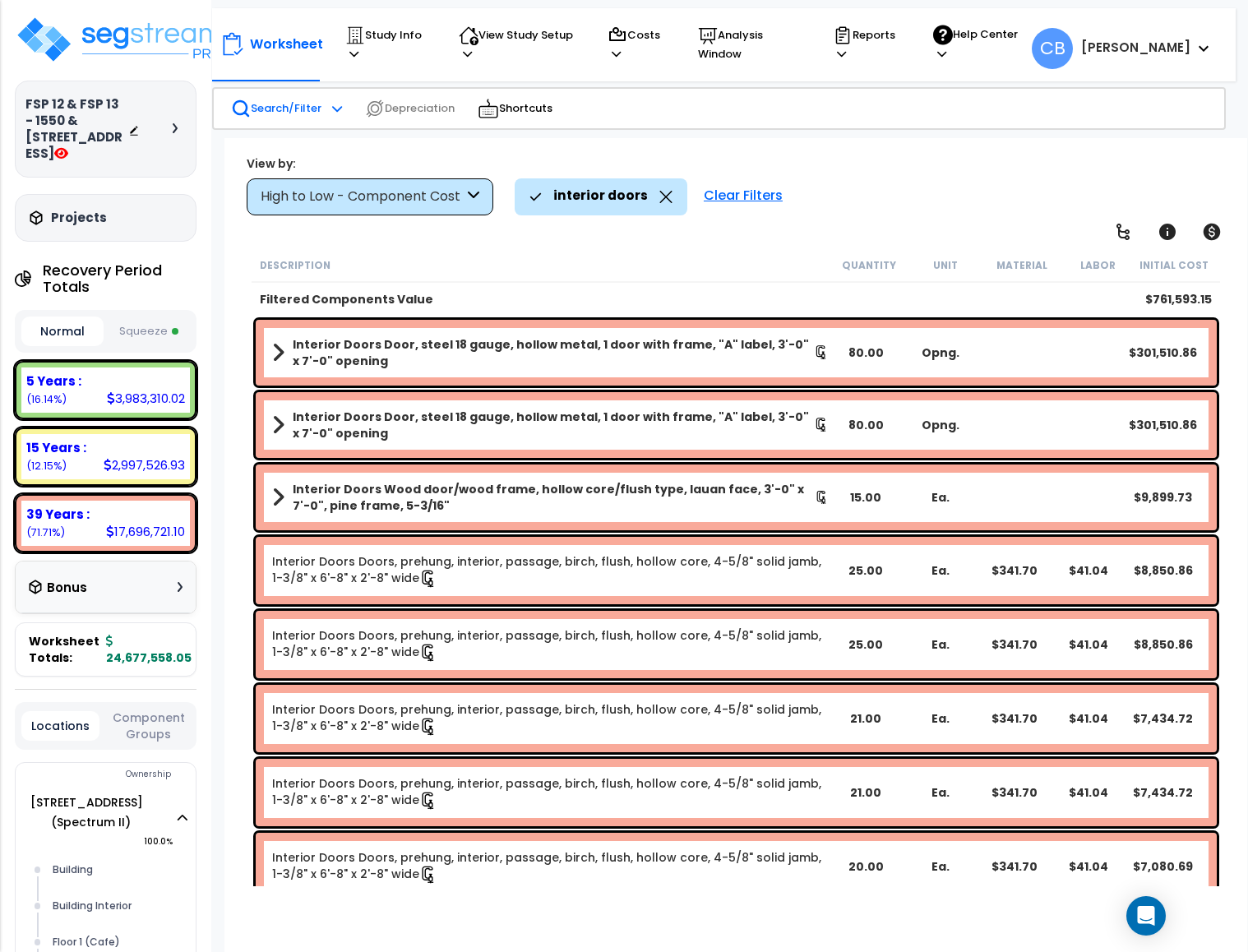
click at [443, 515] on div "Interior Doors Wood door/wood frame, hollow core/flush type, lauan face, 3'-0" …" at bounding box center [735, 497] width 961 height 66
click at [272, 504] on span at bounding box center [278, 497] width 13 height 23
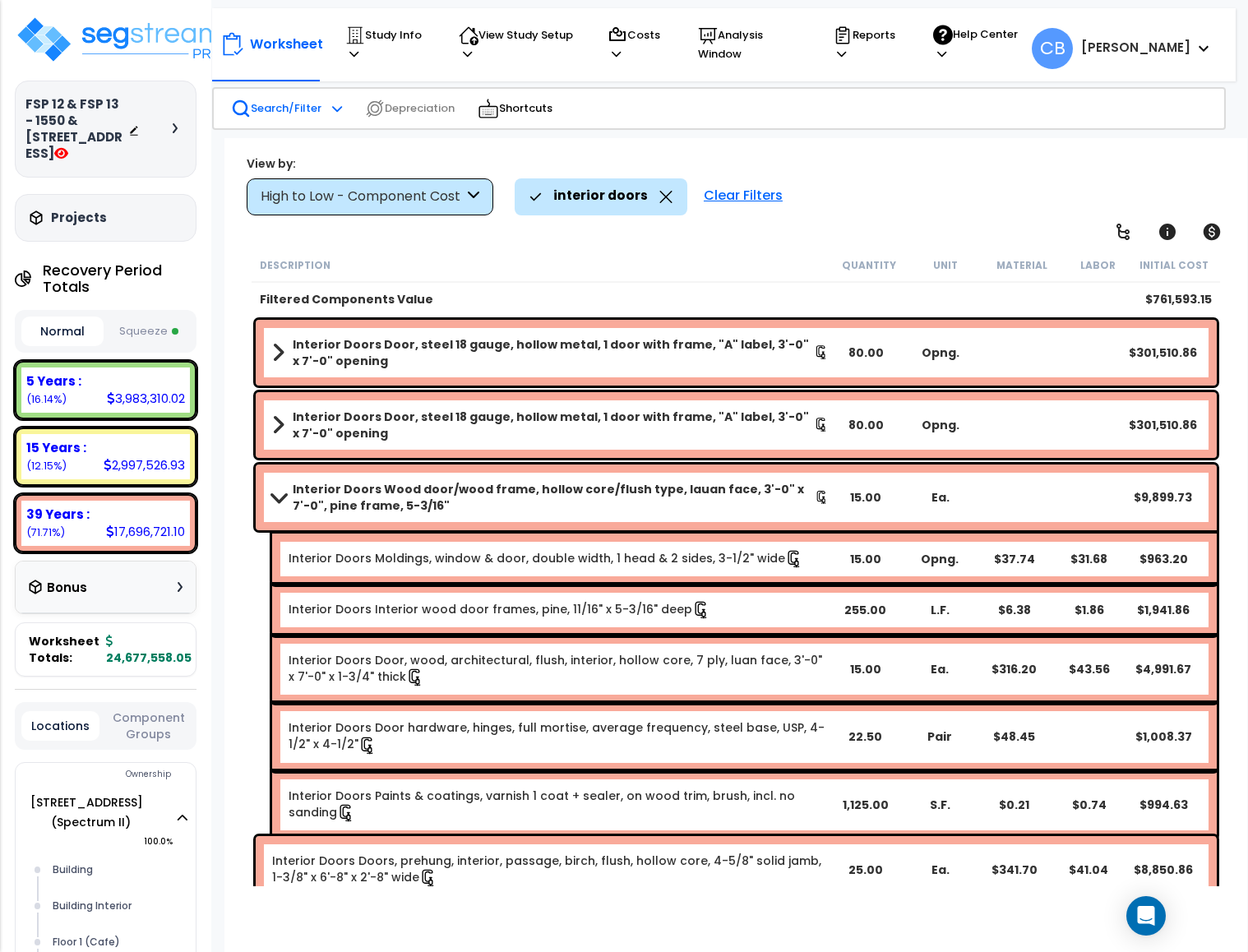
click at [284, 507] on link "Interior Doors Wood door/wood frame, hollow core/flush type, lauan face, 3'-0" …" at bounding box center [550, 497] width 557 height 33
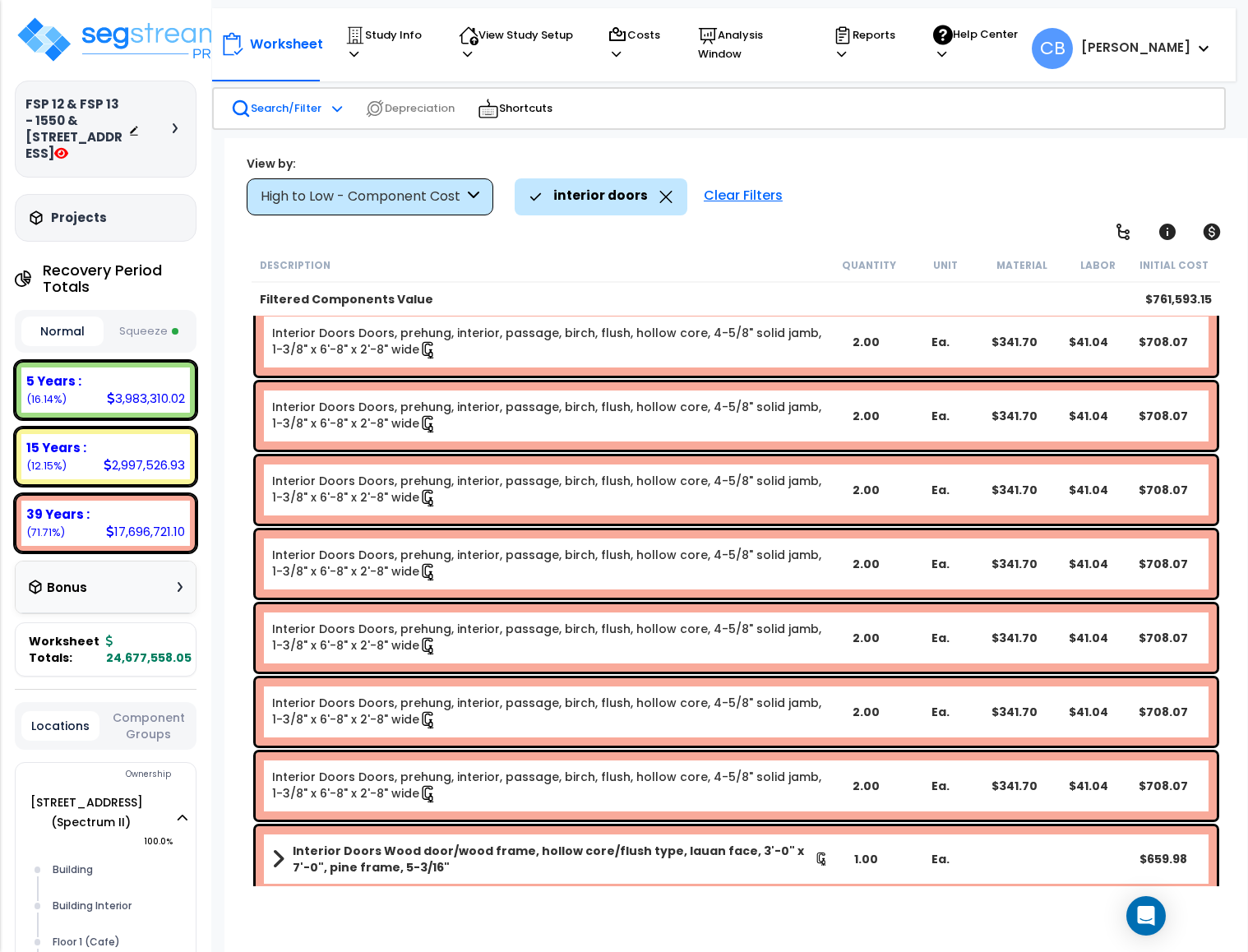
scroll to position [4149, 0]
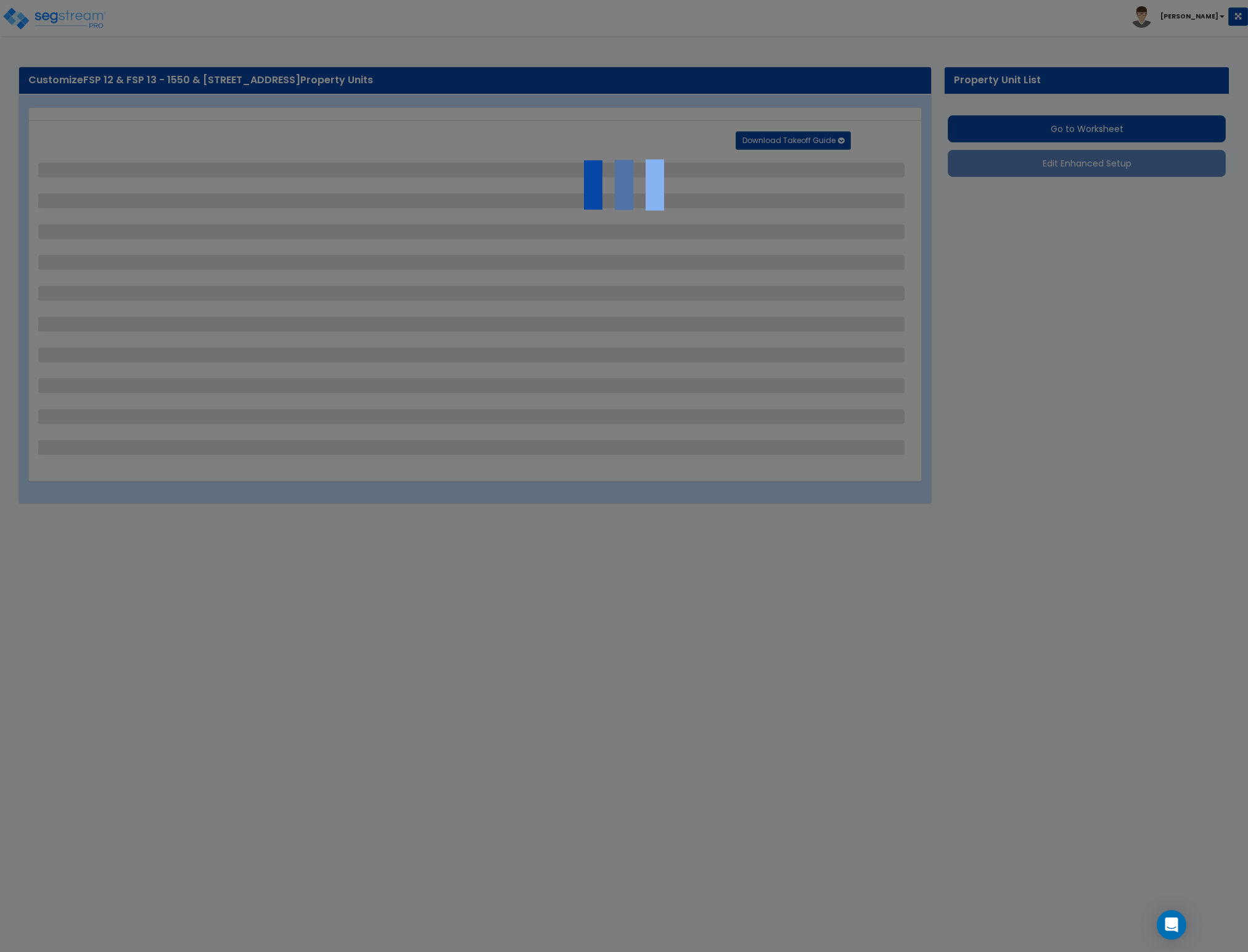
select select "2"
select select "1"
select select "2"
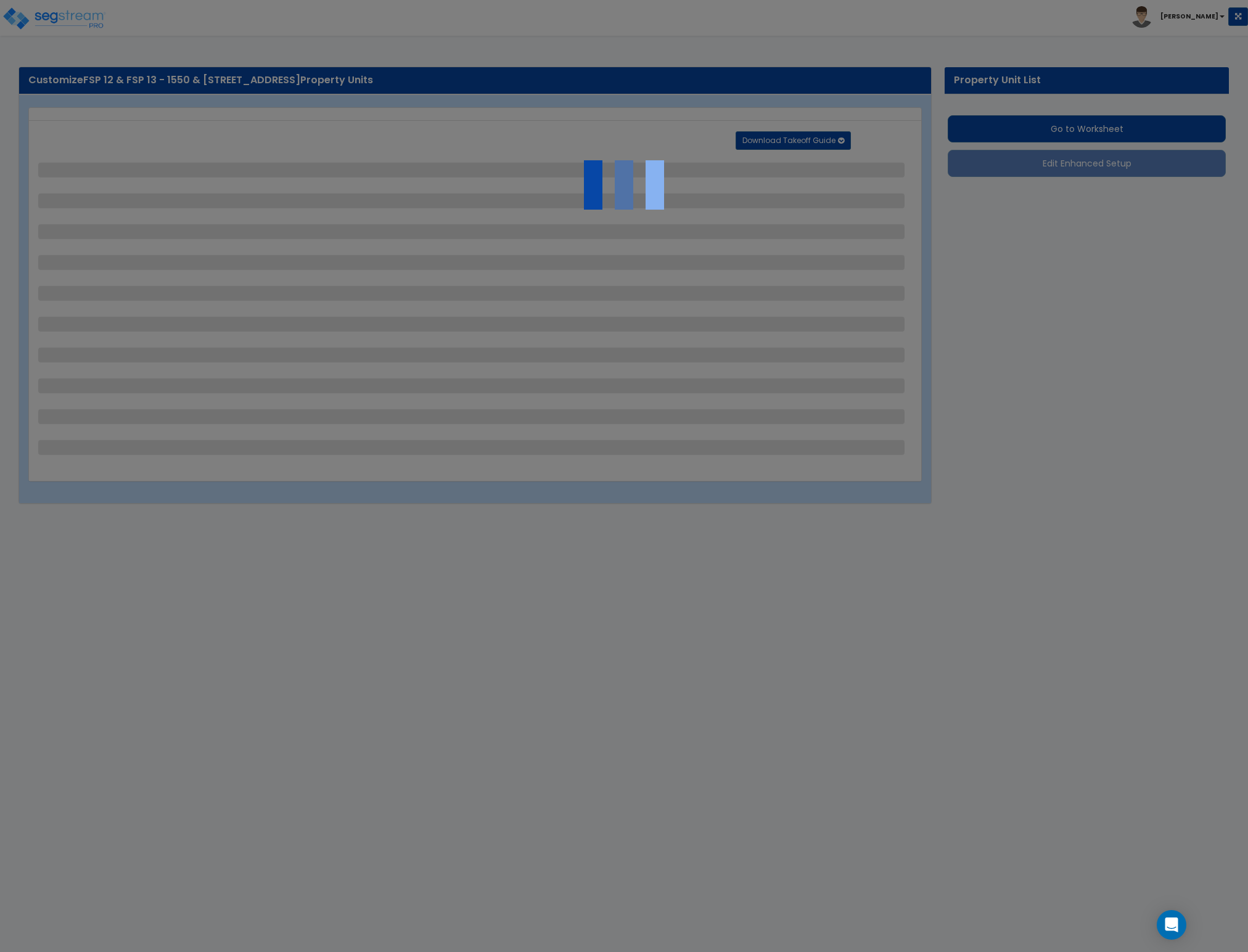
select select "1"
select select "2"
select select "4"
select select "2"
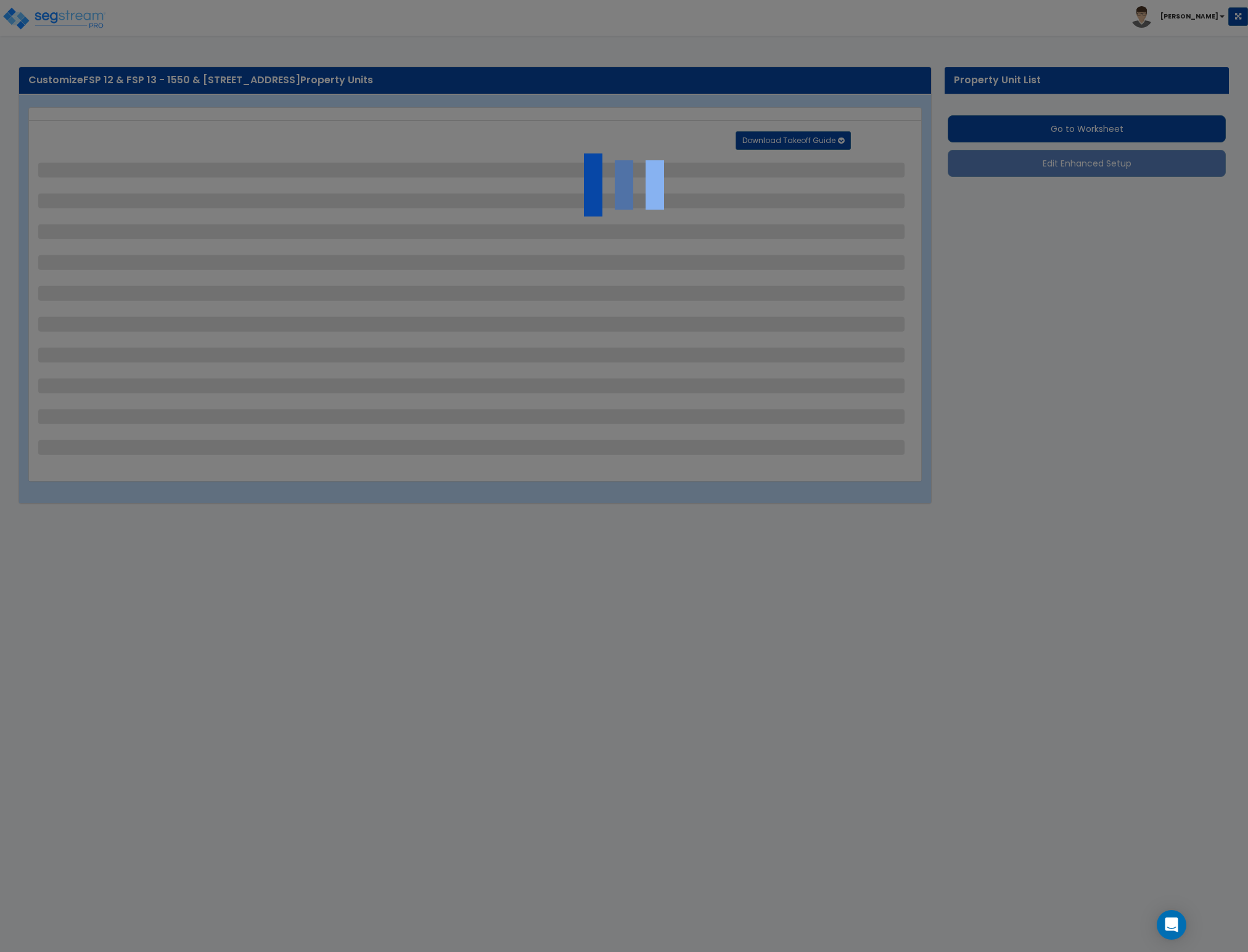
select select "1"
select select "4"
select select "2"
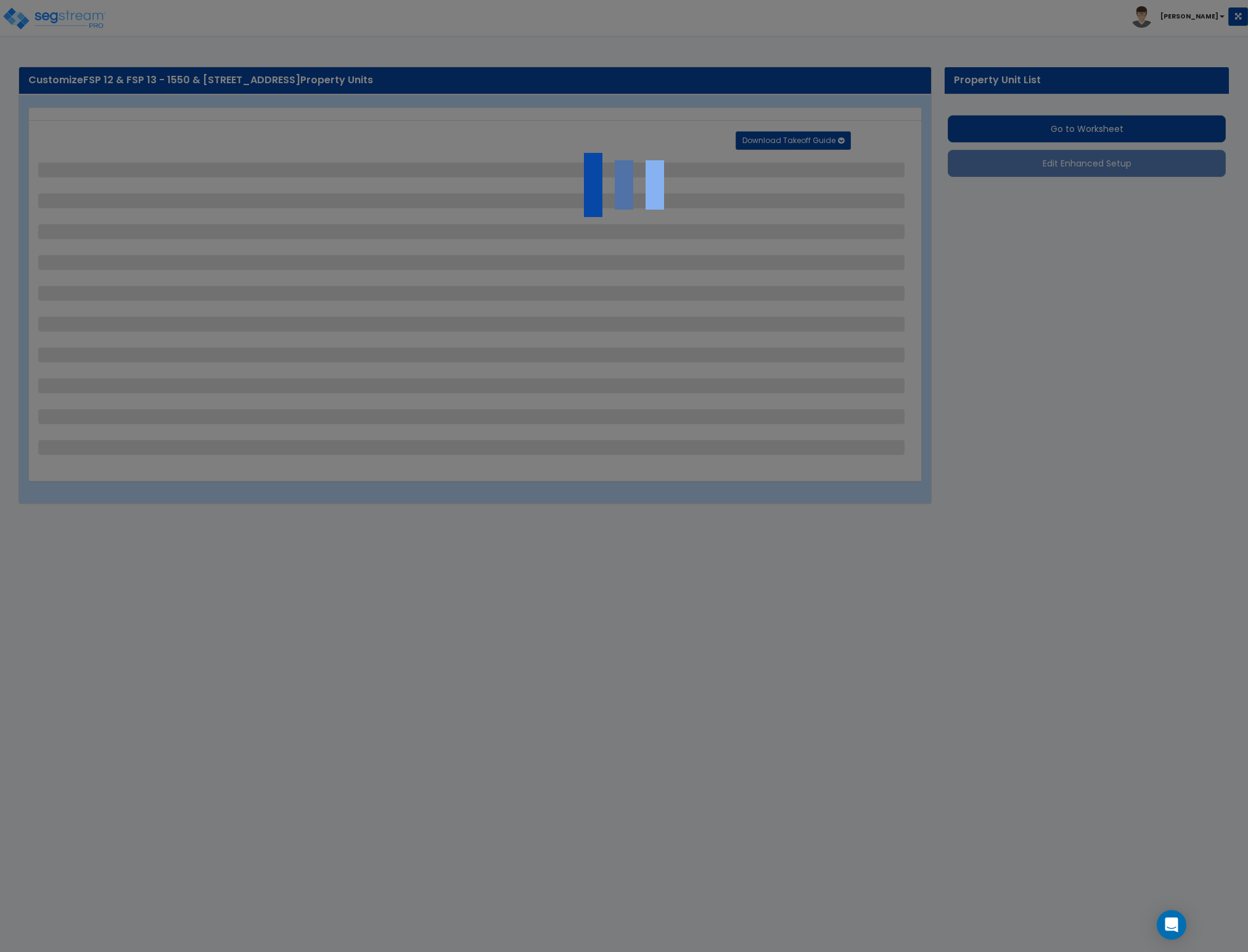
select select "2"
select select "1"
select select "7"
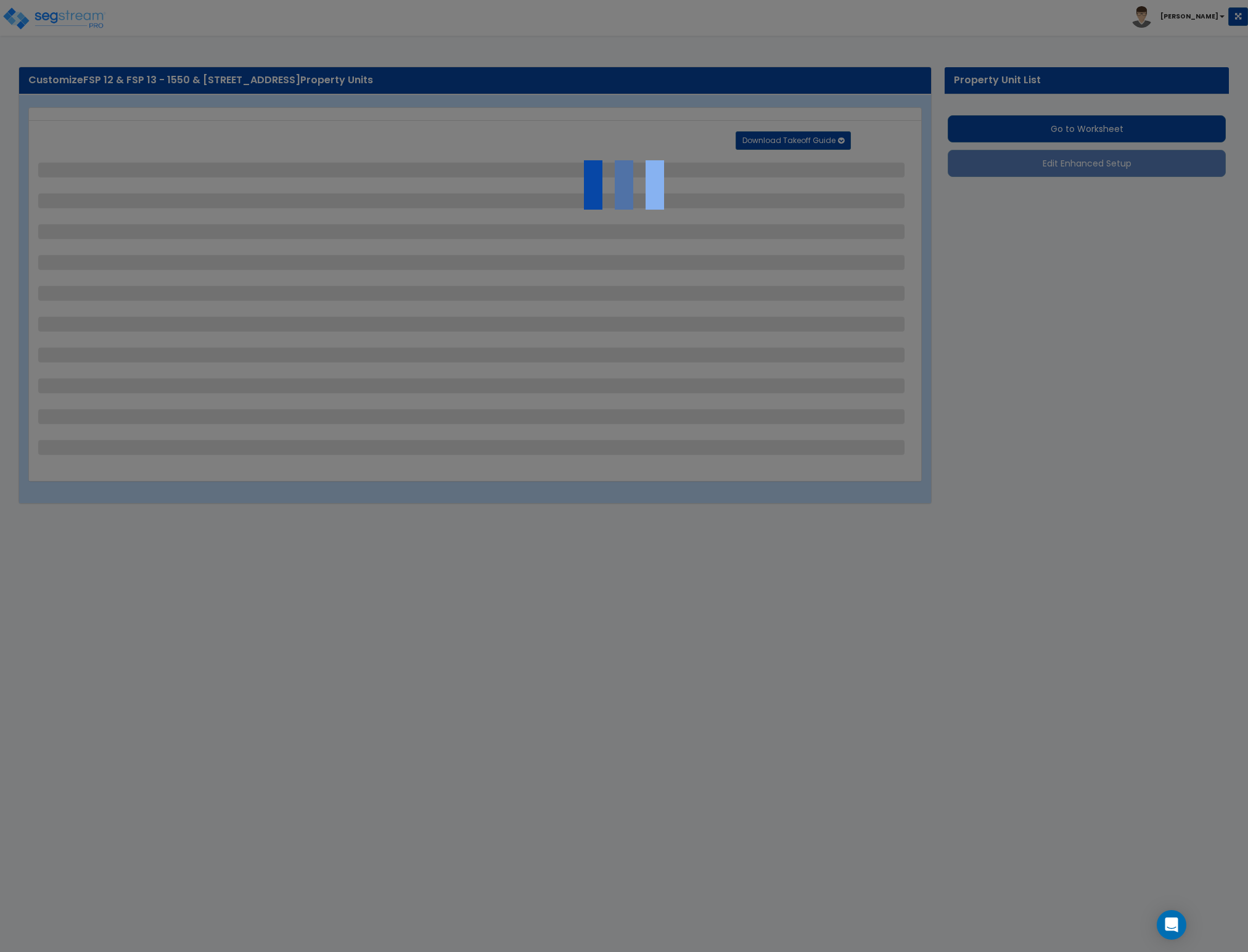
select select "2"
select select "1"
select select "4"
select select "2"
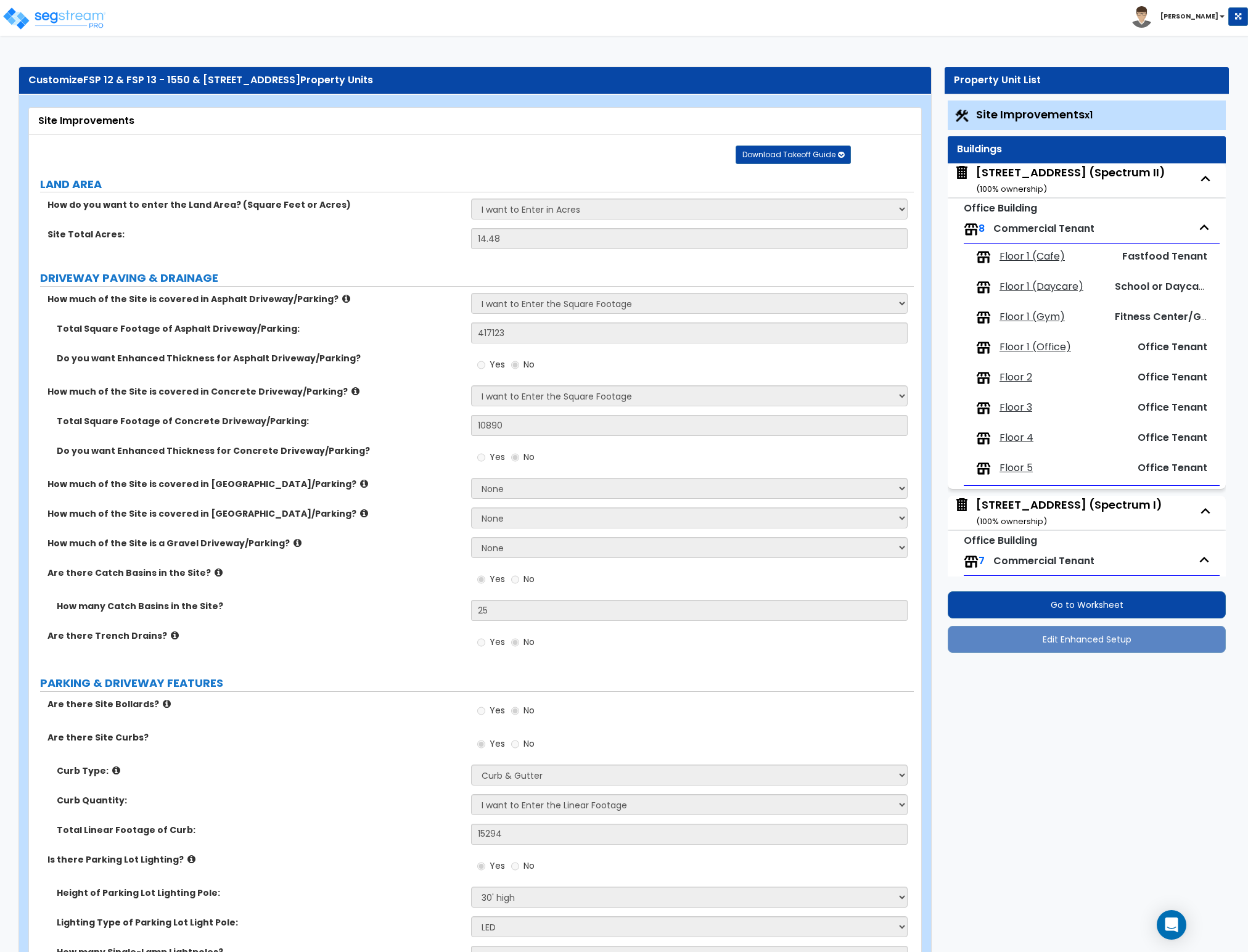
click at [1014, 160] on div "Buildings" at bounding box center [1087, 149] width 278 height 27
click at [1010, 175] on div "[STREET_ADDRESS] (Spectrum II) ( 100 % ownership)" at bounding box center [1071, 180] width 189 height 32
select select "4"
select select "2"
select select "3"
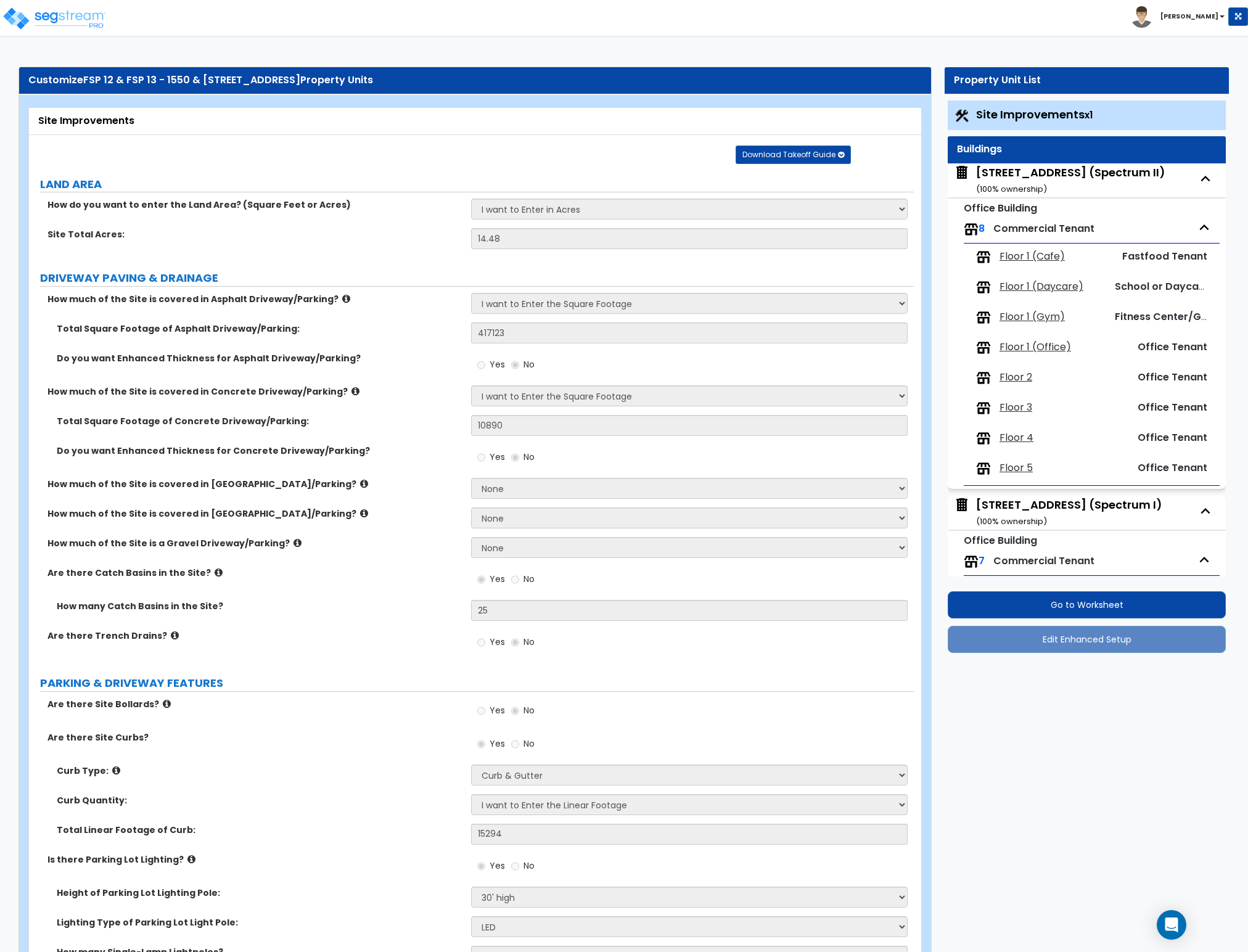
select select "5"
select select "13"
select select "2"
select select "6"
select select "2"
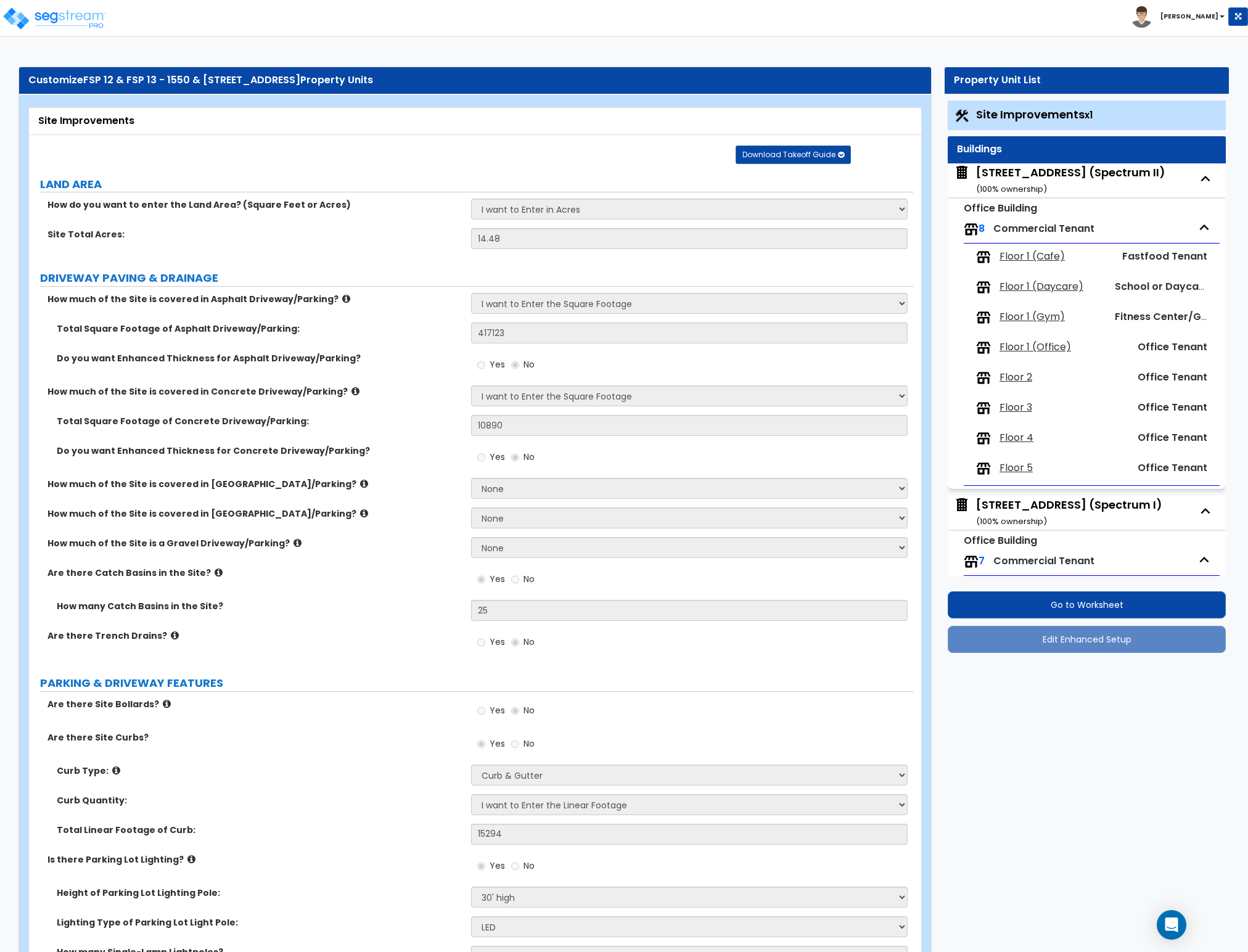
select select "1"
select select "3"
select select "1"
select select "3"
select select "2"
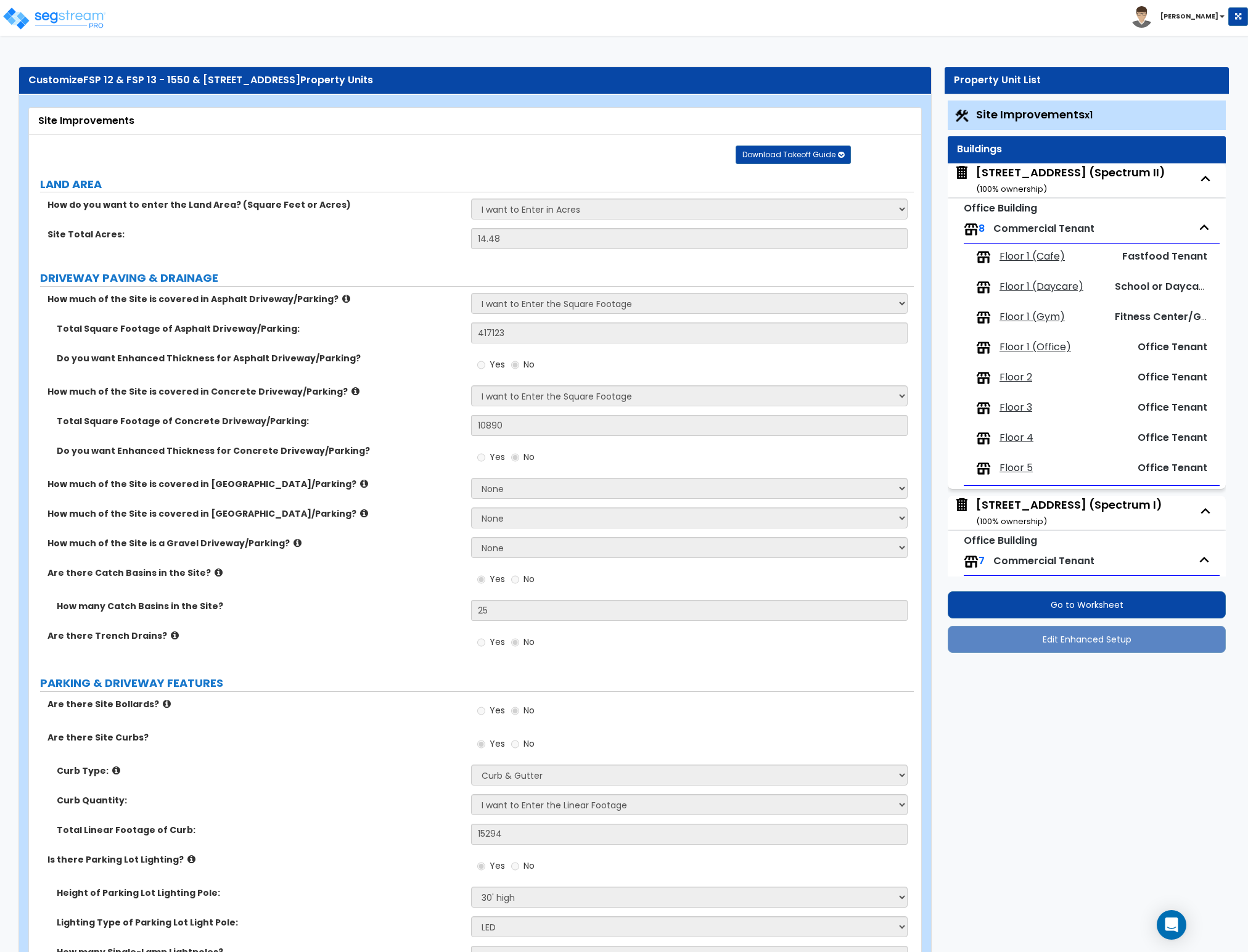
select select "1"
select select "2"
select select "3"
select select "1"
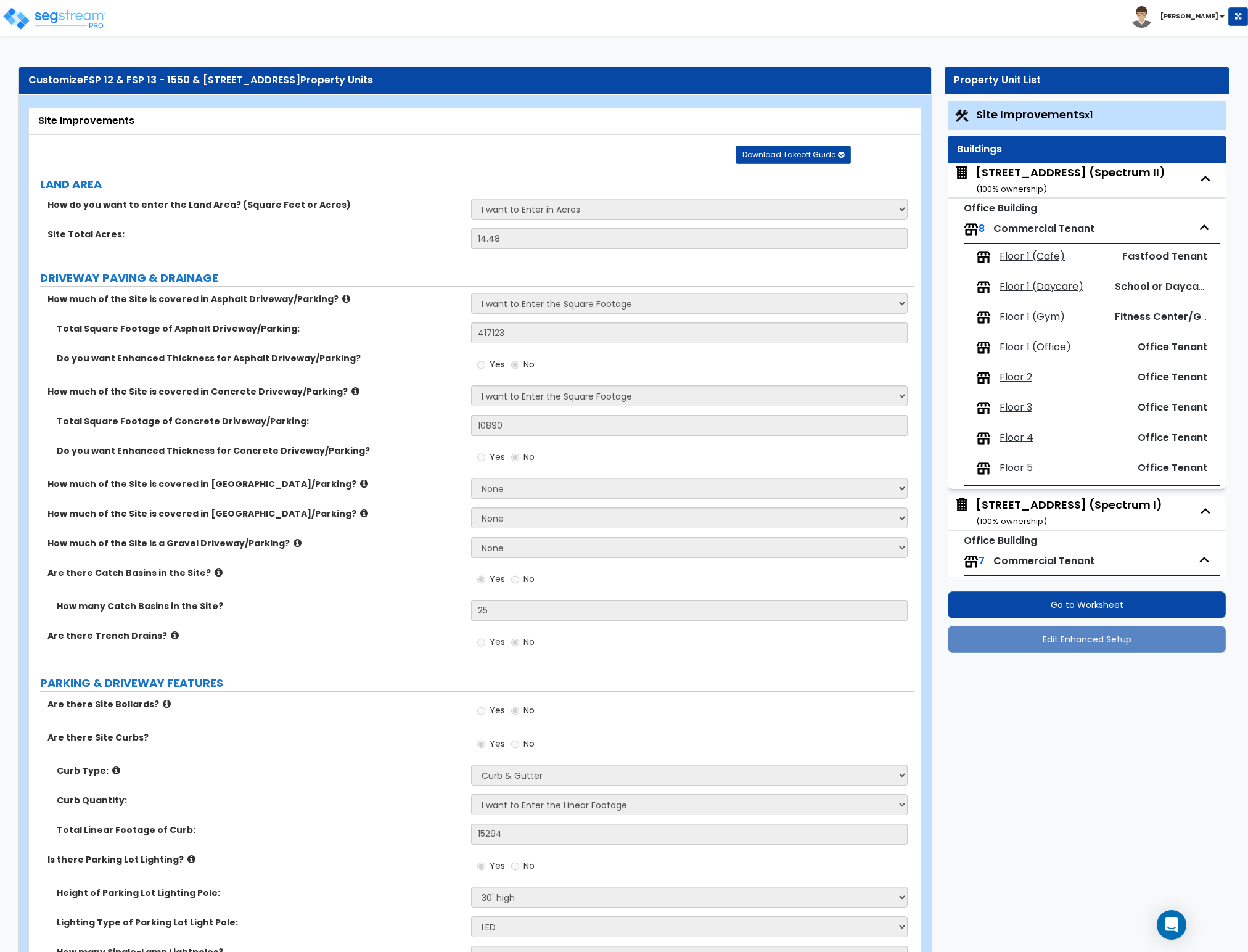
select select "2"
select select "1"
select select "6"
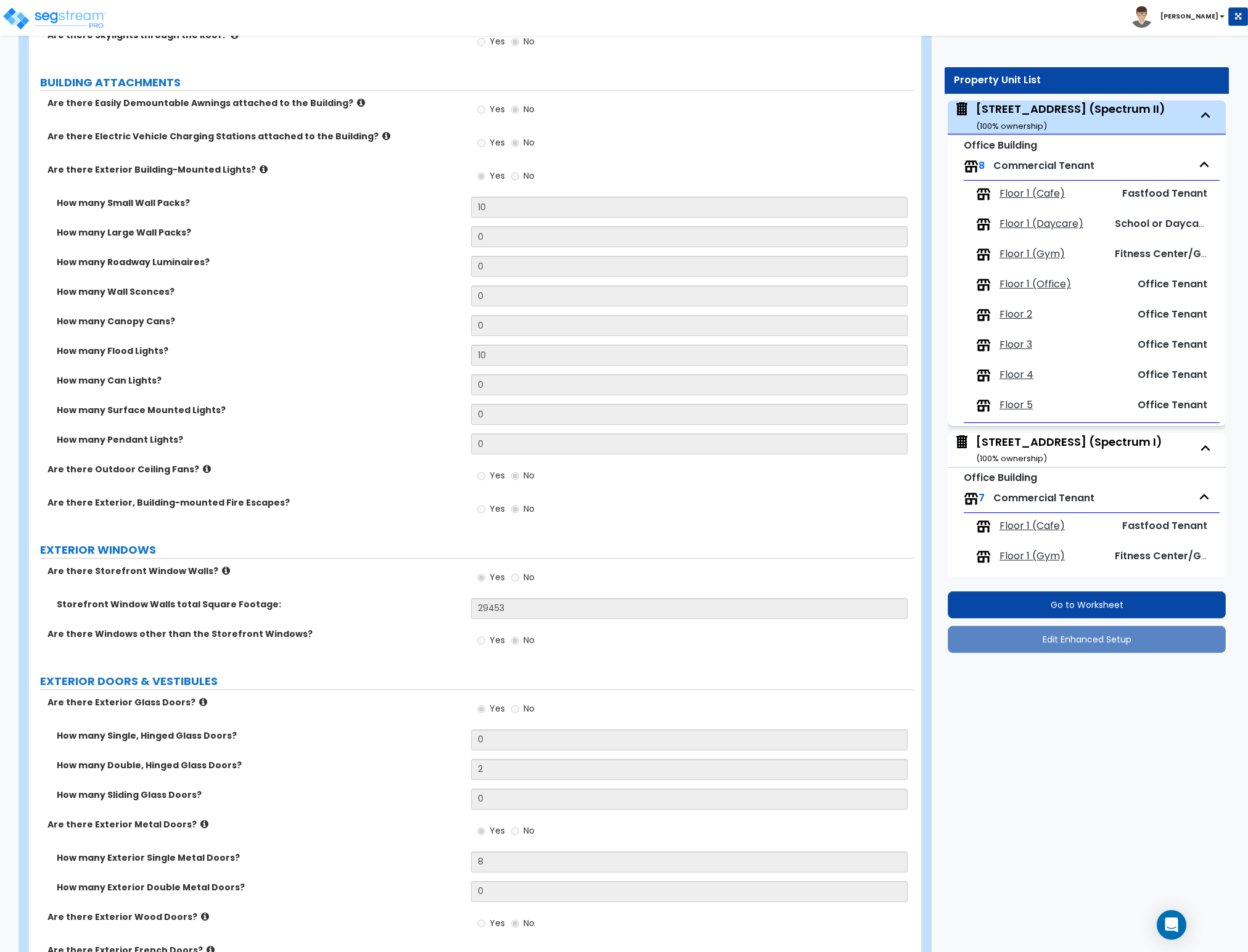
scroll to position [1616, 0]
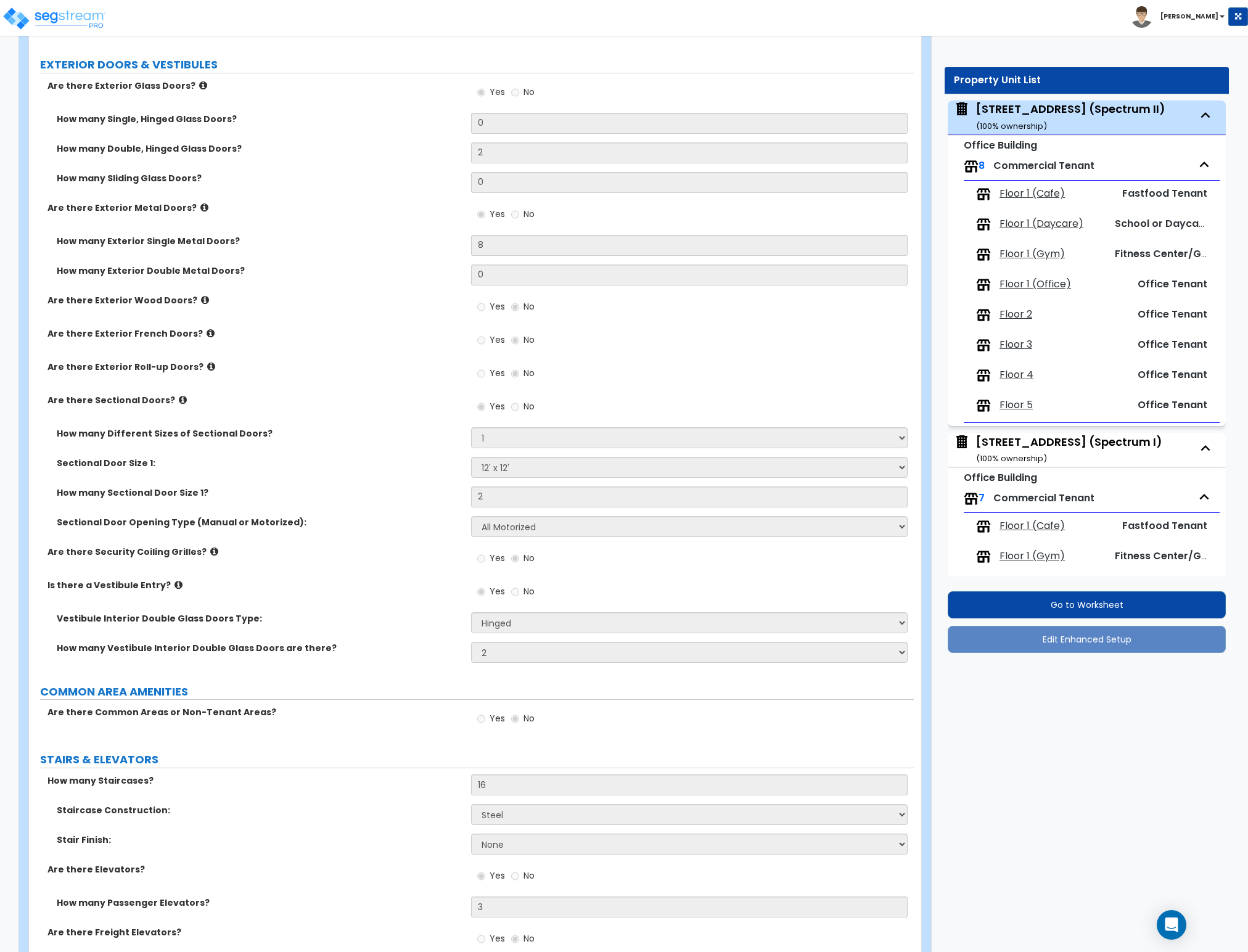
click at [1028, 196] on span "Floor 1 (Cafe)" at bounding box center [1032, 194] width 65 height 14
select select "2"
select select "3"
select select "2"
select select "1"
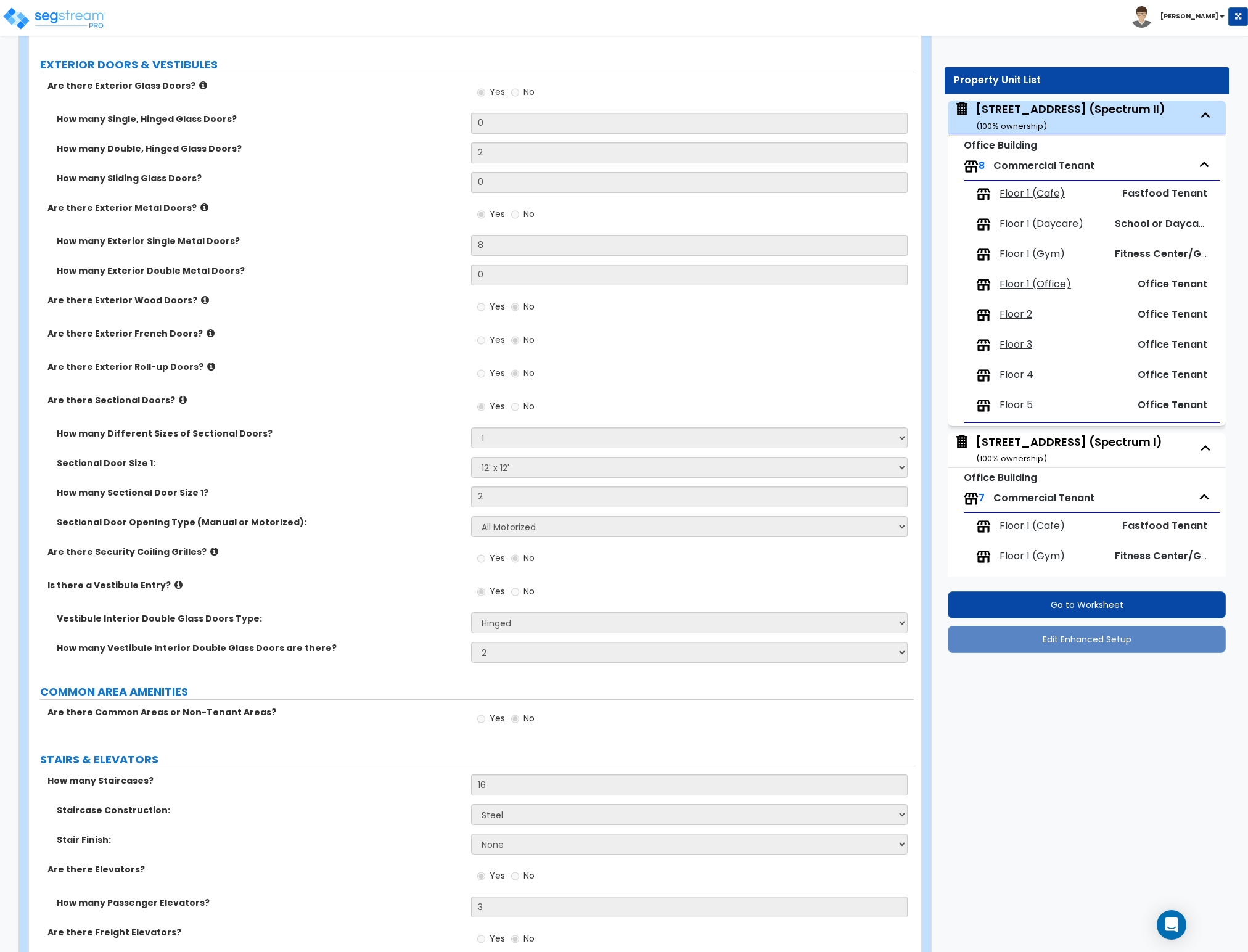
select select "1"
select select "2"
select select "1"
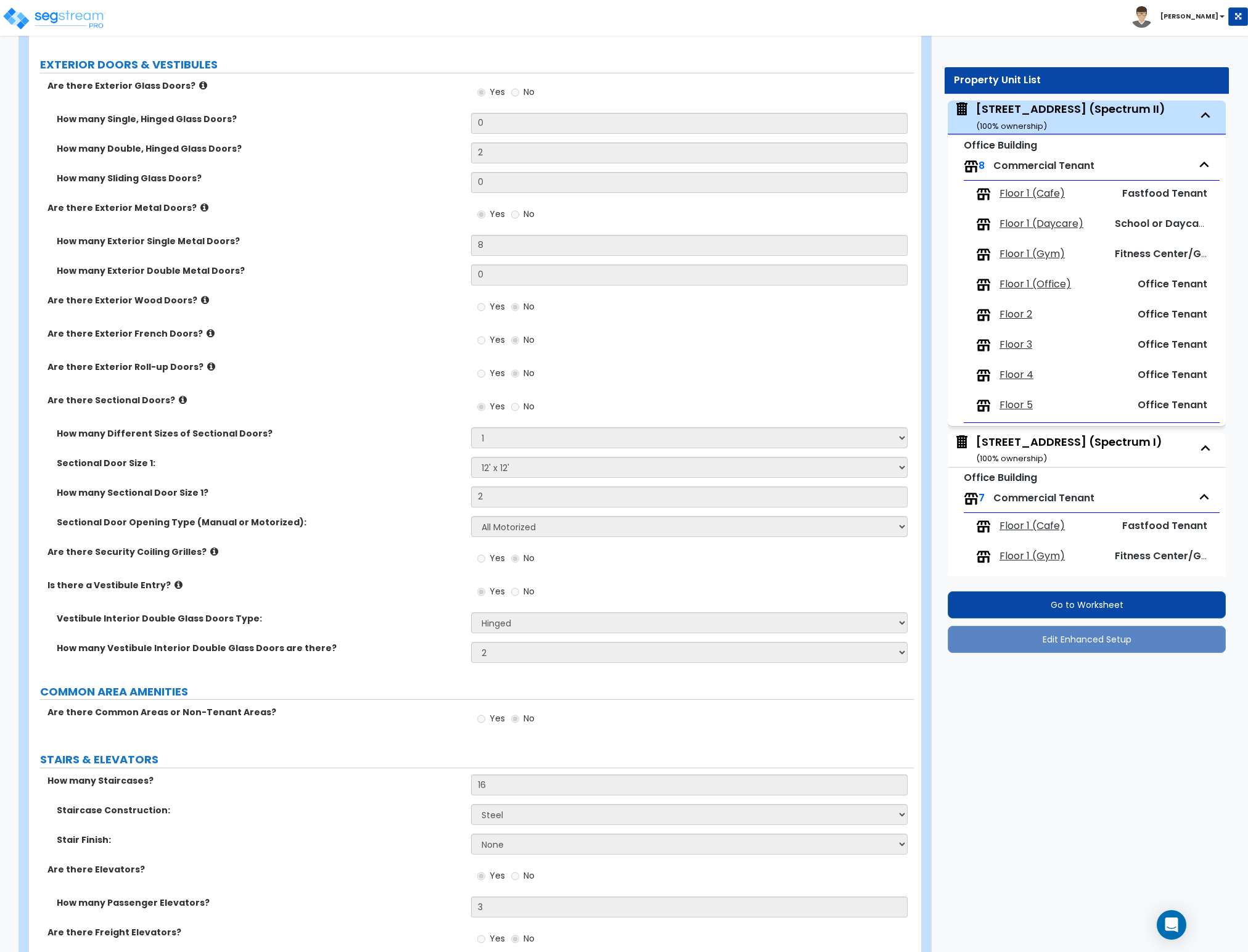
select select "1"
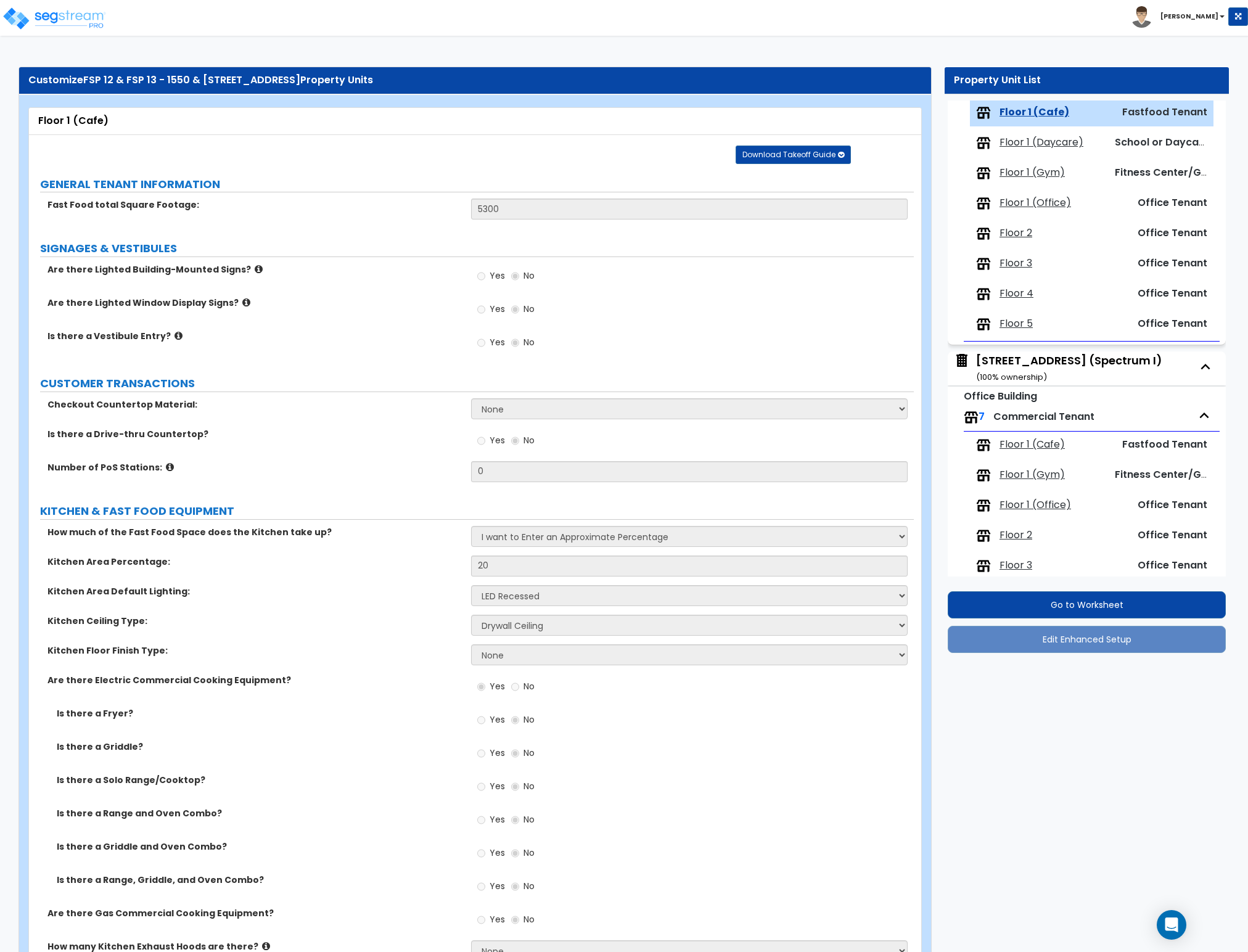
scroll to position [1611, 0]
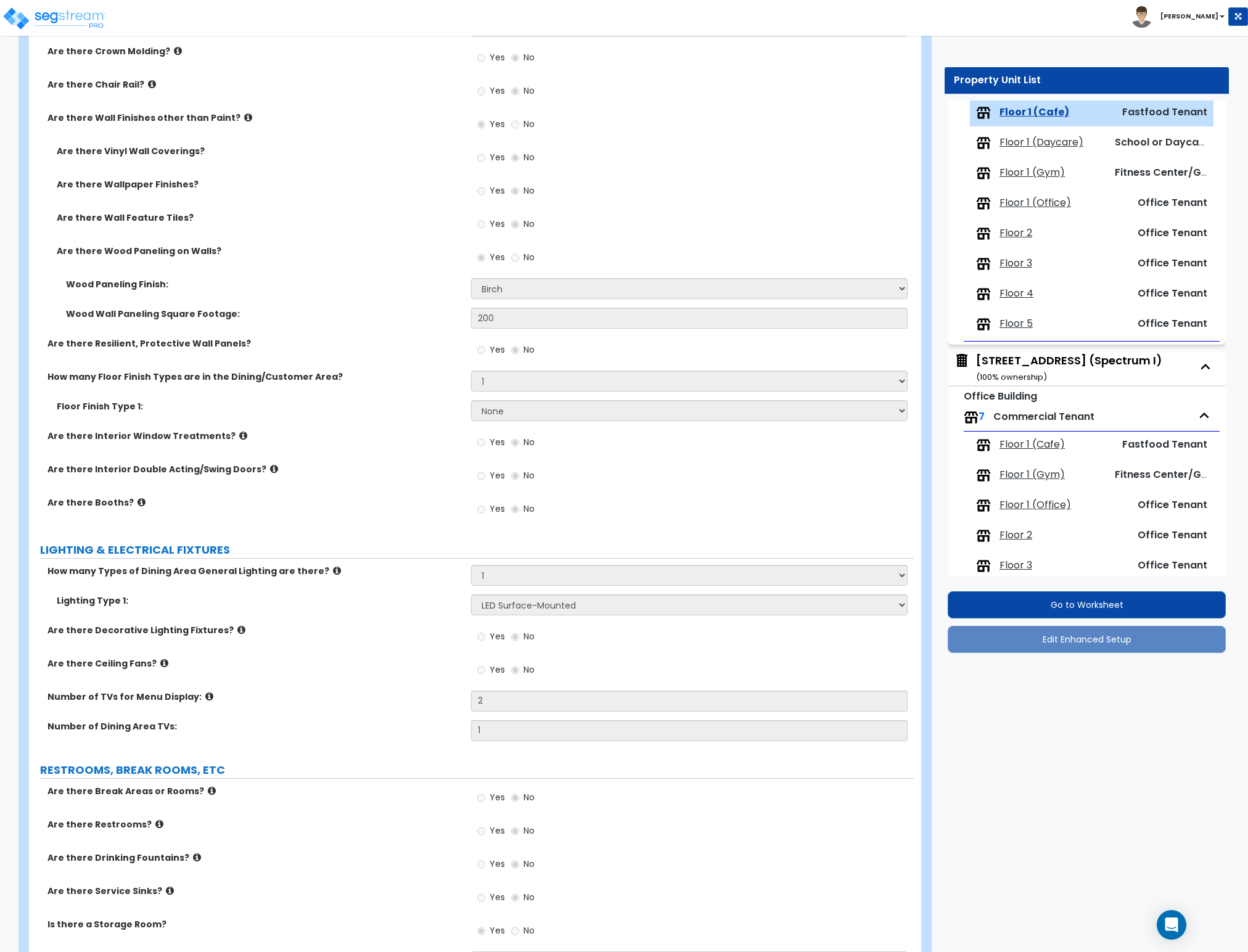
click at [1035, 201] on span "Floor 1 (Office)" at bounding box center [1035, 203] width 72 height 14
select select "1"
select select "9"
select select "1"
select select "2"
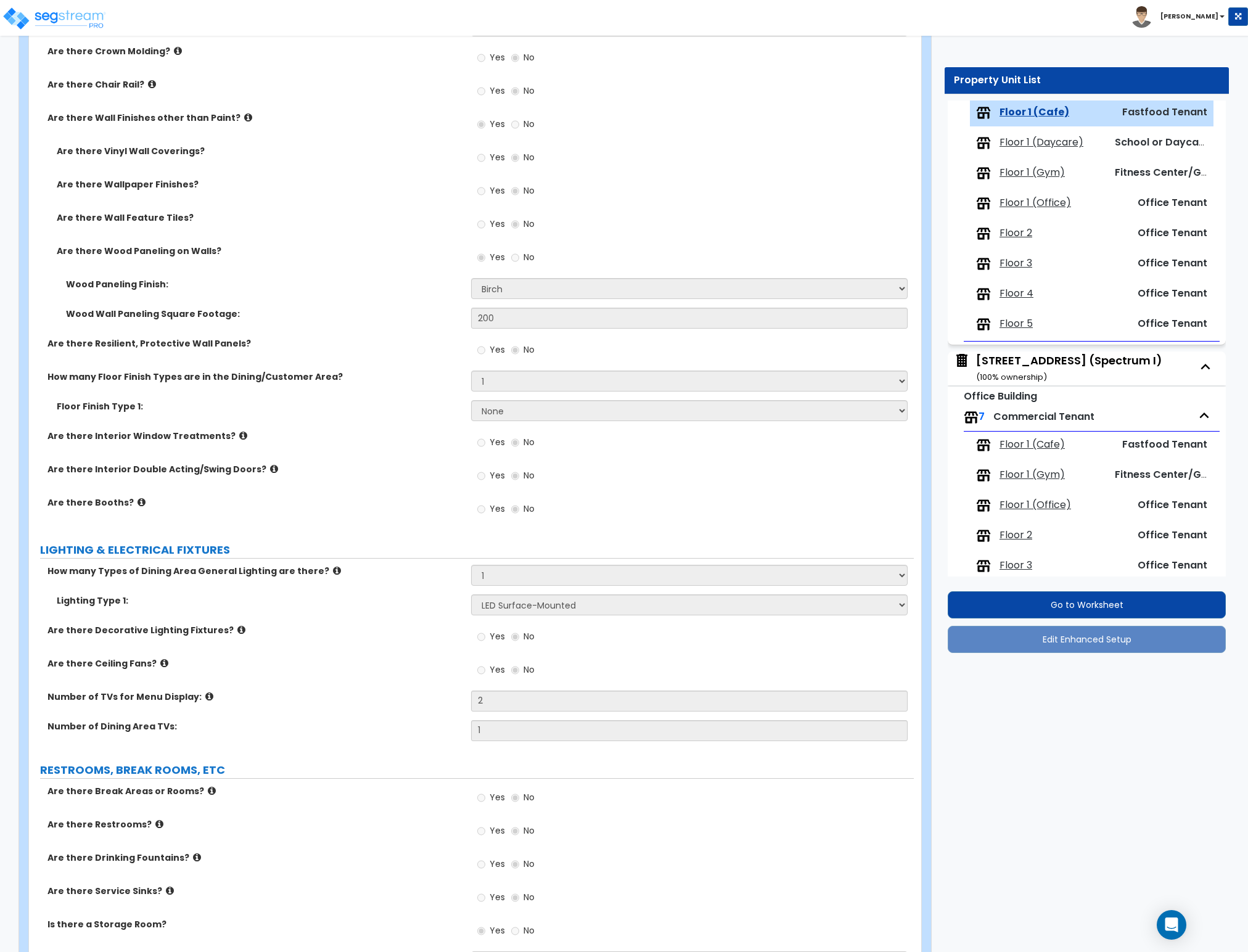
select select "1"
select select "2"
select select "3"
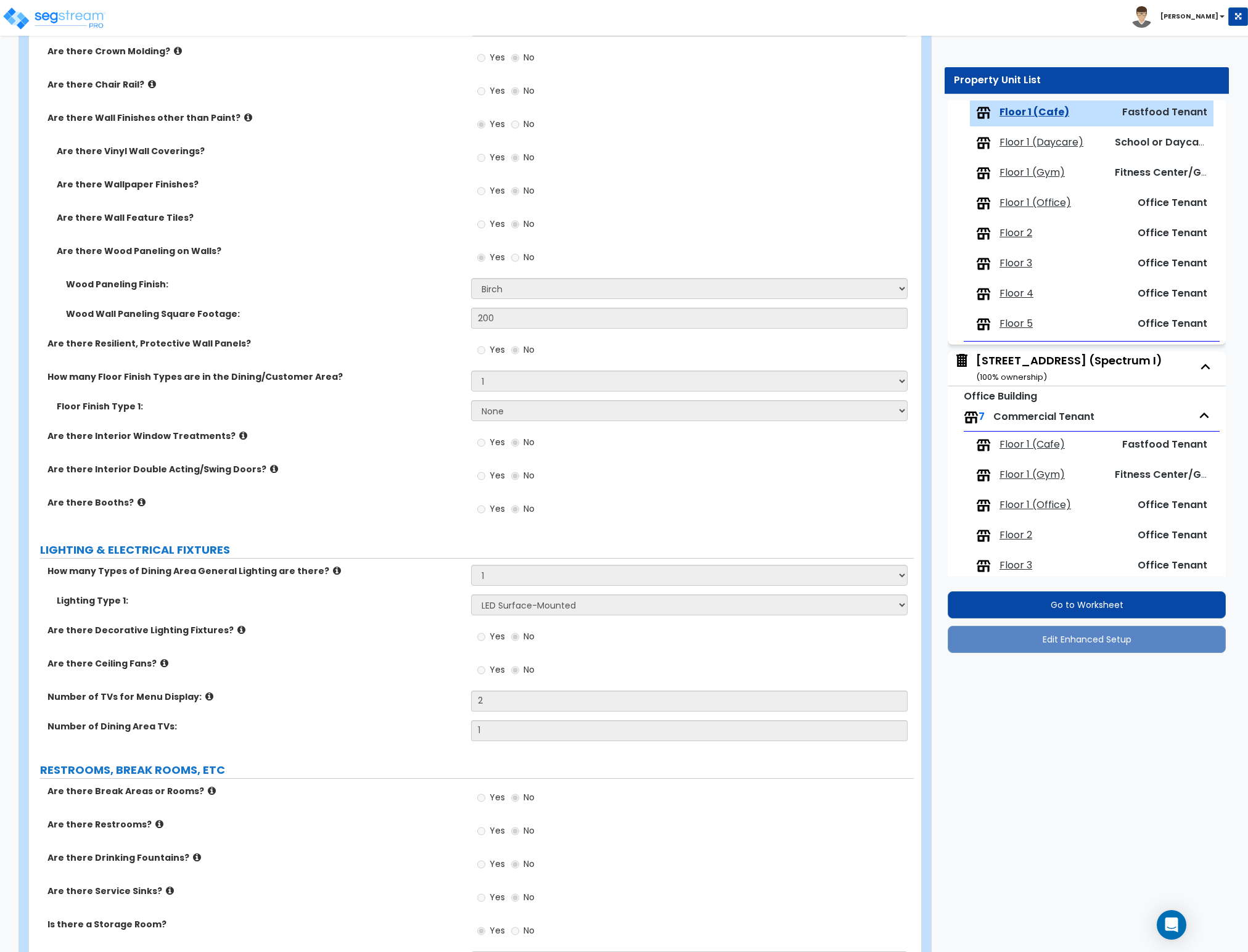
select select "1"
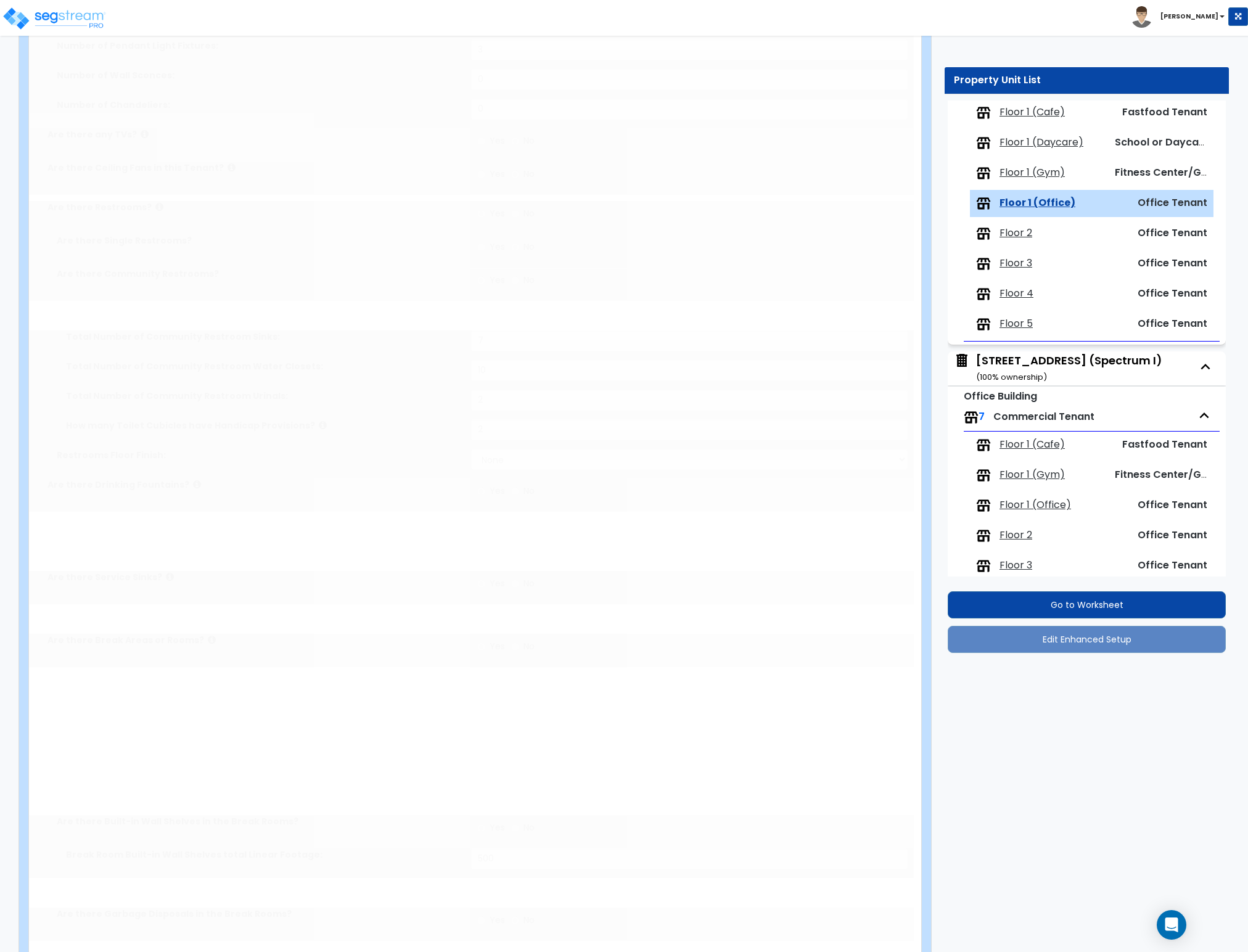
scroll to position [0, 0]
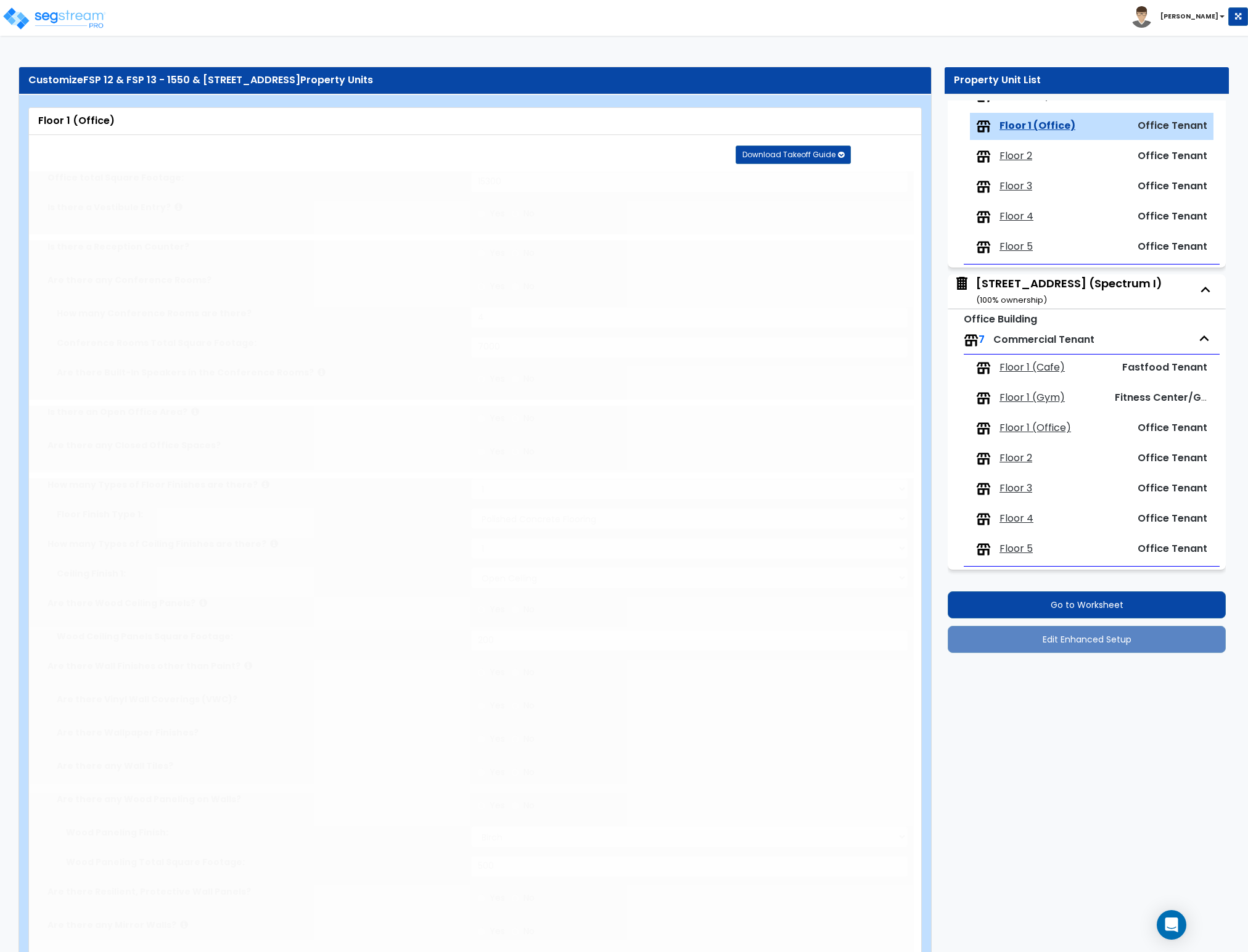
select select "2"
type input "7000"
type input "2"
select select "1"
type input "2"
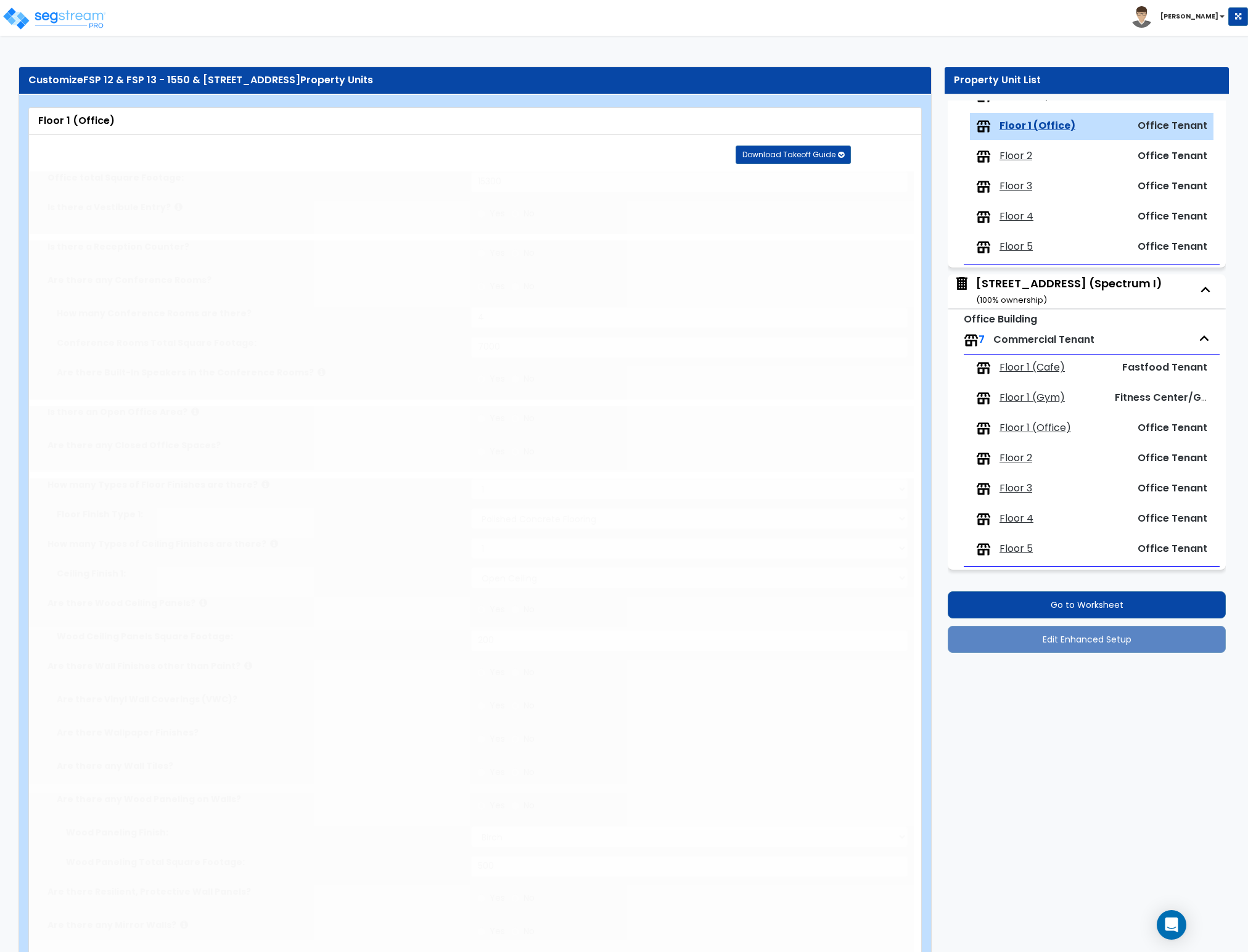
type input "2"
type input "1"
type input "200"
select select "1"
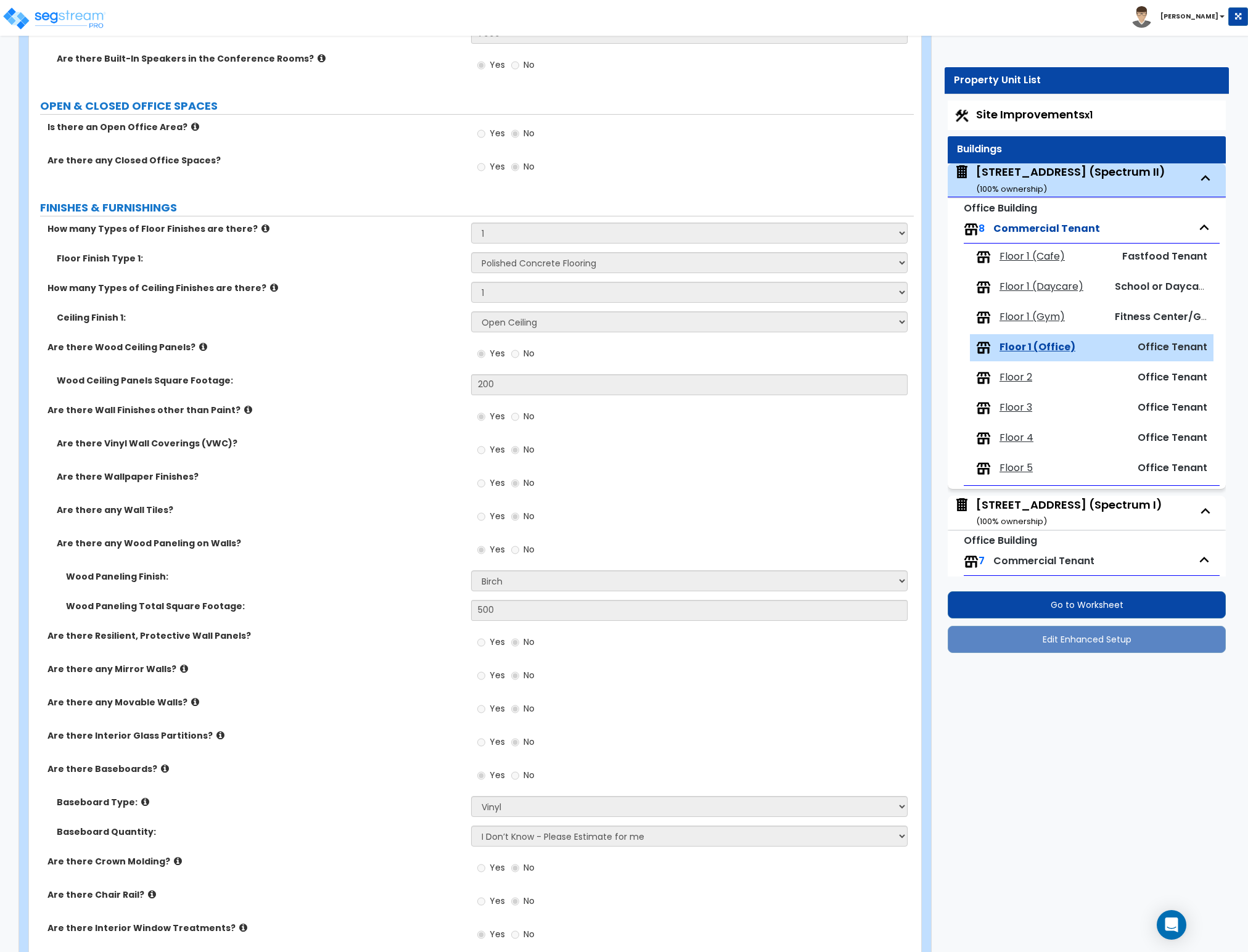
click at [1019, 347] on span "Floor 1 (Office)" at bounding box center [1037, 347] width 76 height 14
click at [1017, 378] on span "Floor 2" at bounding box center [1016, 377] width 33 height 14
select select "1"
select select "2"
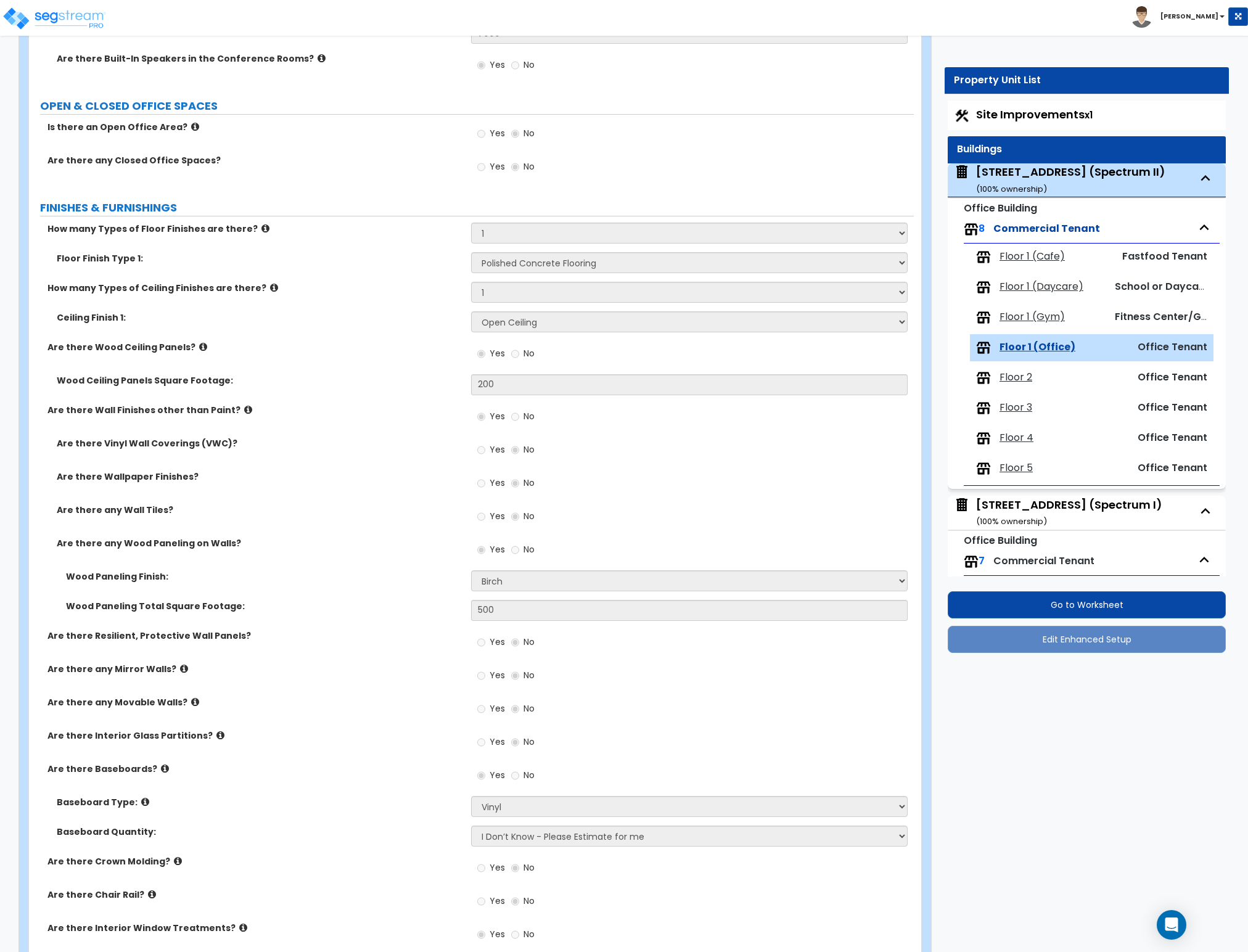
select select "9"
select select "7"
select select "2"
select select "1"
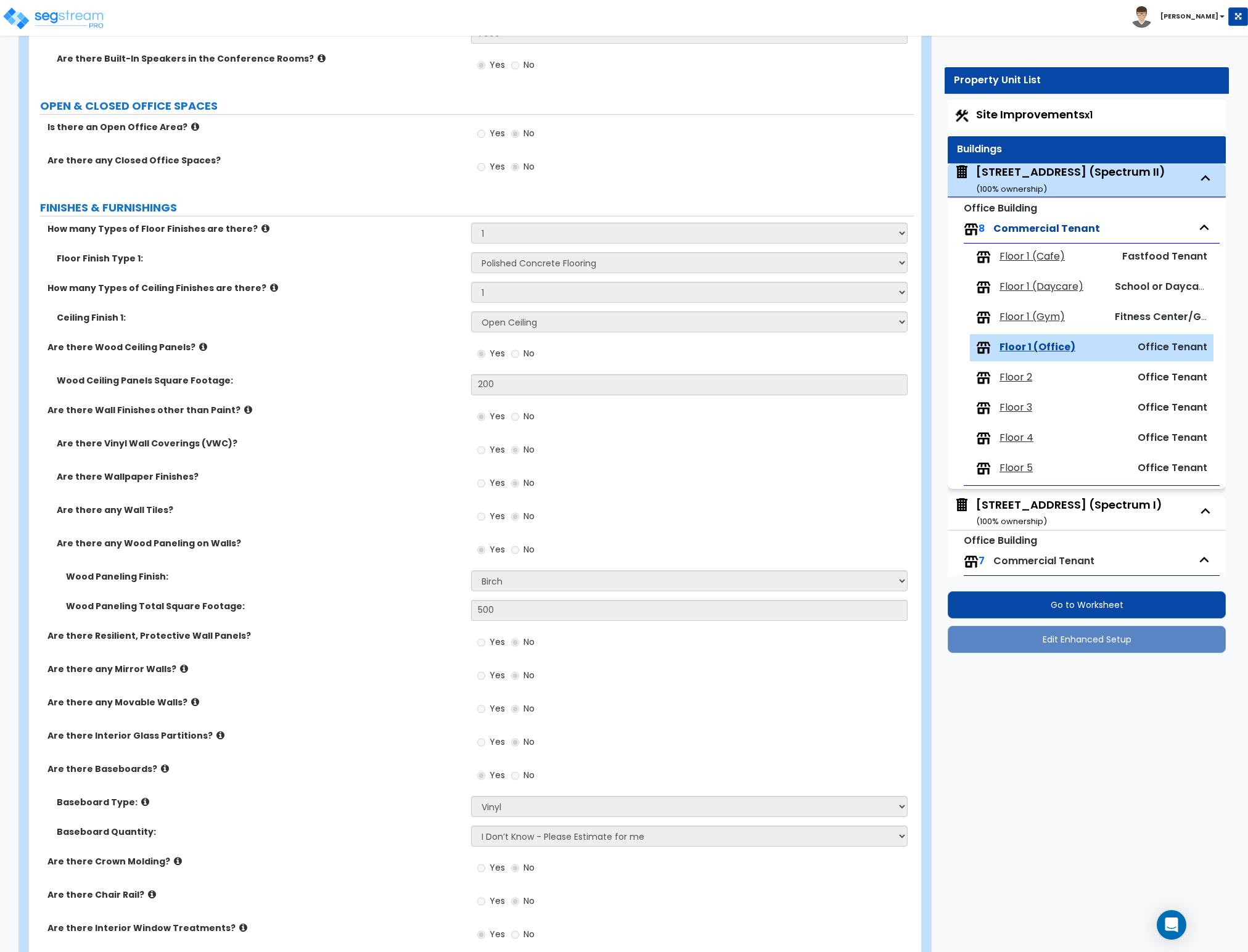
select select "4"
select select "2"
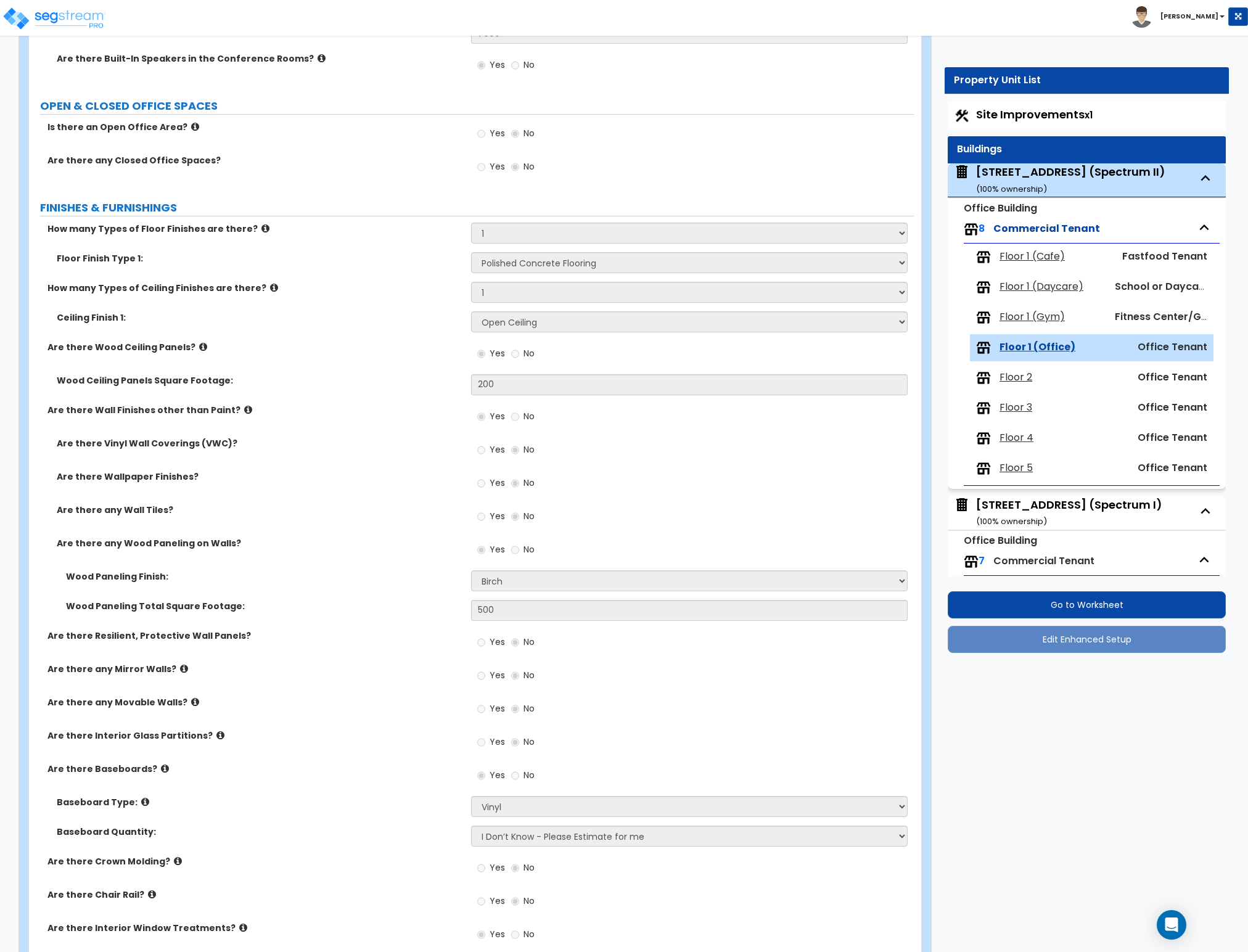
select select "1"
select select "2"
select select "1"
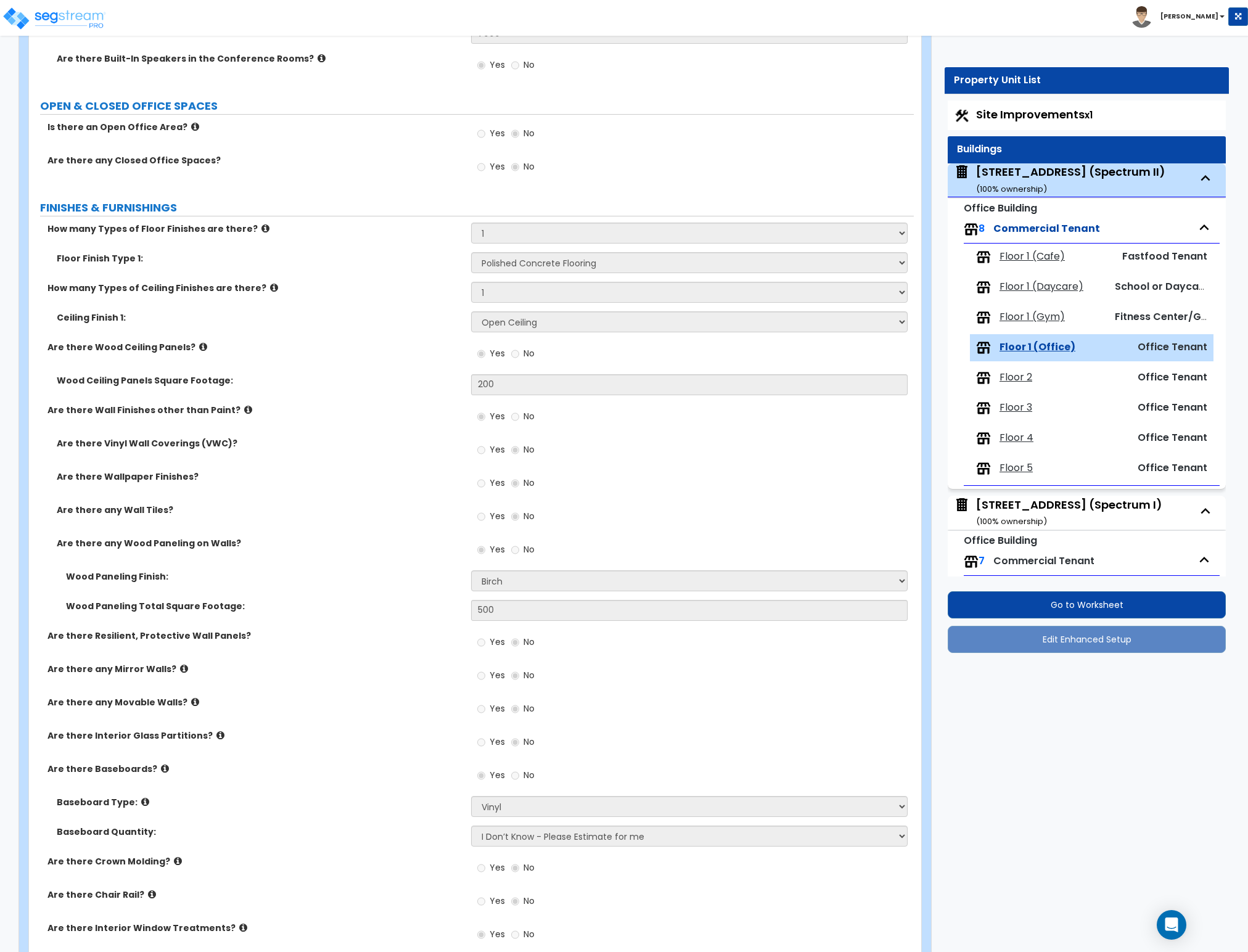
select select "1"
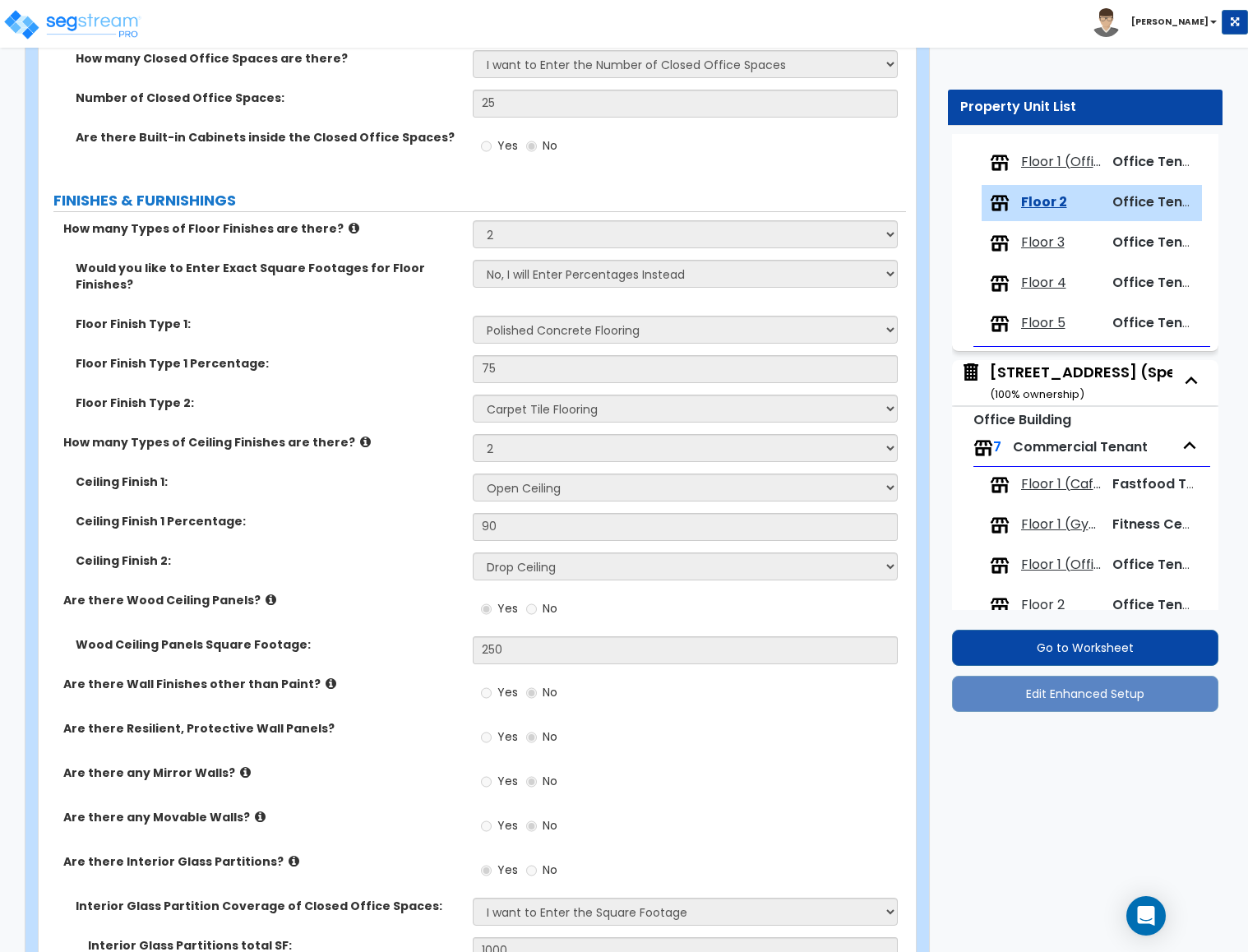
scroll to position [1349, 0]
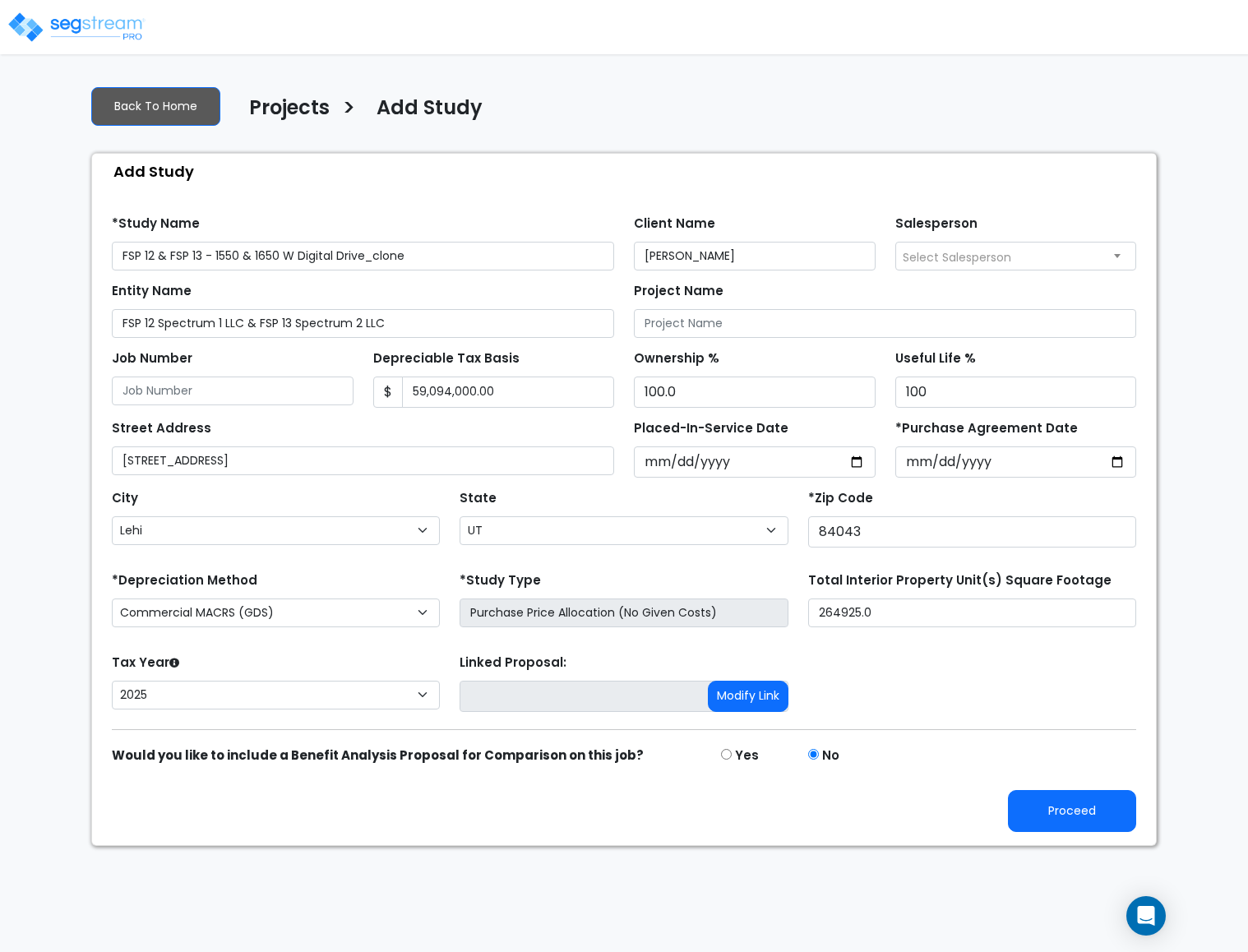
select select "Lehi"
select select "UT"
select select "2025"
